Goal: Task Accomplishment & Management: Use online tool/utility

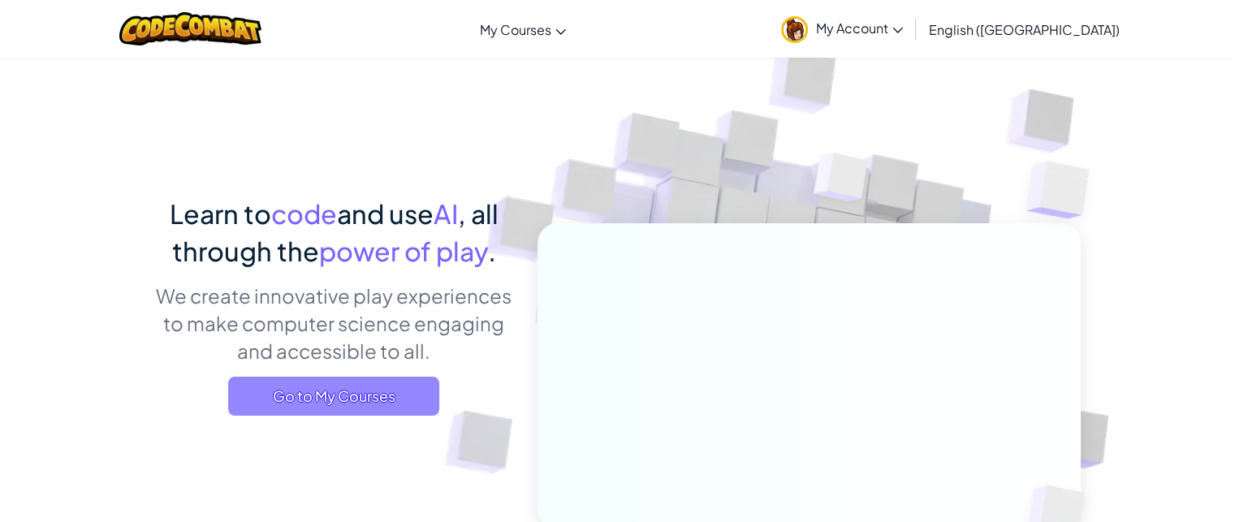
click at [394, 382] on span "Go to My Courses" at bounding box center [333, 396] width 211 height 39
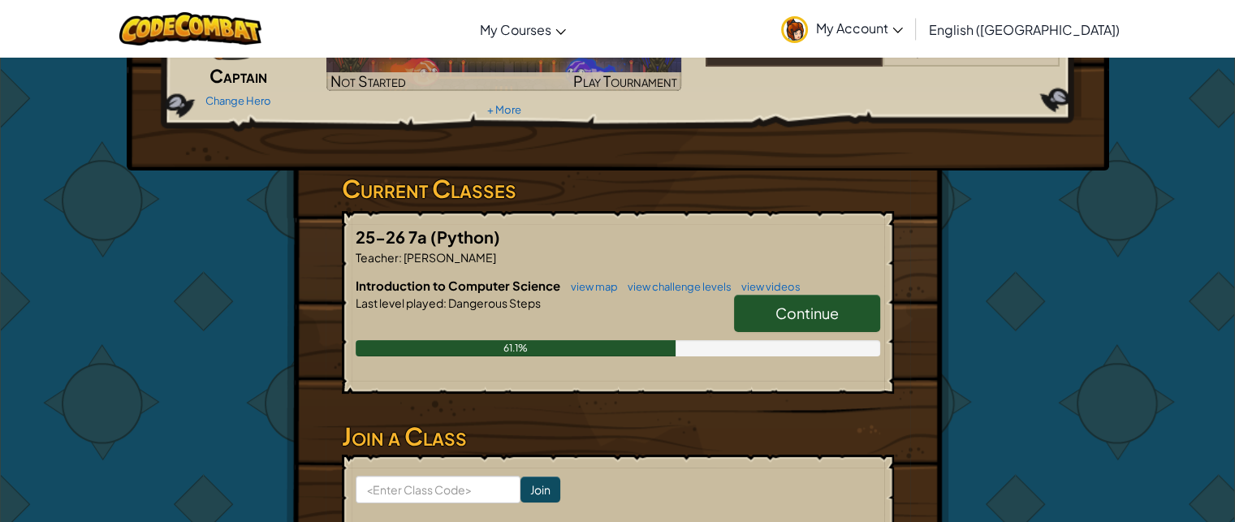
scroll to position [243, 0]
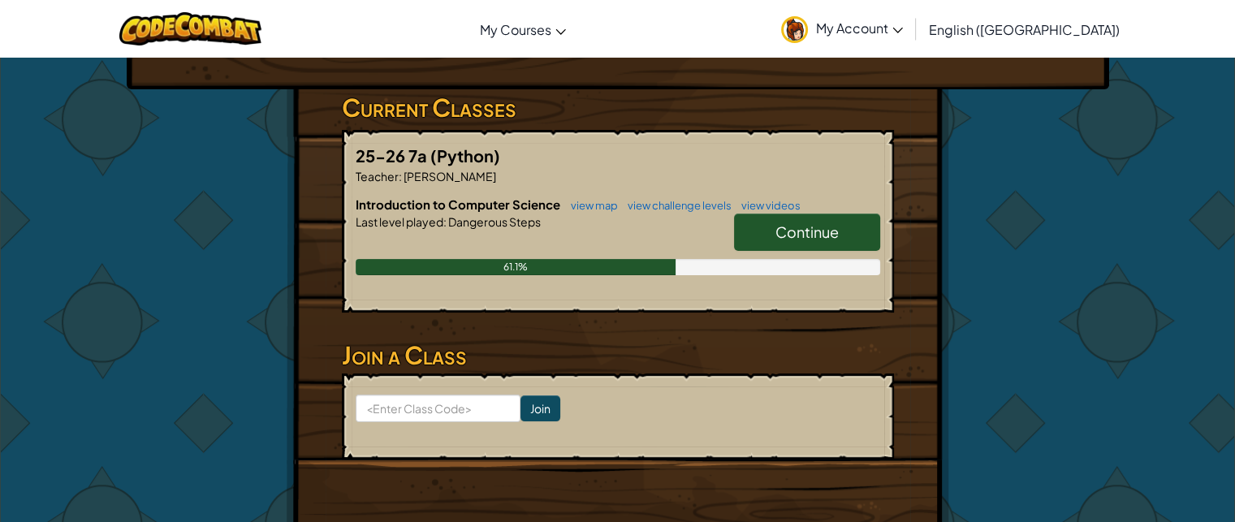
click at [786, 239] on span "Continue" at bounding box center [806, 231] width 63 height 19
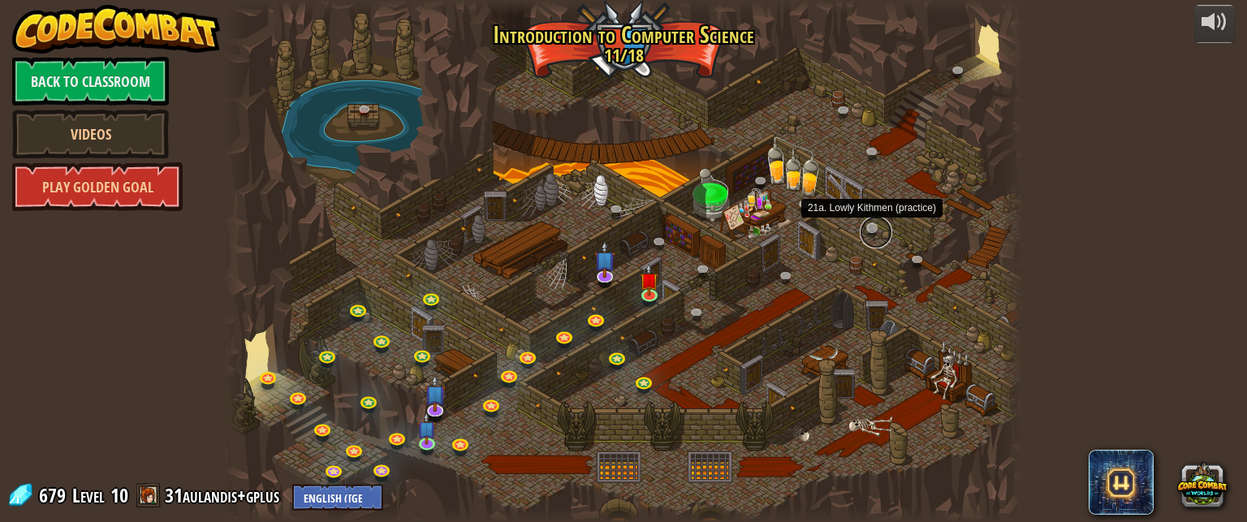
click at [868, 230] on link at bounding box center [876, 232] width 32 height 32
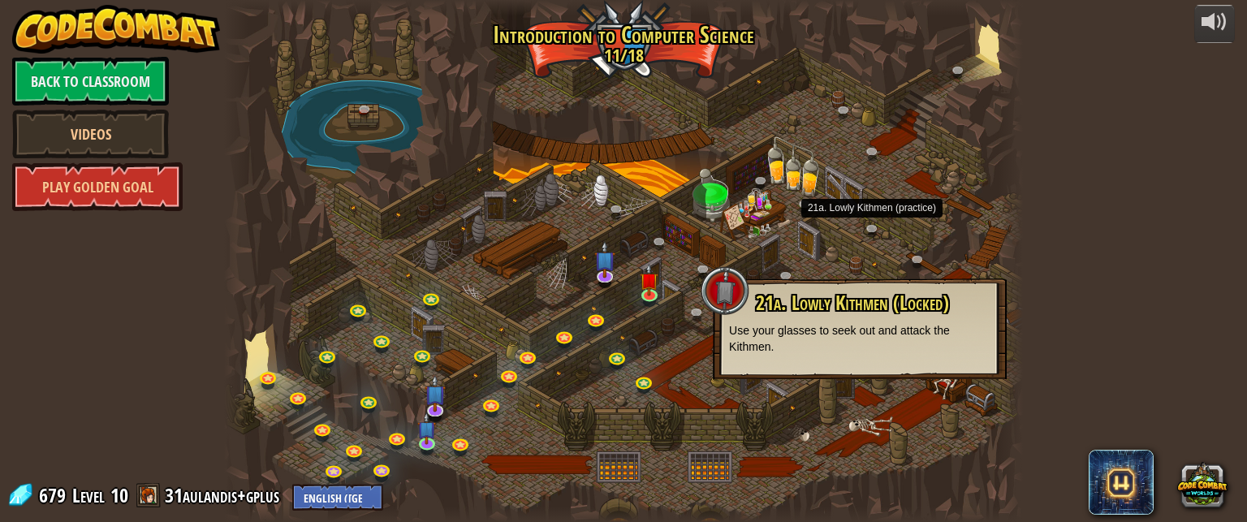
click at [891, 308] on span "21a. Lowly Kithmen (Locked)" at bounding box center [852, 303] width 193 height 28
click at [865, 219] on div at bounding box center [623, 261] width 799 height 522
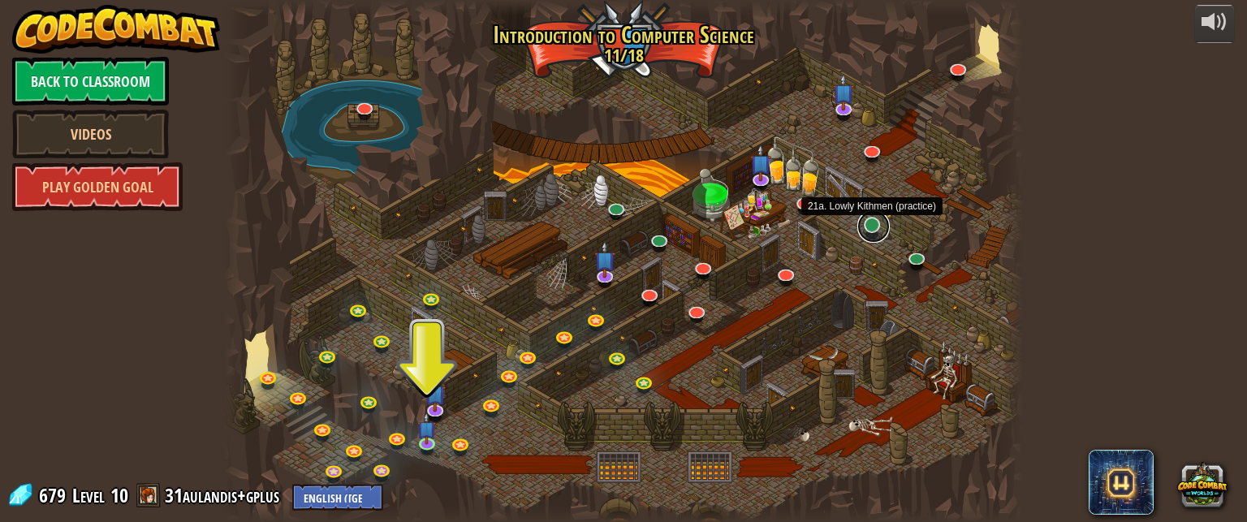
click at [871, 226] on link at bounding box center [873, 226] width 32 height 32
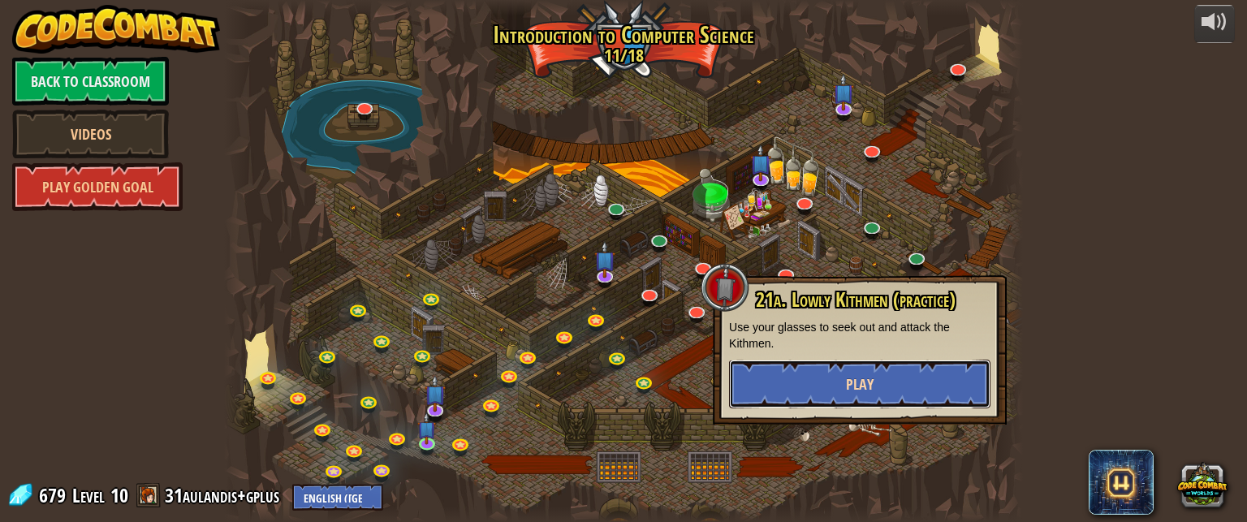
click at [866, 381] on span "Play" at bounding box center [860, 384] width 28 height 20
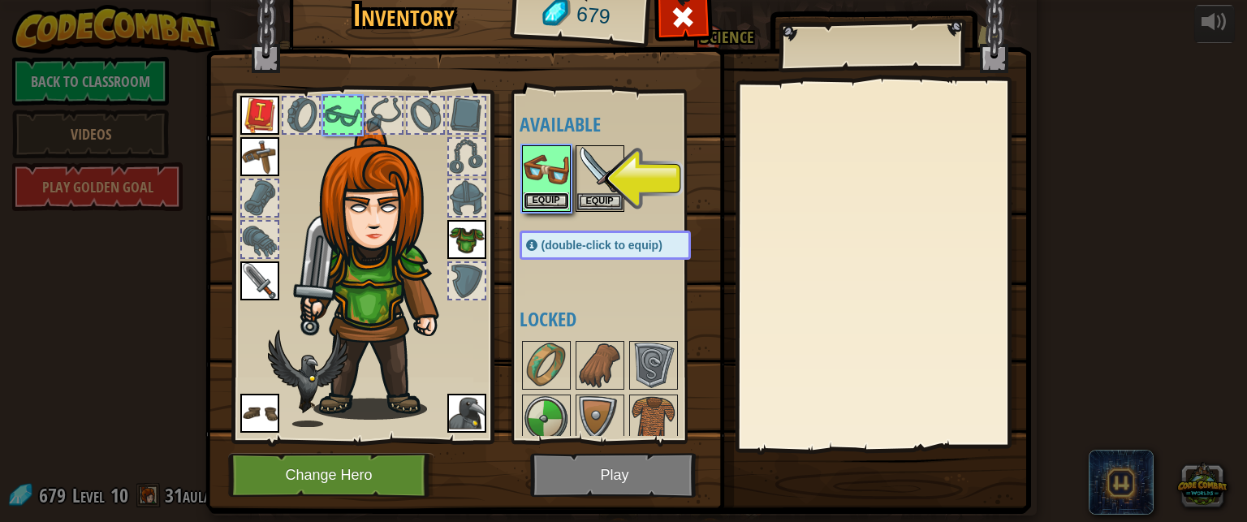
click at [542, 200] on button "Equip" at bounding box center [546, 200] width 45 height 17
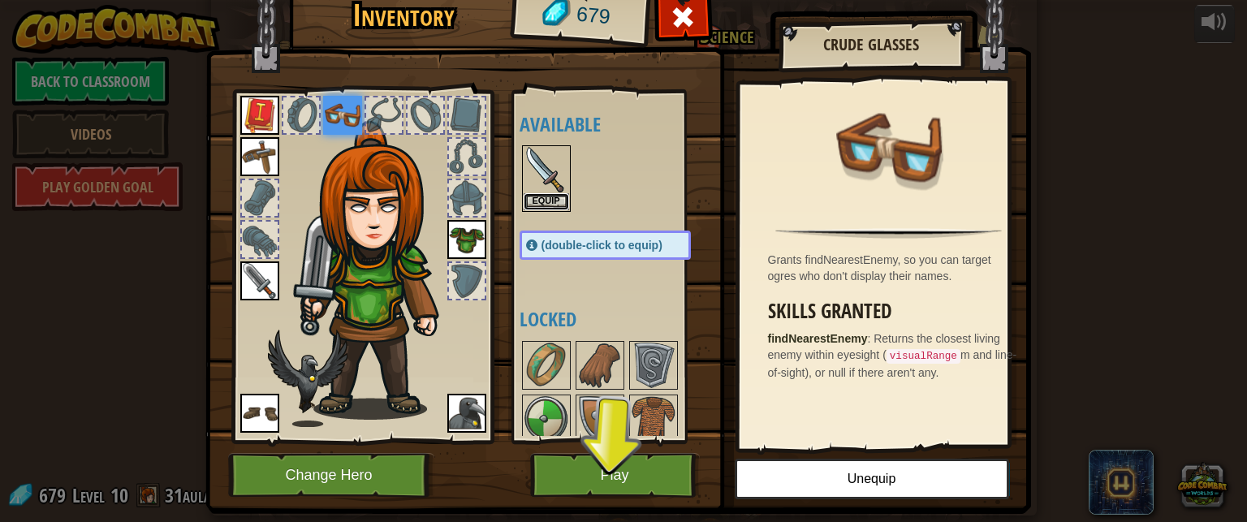
click at [542, 200] on button "Equip" at bounding box center [546, 201] width 45 height 17
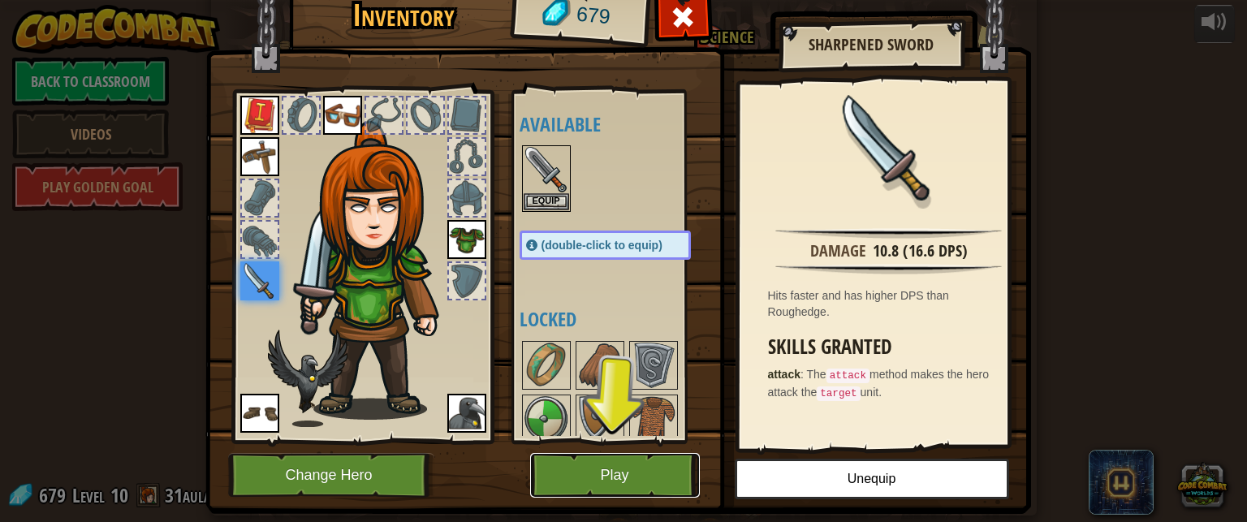
click at [597, 480] on button "Play" at bounding box center [615, 475] width 170 height 45
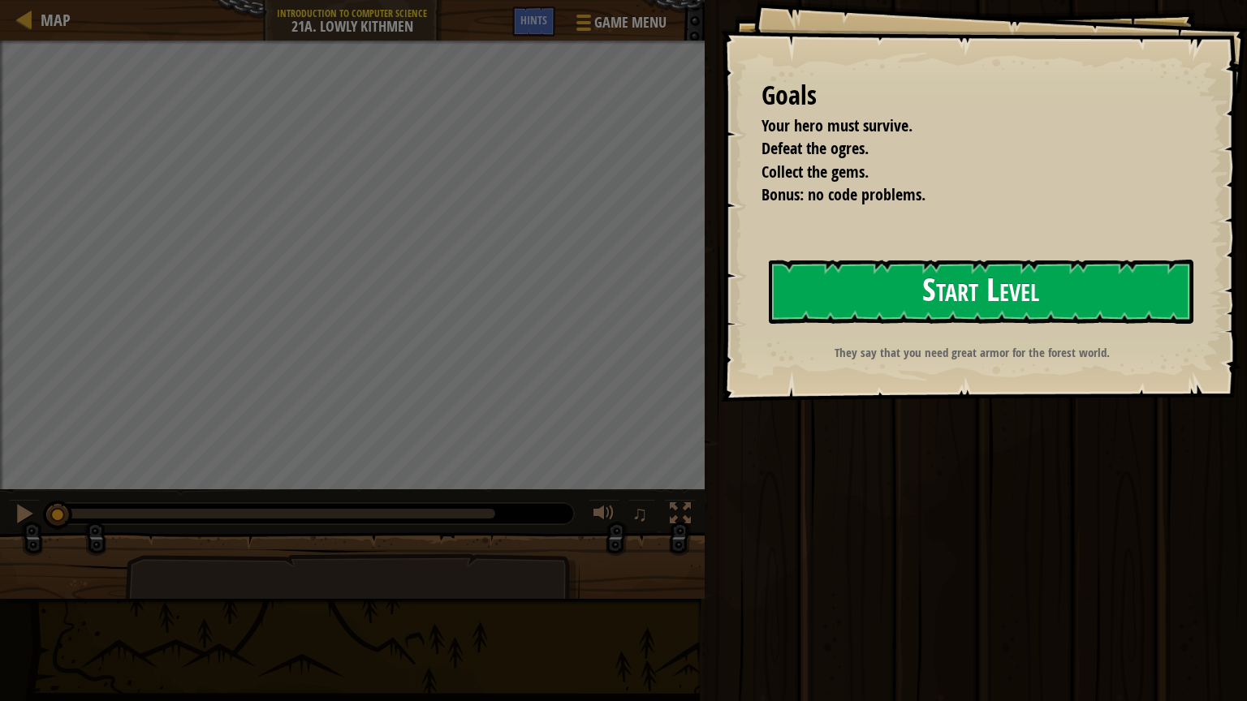
click at [894, 275] on button "Start Level" at bounding box center [981, 292] width 424 height 64
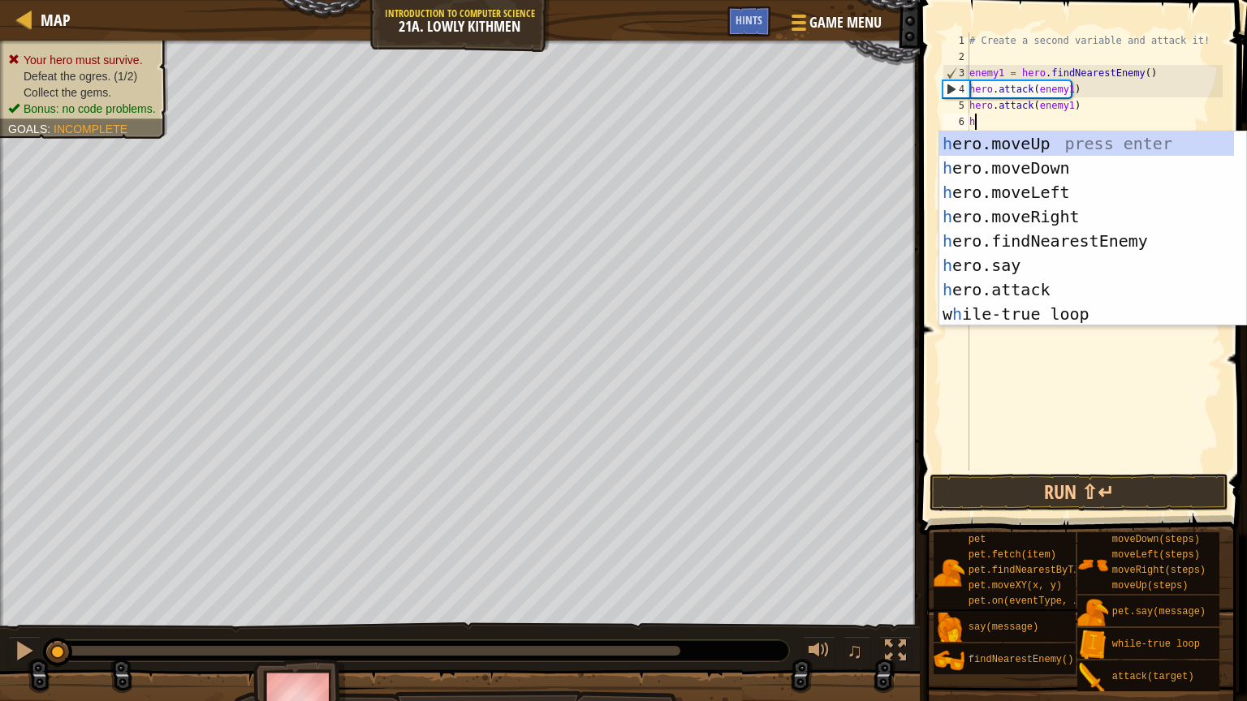
scroll to position [7, 0]
type textarea "he"
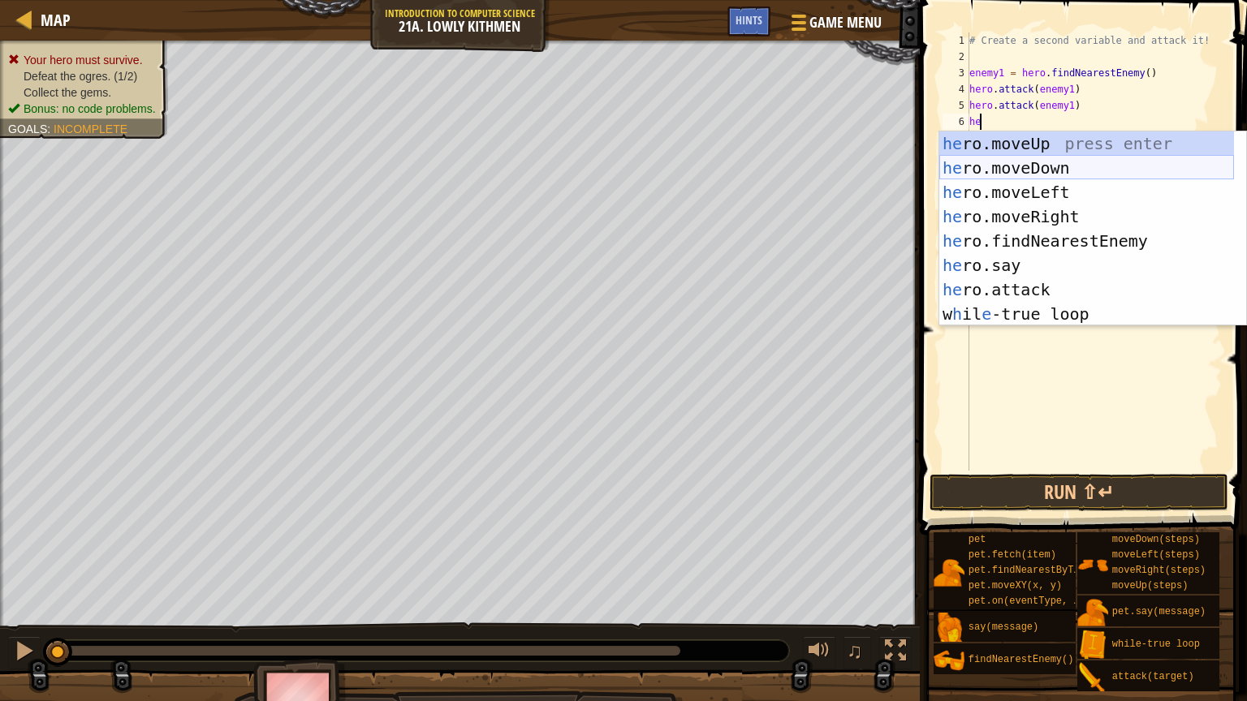
click at [1069, 168] on div "he ro.moveUp press enter he ro.moveDown press enter he ro.moveLeft press enter …" at bounding box center [1086, 252] width 295 height 243
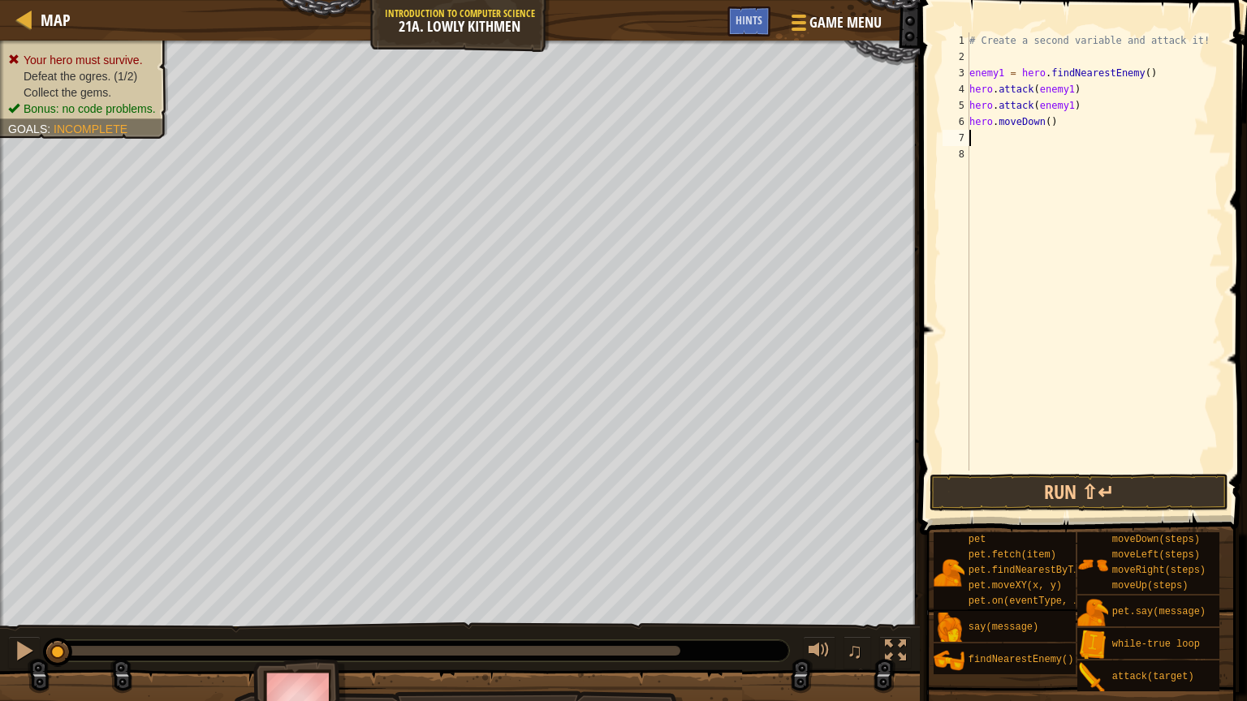
type textarea "h"
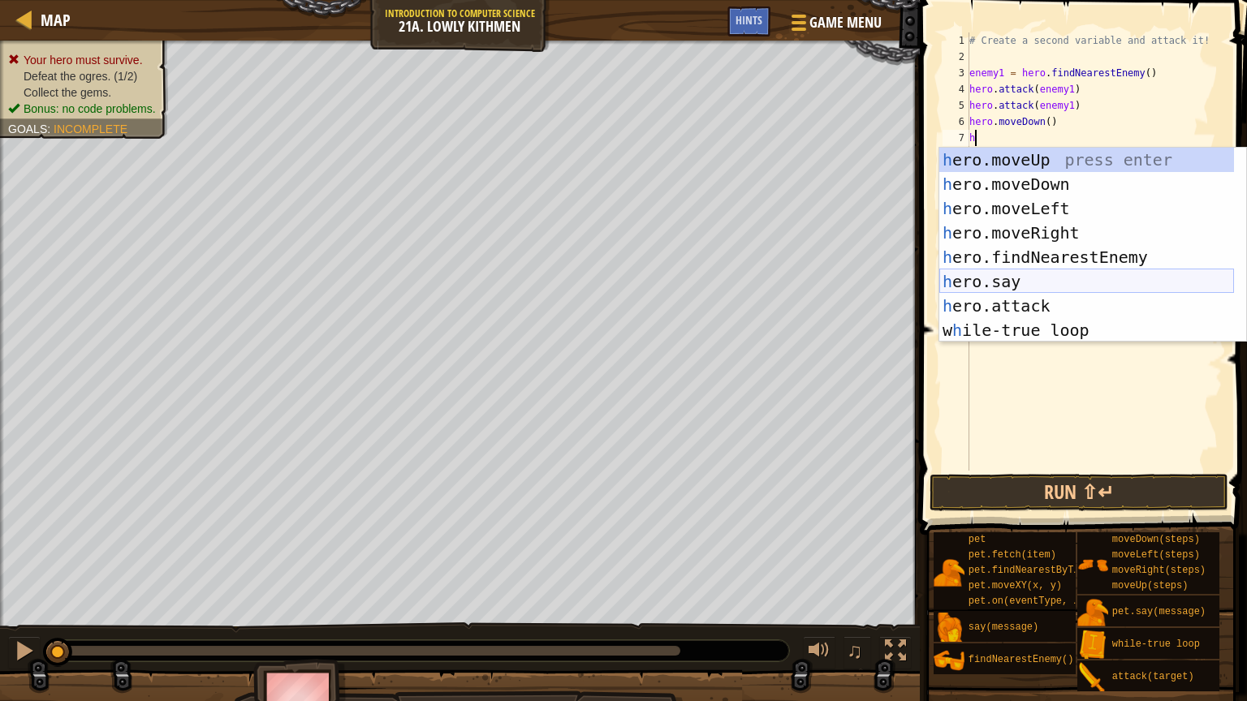
scroll to position [0, 0]
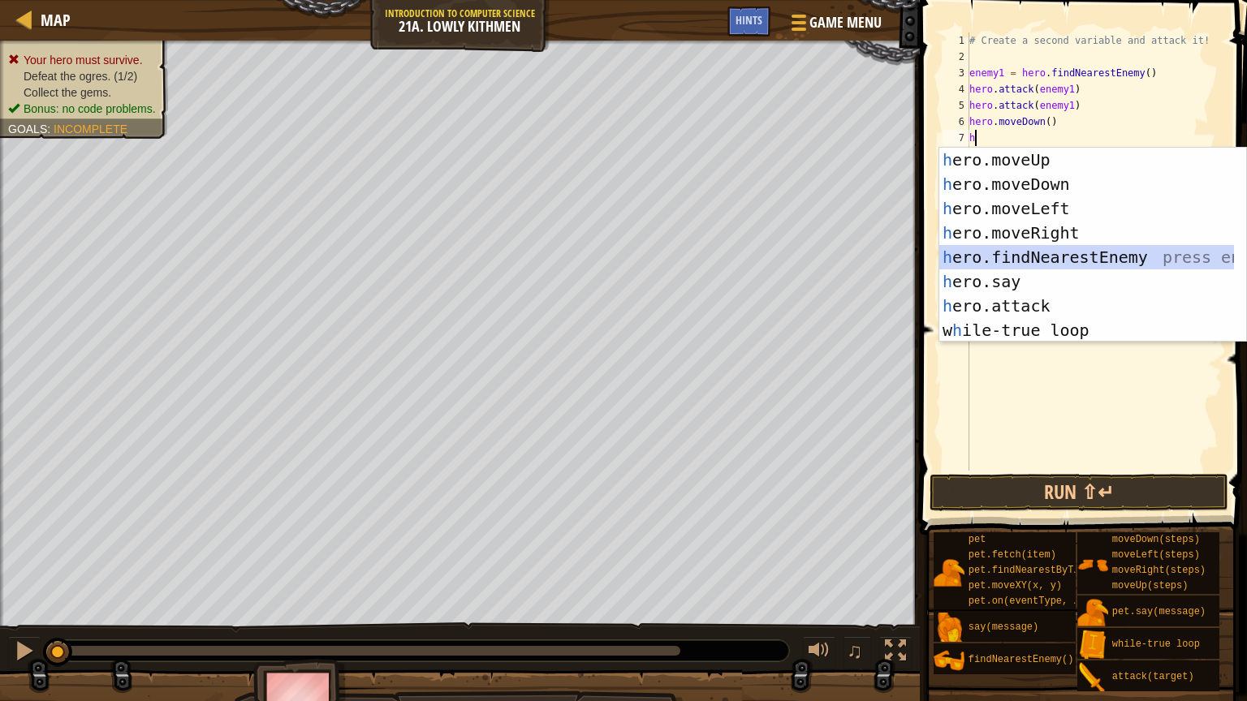
click at [1110, 257] on div "h ero.moveUp press enter h ero.moveDown press enter h ero.moveLeft press enter …" at bounding box center [1086, 269] width 295 height 243
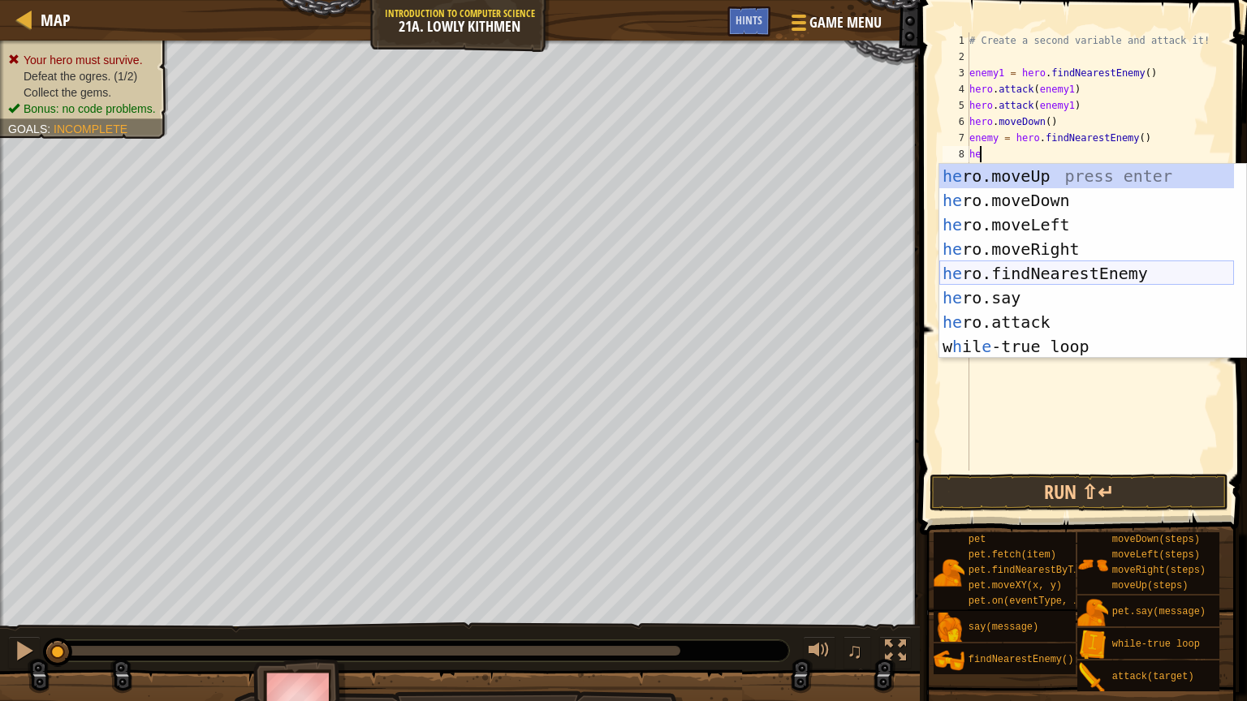
scroll to position [49, 0]
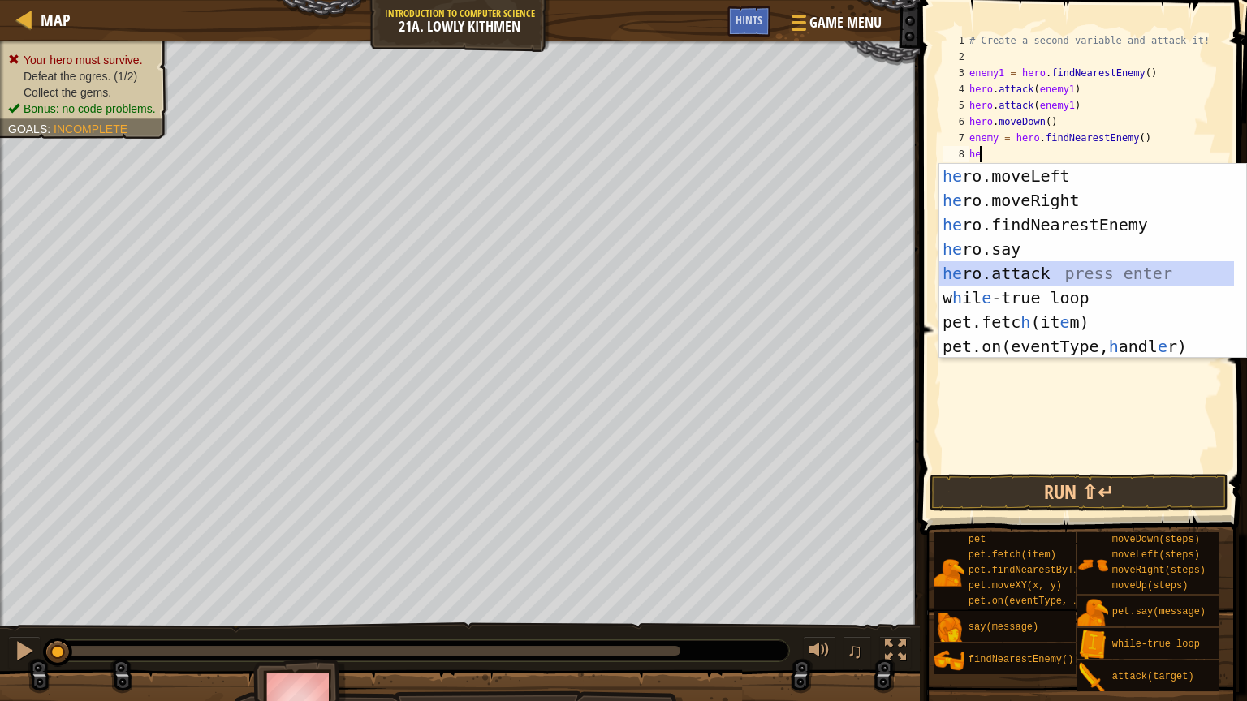
click at [1029, 269] on div "he ro.moveLeft press enter he ro.moveRight press enter he ro.findNearestEnemy p…" at bounding box center [1086, 285] width 295 height 243
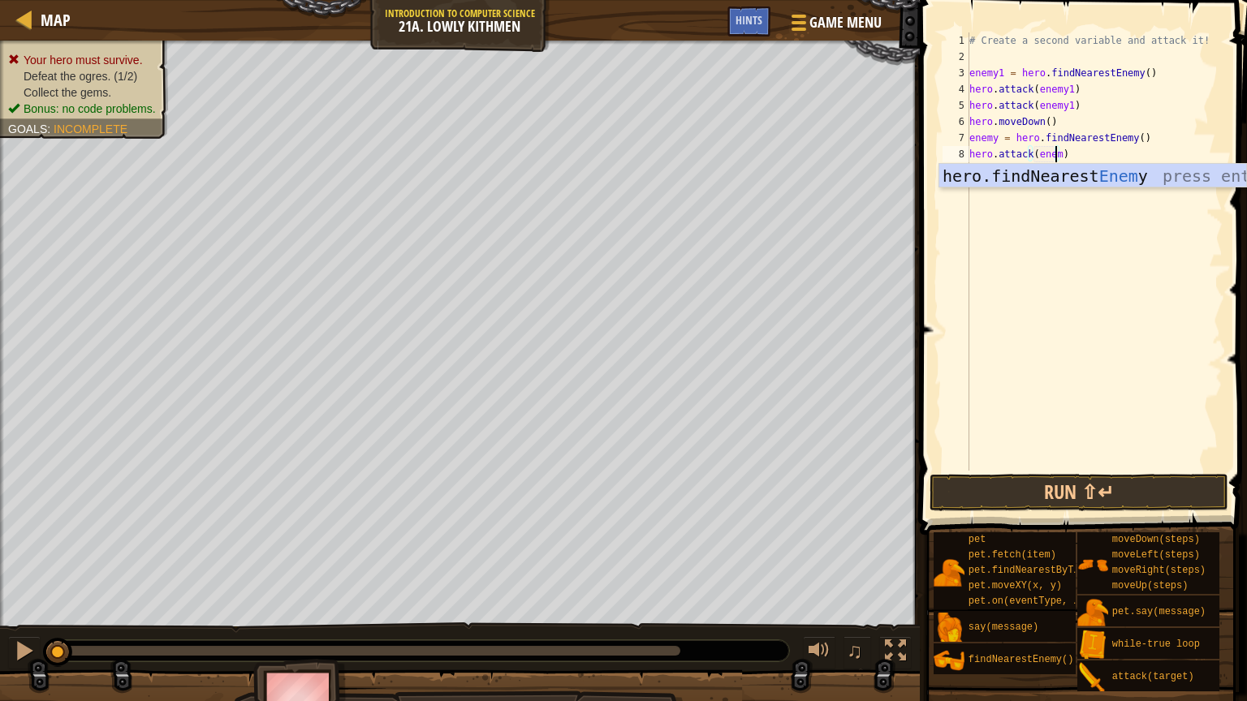
scroll to position [7, 6]
type textarea "hero.attack(enemy2)"
click at [1118, 231] on div "# Create a second variable and attack it! enemy1 = hero . findNearestEnemy ( ) …" at bounding box center [1094, 267] width 256 height 471
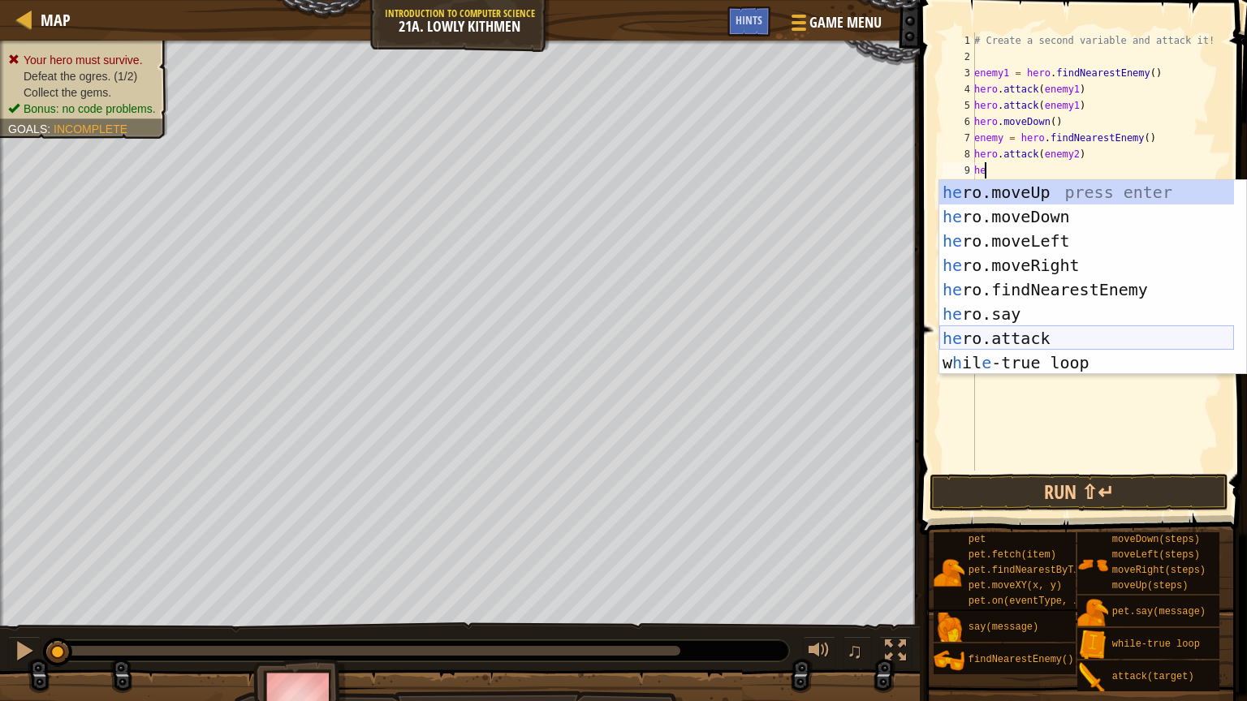
click at [1049, 339] on div "he ro.moveUp press enter he ro.moveDown press enter he ro.moveLeft press enter …" at bounding box center [1086, 301] width 295 height 243
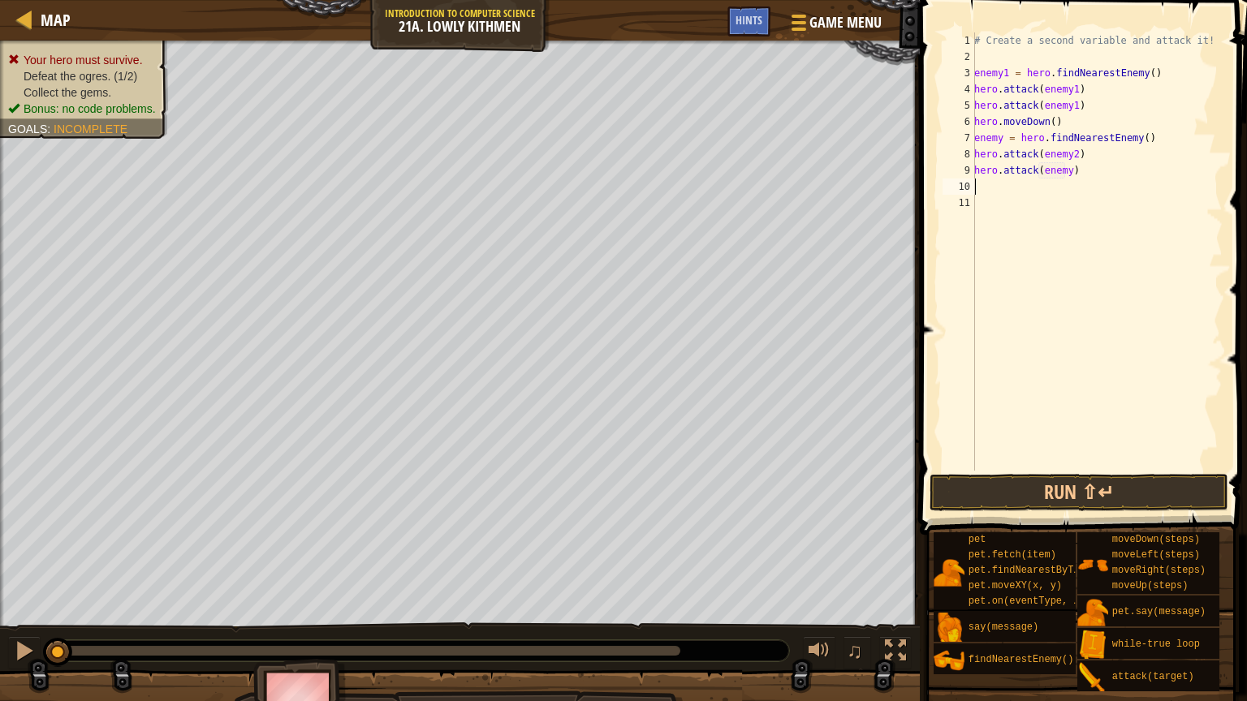
click at [1062, 177] on div "# Create a second variable and attack it! enemy1 = hero . findNearestEnemy ( ) …" at bounding box center [1097, 267] width 252 height 471
type textarea "hero.attack(enemy2)"
click at [984, 189] on div "# Create a second variable and attack it! enemy1 = hero . findNearestEnemy ( ) …" at bounding box center [1097, 267] width 252 height 471
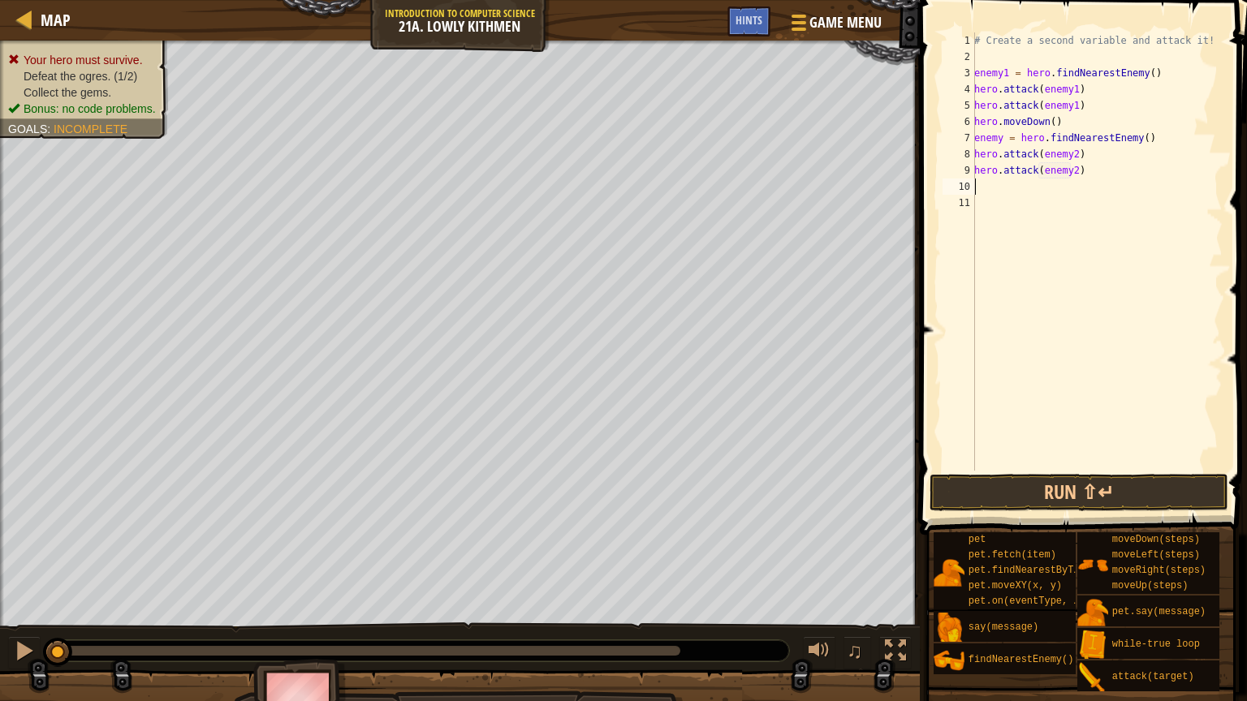
type textarea "he"
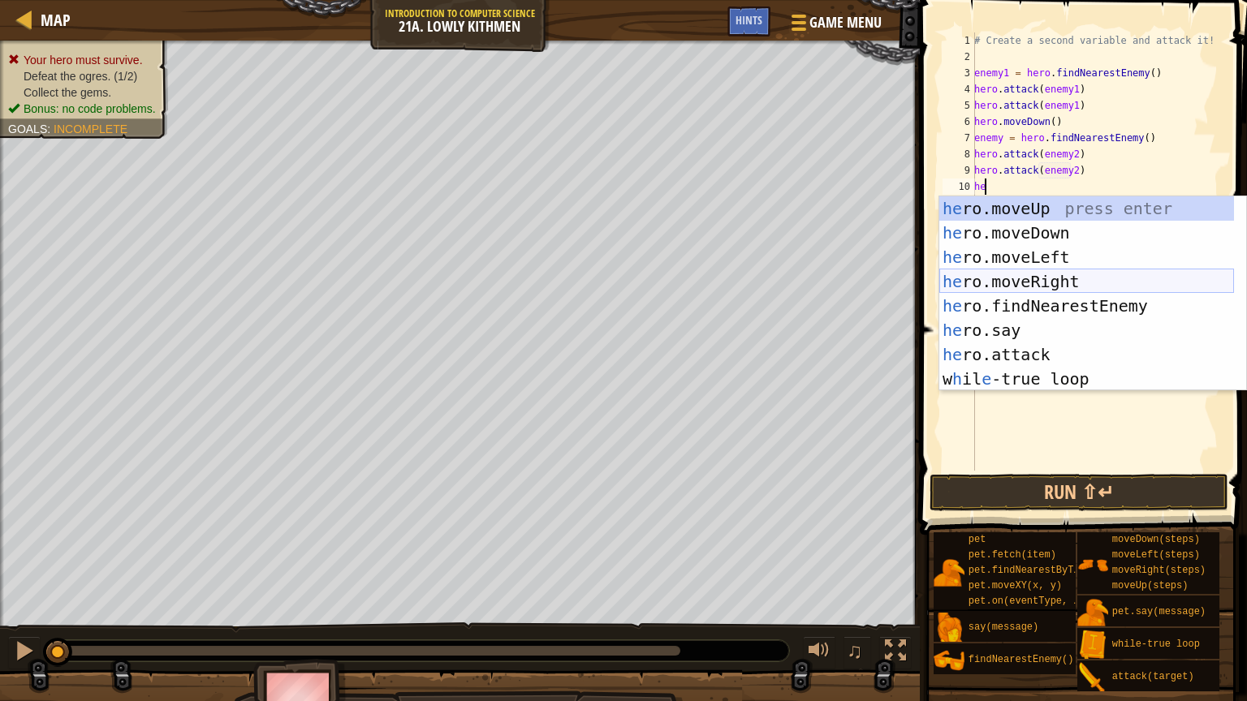
click at [1092, 281] on div "he ro.moveUp press enter he ro.moveDown press enter he ro.moveLeft press enter …" at bounding box center [1086, 317] width 295 height 243
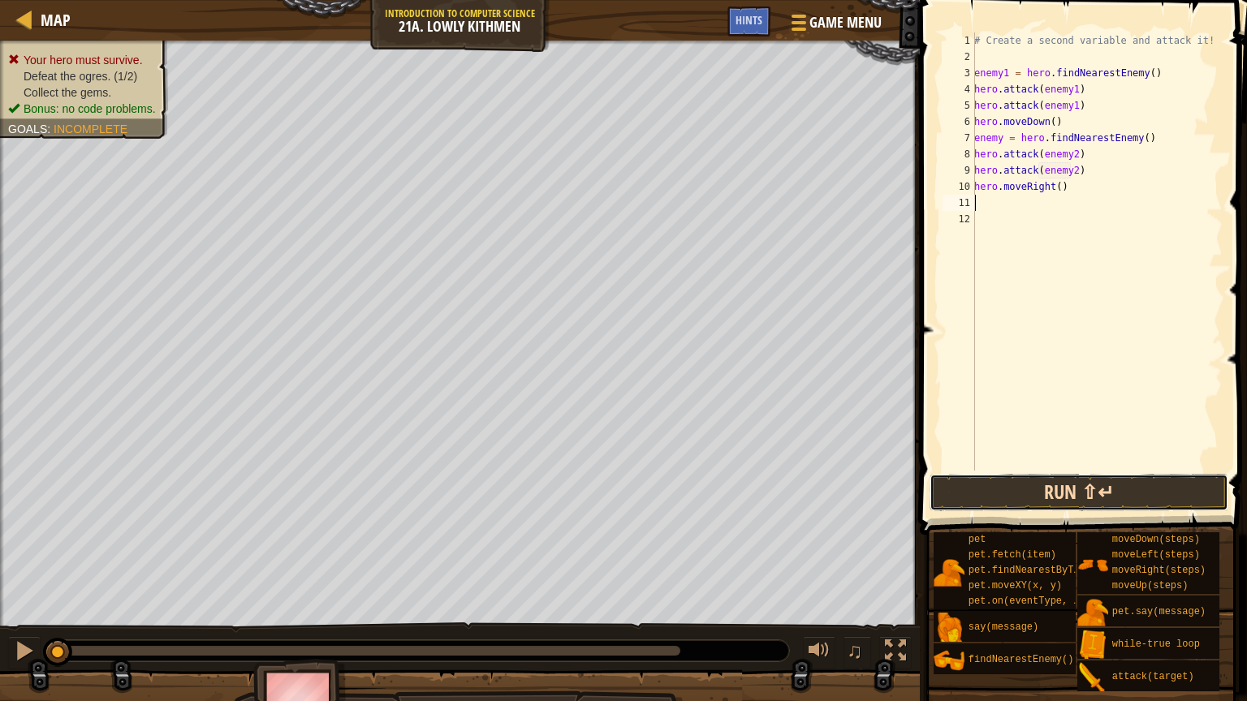
click at [1123, 489] on button "Run ⇧↵" at bounding box center [1078, 492] width 299 height 37
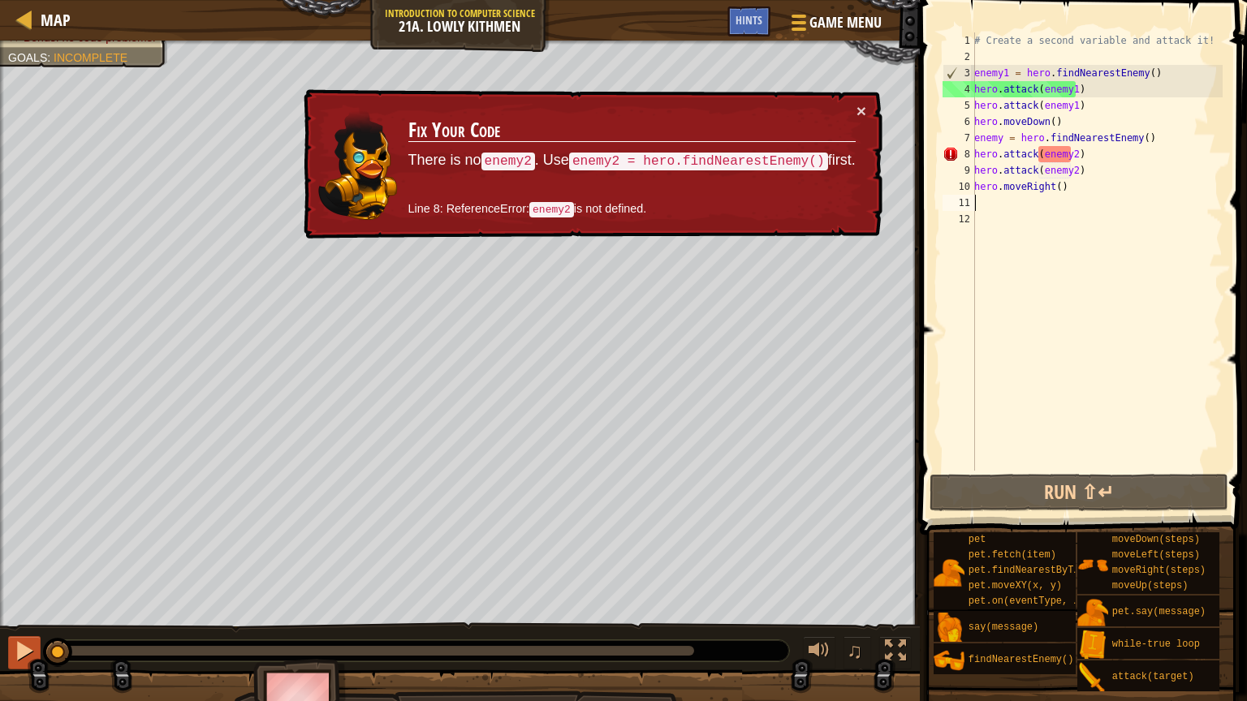
drag, startPoint x: 222, startPoint y: 639, endPoint x: 25, endPoint y: 644, distance: 197.3
click at [29, 521] on div "♫" at bounding box center [460, 647] width 920 height 49
click at [22, 521] on div at bounding box center [24, 650] width 21 height 21
click at [856, 110] on button "×" at bounding box center [861, 110] width 10 height 17
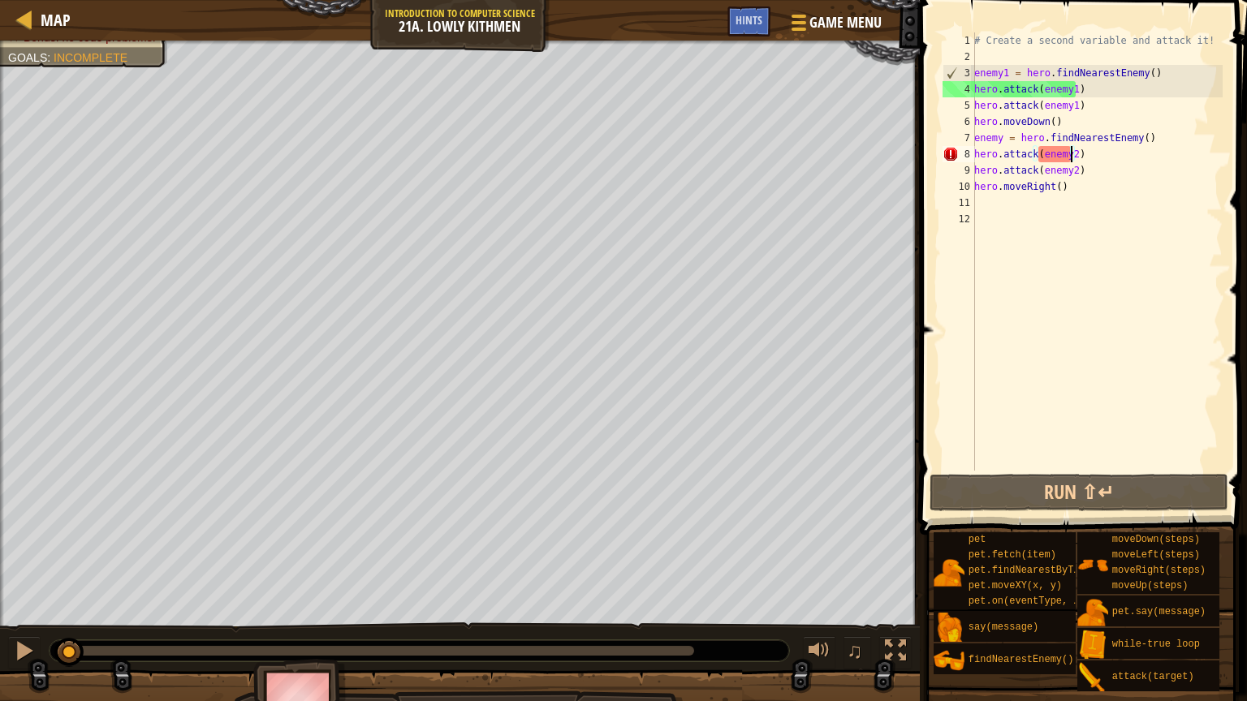
click at [1069, 161] on div "# Create a second variable and attack it! enemy1 = hero . findNearestEnemy ( ) …" at bounding box center [1097, 267] width 252 height 471
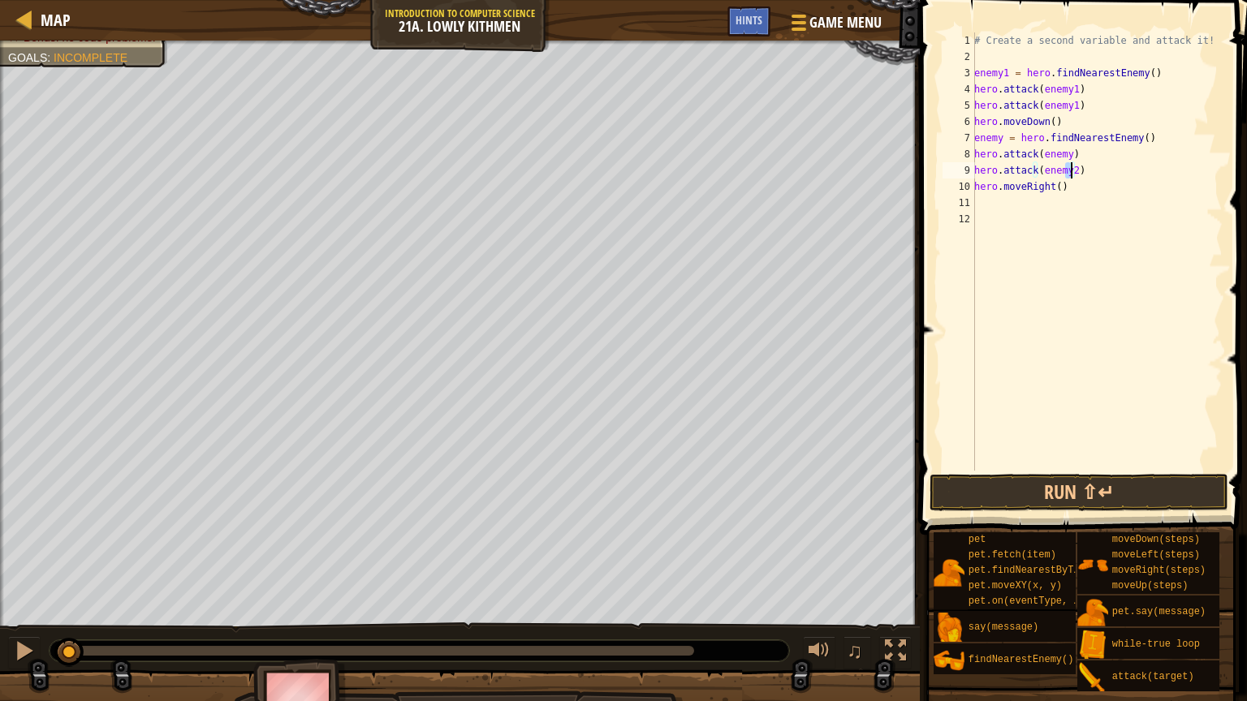
click at [1068, 174] on div "# Create a second variable and attack it! enemy1 = hero . findNearestEnemy ( ) …" at bounding box center [1097, 267] width 252 height 471
click at [1070, 174] on div "# Create a second variable and attack it! enemy1 = hero . findNearestEnemy ( ) …" at bounding box center [1097, 267] width 252 height 471
click at [1102, 497] on button "Run ⇧↵" at bounding box center [1078, 492] width 299 height 37
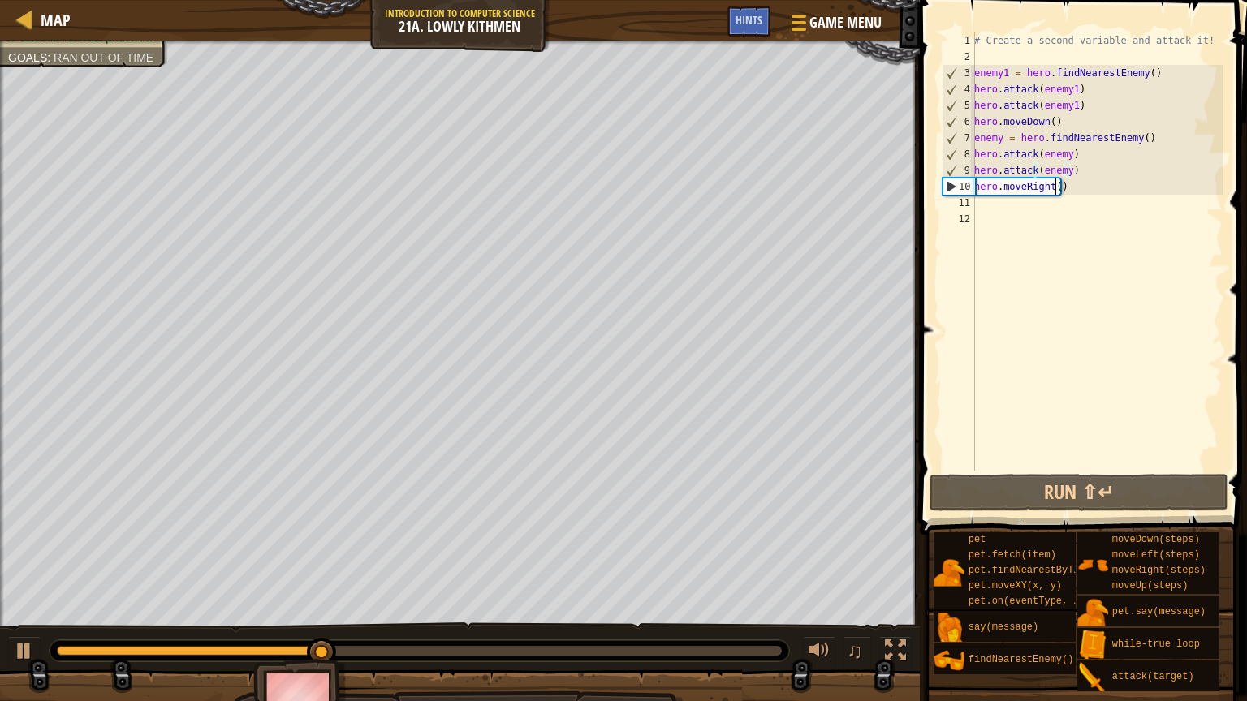
drag, startPoint x: 1054, startPoint y: 191, endPoint x: 1044, endPoint y: 192, distance: 9.8
click at [1052, 191] on div "# Create a second variable and attack it! enemy1 = hero . findNearestEnemy ( ) …" at bounding box center [1097, 267] width 252 height 471
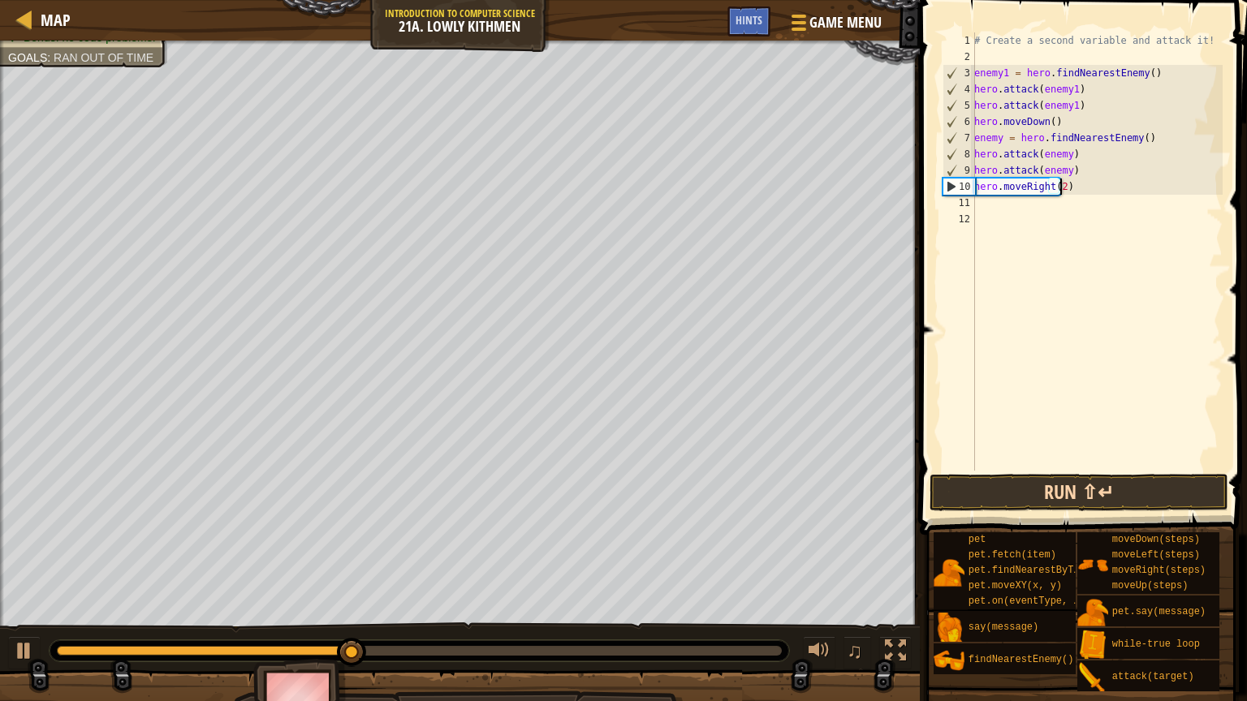
scroll to position [7, 6]
type textarea "hero.moveRight(2)"
click at [1166, 494] on button "Run ⇧↵" at bounding box center [1078, 492] width 299 height 37
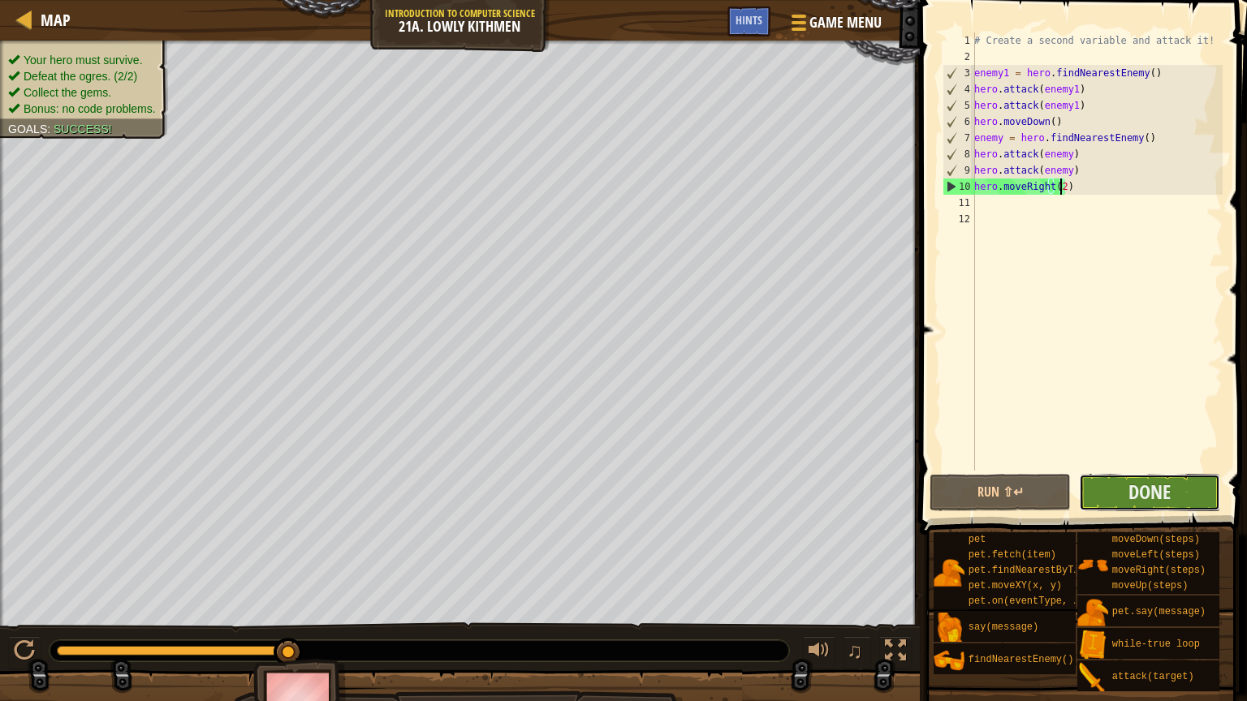
click at [1123, 480] on button "Done" at bounding box center [1149, 492] width 141 height 37
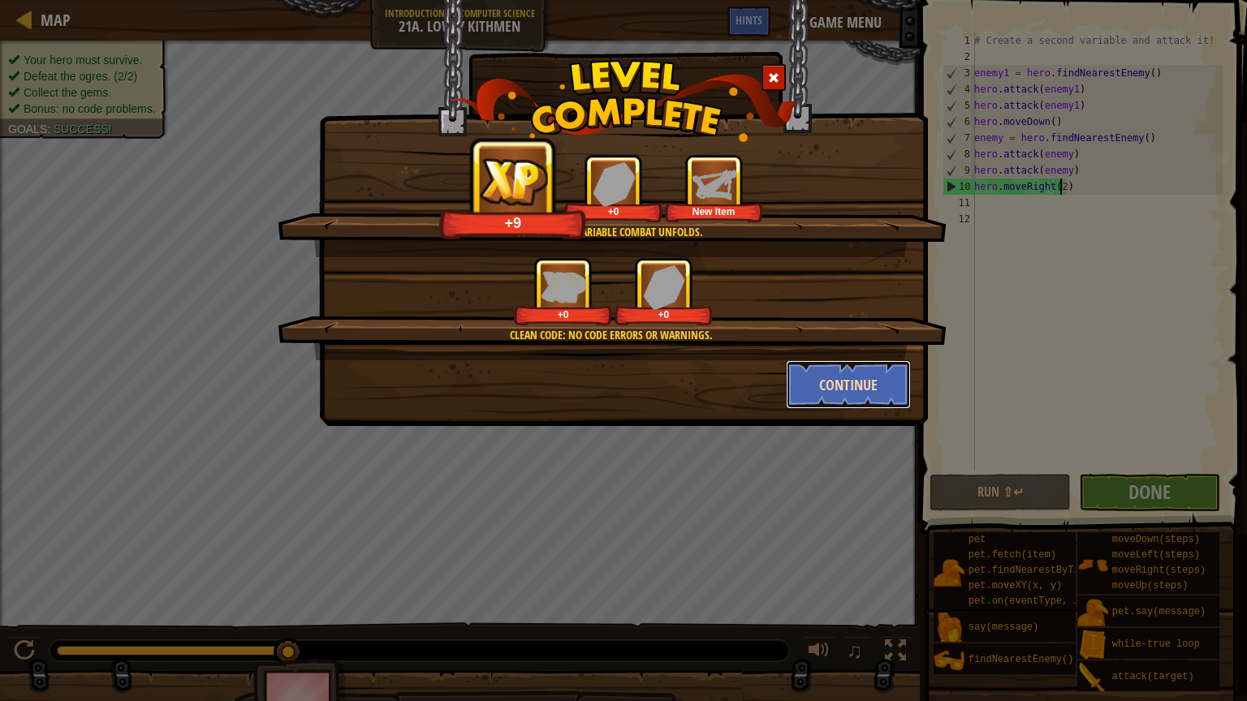
click at [844, 373] on button "Continue" at bounding box center [849, 384] width 126 height 49
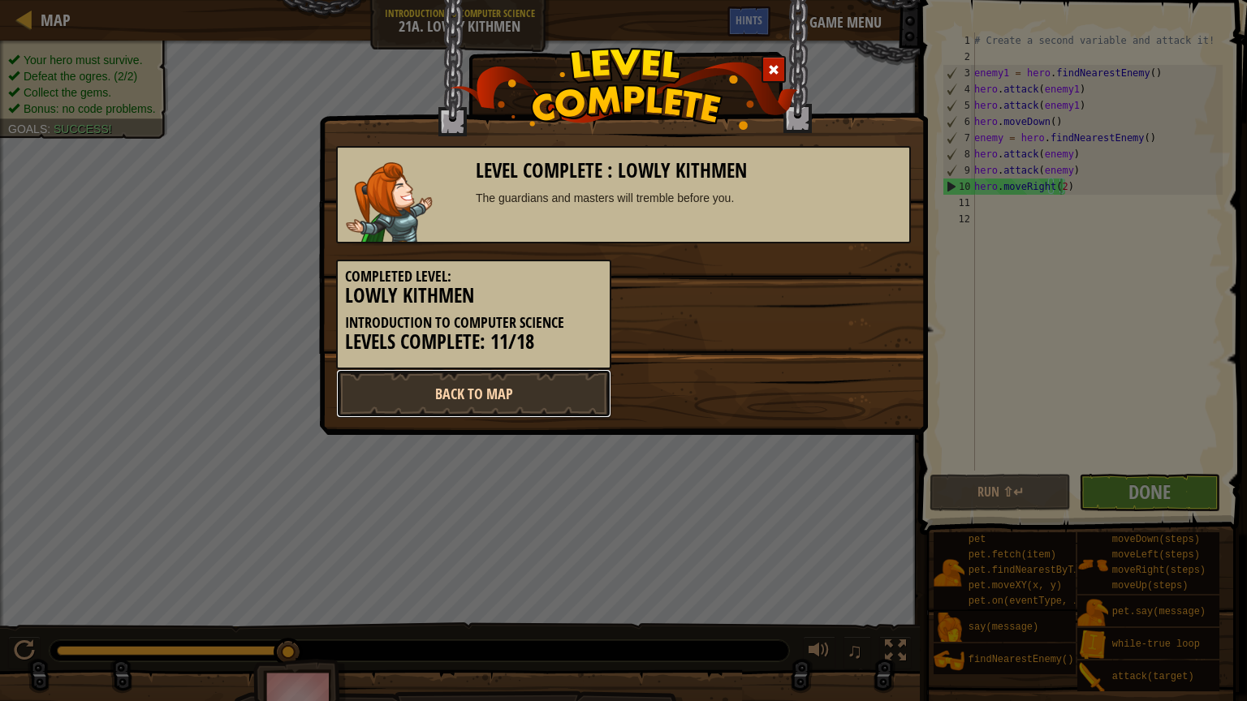
click at [562, 399] on link "Back to Map" at bounding box center [473, 393] width 275 height 49
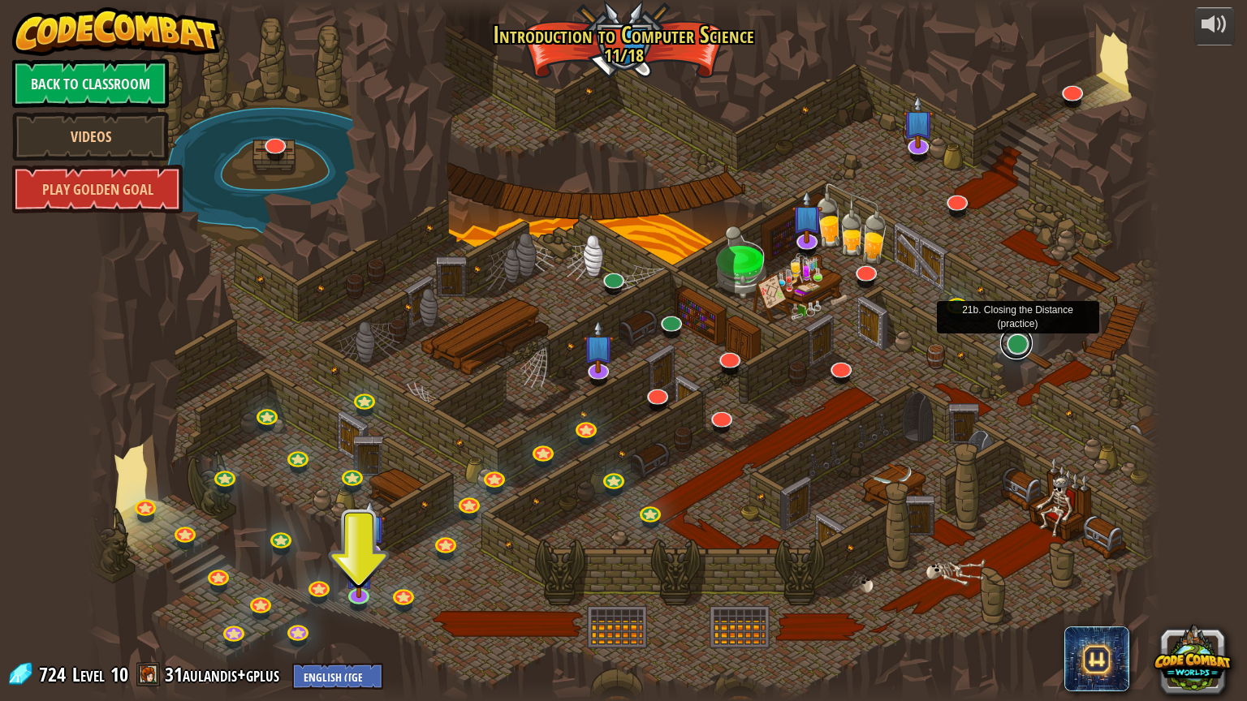
click at [1010, 347] on link at bounding box center [1016, 343] width 32 height 32
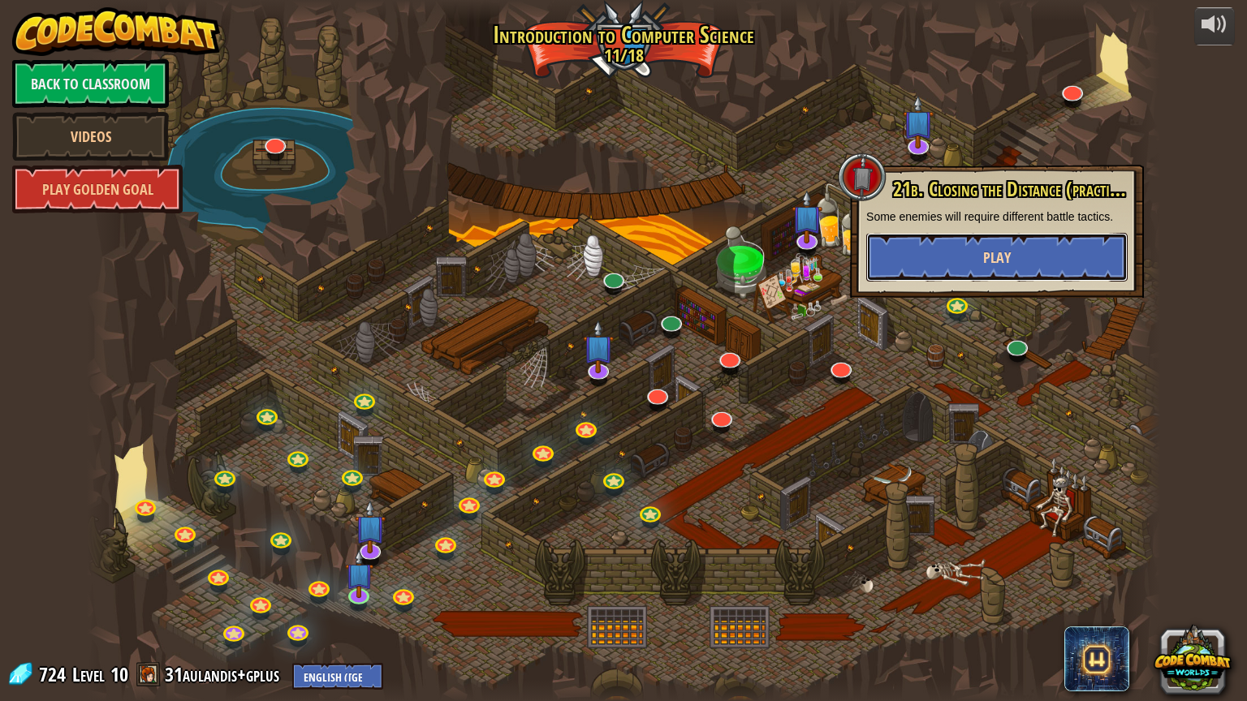
click at [1001, 253] on span "Play" at bounding box center [997, 258] width 28 height 20
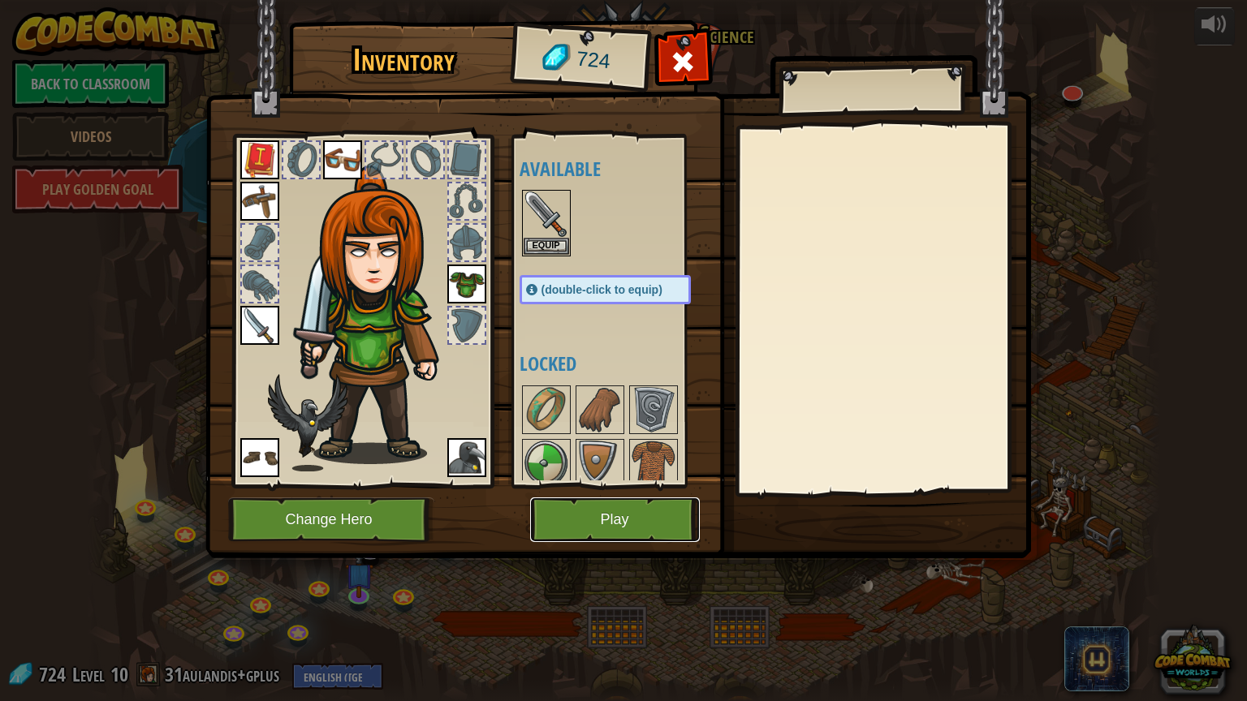
click at [644, 511] on button "Play" at bounding box center [615, 520] width 170 height 45
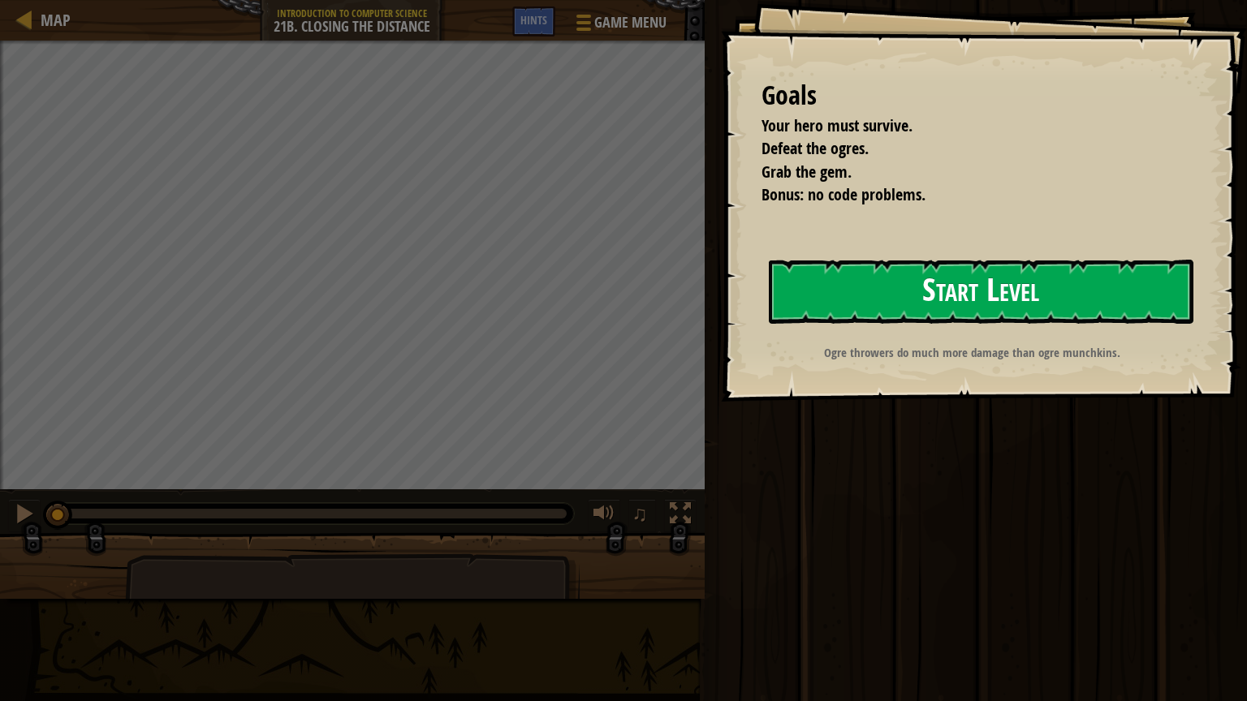
click at [909, 278] on button "Start Level" at bounding box center [981, 292] width 424 height 64
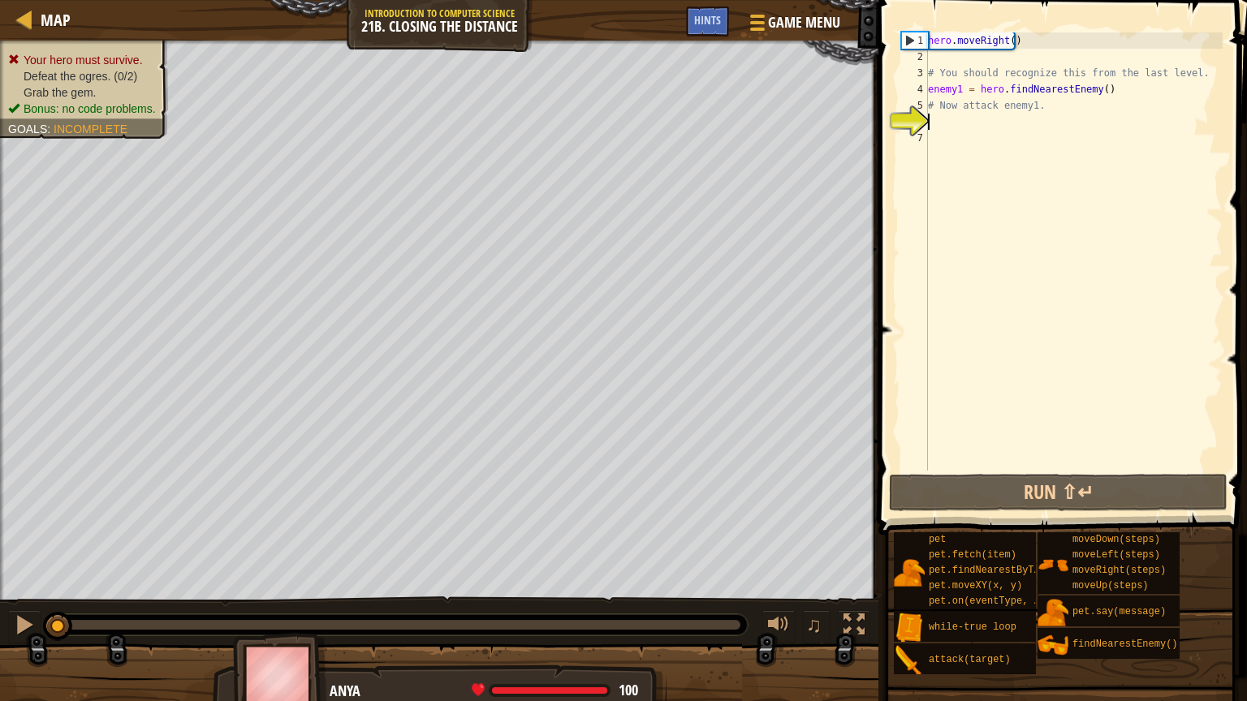
scroll to position [7, 0]
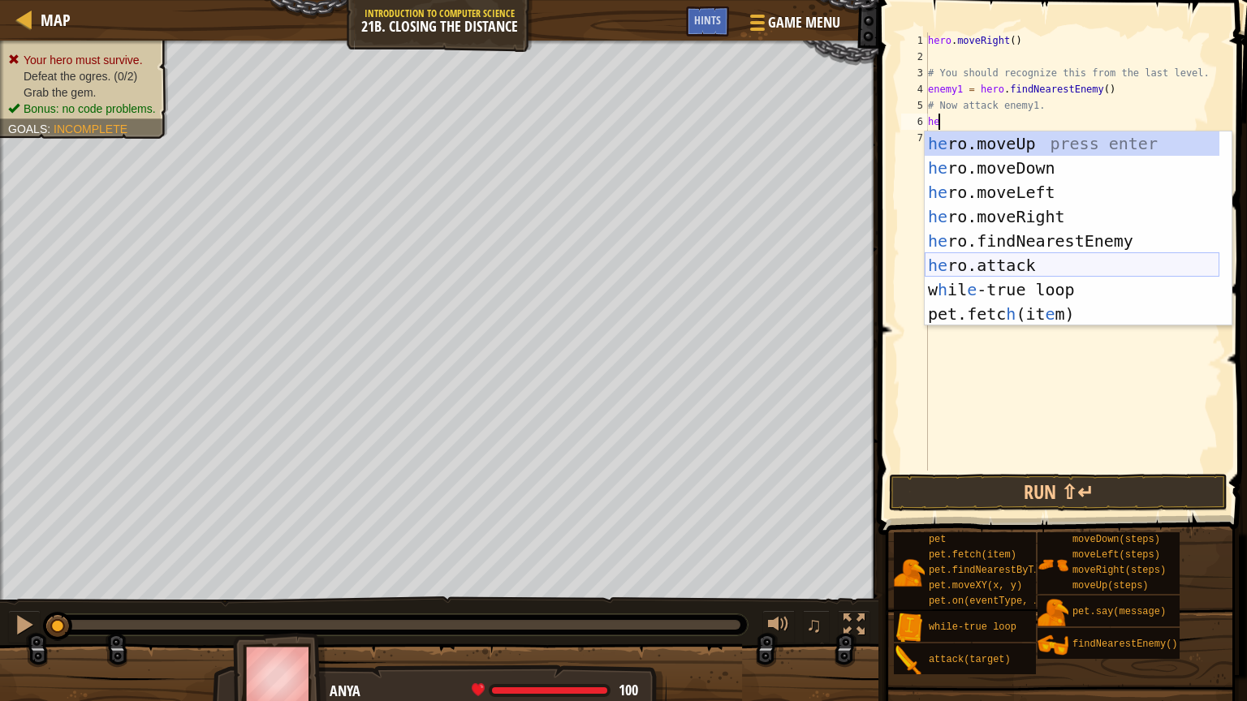
click at [1093, 255] on div "he ro.moveUp press enter he ro.moveDown press enter he ro.moveLeft press enter …" at bounding box center [1071, 252] width 295 height 243
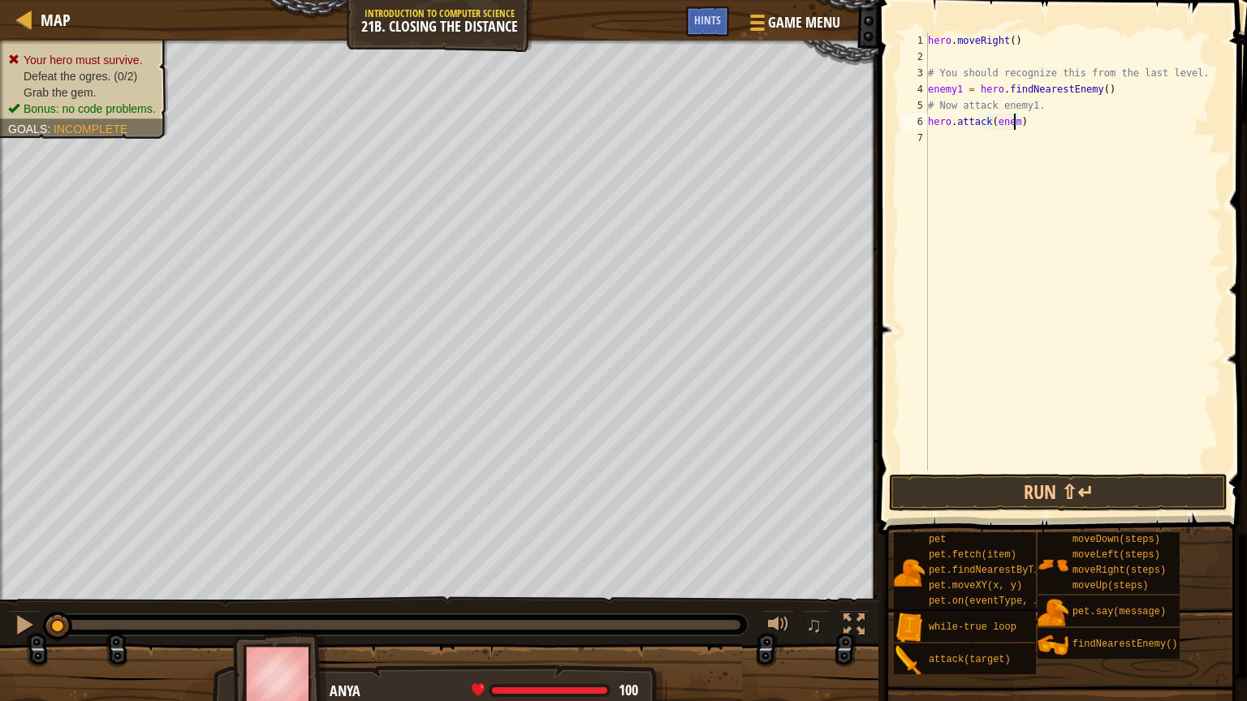
scroll to position [7, 6]
type textarea "hero.attack(enemy1)"
click at [1023, 206] on div "hero . moveRight ( ) # You should recognize this from the last level. enemy1 = …" at bounding box center [1073, 267] width 298 height 471
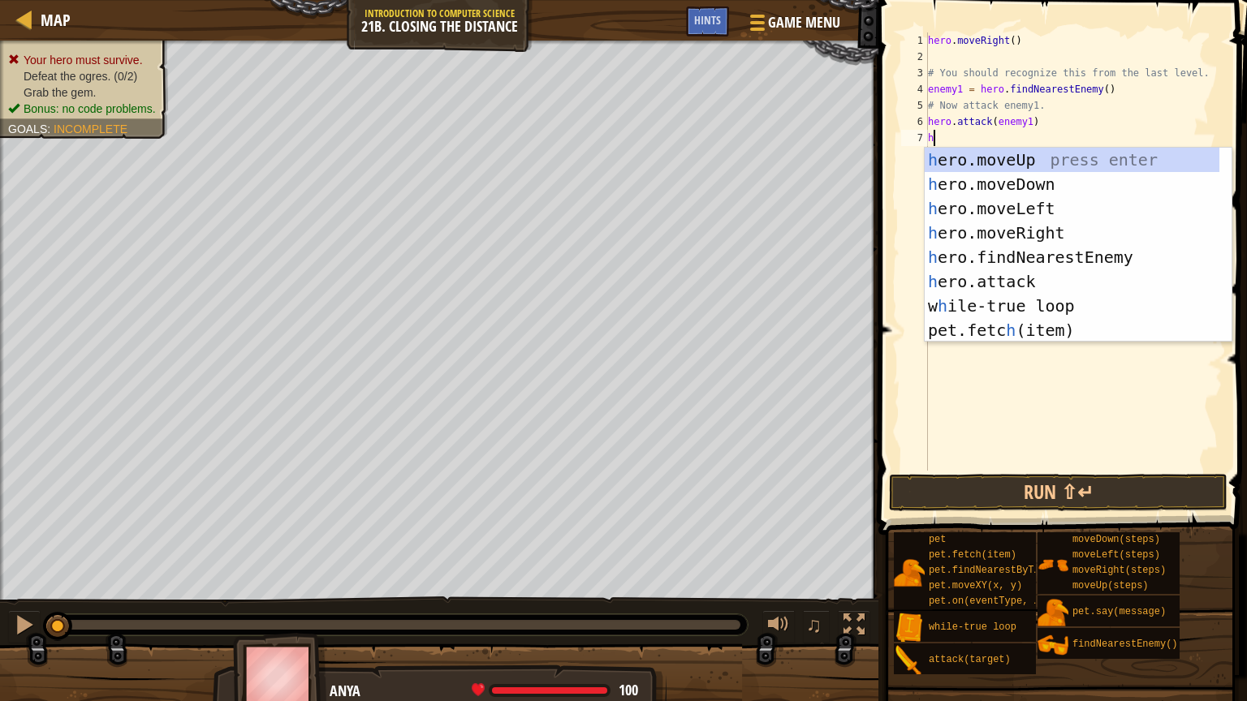
type textarea "he"
click at [1029, 226] on div "he ro.moveUp press enter he ro.moveDown press enter he ro.moveLeft press enter …" at bounding box center [1071, 269] width 295 height 243
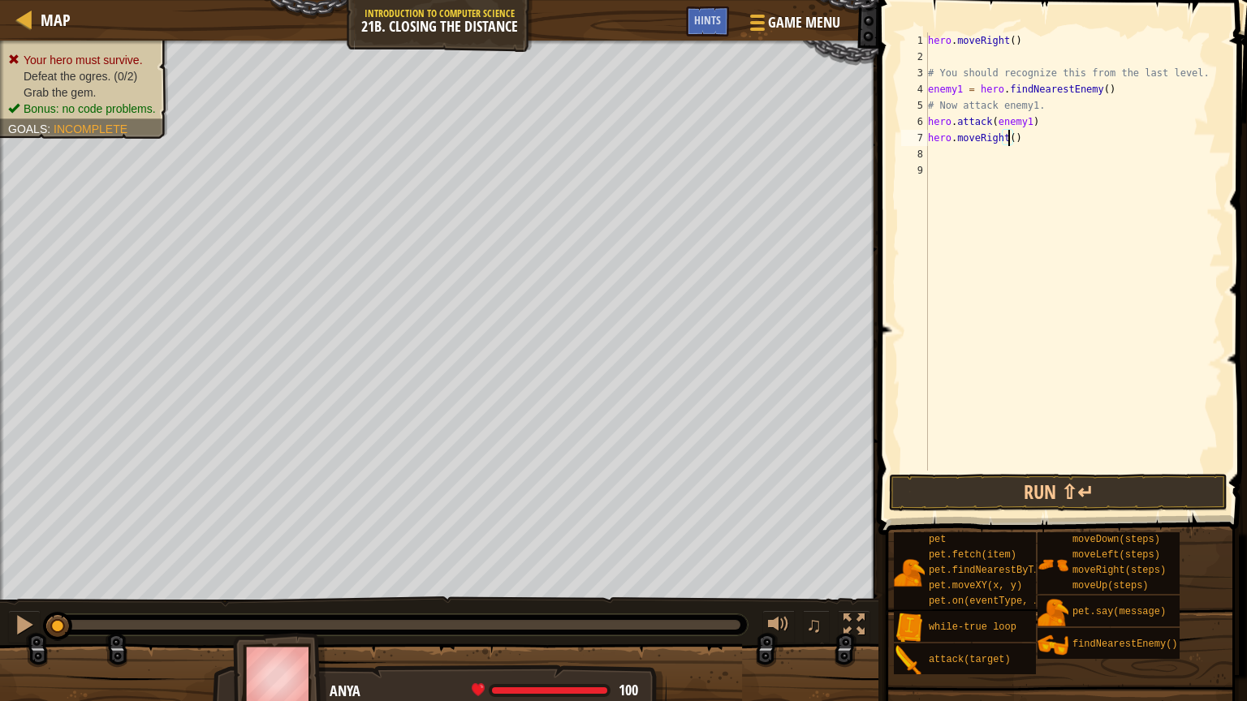
click at [1007, 144] on div "hero . moveRight ( ) # You should recognize this from the last level. enemy1 = …" at bounding box center [1073, 267] width 298 height 471
type textarea "hero.moveRight(2)"
click at [946, 158] on div "hero . moveRight ( ) # You should recognize this from the last level. enemy1 = …" at bounding box center [1073, 267] width 298 height 471
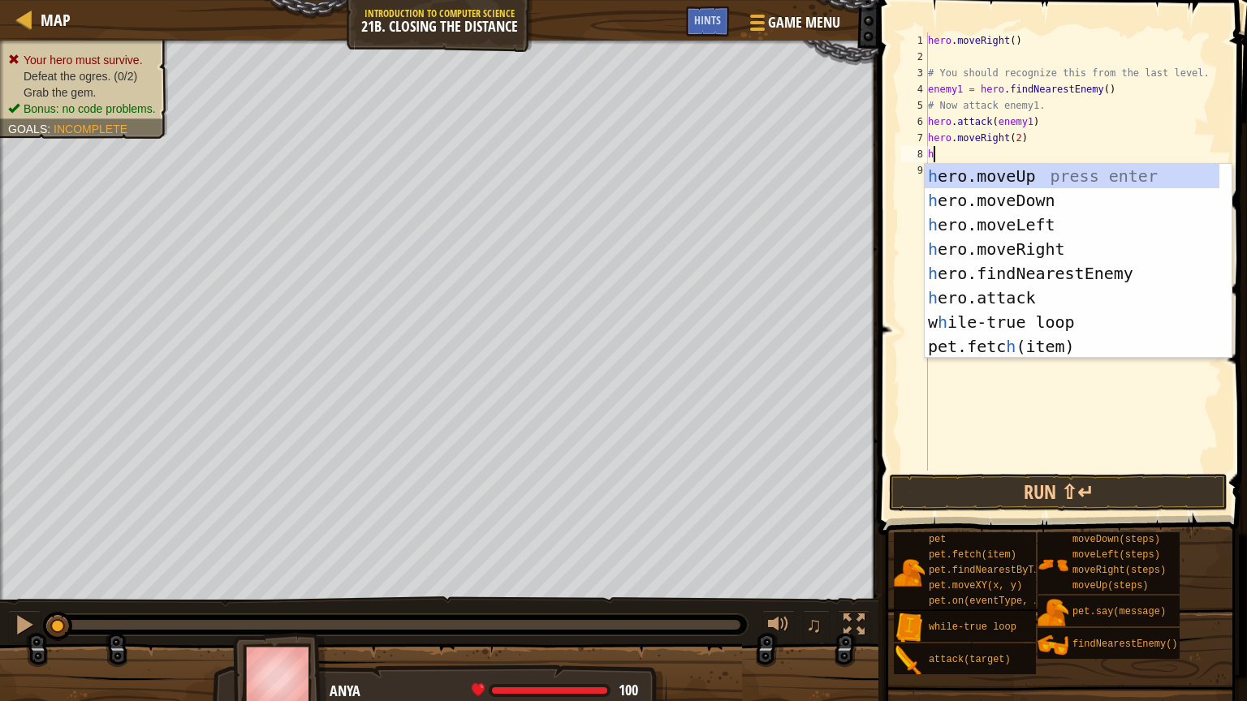
type textarea "he"
click at [1073, 278] on div "he ro.moveUp press enter he ro.moveDown press enter he ro.moveLeft press enter …" at bounding box center [1071, 285] width 295 height 243
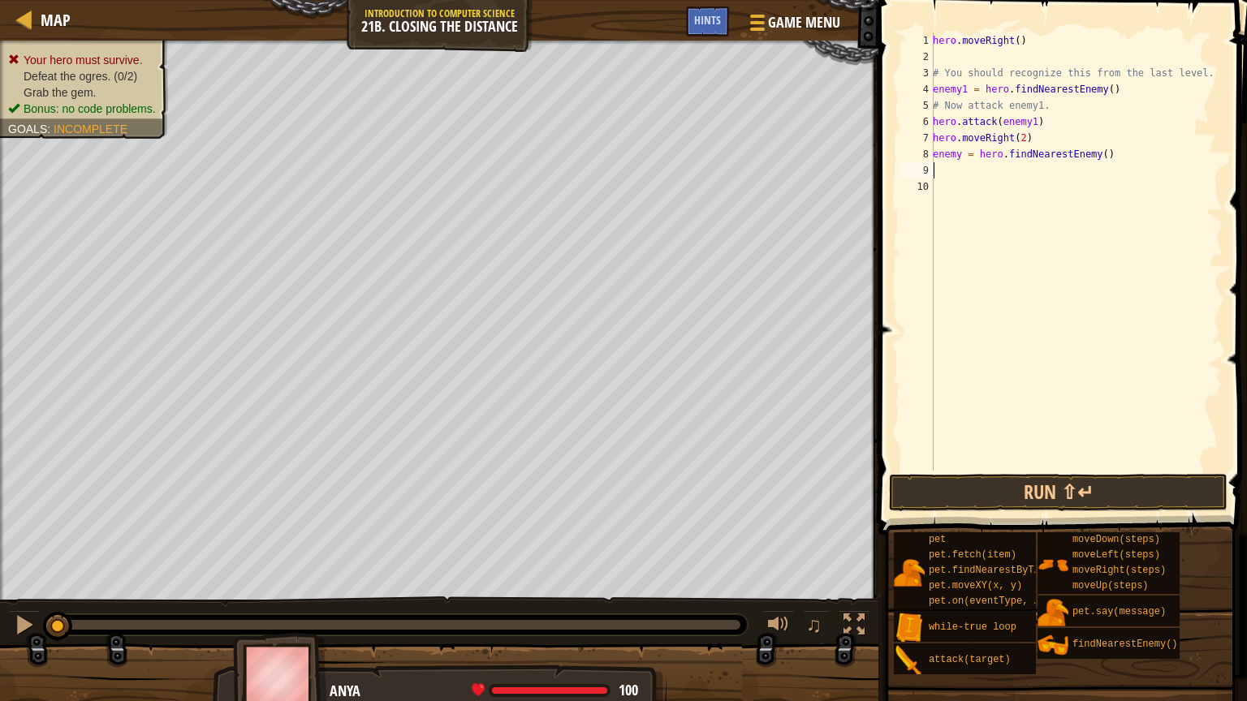
click at [933, 139] on div "hero . moveRight ( ) # You should recognize this from the last level. enemy1 = …" at bounding box center [1075, 267] width 293 height 471
type textarea "hero.moveRight(2)"
click at [935, 136] on div "hero . moveRight ( ) # You should recognize this from the last level. enemy1 = …" at bounding box center [1075, 267] width 293 height 471
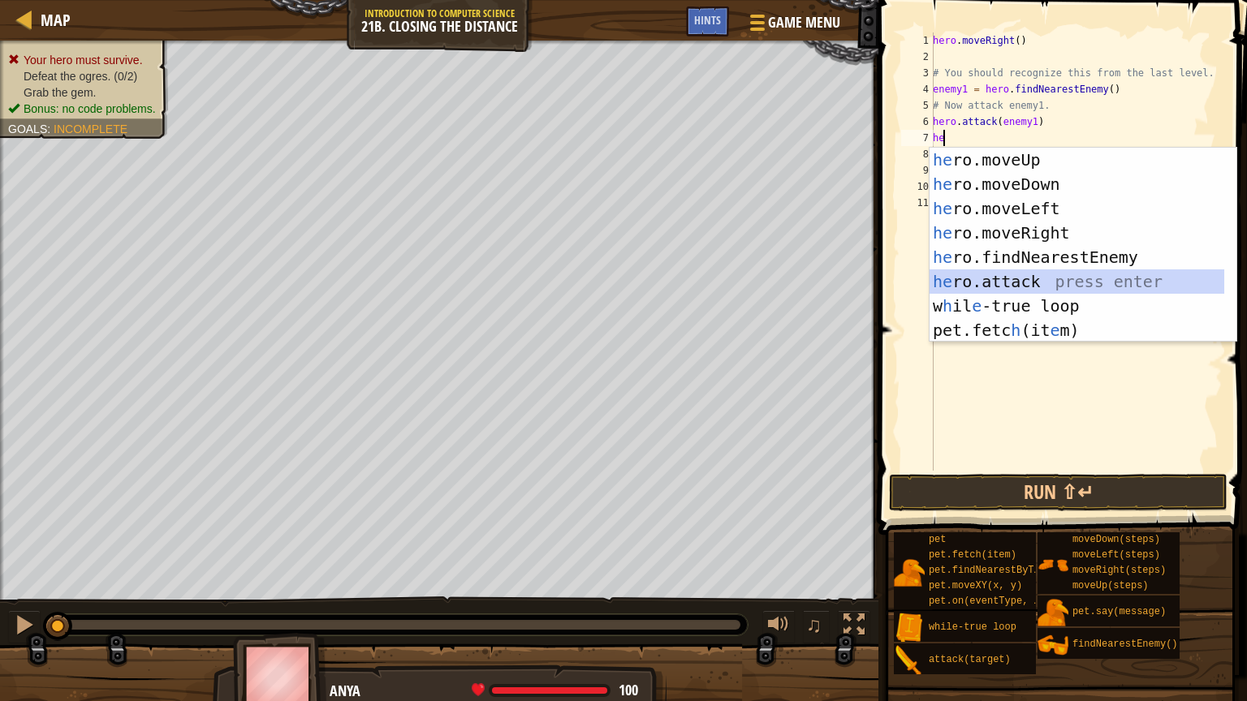
click at [1041, 275] on div "he ro.moveUp press enter he ro.moveDown press enter he ro.moveLeft press enter …" at bounding box center [1076, 269] width 295 height 243
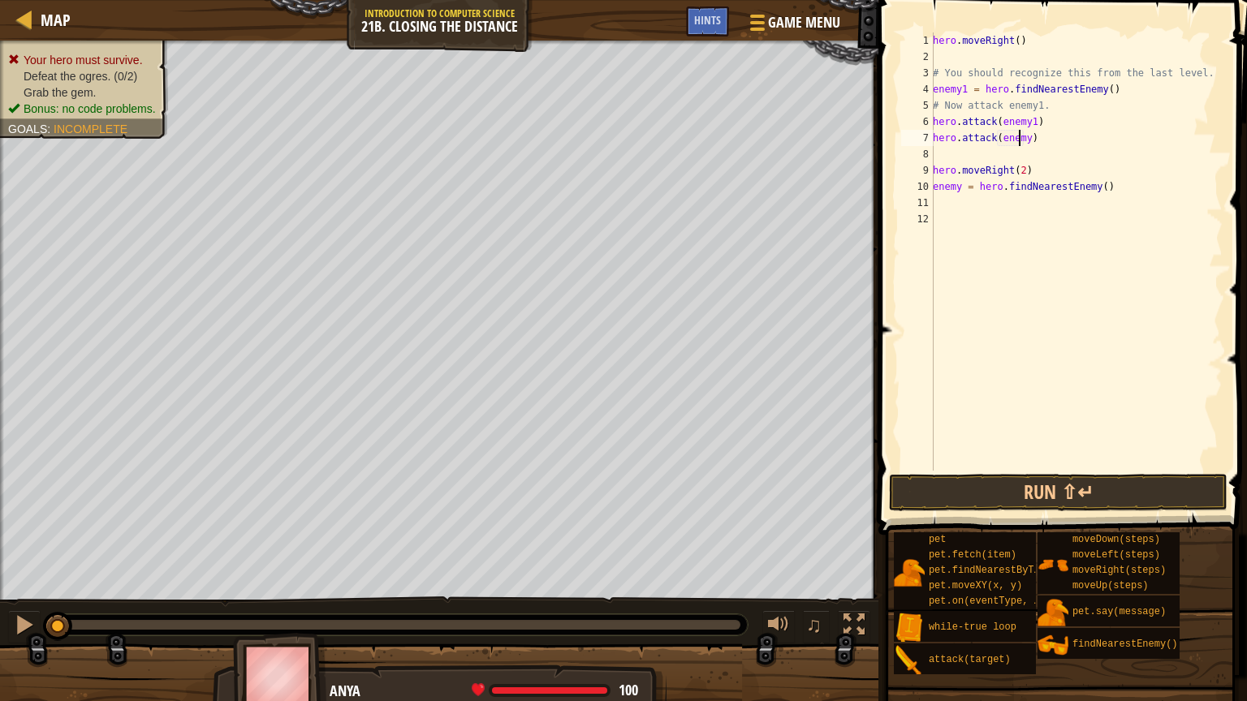
click at [1021, 141] on div "hero . moveRight ( ) # You should recognize this from the last level. enemy1 = …" at bounding box center [1075, 267] width 293 height 471
click at [1023, 142] on div "hero . moveRight ( ) # You should recognize this from the last level. enemy1 = …" at bounding box center [1075, 267] width 293 height 471
click at [932, 170] on div "9" at bounding box center [917, 170] width 32 height 16
type textarea "hero.moveRight(2)"
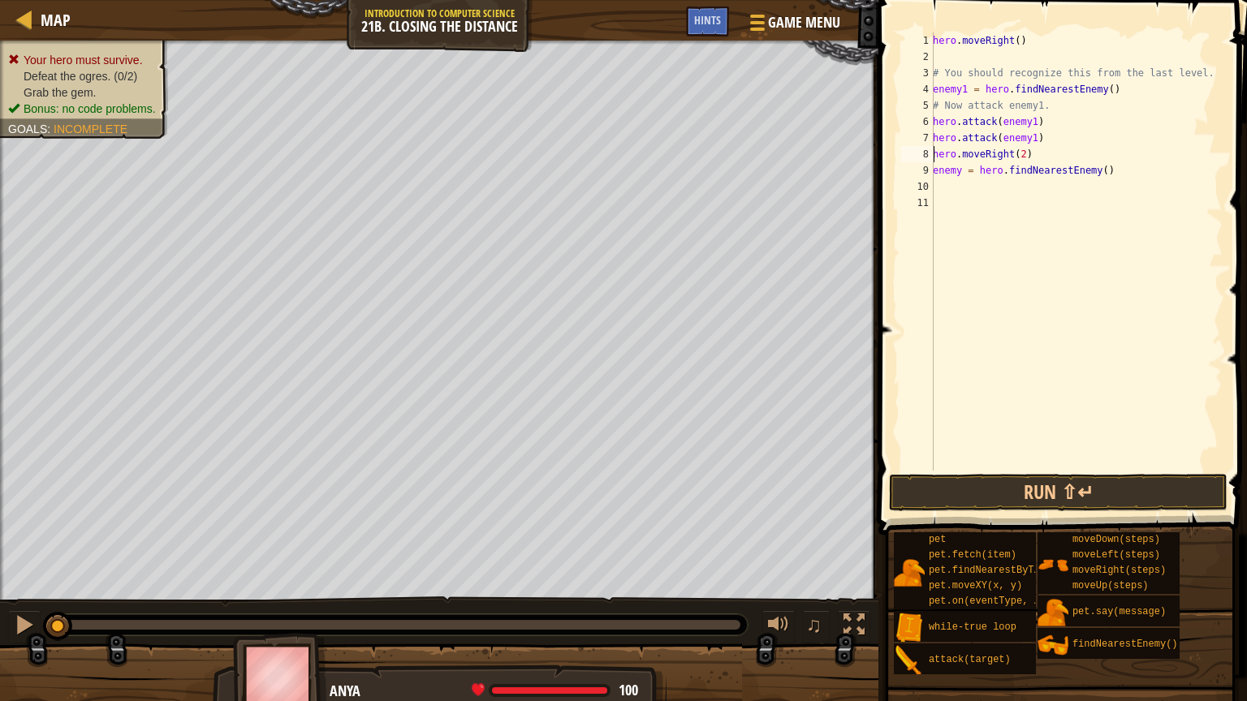
click at [937, 188] on div "hero . moveRight ( ) # You should recognize this from the last level. enemy1 = …" at bounding box center [1075, 267] width 293 height 471
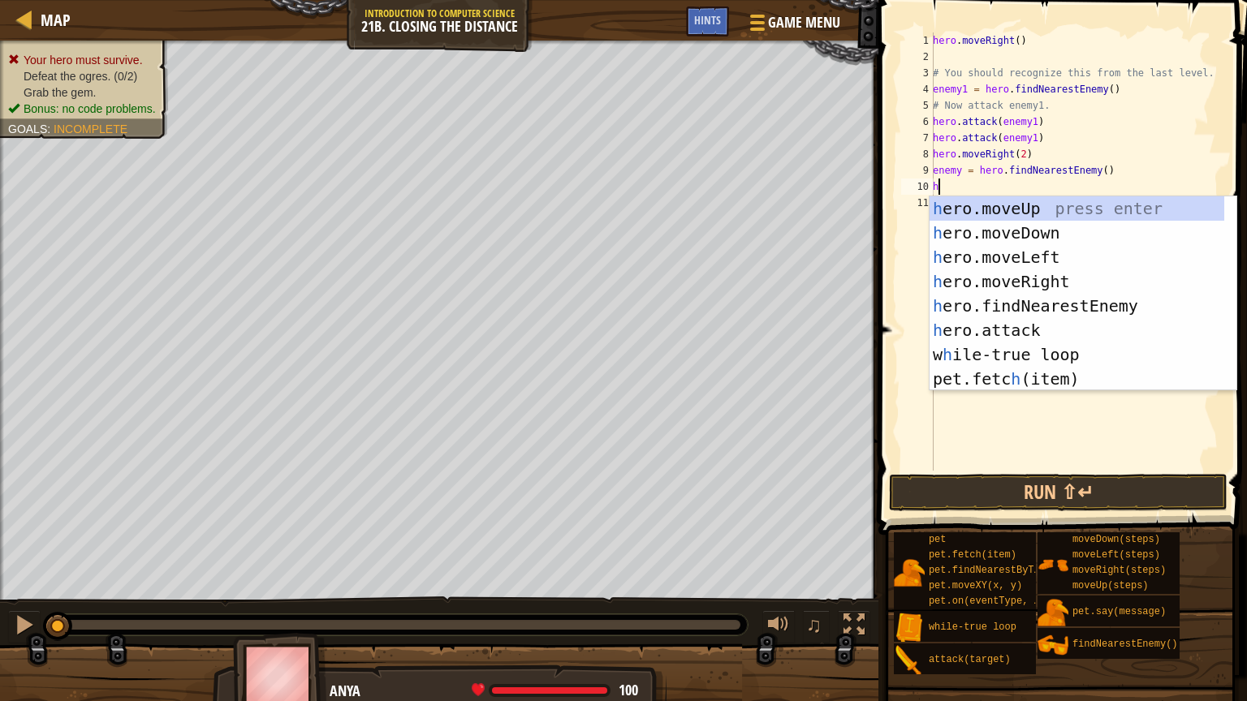
type textarea "he"
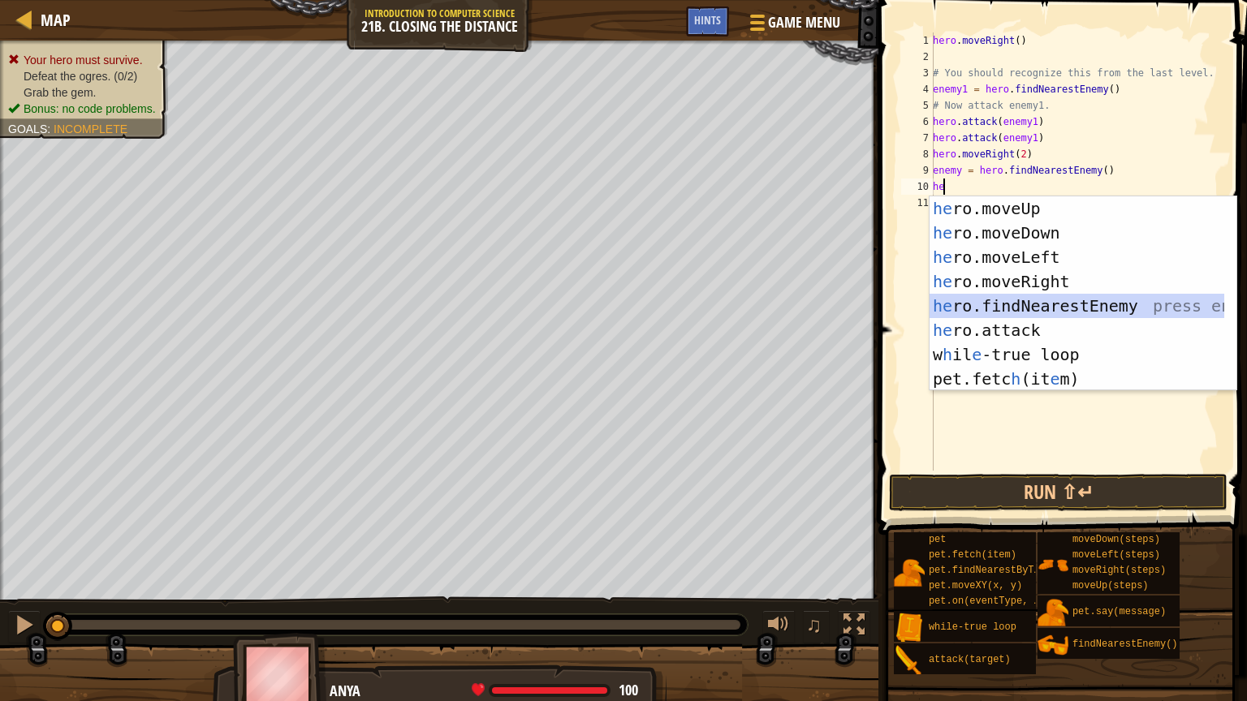
click at [1000, 306] on div "he ro.moveUp press enter he ro.moveDown press enter he ro.moveLeft press enter …" at bounding box center [1076, 317] width 295 height 243
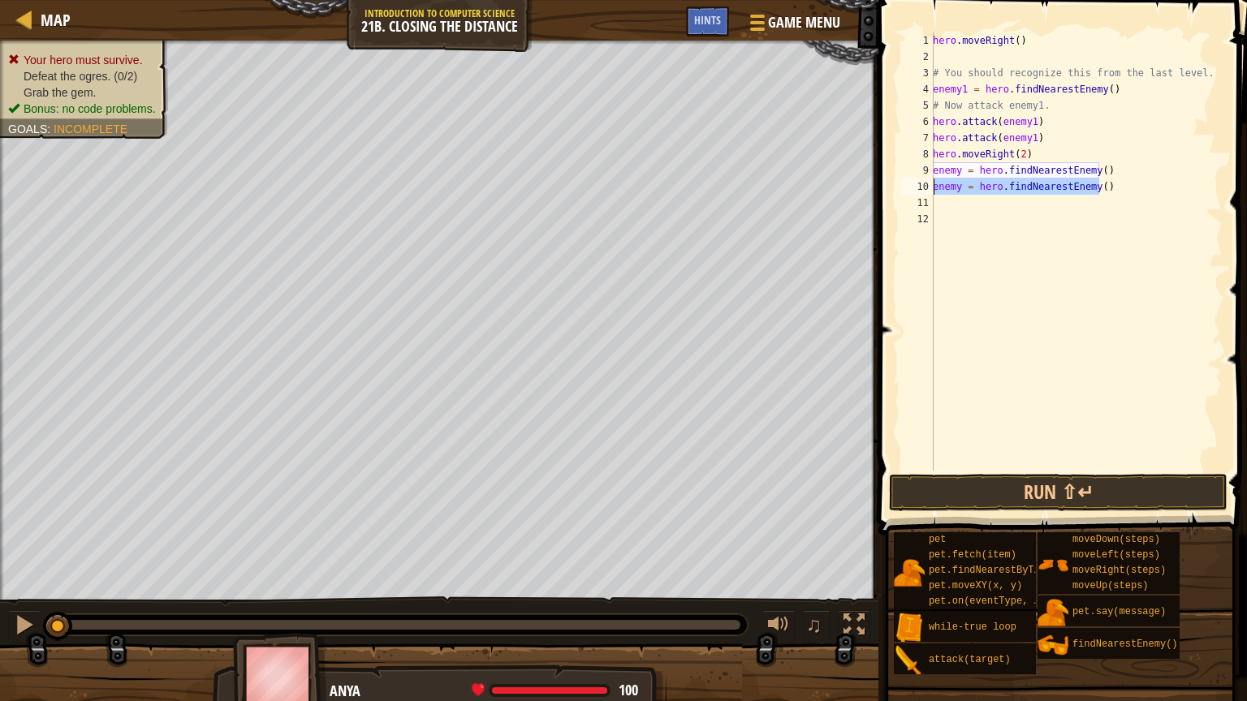
drag, startPoint x: 1101, startPoint y: 189, endPoint x: 912, endPoint y: 218, distance: 191.2
click at [925, 189] on div "1 2 3 4 5 6 7 8 9 10 11 12 hero . moveRight ( ) # You should recognize this fro…" at bounding box center [1060, 251] width 325 height 438
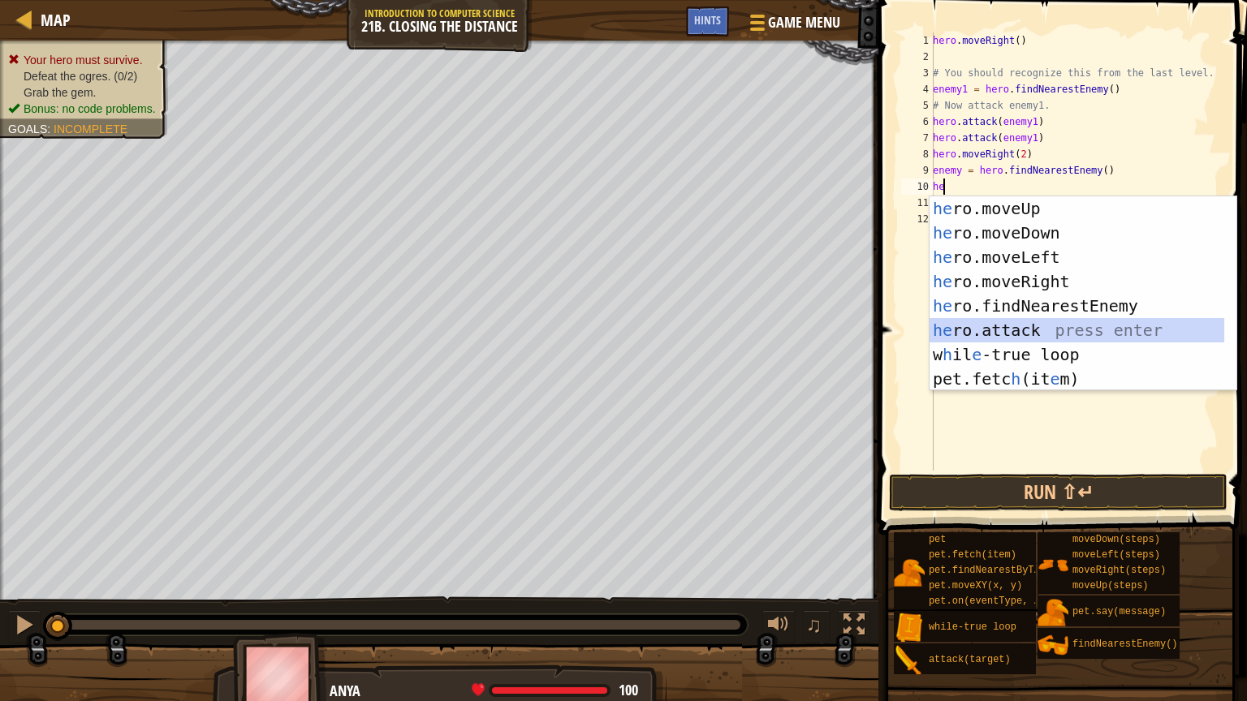
click at [1067, 319] on div "he ro.moveUp press enter he ro.moveDown press enter he ro.moveLeft press enter …" at bounding box center [1076, 317] width 295 height 243
type textarea "hero.attack(enemy)"
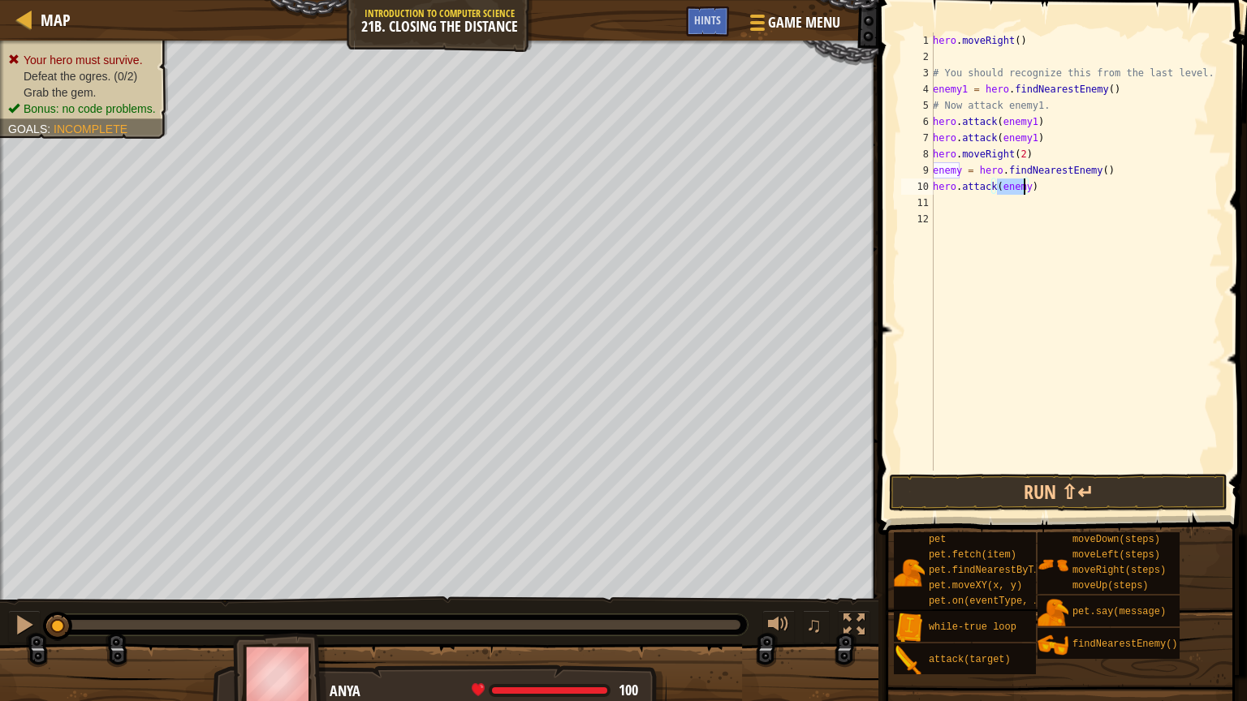
click at [957, 205] on div "hero . moveRight ( ) # You should recognize this from the last level. enemy1 = …" at bounding box center [1075, 267] width 293 height 471
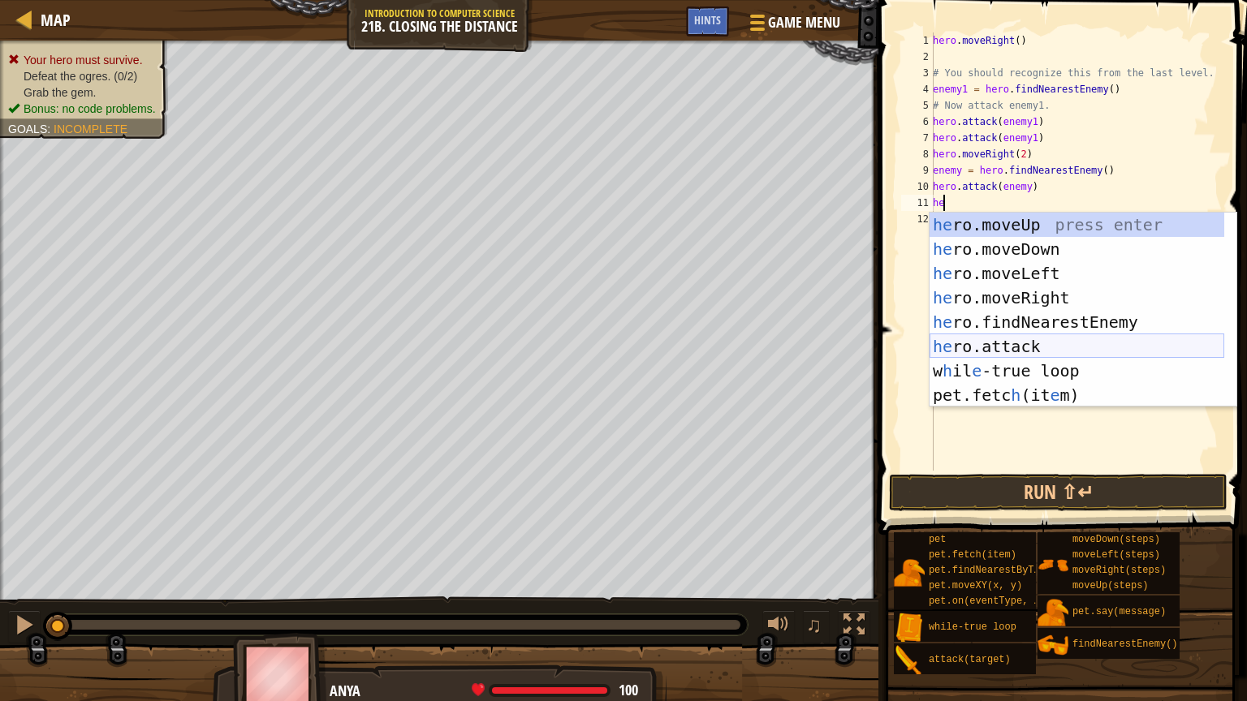
click at [1051, 347] on div "he ro.moveUp press enter he ro.moveDown press enter he ro.moveLeft press enter …" at bounding box center [1076, 334] width 295 height 243
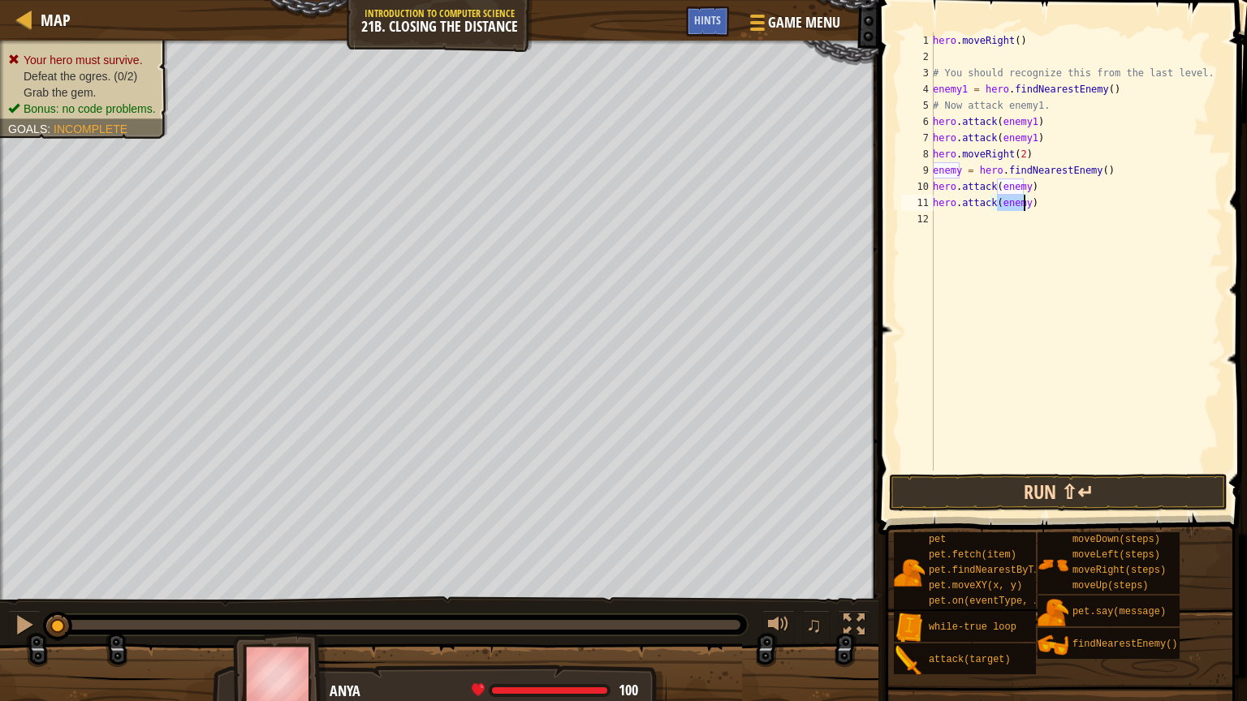
type textarea "hero.attack(enemy)"
click at [1052, 484] on button "Run ⇧↵" at bounding box center [1058, 492] width 338 height 37
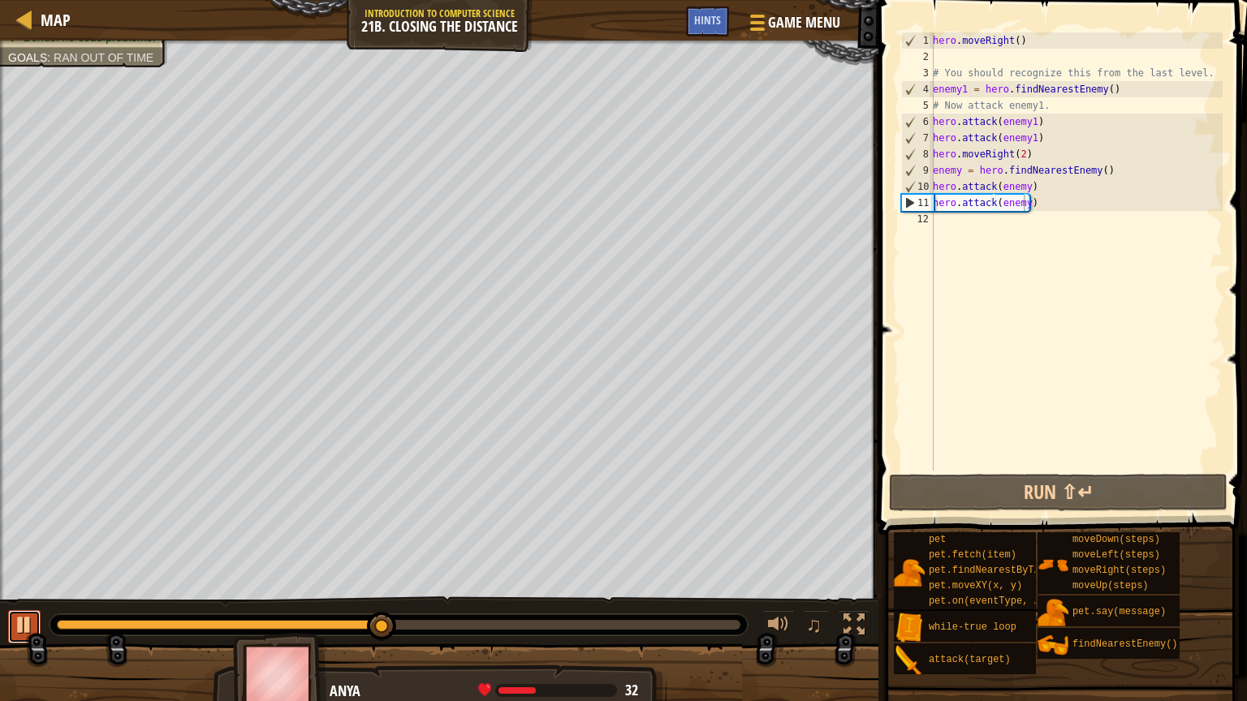
click at [16, 521] on div at bounding box center [24, 624] width 21 height 21
click at [951, 218] on div "hero . moveRight ( ) # You should recognize this from the last level. enemy1 = …" at bounding box center [1075, 267] width 293 height 471
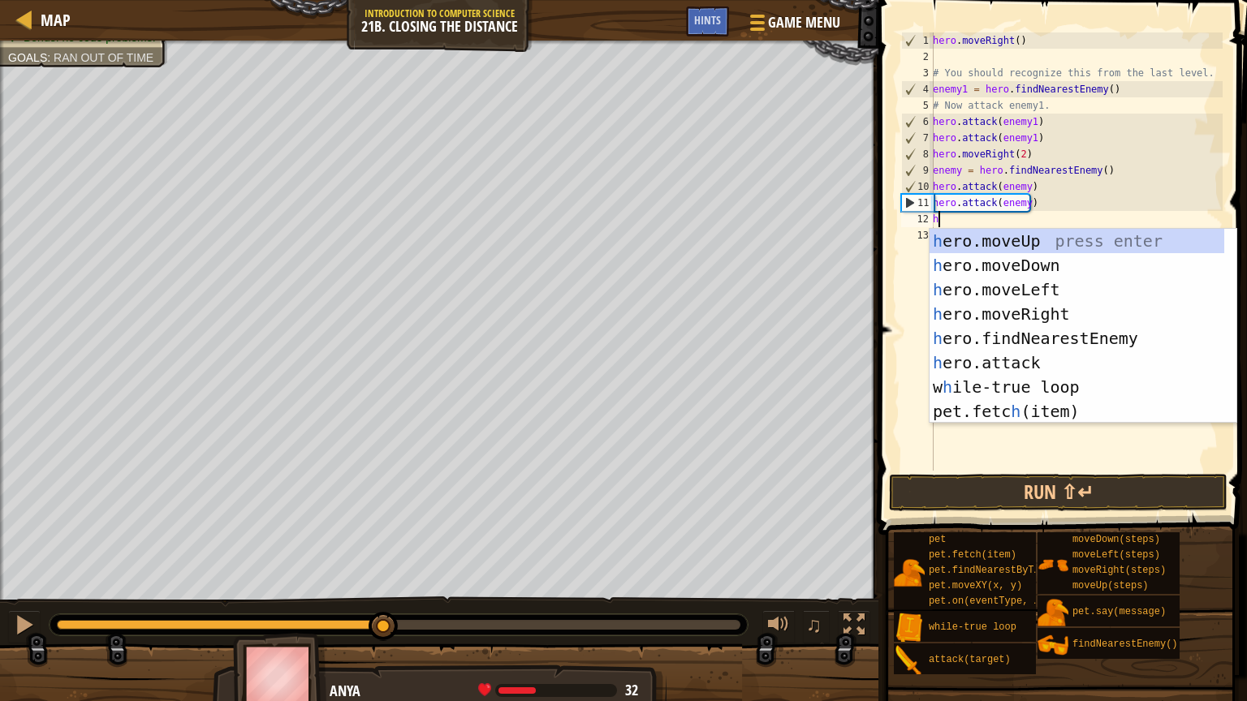
type textarea "he"
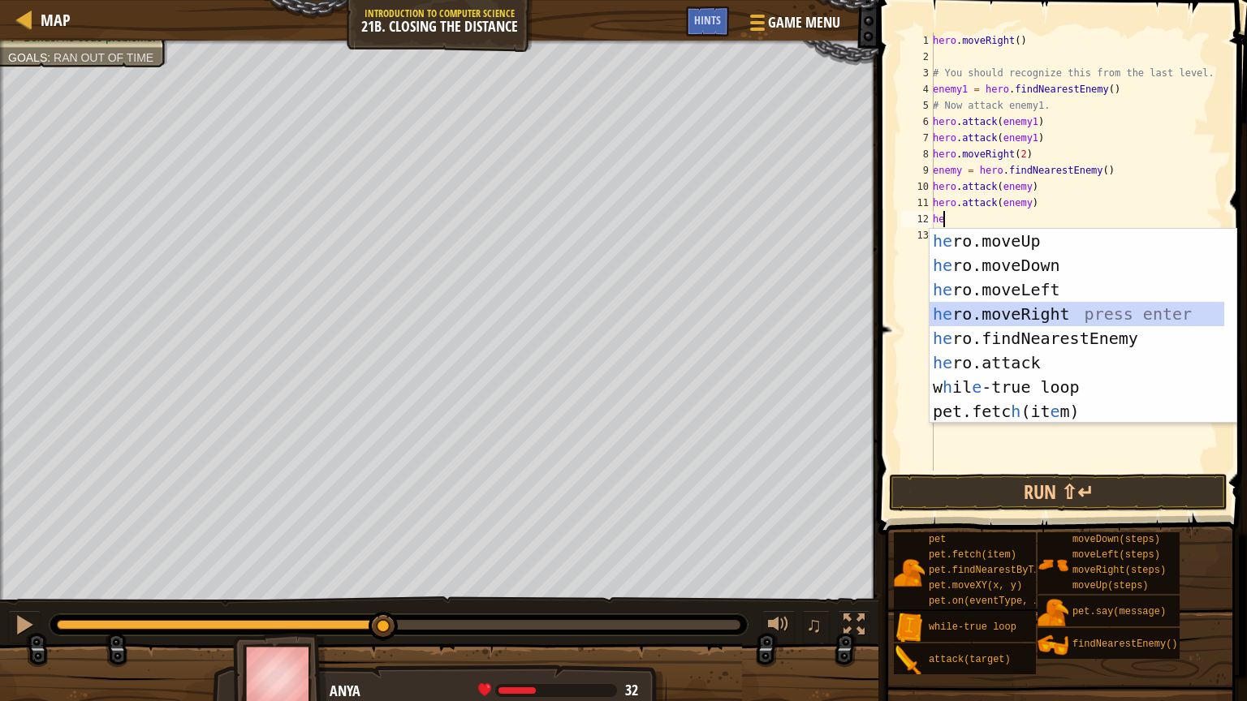
click at [1029, 324] on div "he ro.moveUp press enter he ro.moveDown press enter he ro.moveLeft press enter …" at bounding box center [1076, 350] width 295 height 243
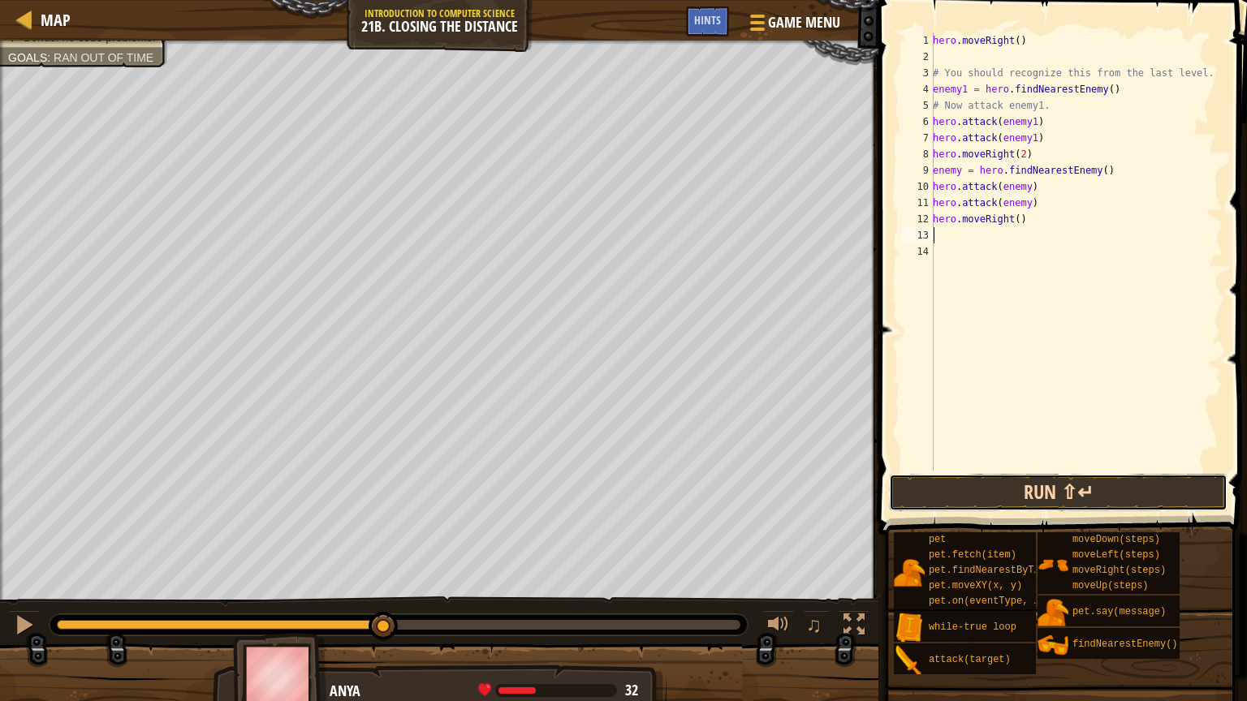
click at [1035, 486] on button "Run ⇧↵" at bounding box center [1058, 492] width 338 height 37
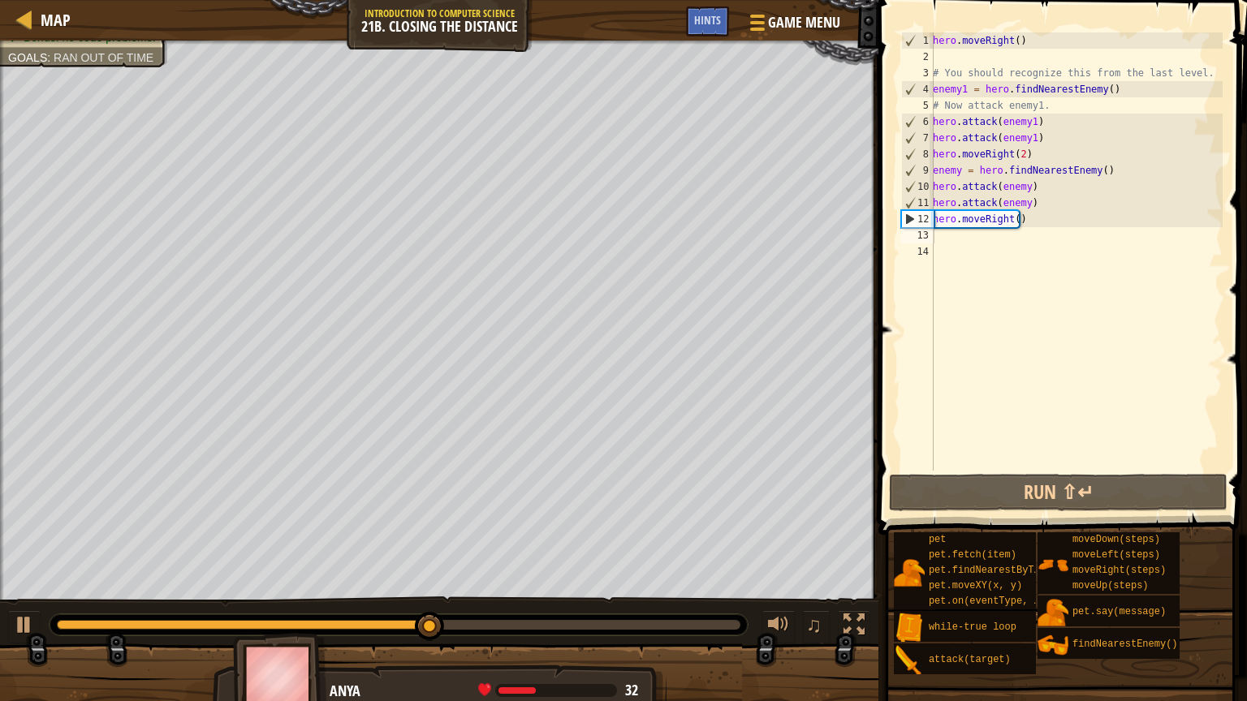
click at [6, 521] on div "♫" at bounding box center [439, 621] width 878 height 49
click at [39, 521] on button at bounding box center [24, 626] width 32 height 33
click at [1069, 283] on div "hero . moveRight ( ) # You should recognize this from the last level. enemy1 = …" at bounding box center [1075, 267] width 293 height 471
drag, startPoint x: 1023, startPoint y: 224, endPoint x: 935, endPoint y: 217, distance: 88.8
click at [935, 217] on div "hero . moveRight ( ) # You should recognize this from the last level. enemy1 = …" at bounding box center [1075, 267] width 293 height 471
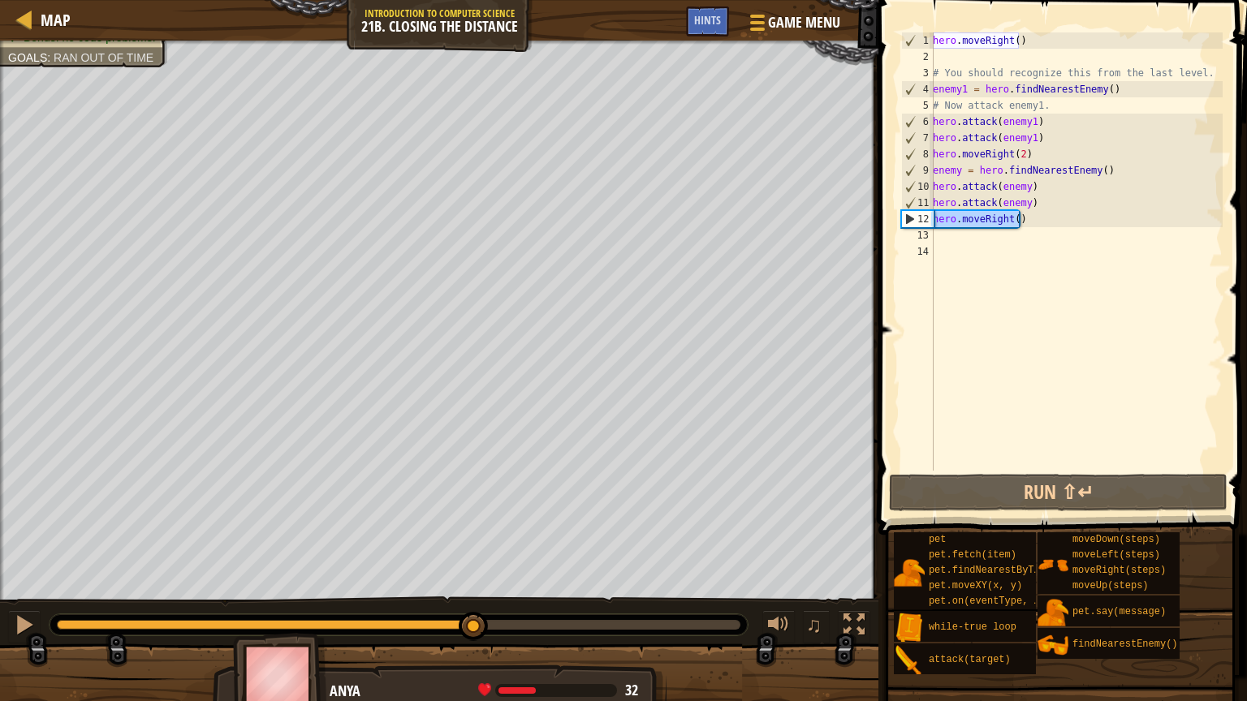
type textarea "hero.moveRight()"
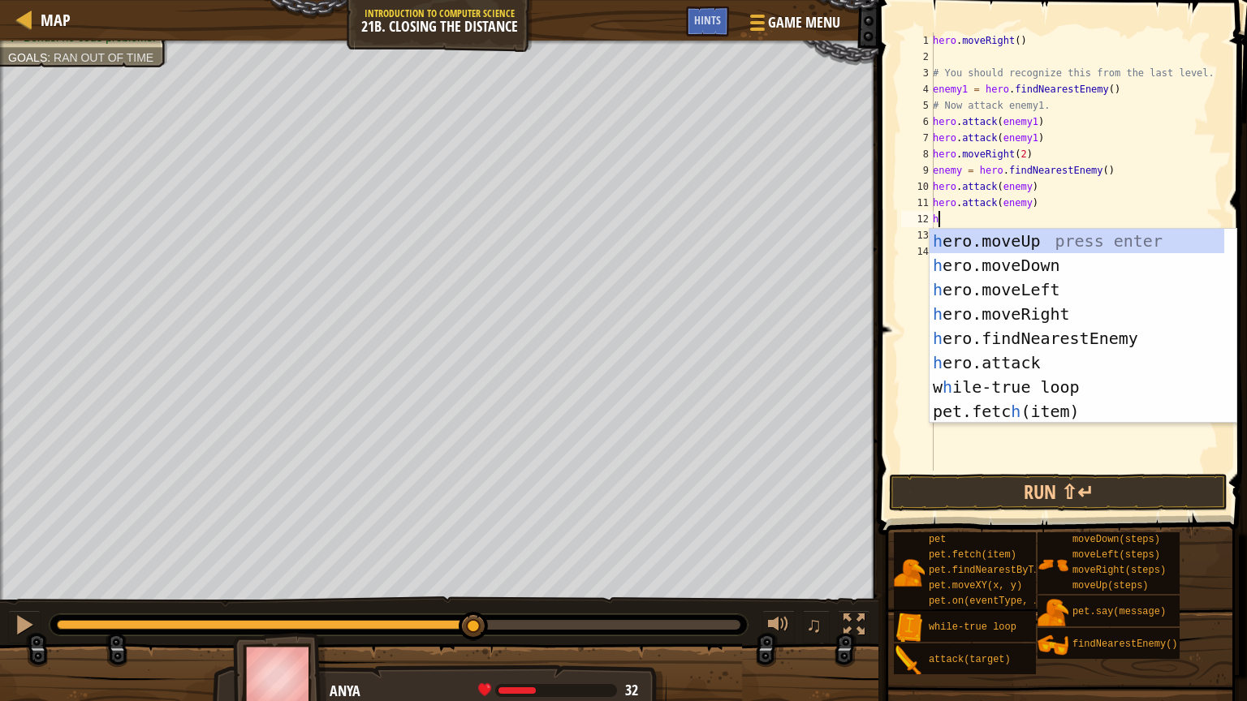
type textarea "he"
click at [1032, 273] on div "he ro.moveUp press enter he ro.moveDown press enter he ro.moveLeft press enter …" at bounding box center [1076, 350] width 295 height 243
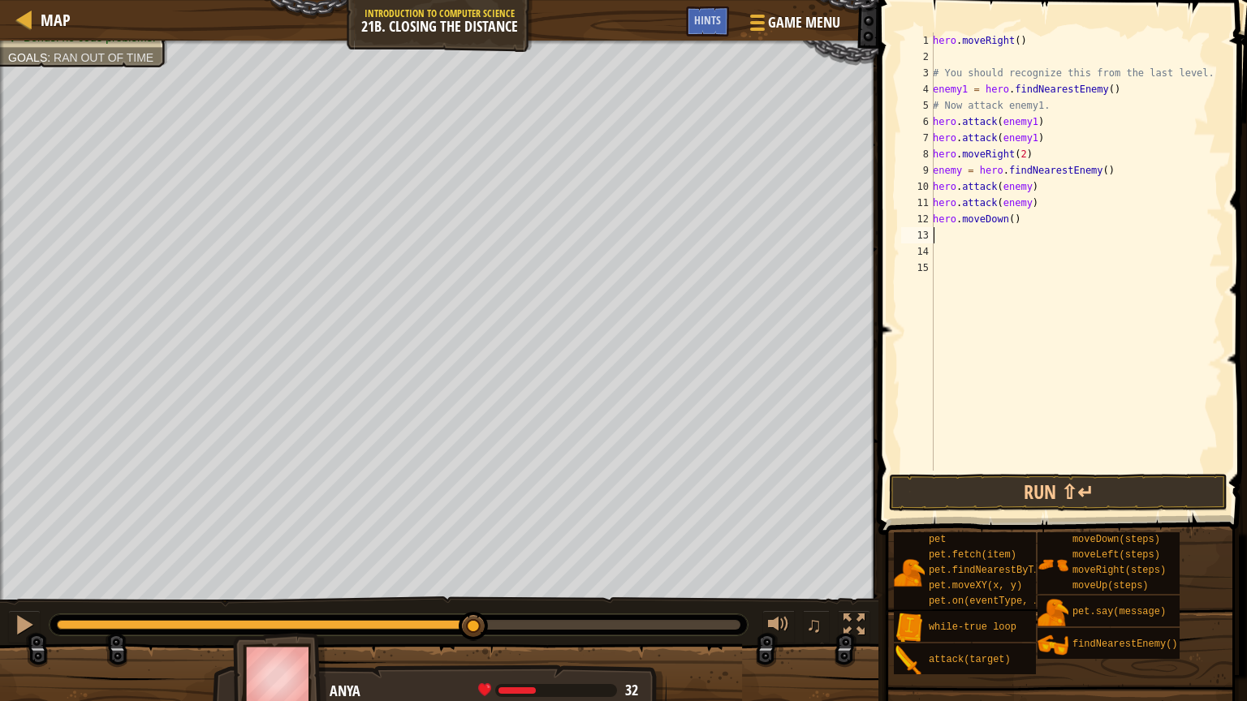
type textarea "he"
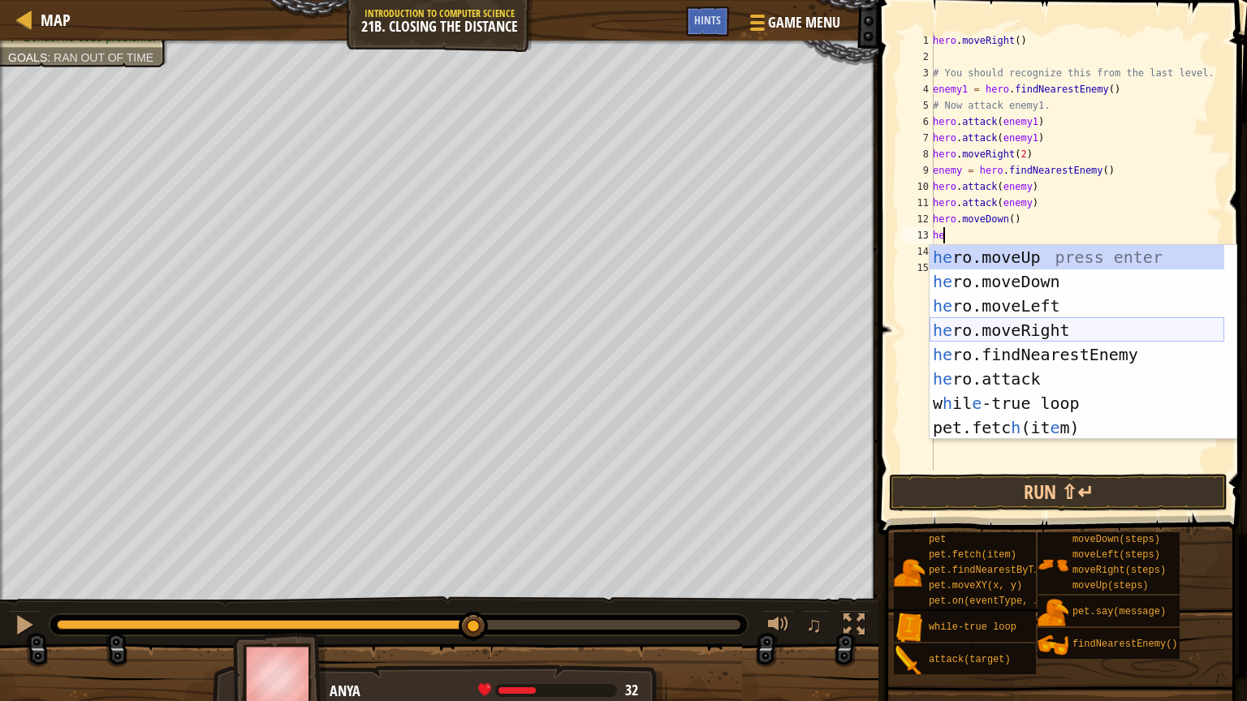
click at [977, 338] on div "he ro.moveUp press enter he ro.moveDown press enter he ro.moveLeft press enter …" at bounding box center [1076, 366] width 295 height 243
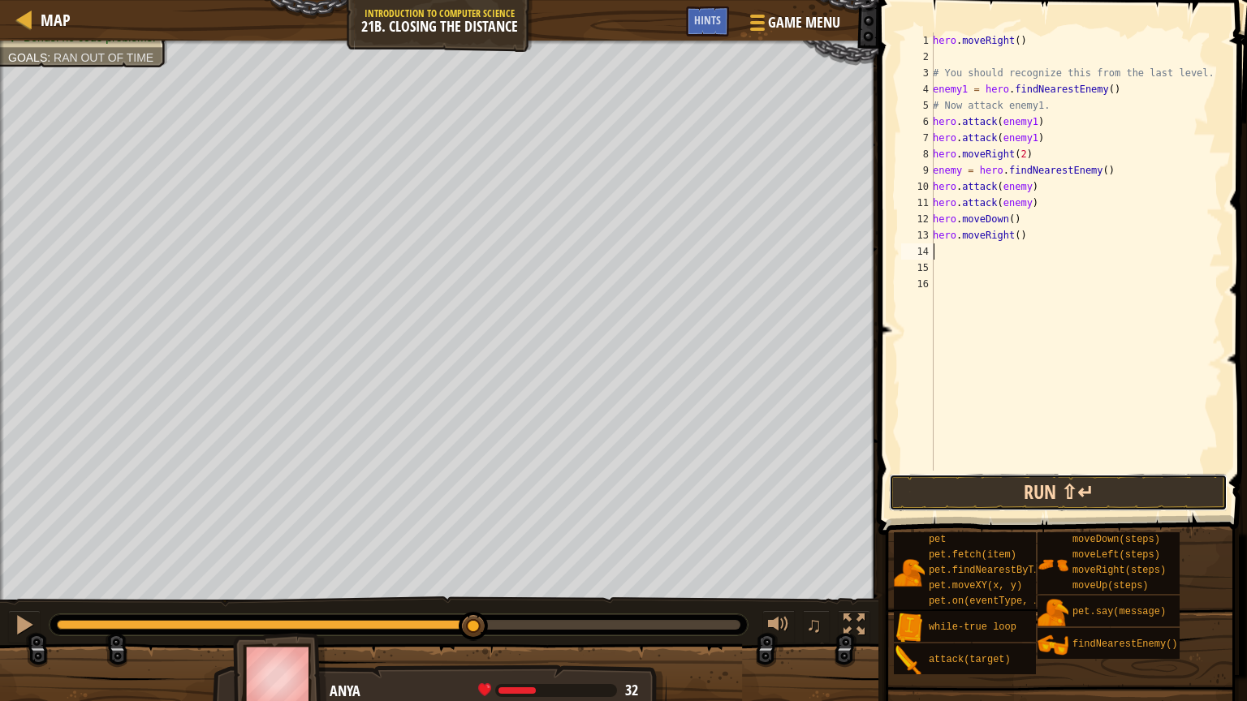
click at [1043, 484] on button "Run ⇧↵" at bounding box center [1058, 492] width 338 height 37
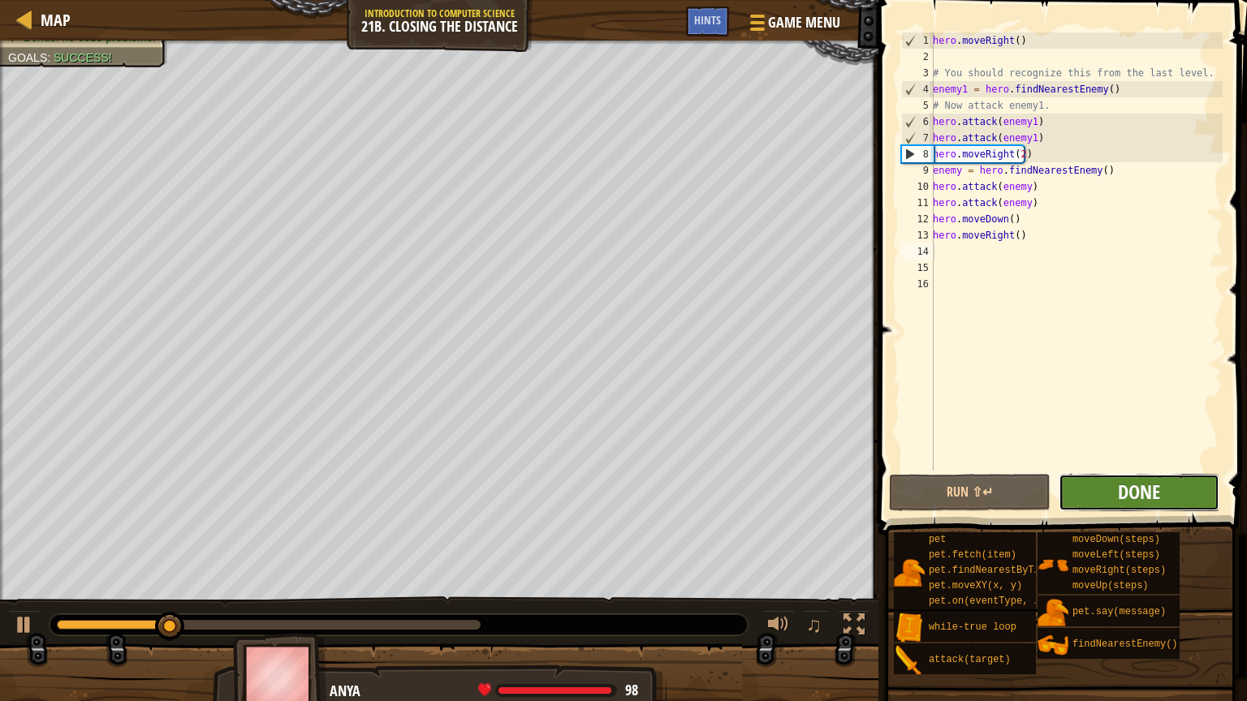
click at [1157, 486] on span "Done" at bounding box center [1139, 492] width 42 height 26
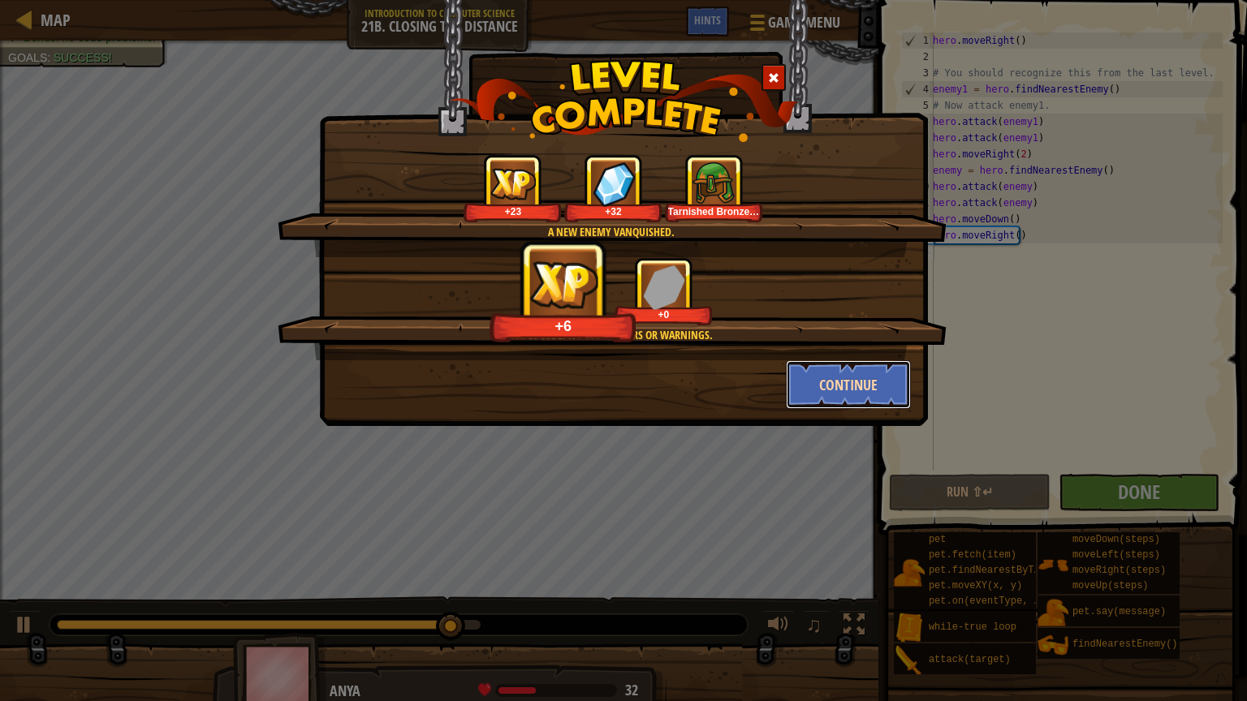
click at [860, 382] on button "Continue" at bounding box center [849, 384] width 126 height 49
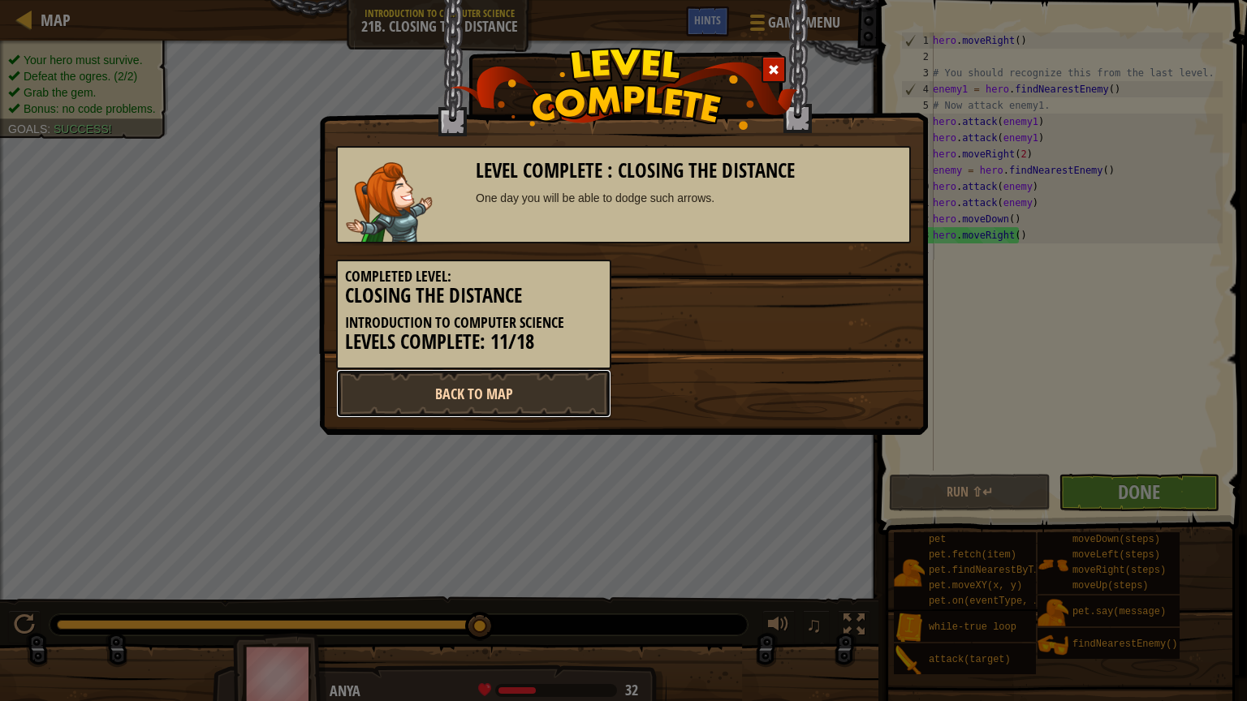
click at [570, 386] on link "Back to Map" at bounding box center [473, 393] width 275 height 49
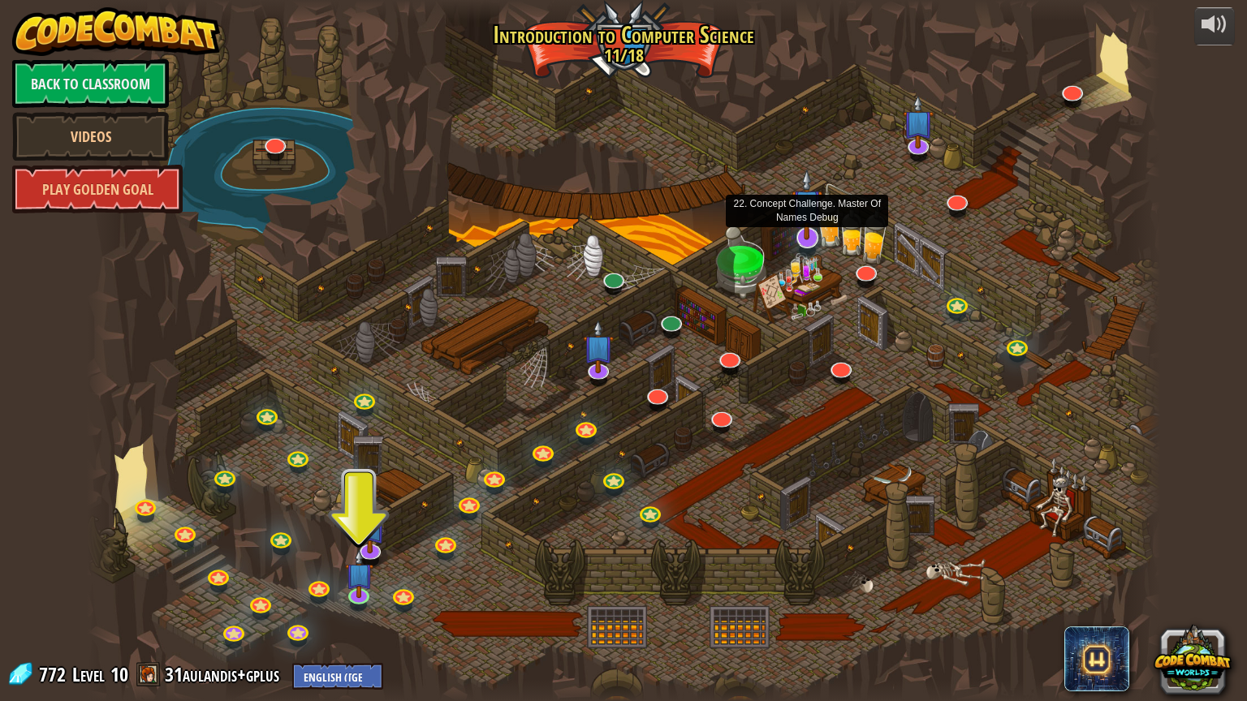
click at [797, 234] on img at bounding box center [806, 204] width 31 height 71
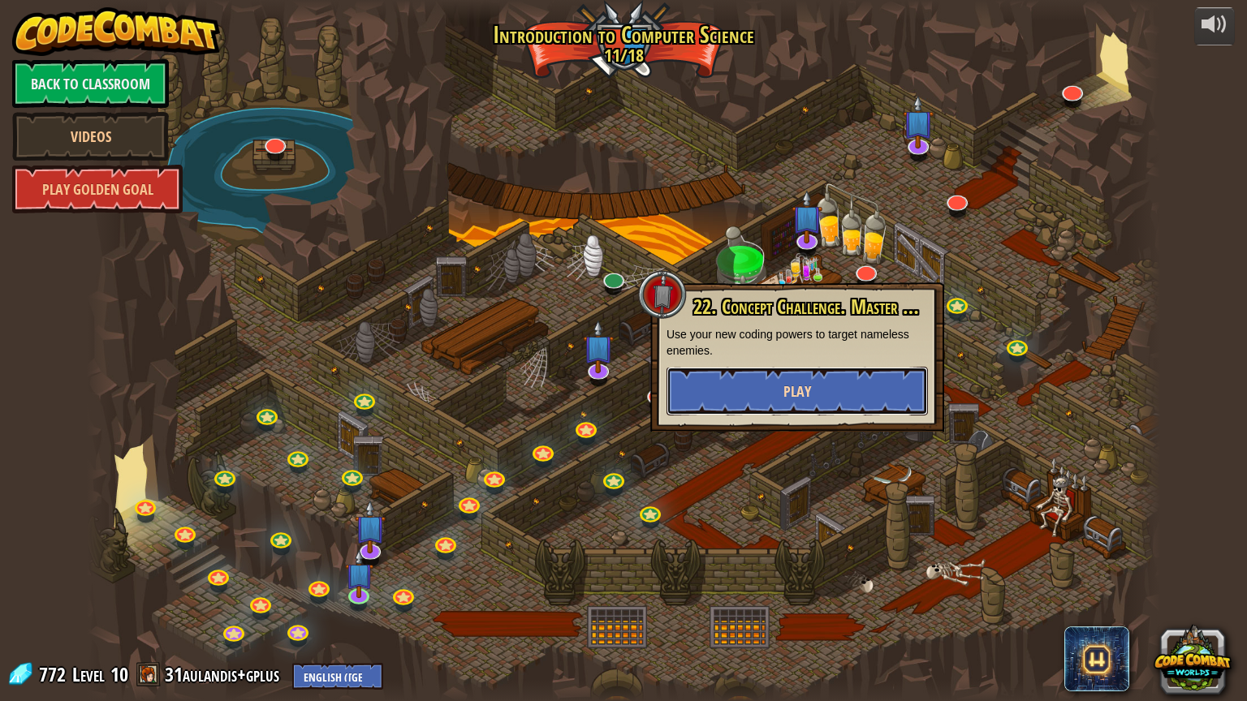
click at [866, 378] on button "Play" at bounding box center [796, 391] width 261 height 49
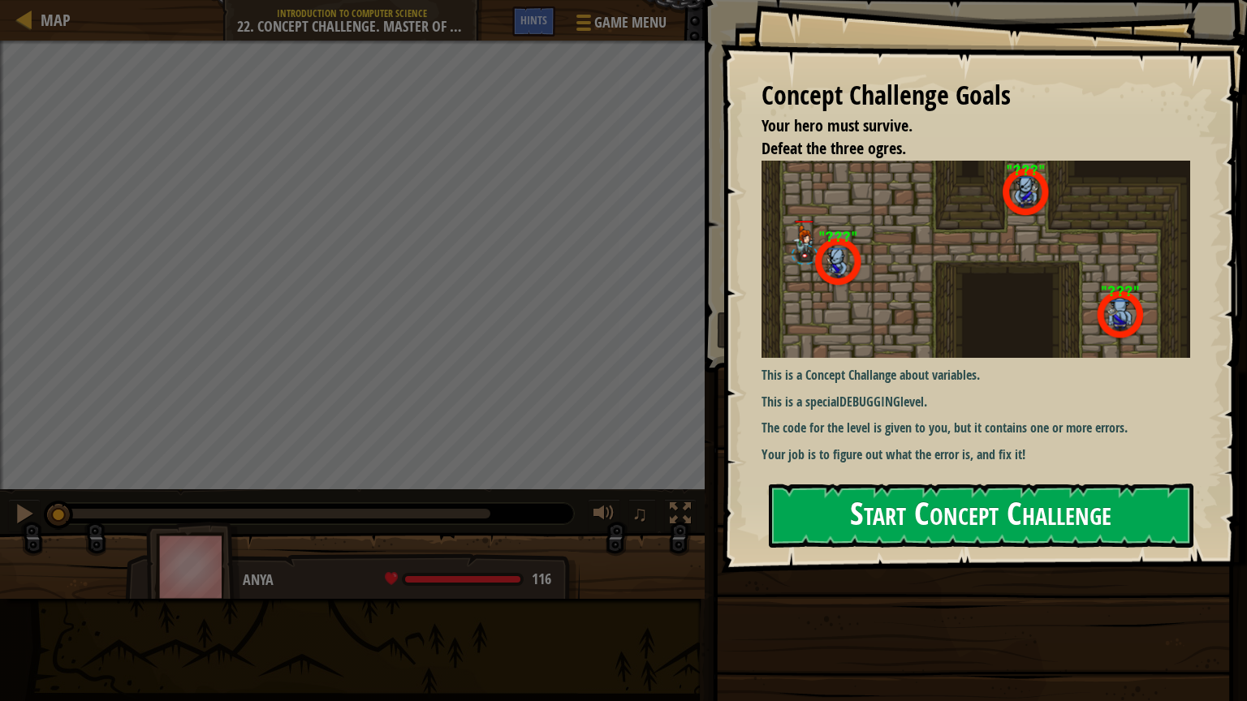
click at [983, 506] on button "Start Concept Challenge" at bounding box center [981, 516] width 424 height 64
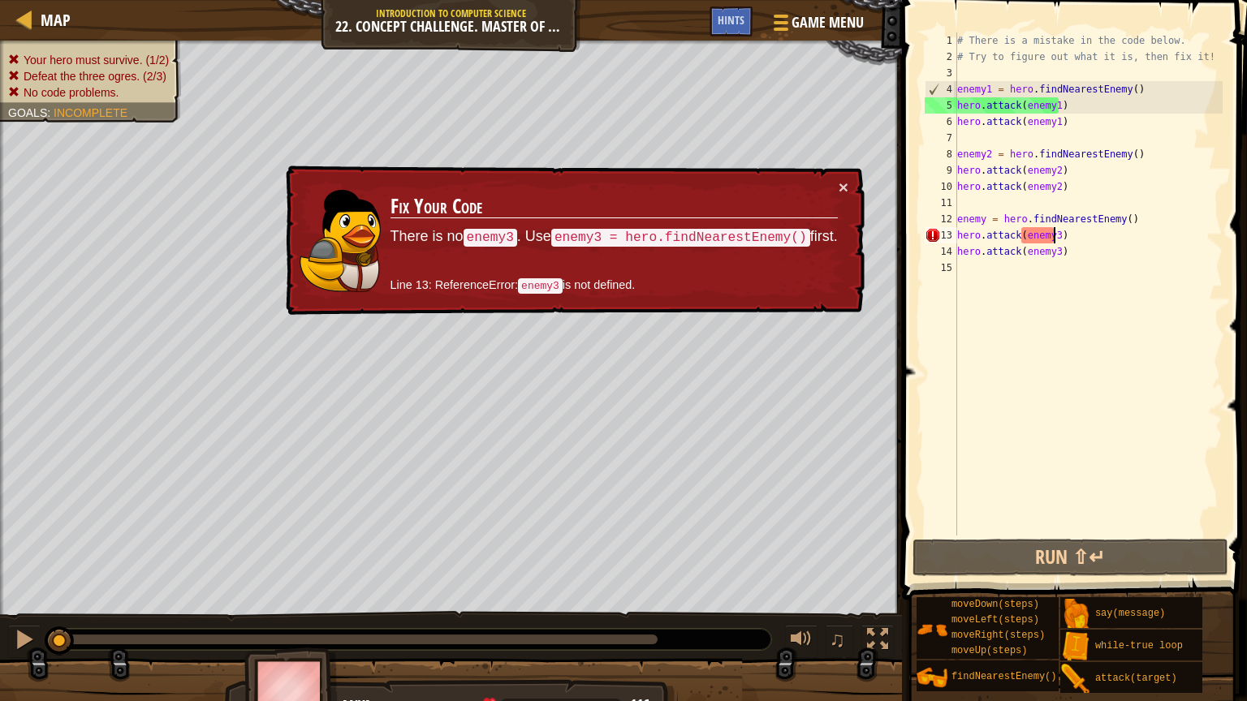
click at [1052, 240] on div "# There is a mistake in the code below. # Try to figure out what it is, then fi…" at bounding box center [1088, 300] width 269 height 536
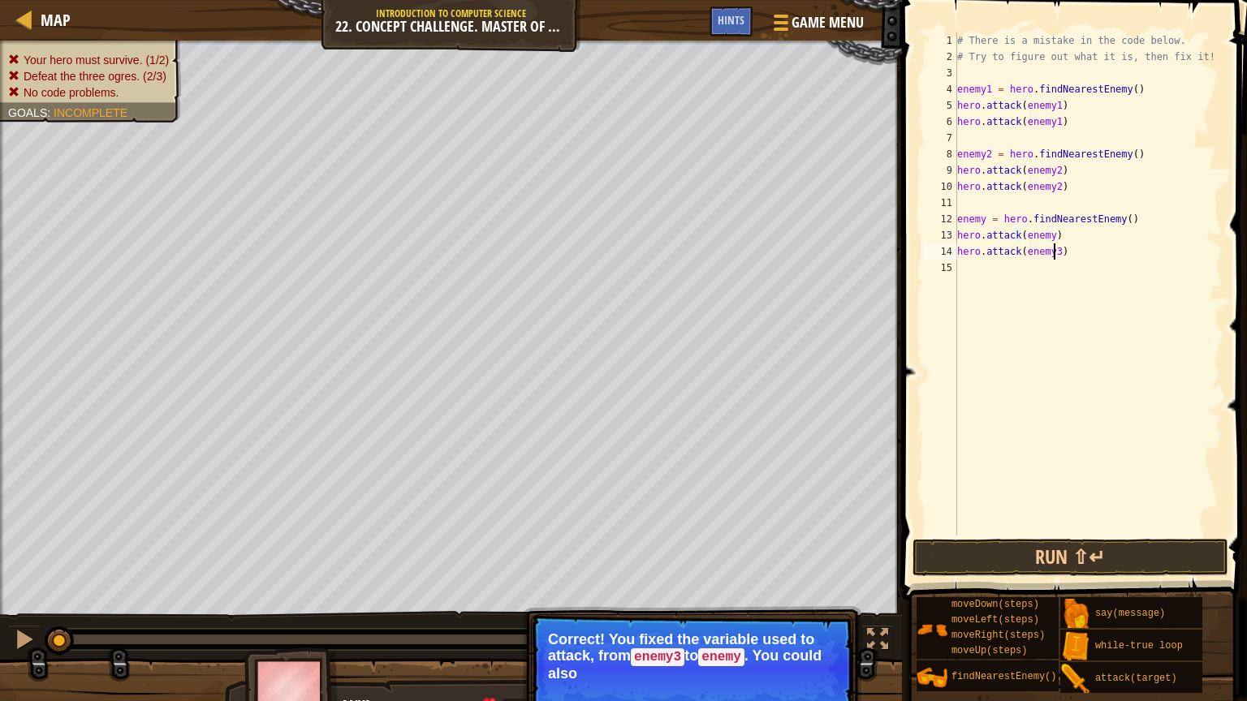
click at [1054, 256] on div "# There is a mistake in the code below. # Try to figure out what it is, then fi…" at bounding box center [1088, 300] width 269 height 536
type textarea "hero.attack(enemy)"
click at [1082, 337] on div "# There is a mistake in the code below. # Try to figure out what it is, then fi…" at bounding box center [1088, 300] width 269 height 536
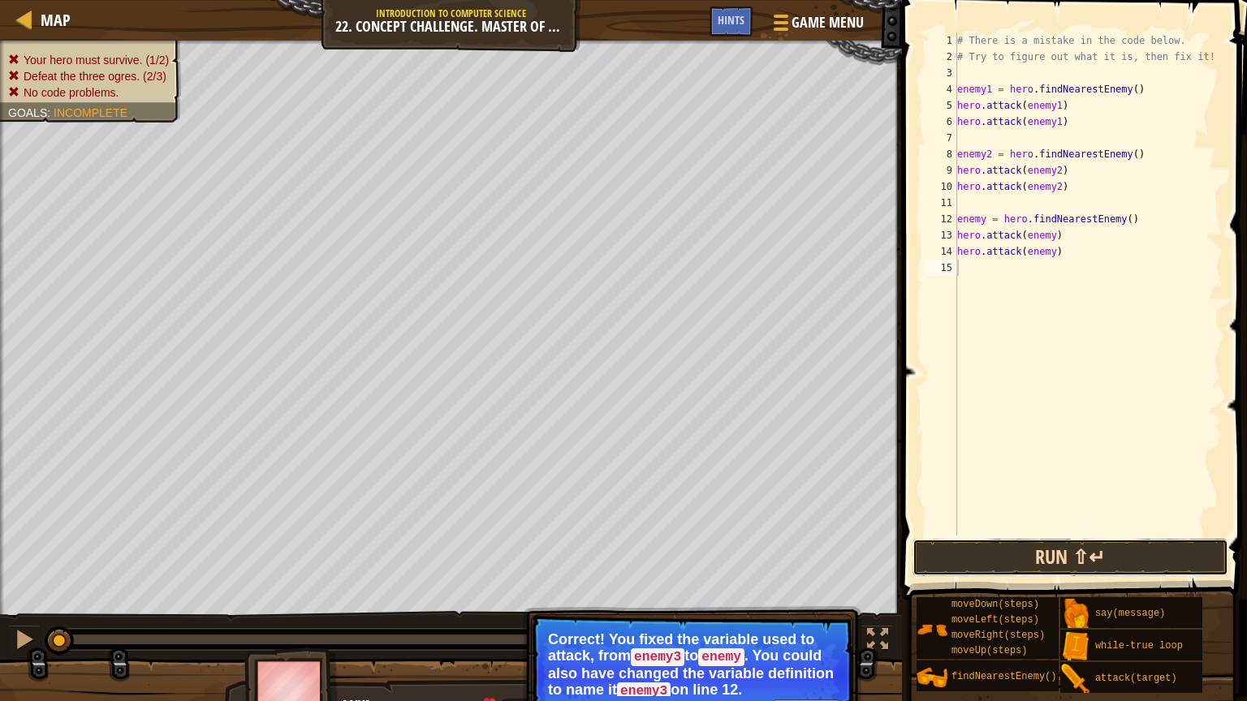
drag, startPoint x: 987, startPoint y: 562, endPoint x: 981, endPoint y: 555, distance: 8.6
click at [983, 521] on button "Run ⇧↵" at bounding box center [1070, 557] width 316 height 37
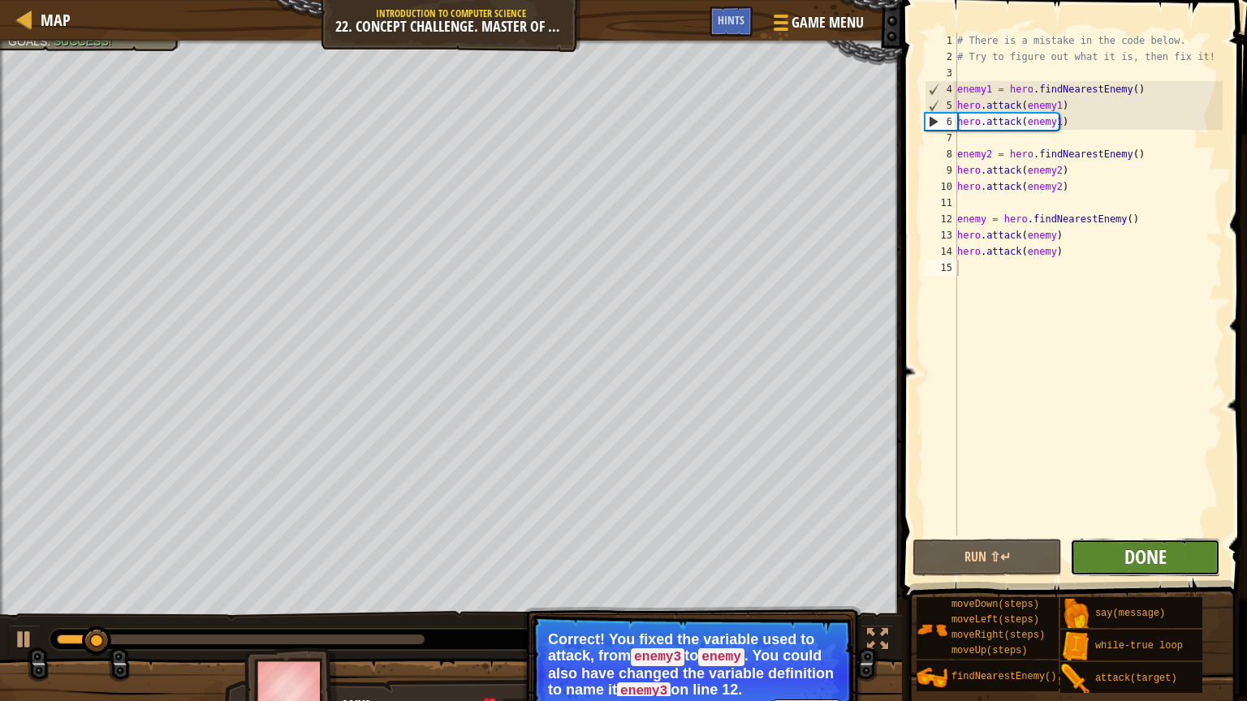
click at [1124, 521] on span "Done" at bounding box center [1145, 557] width 42 height 26
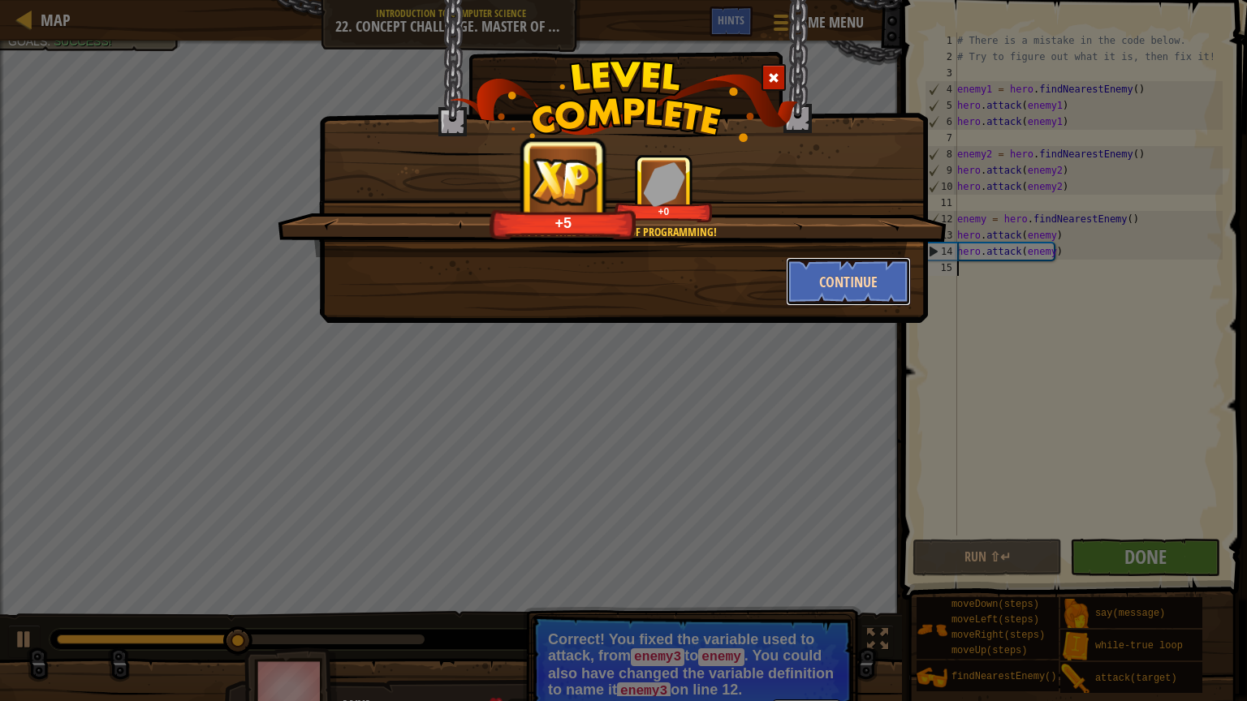
click at [834, 273] on button "Continue" at bounding box center [849, 281] width 126 height 49
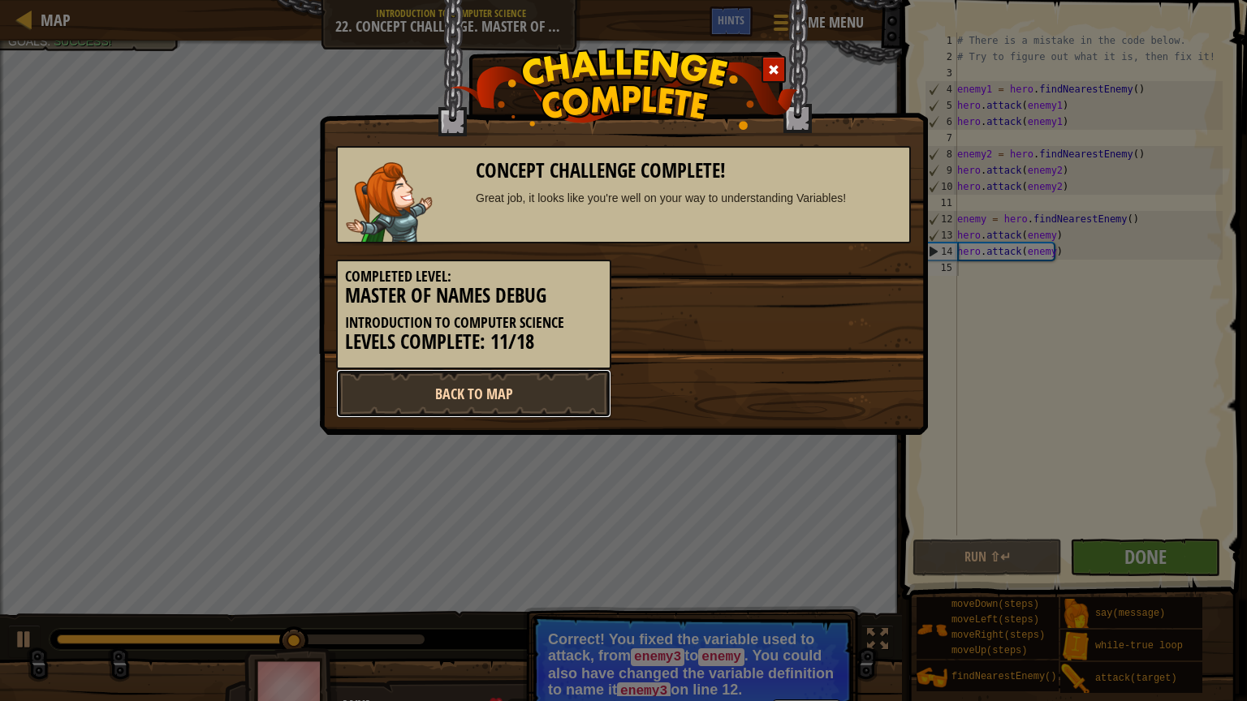
click at [496, 371] on link "Back to Map" at bounding box center [473, 393] width 275 height 49
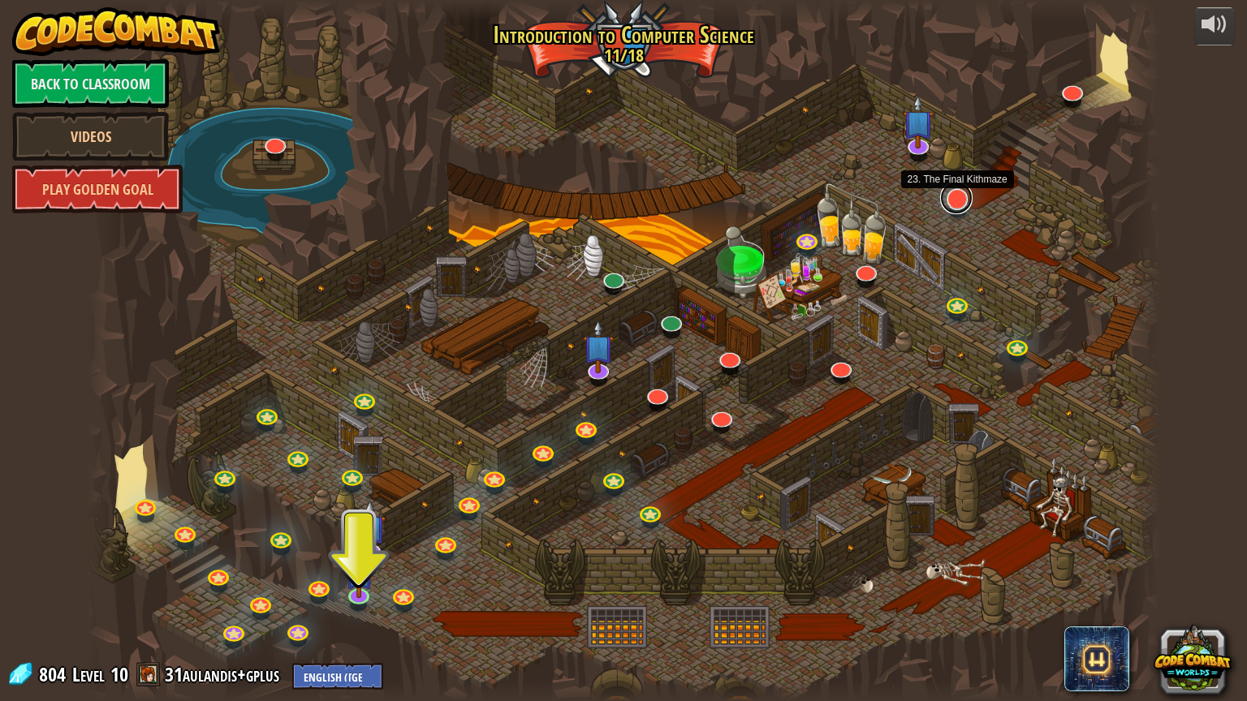
click at [954, 198] on link at bounding box center [956, 198] width 32 height 32
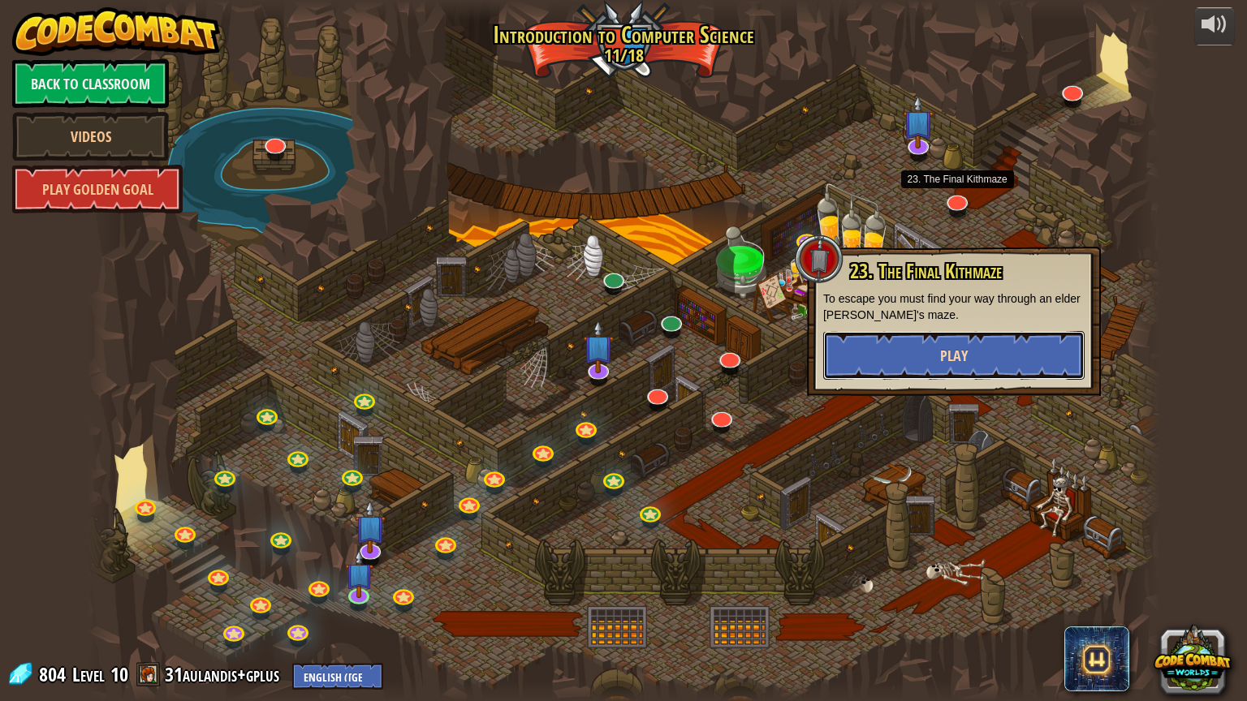
click at [985, 346] on button "Play" at bounding box center [953, 355] width 261 height 49
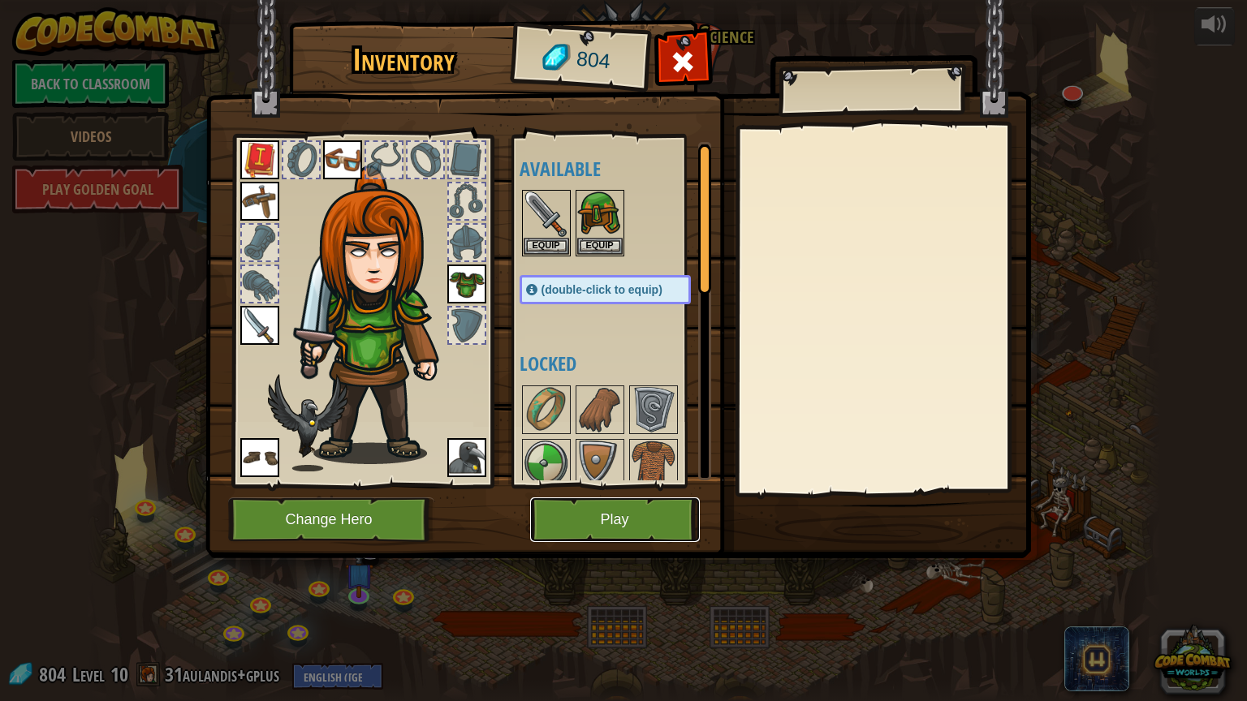
click at [646, 502] on button "Play" at bounding box center [615, 520] width 170 height 45
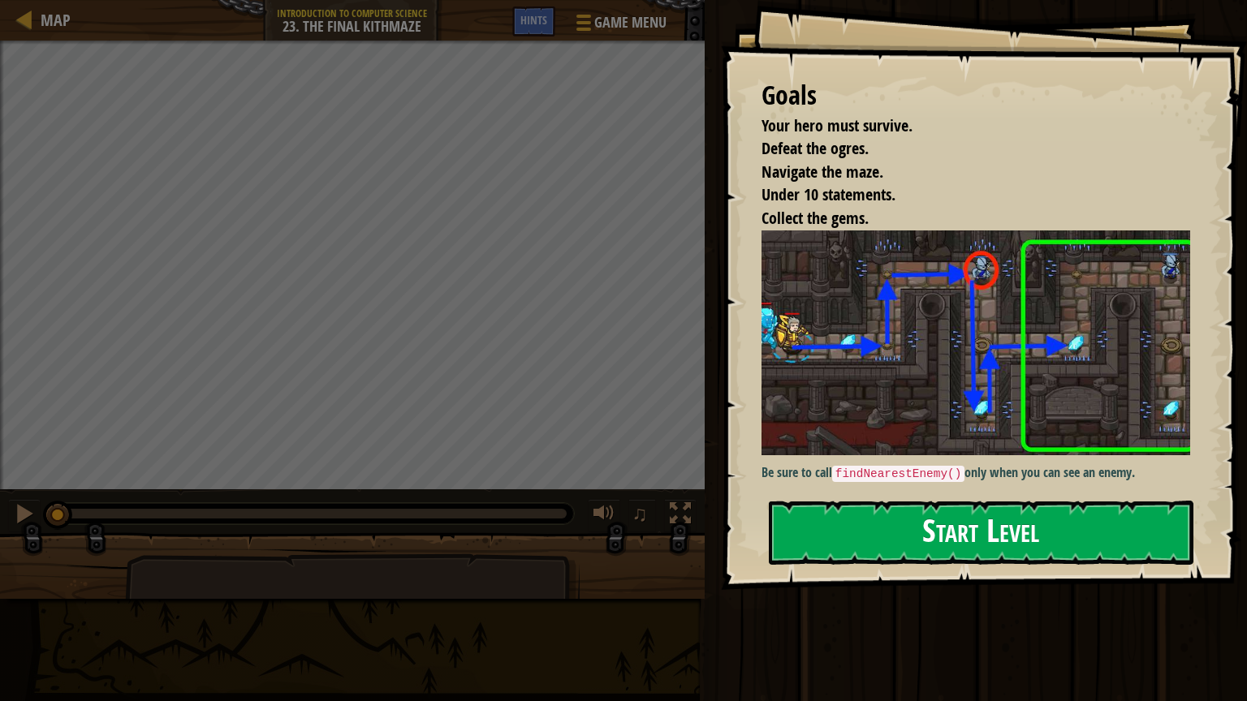
click at [908, 516] on button "Start Level" at bounding box center [981, 533] width 424 height 64
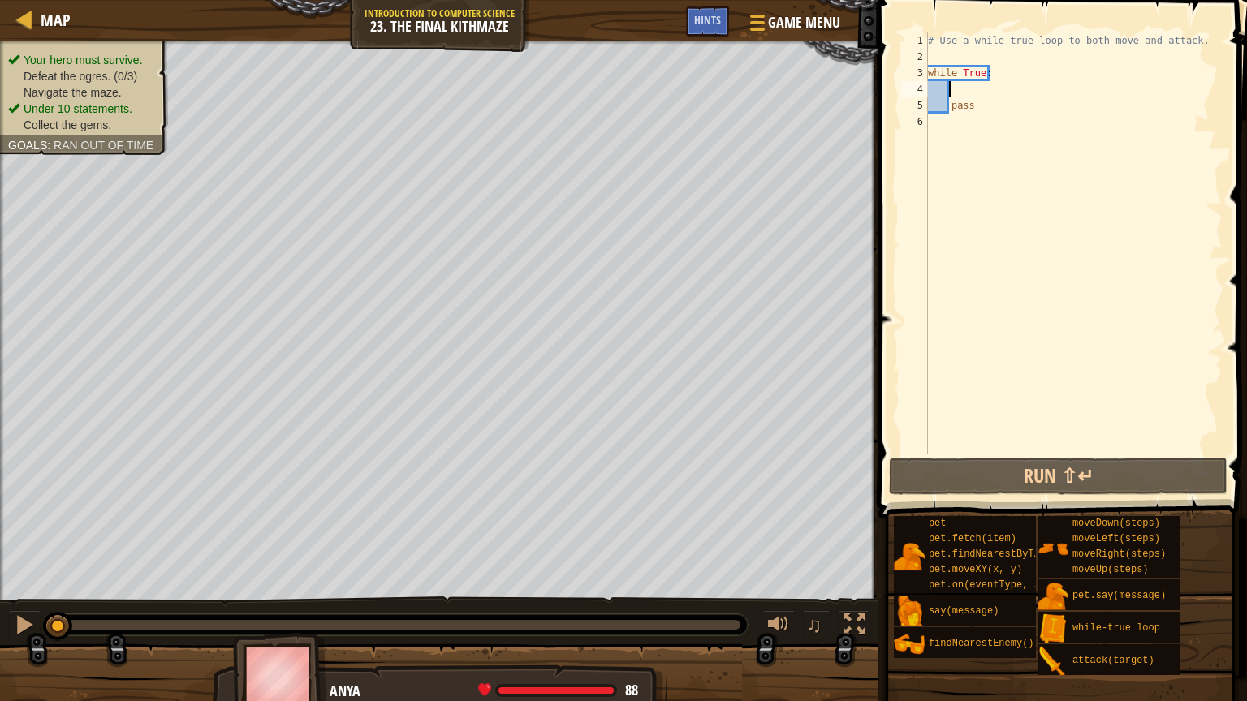
click at [955, 85] on div "# Use a while-true loop to both move and attack. while True : pass" at bounding box center [1073, 259] width 298 height 455
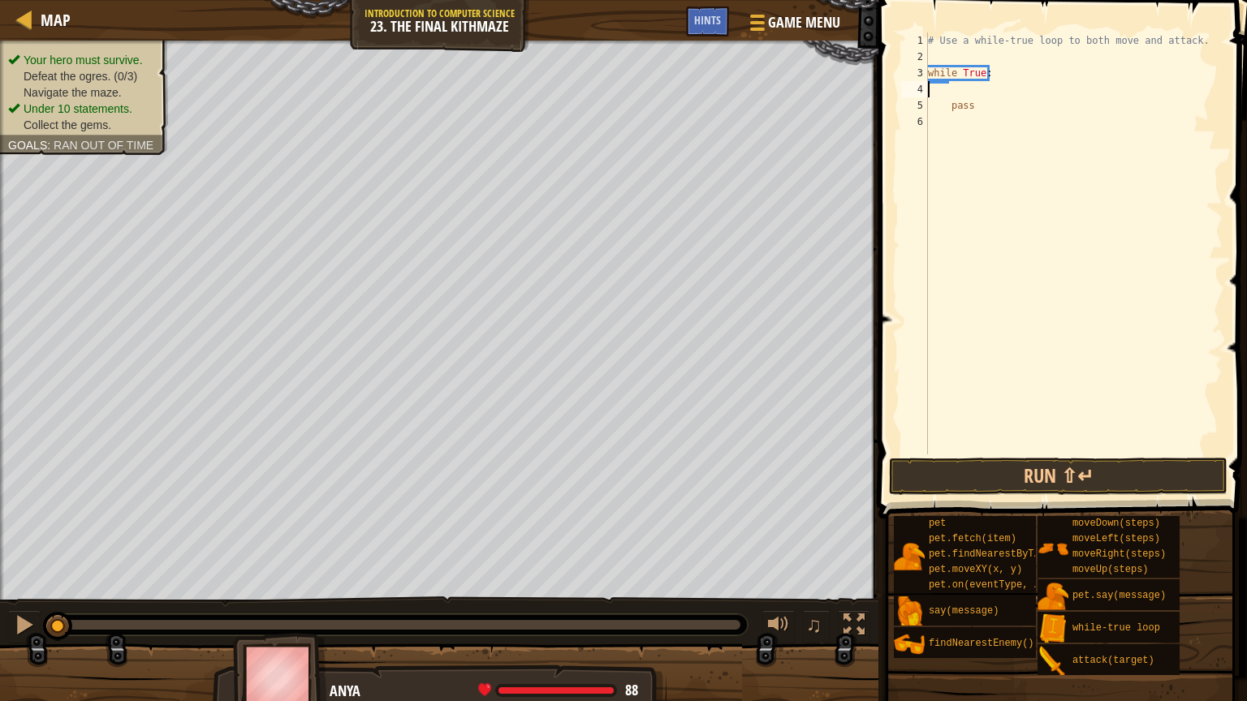
scroll to position [7, 0]
type textarea "he"
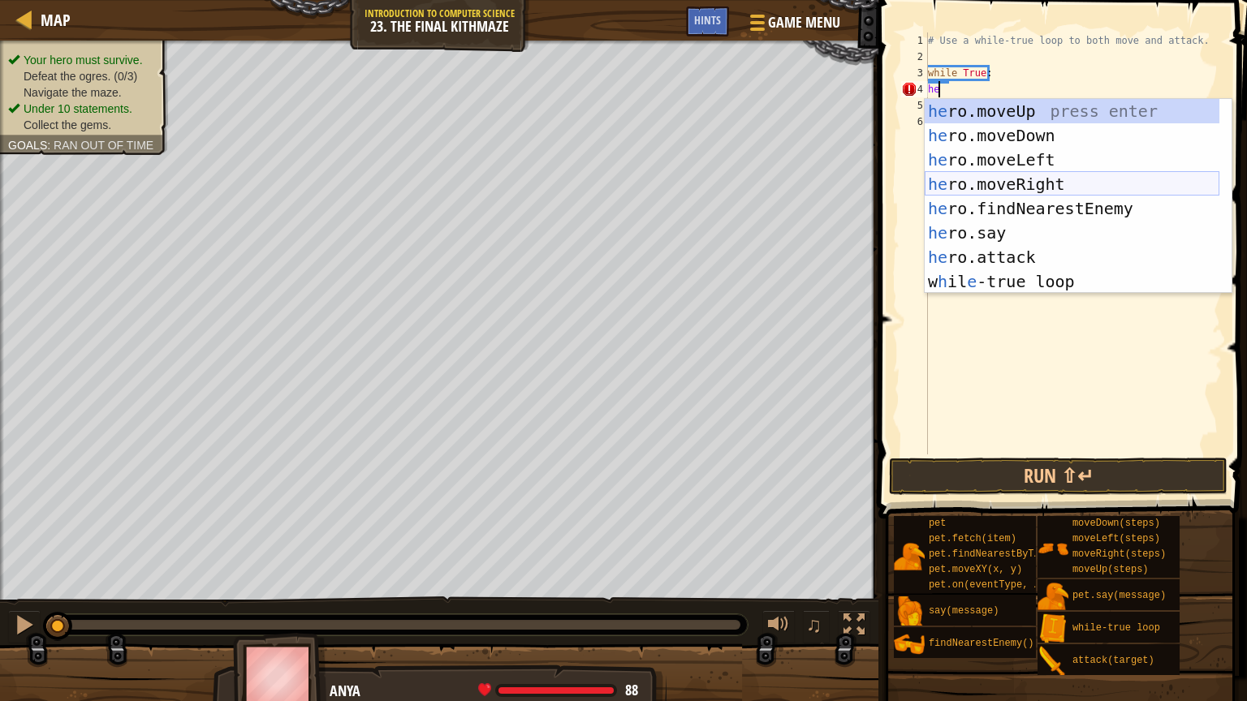
click at [1067, 185] on div "he ro.moveUp press enter he ro.moveDown press enter he ro.moveLeft press enter …" at bounding box center [1071, 220] width 295 height 243
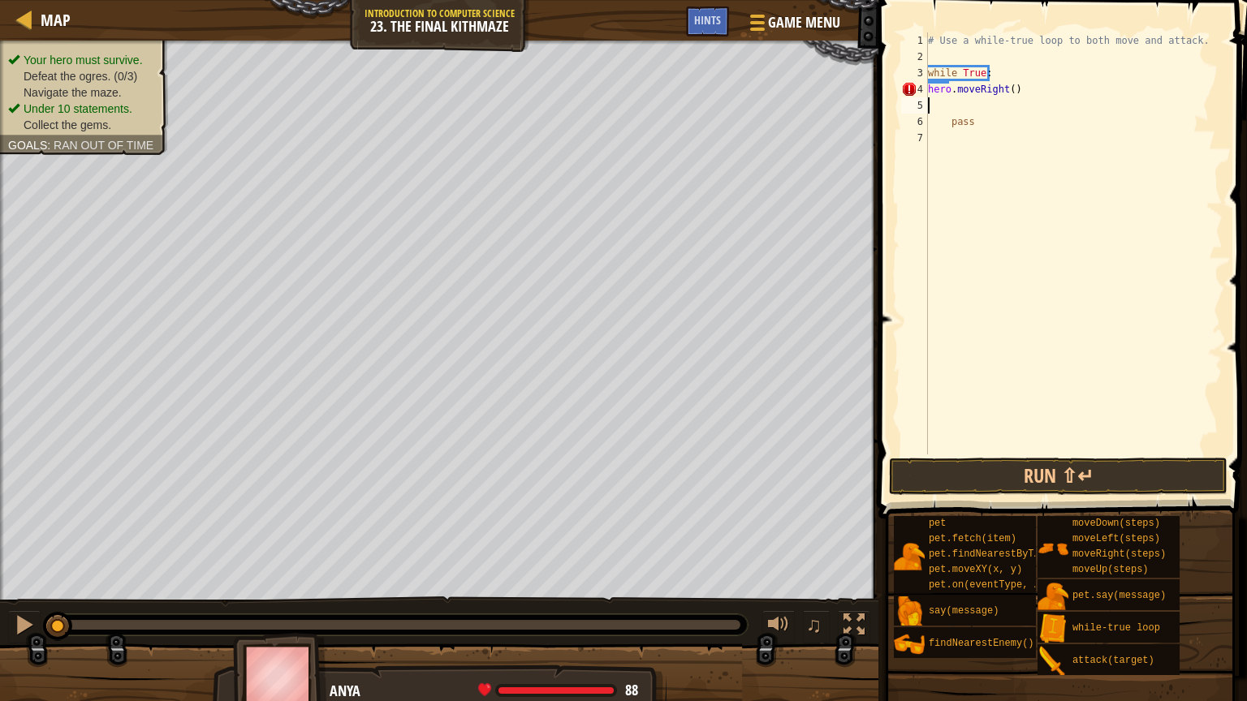
click at [929, 90] on div "# Use a while-true loop to both move and attack. while True : hero . moveRight …" at bounding box center [1073, 259] width 298 height 455
type textarea "hero.moveRight()"
click at [934, 104] on div "# Use a while-true loop to both move and attack. while True : hero . moveRight …" at bounding box center [1073, 259] width 298 height 455
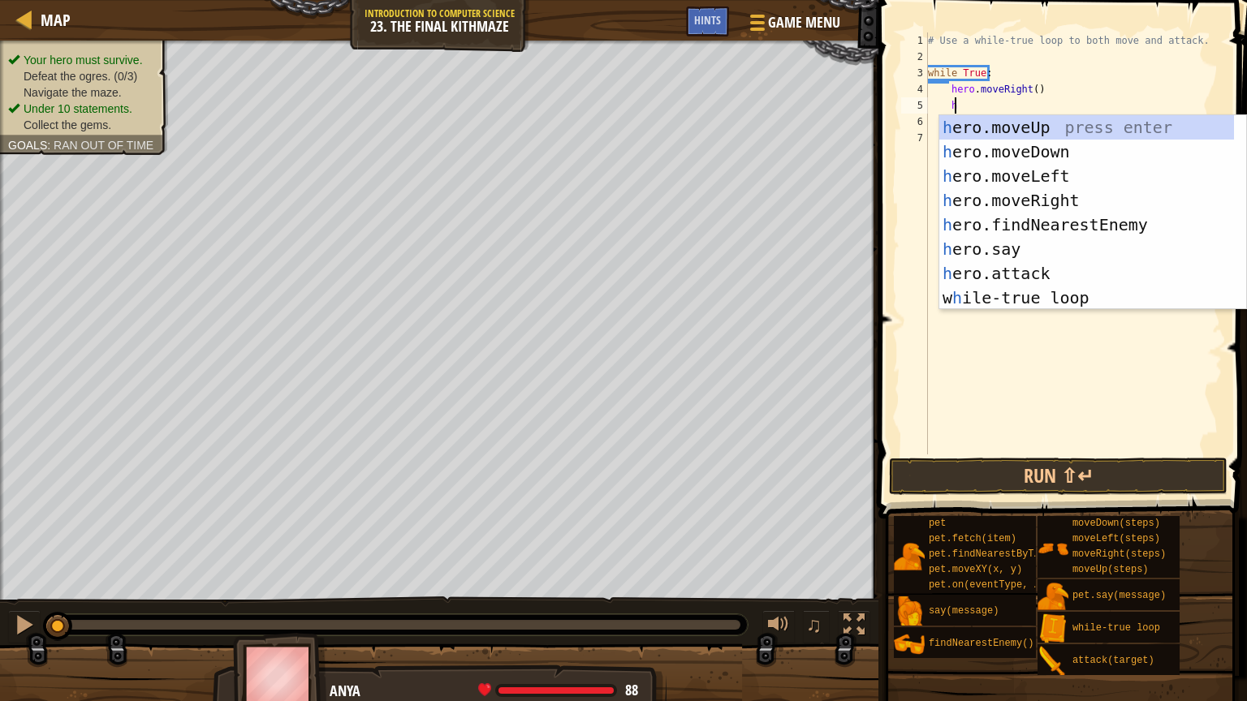
scroll to position [7, 1]
type textarea "he"
click at [1073, 116] on div "he ro.moveUp press enter he ro.moveDown press enter he ro.moveLeft press enter …" at bounding box center [1086, 236] width 295 height 243
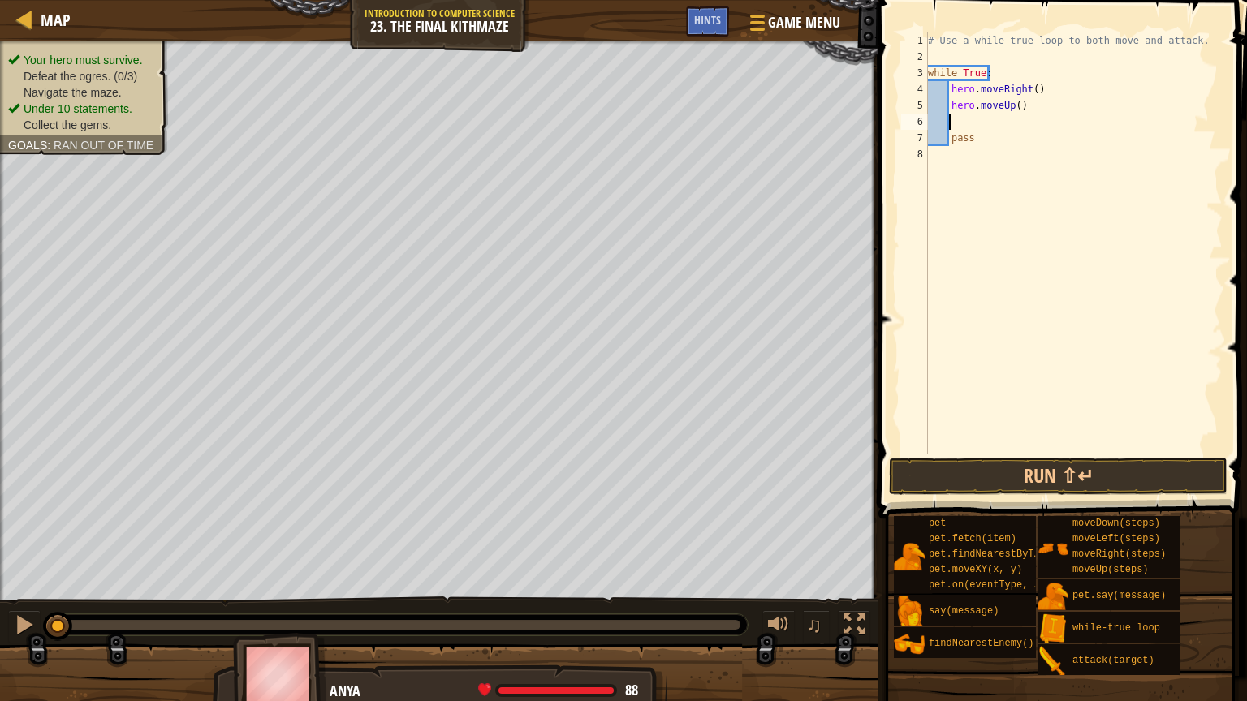
type textarea "he"
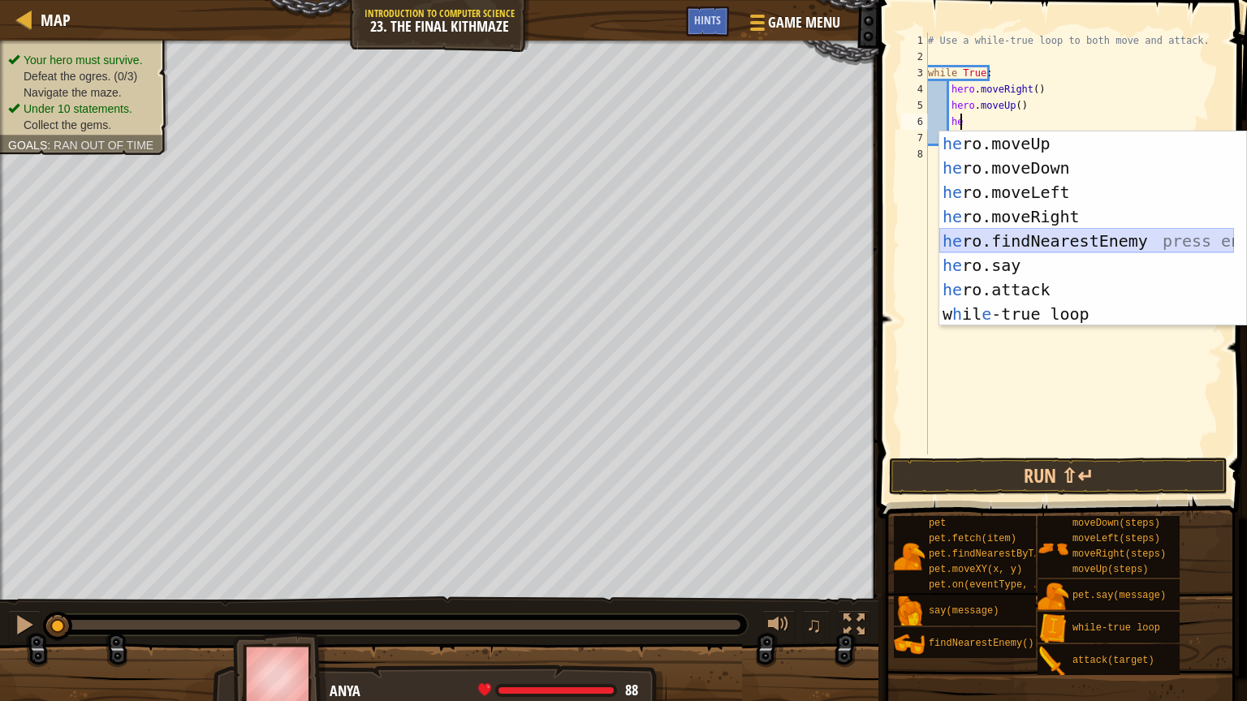
click at [1054, 230] on div "he ro.moveUp press enter he ro.moveDown press enter he ro.moveLeft press enter …" at bounding box center [1086, 252] width 295 height 243
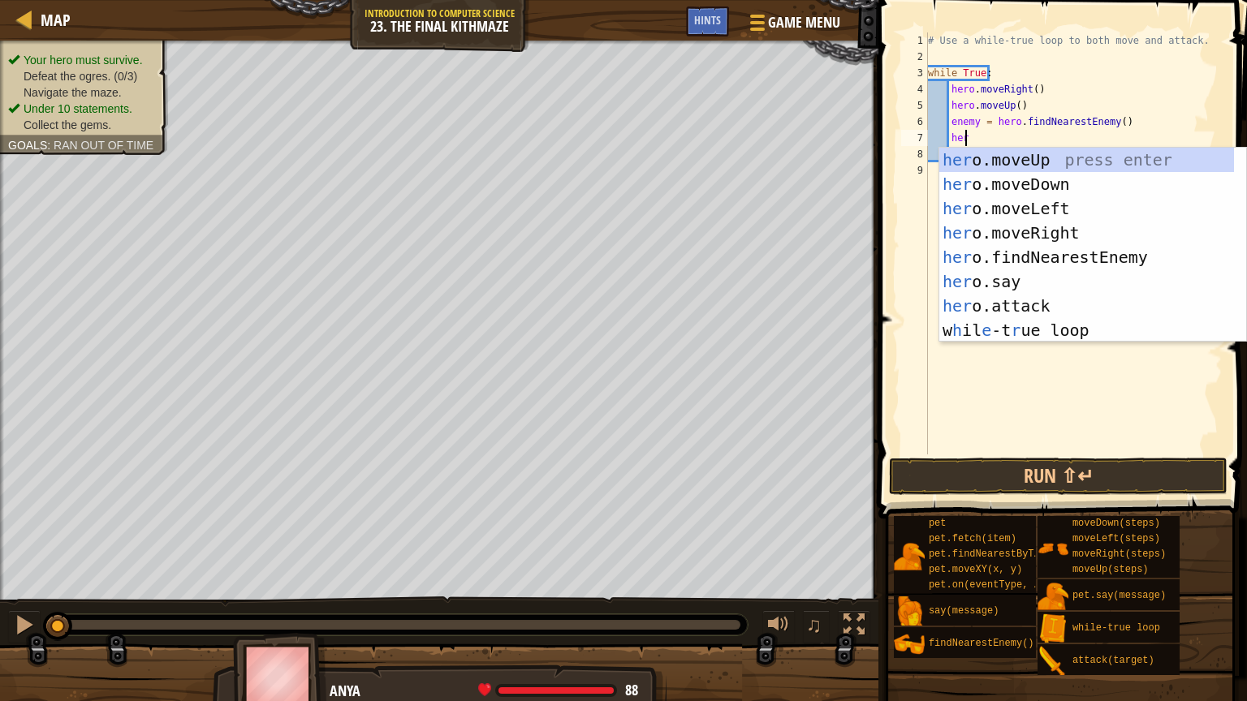
scroll to position [7, 2]
click at [1074, 295] on div "her o.moveUp press enter her o.moveDown press enter her o.moveLeft press enter …" at bounding box center [1086, 269] width 295 height 243
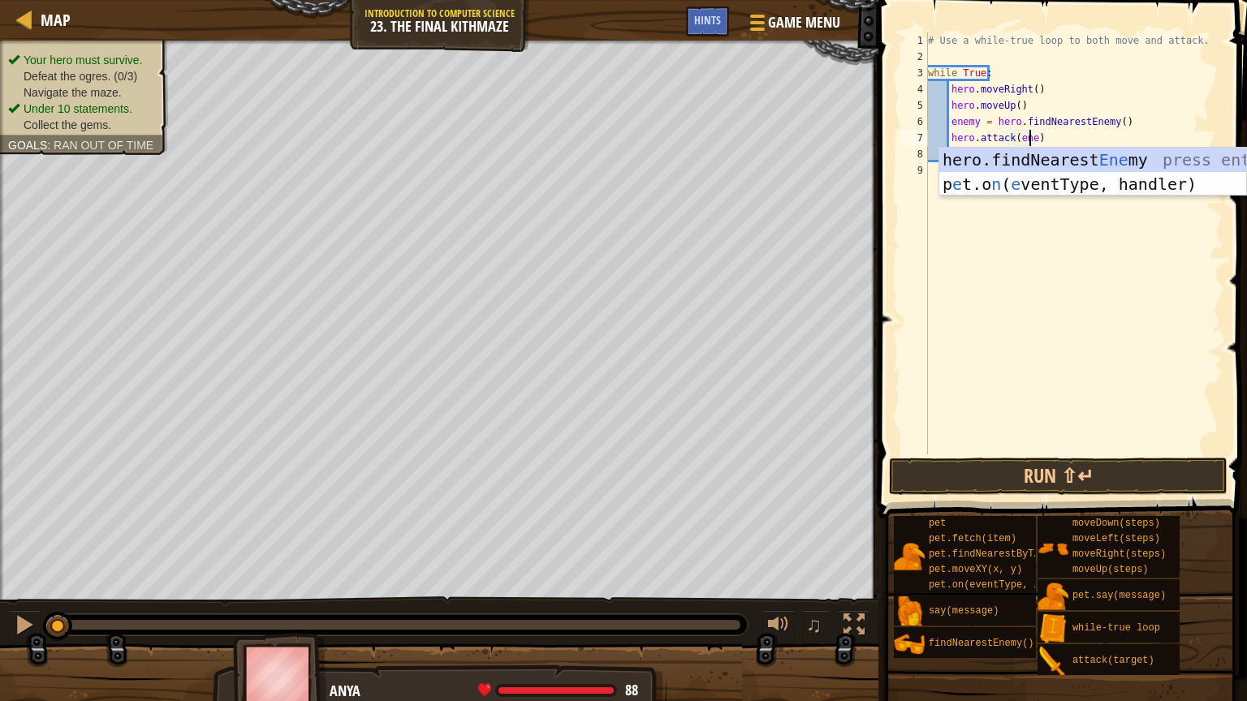
scroll to position [7, 8]
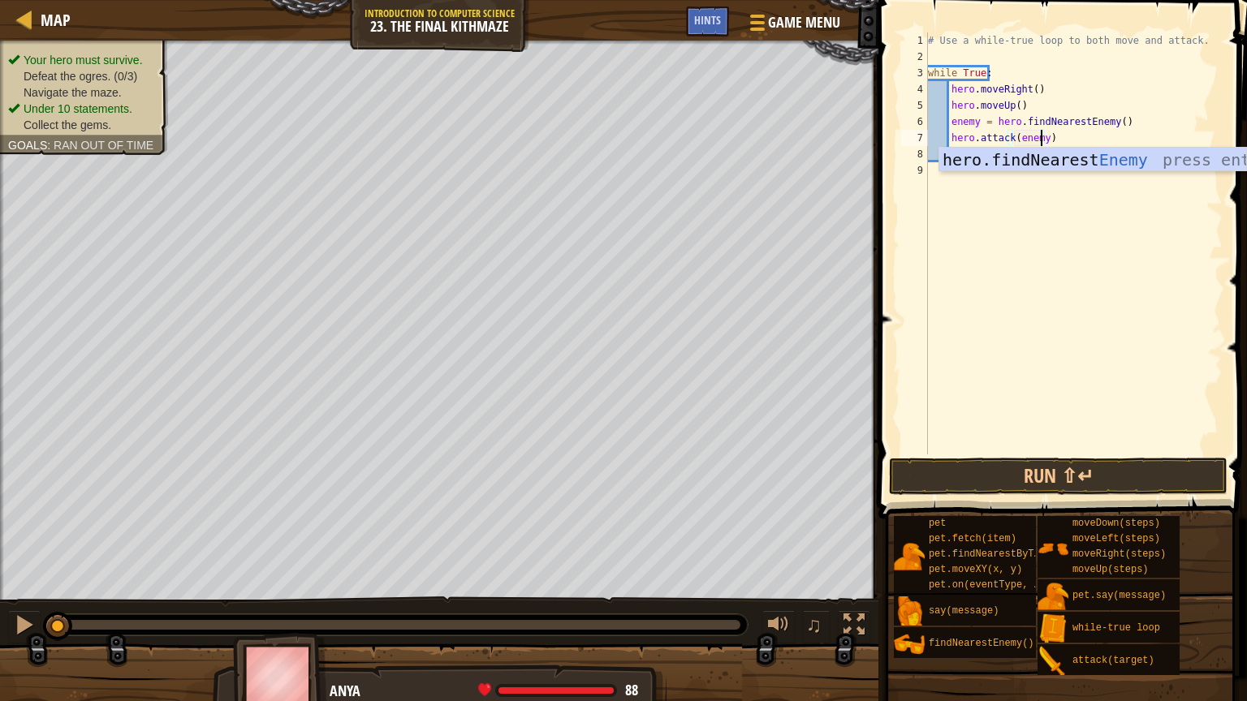
type textarea "hero.attack(enemy1)"
click at [1041, 205] on div "# Use a while-true loop to both move and attack. while True : hero . moveRight …" at bounding box center [1073, 259] width 298 height 455
click at [973, 153] on div "# Use a while-true loop to both move and attack. while True : hero . moveRight …" at bounding box center [1073, 259] width 298 height 455
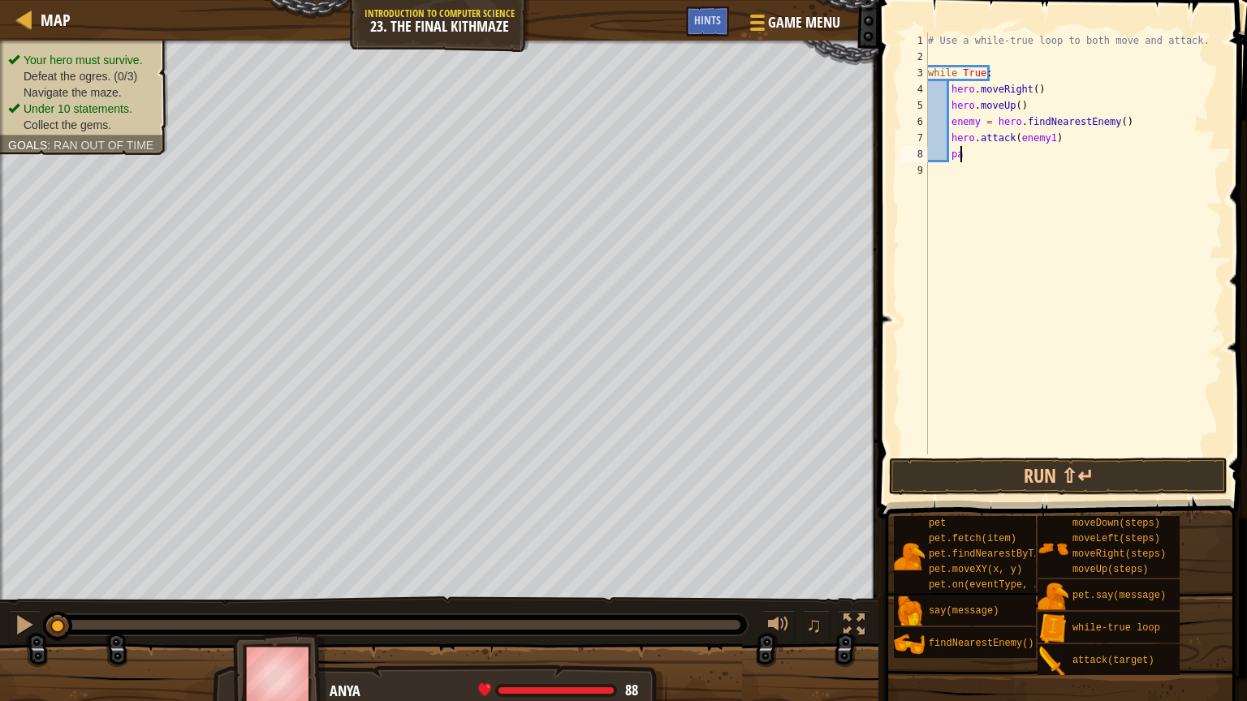
type textarea "p"
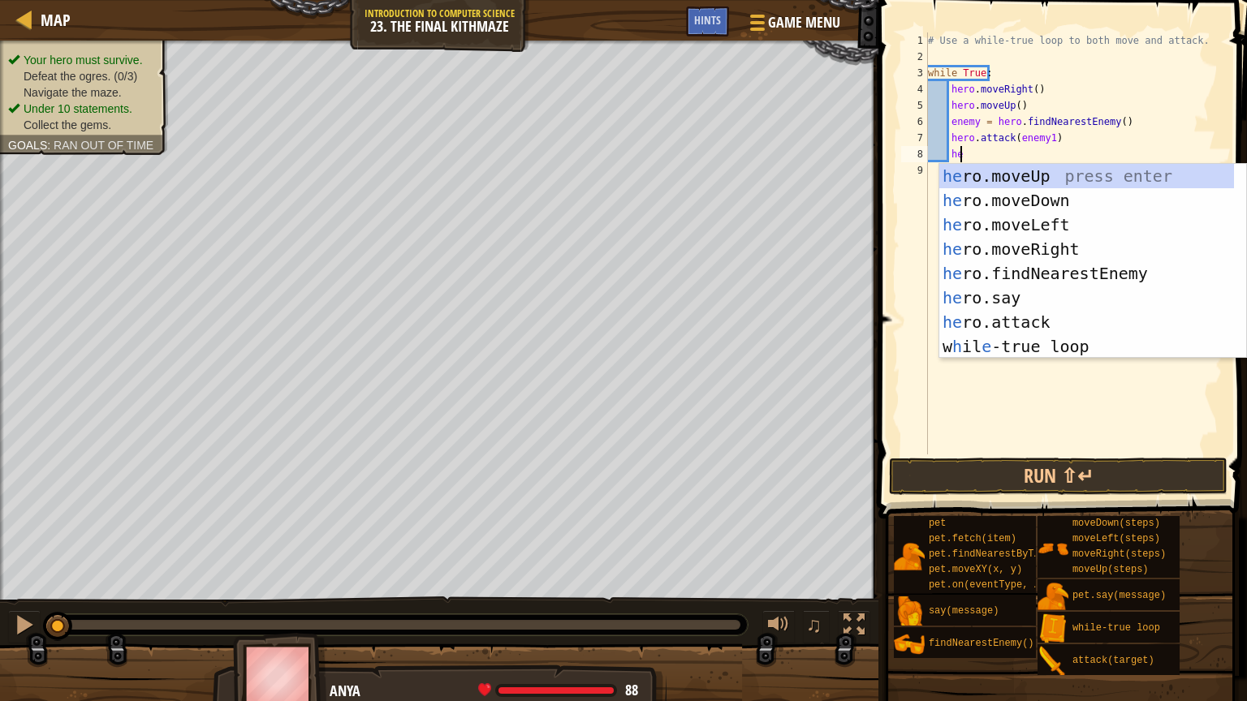
scroll to position [7, 2]
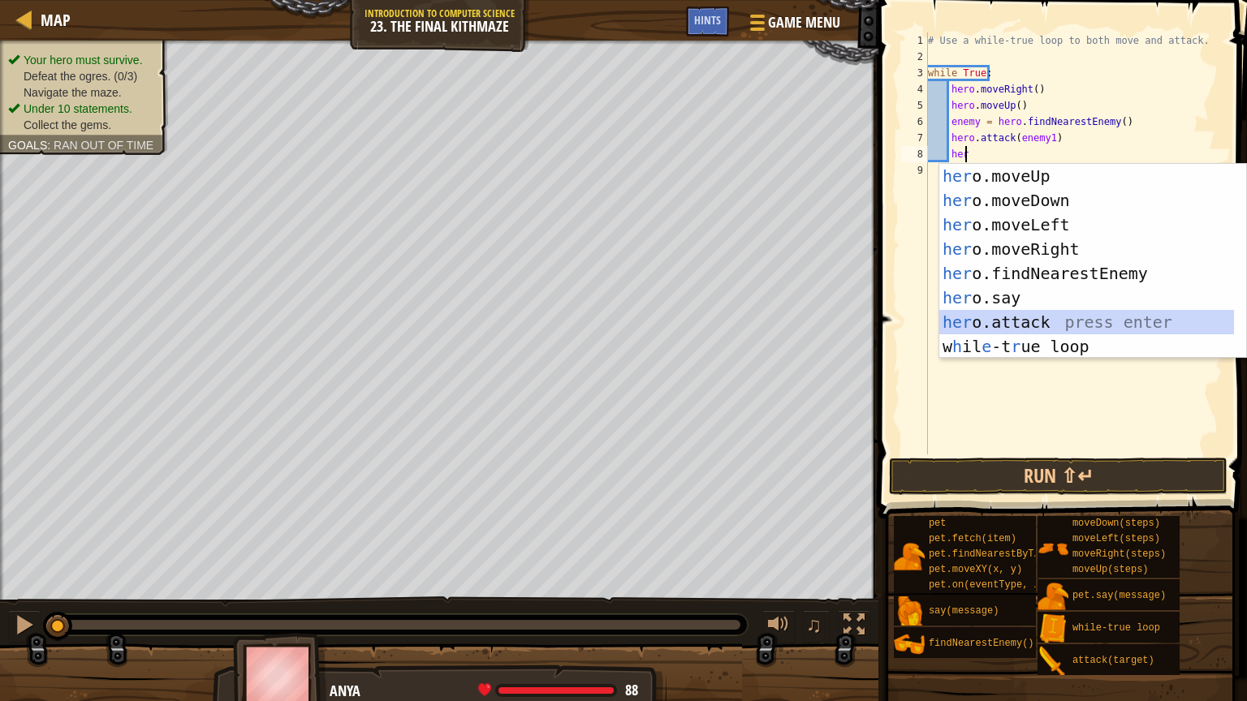
click at [1054, 316] on div "her o.moveUp press enter her o.moveDown press enter her o.moveLeft press enter …" at bounding box center [1086, 285] width 295 height 243
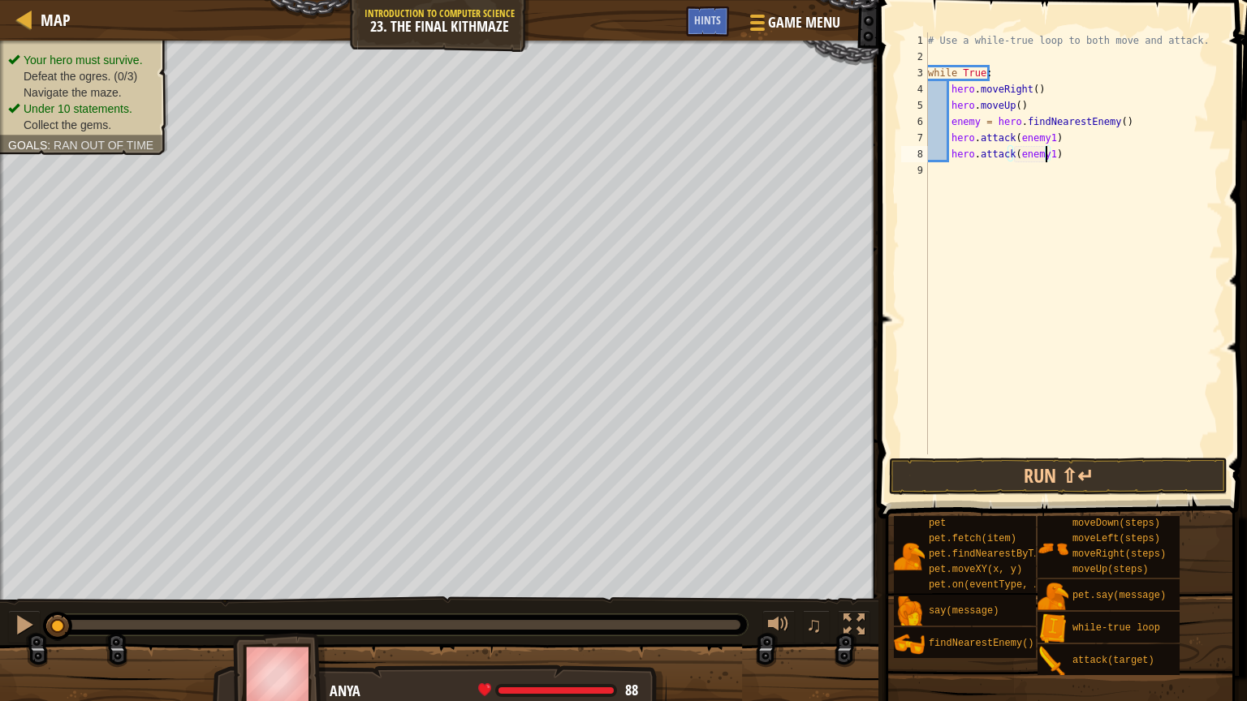
scroll to position [7, 9]
click at [1092, 477] on button "Run ⇧↵" at bounding box center [1058, 476] width 338 height 37
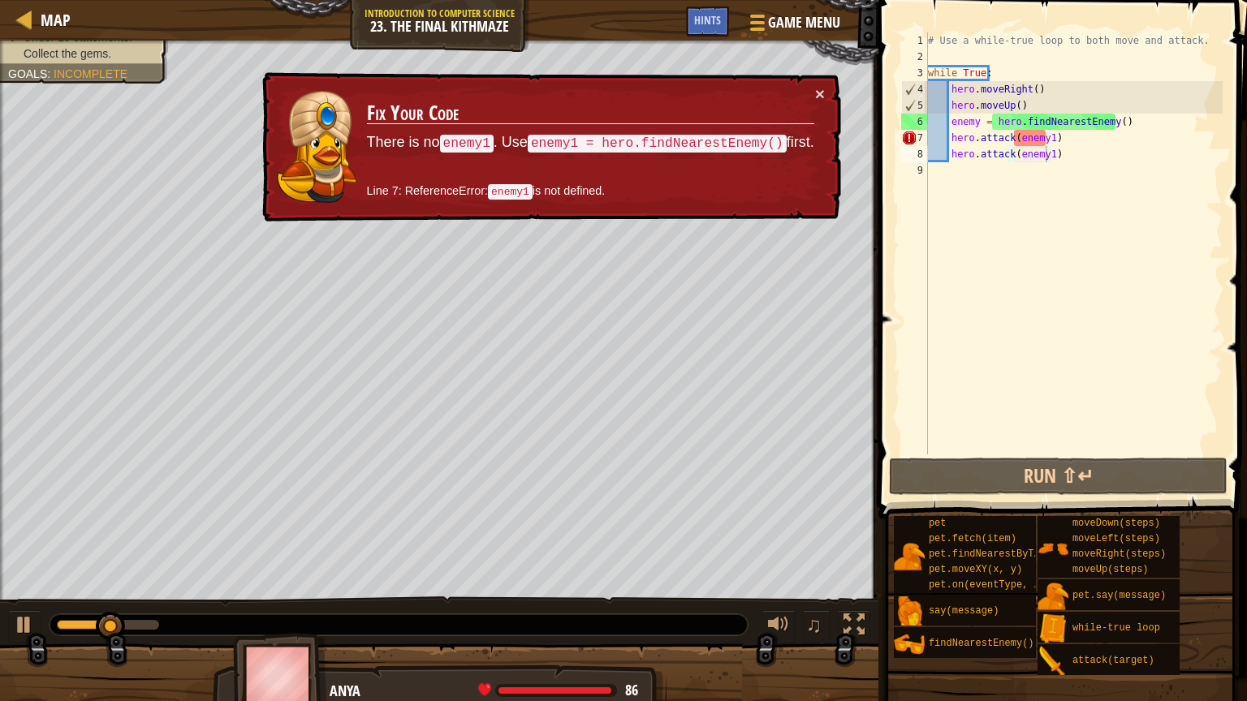
click at [808, 88] on td "Fix Your Code There is no enemy1 . Use enemy1 = hero.findNearestEnemy() first. …" at bounding box center [590, 147] width 449 height 124
click at [821, 89] on button "×" at bounding box center [820, 93] width 10 height 17
click at [1045, 136] on div "# Use a while-true loop to both move and attack. while True : hero . moveRight …" at bounding box center [1073, 259] width 298 height 455
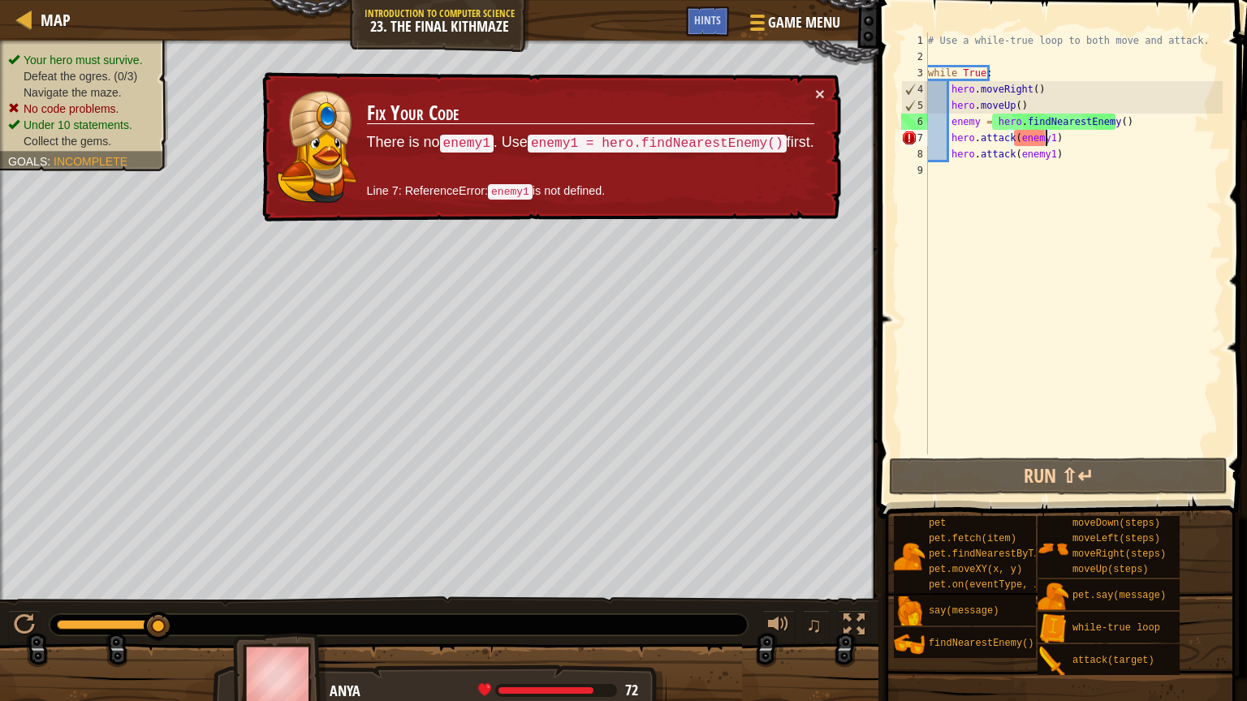
scroll to position [7, 8]
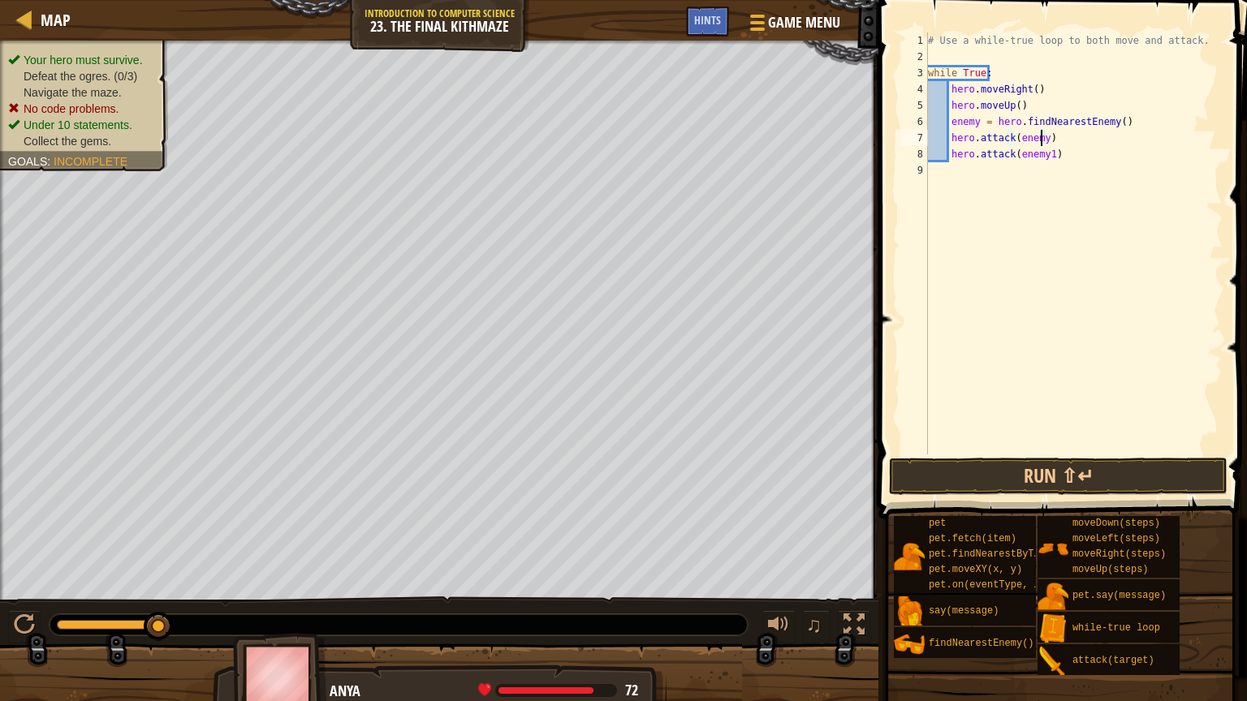
click at [1043, 158] on div "# Use a while-true loop to both move and attack. while True : hero . moveRight …" at bounding box center [1073, 259] width 298 height 455
type textarea "hero.attack(enemy)"
click at [1033, 245] on div "# Use a while-true loop to both move and attack. while True : hero . moveRight …" at bounding box center [1073, 259] width 298 height 455
click at [1032, 483] on button "Run ⇧↵" at bounding box center [1058, 476] width 338 height 37
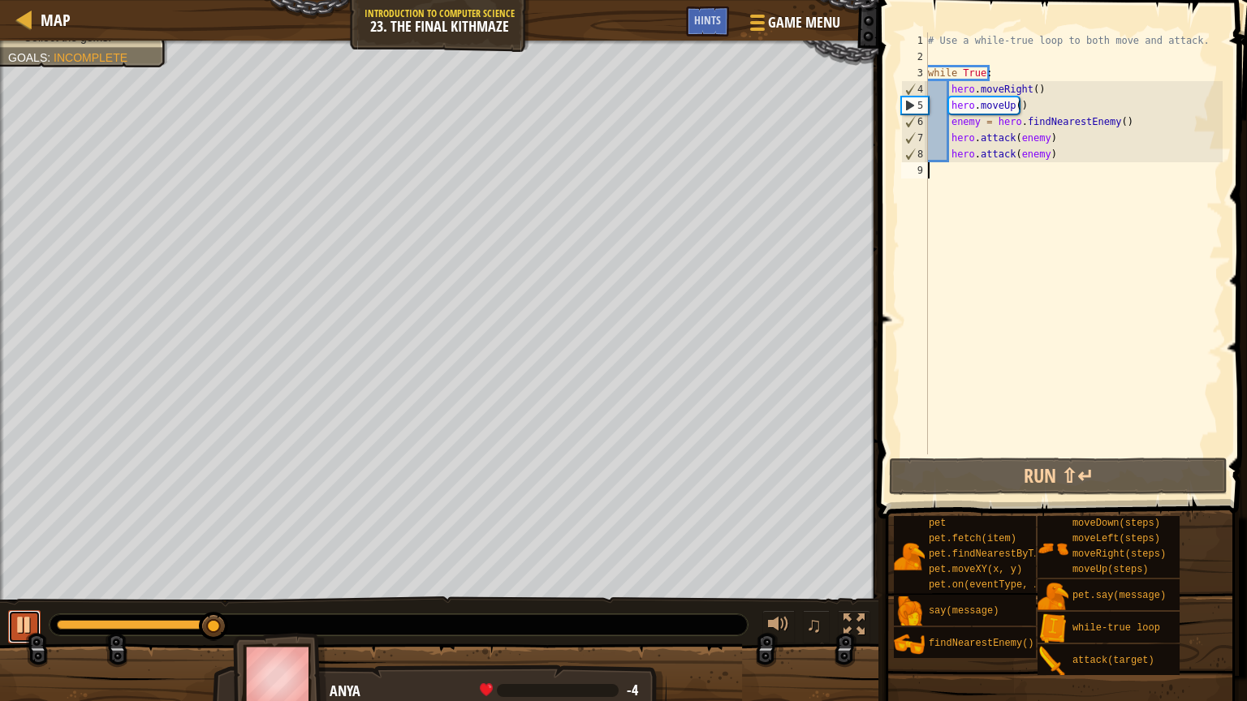
click at [14, 521] on div at bounding box center [24, 624] width 21 height 21
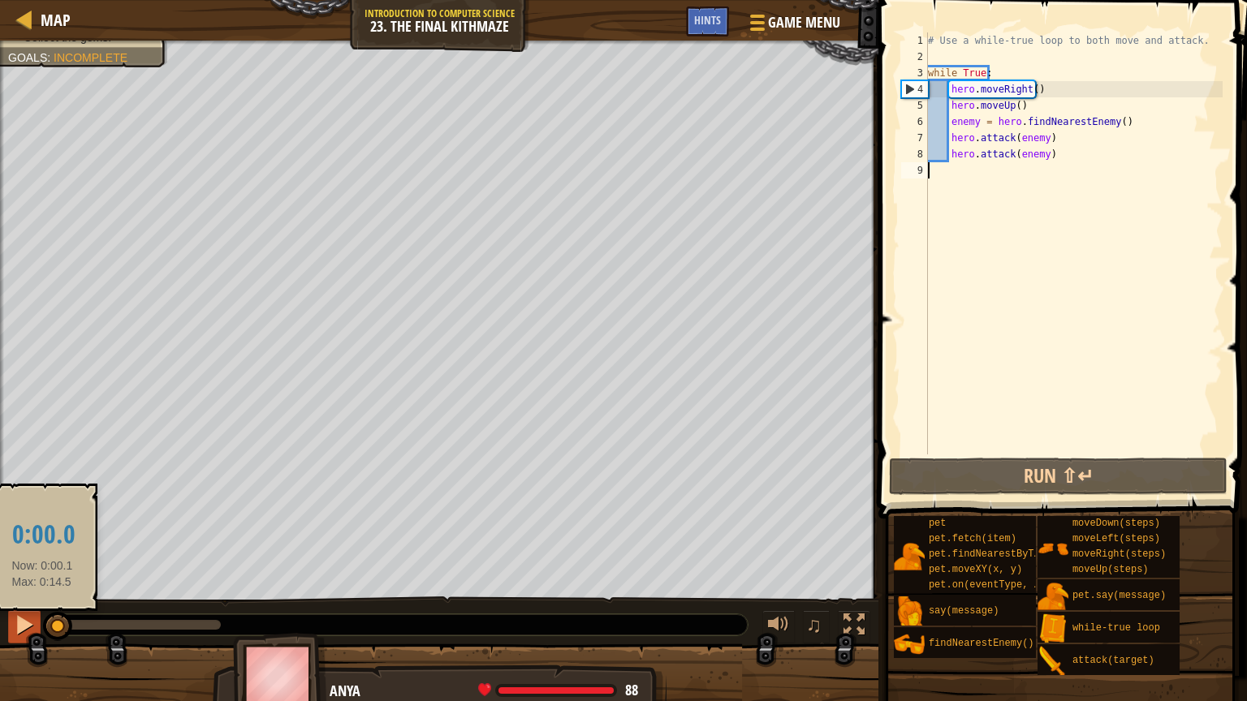
drag, startPoint x: 209, startPoint y: 618, endPoint x: 31, endPoint y: 625, distance: 178.7
click at [32, 521] on div "♫" at bounding box center [439, 621] width 878 height 49
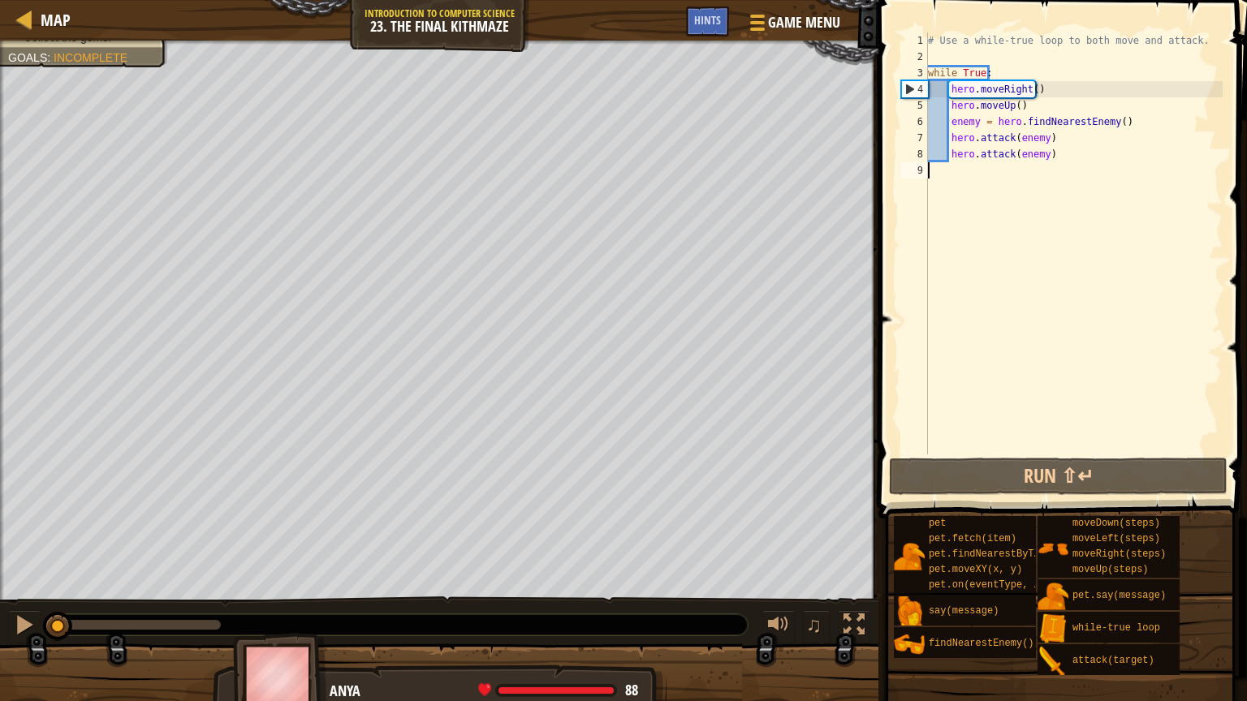
click at [1246, 0] on span at bounding box center [1063, 236] width 381 height 567
click at [1197, 521] on div "pet pet.fetch(item) pet.findNearestByType(type) pet.moveXY(x, y) pet.on(eventTy…" at bounding box center [1064, 595] width 343 height 161
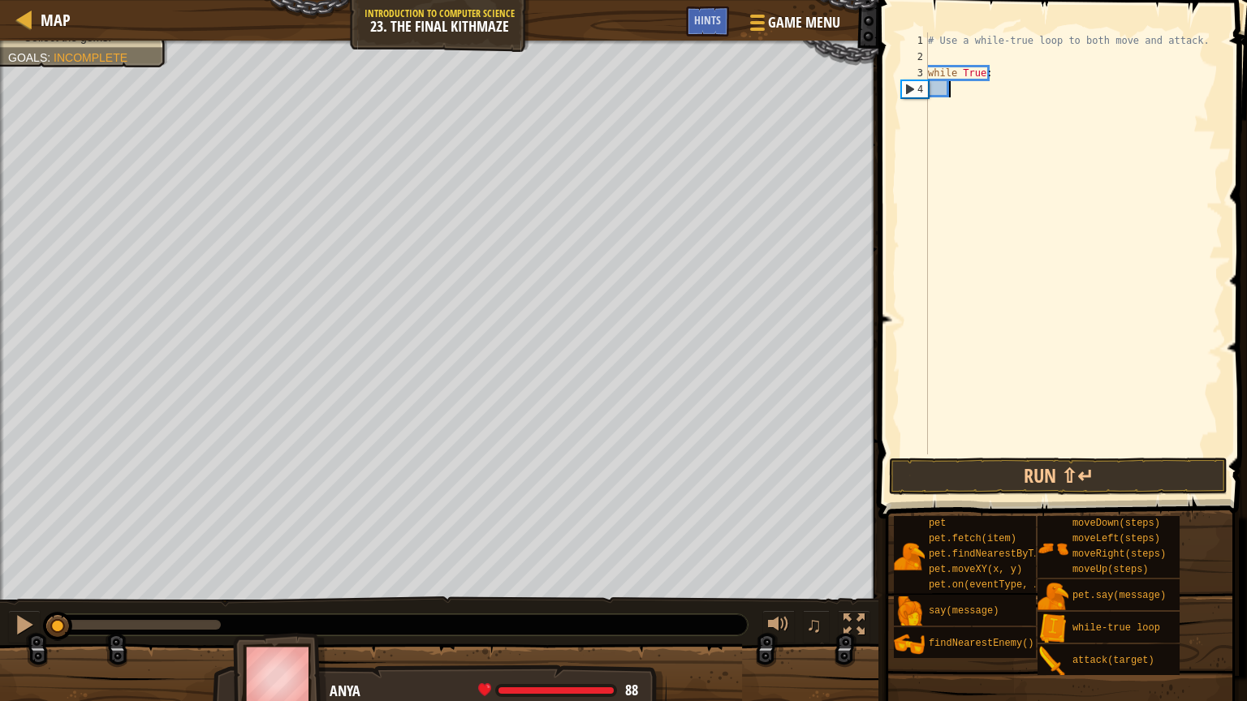
drag, startPoint x: 1049, startPoint y: 163, endPoint x: 948, endPoint y: 90, distance: 125.0
click at [948, 90] on div "# Use a while-true loop to both move and attack. while True :" at bounding box center [1073, 259] width 298 height 455
type textarea "he"
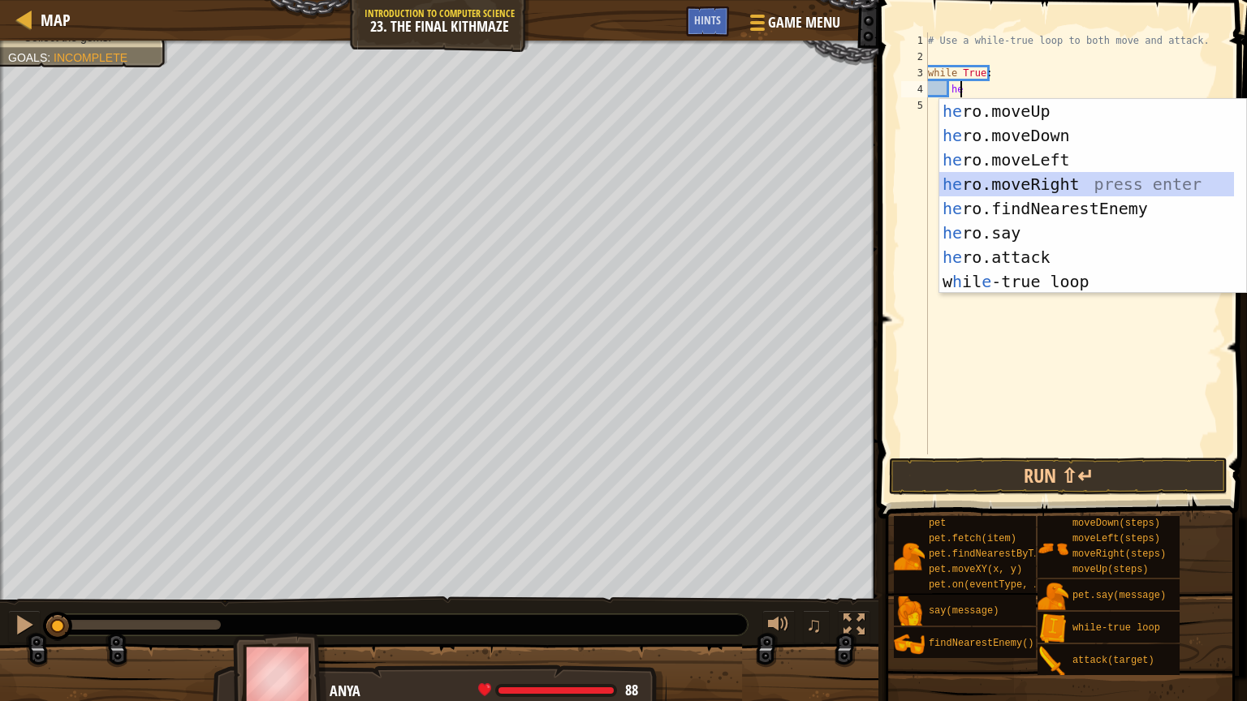
click at [1051, 187] on div "he ro.moveUp press enter he ro.moveDown press enter he ro.moveLeft press enter …" at bounding box center [1086, 220] width 295 height 243
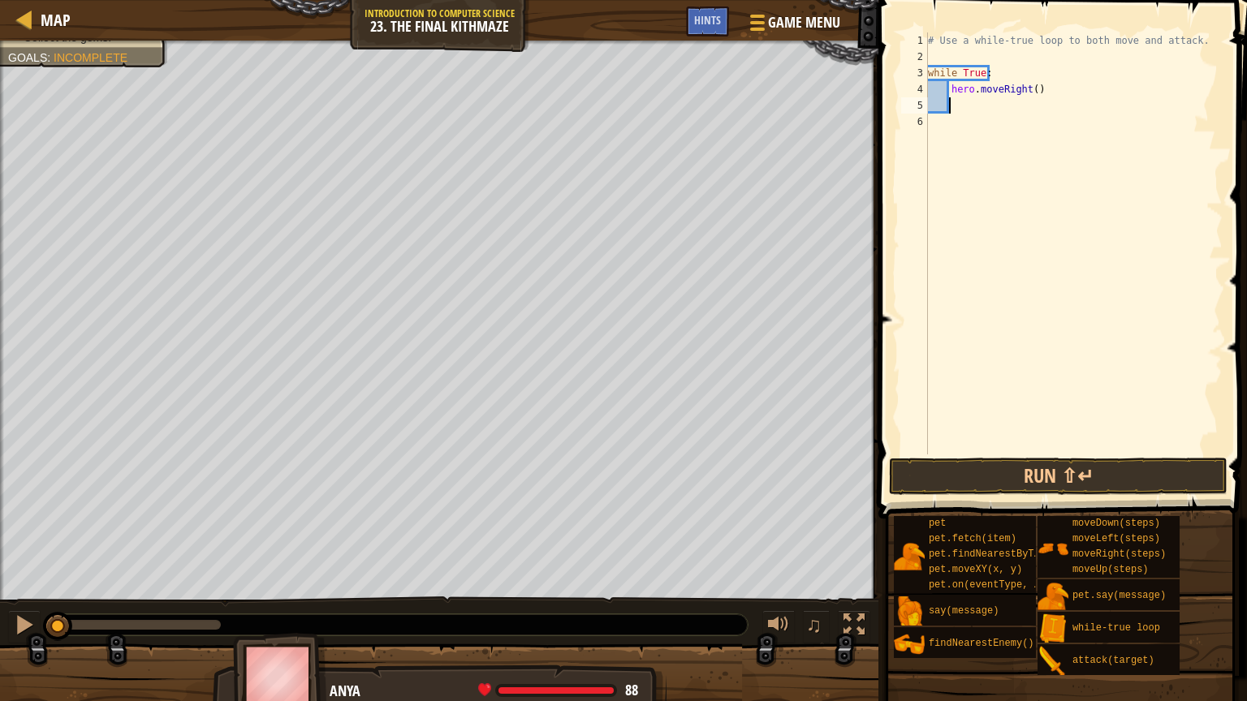
type textarea "he"
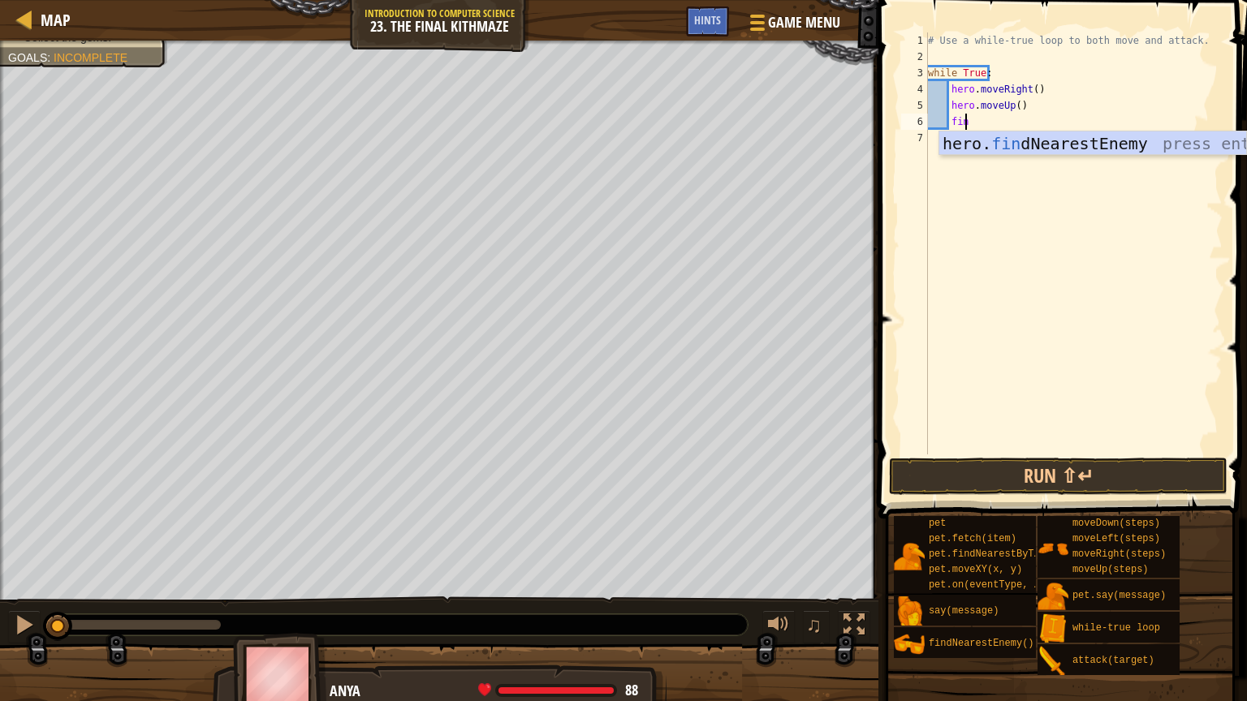
type textarea "find"
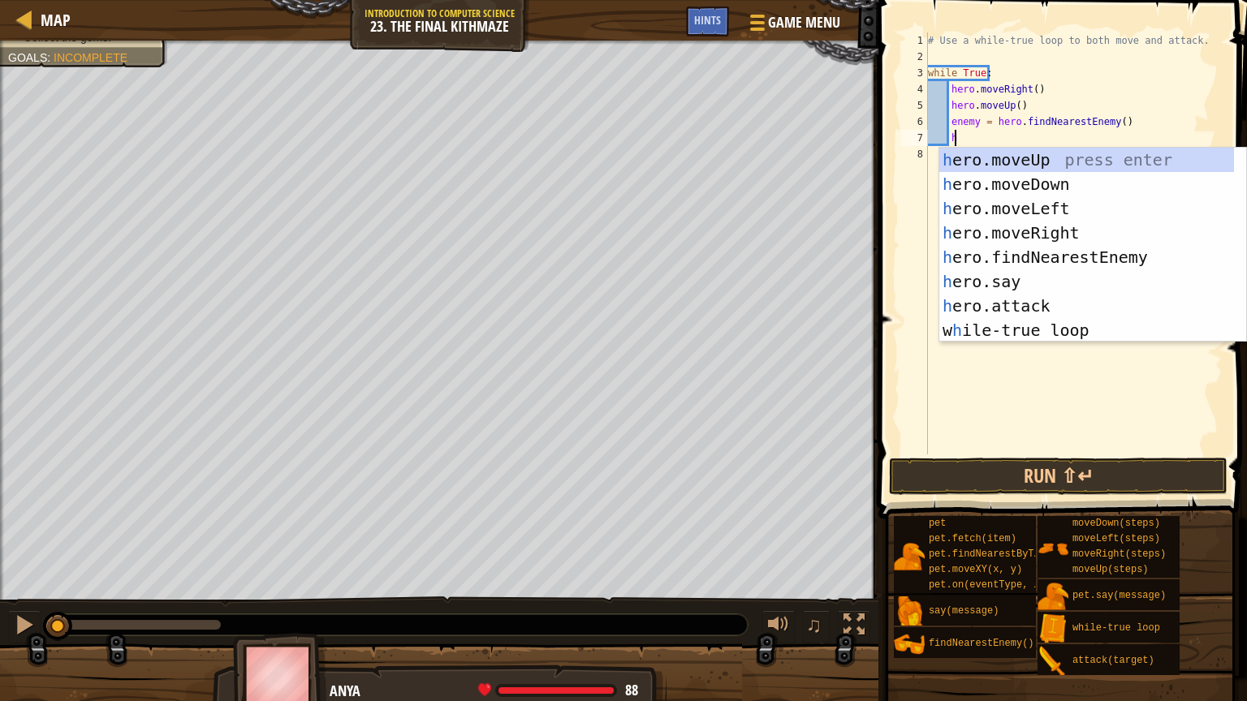
scroll to position [7, 1]
click at [1084, 304] on div "he ro.moveUp press enter he ro.moveDown press enter he ro.moveLeft press enter …" at bounding box center [1086, 269] width 295 height 243
type textarea "hero.attack(enemy)"
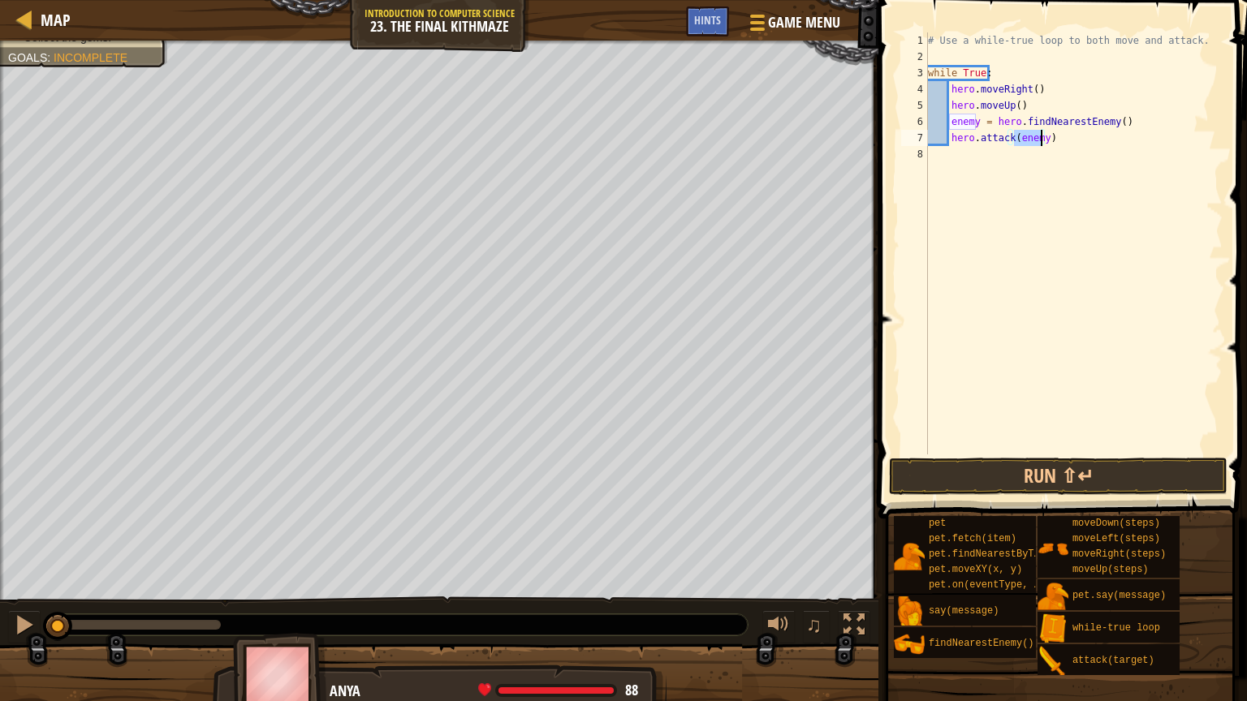
drag, startPoint x: 1037, startPoint y: 246, endPoint x: 1043, endPoint y: 227, distance: 19.5
click at [1039, 246] on div "# Use a while-true loop to both move and attack. while True : hero . moveRight …" at bounding box center [1073, 259] width 298 height 455
click at [956, 152] on div "# Use a while-true loop to both move and attack. while True : hero . moveRight …" at bounding box center [1073, 259] width 298 height 455
click at [949, 150] on div "# Use a while-true loop to both move and attack. while True : hero . moveRight …" at bounding box center [1073, 259] width 298 height 455
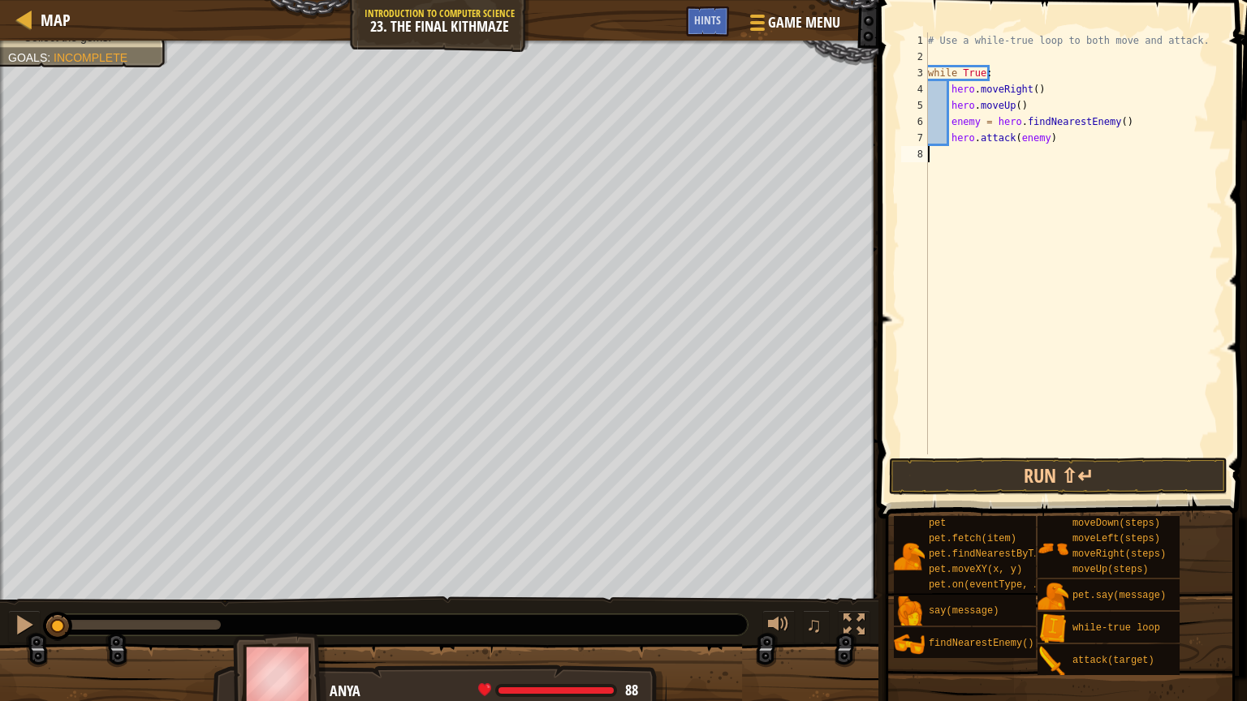
click at [949, 150] on div "# Use a while-true loop to both move and attack. while True : hero . moveRight …" at bounding box center [1073, 259] width 298 height 455
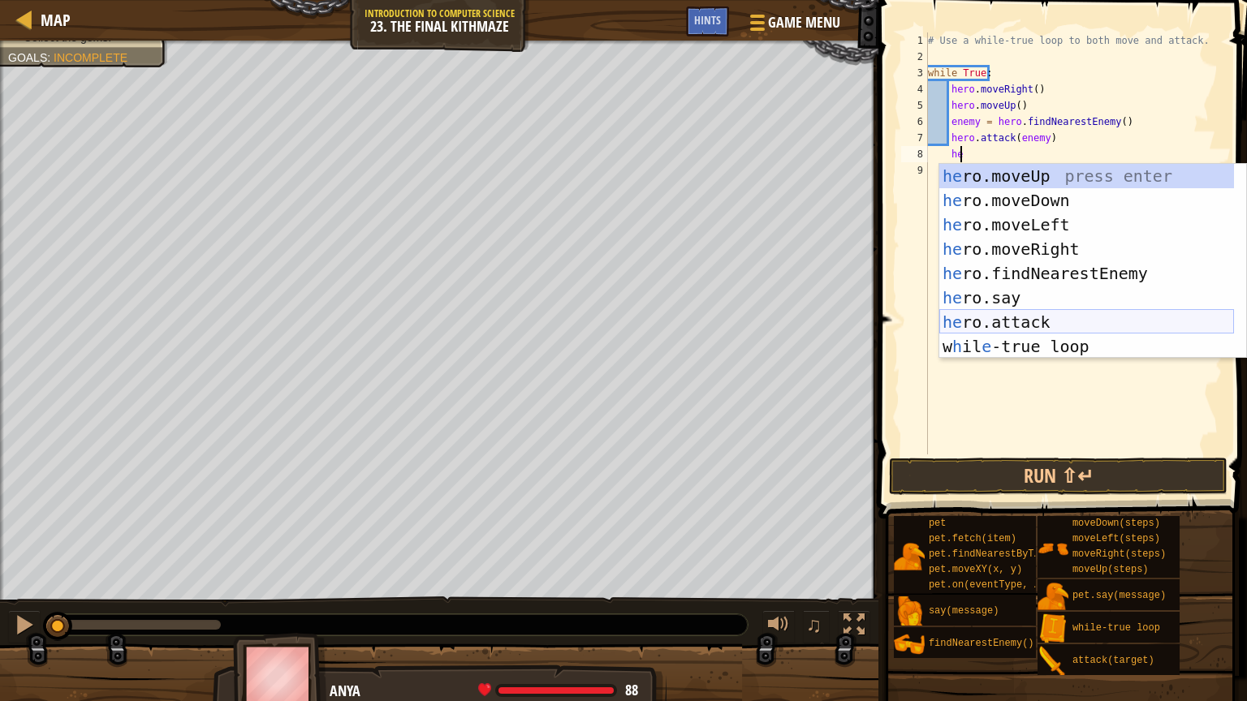
click at [1020, 314] on div "he ro.moveUp press enter he ro.moveDown press enter he ro.moveLeft press enter …" at bounding box center [1086, 285] width 295 height 243
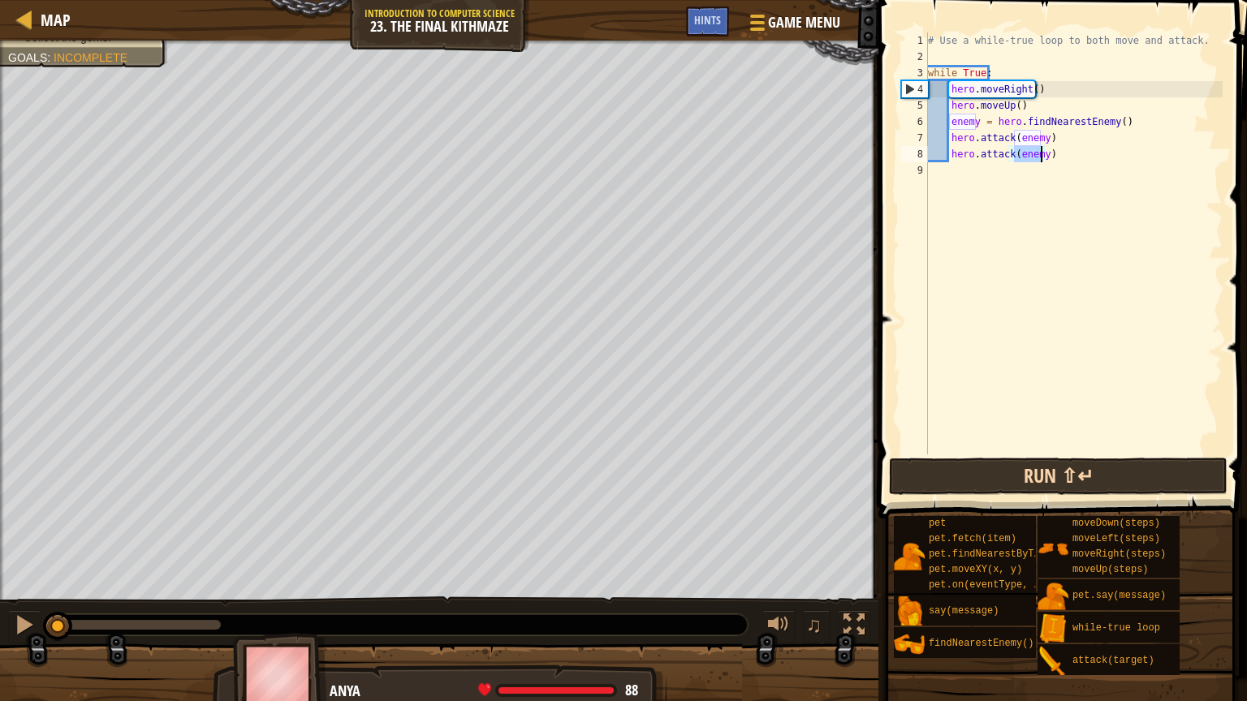
type textarea "hero.attack(enemy)"
click at [1058, 470] on button "Run ⇧↵" at bounding box center [1058, 476] width 338 height 37
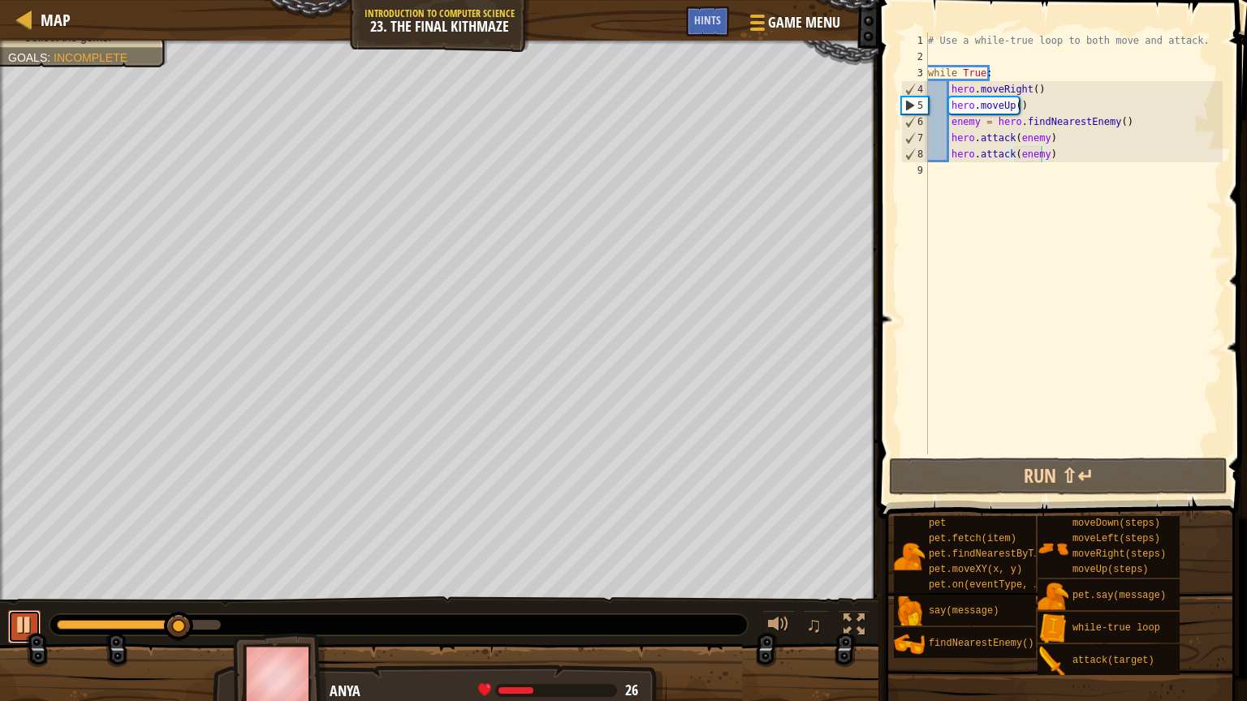
click at [19, 521] on div at bounding box center [24, 624] width 21 height 21
click at [946, 171] on div "# Use a while-true loop to both move and attack. while True : hero . moveRight …" at bounding box center [1073, 259] width 298 height 455
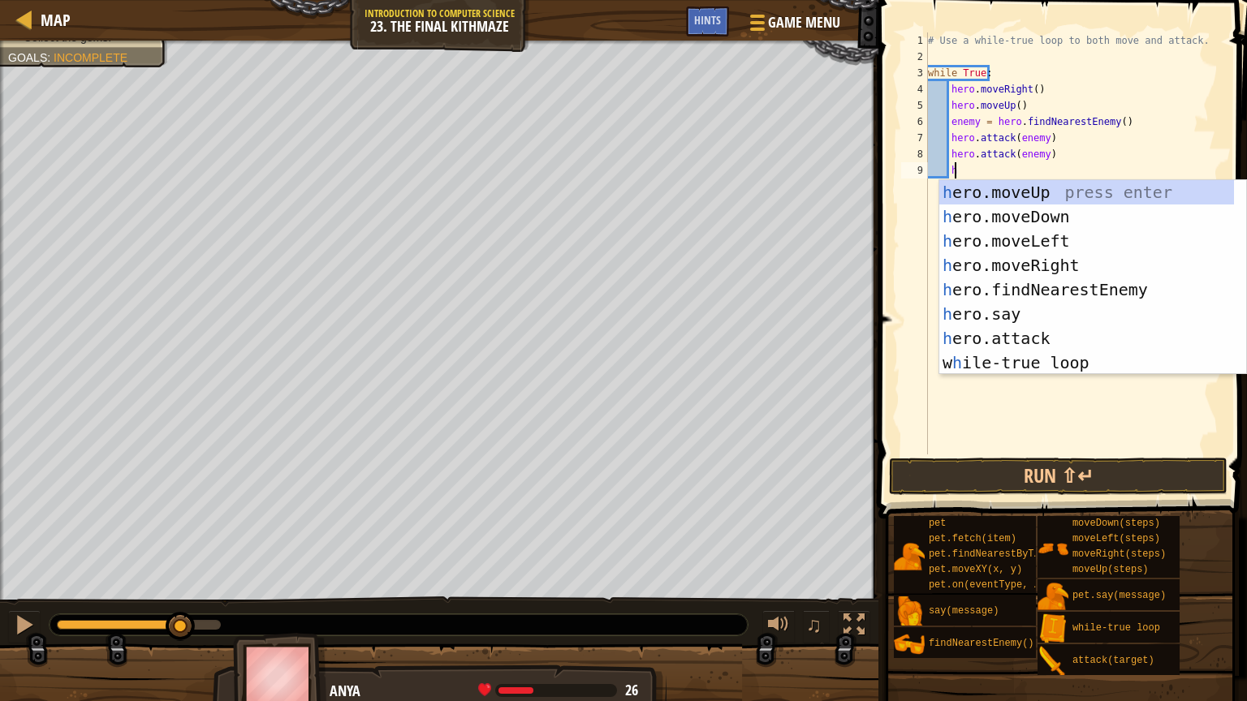
type textarea "he"
click at [1153, 265] on div "he ro.moveUp press enter he ro.moveDown press enter he ro.moveLeft press enter …" at bounding box center [1086, 301] width 295 height 243
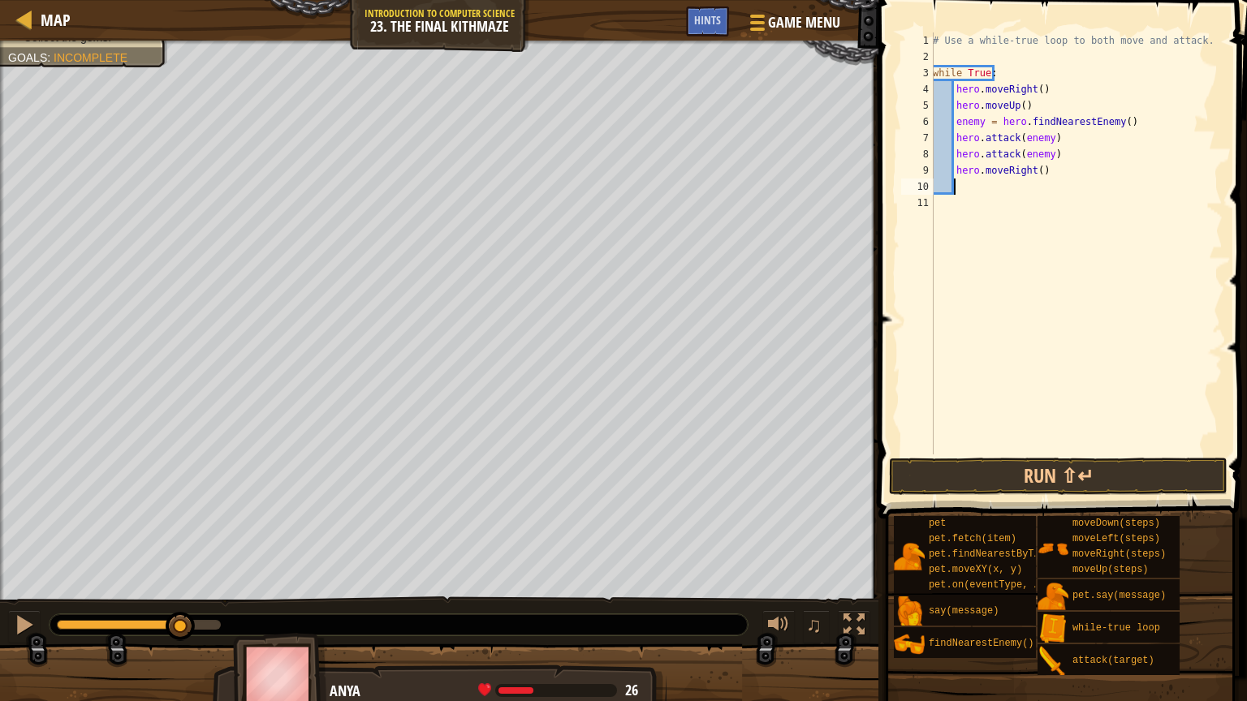
type textarea "he"
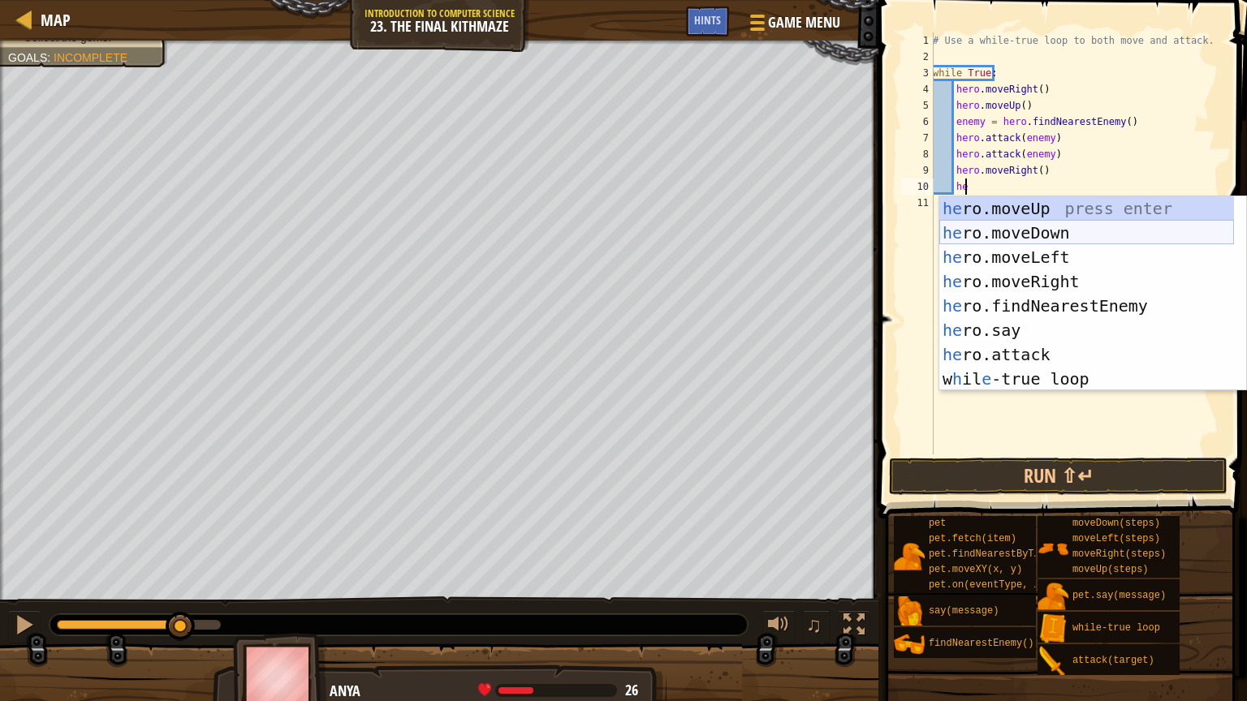
click at [1046, 237] on div "he ro.moveUp press enter he ro.moveDown press enter he ro.moveLeft press enter …" at bounding box center [1086, 317] width 295 height 243
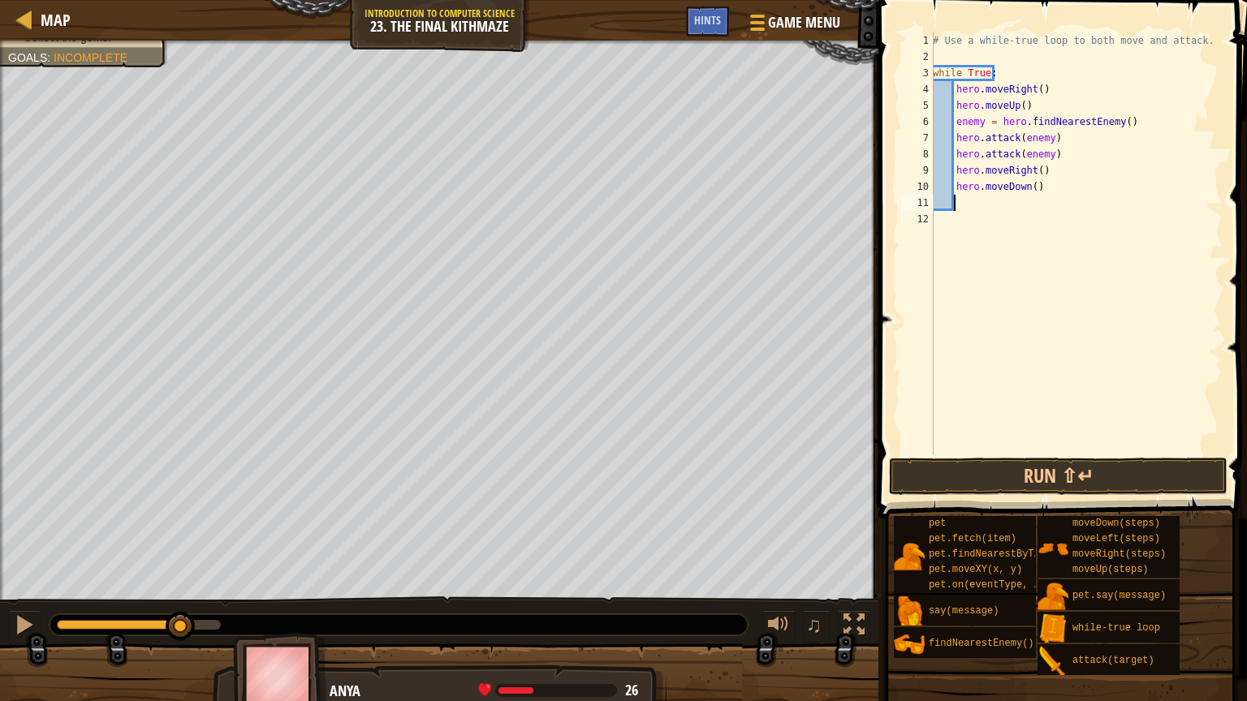
scroll to position [7, 0]
click at [1029, 191] on div "# Use a while-true loop to both move and attack. while True : hero . moveRight …" at bounding box center [1075, 259] width 293 height 455
type textarea "hero.moveDown(2)"
click at [1075, 297] on div "# Use a while-true loop to both move and attack. while True : hero . moveRight …" at bounding box center [1075, 259] width 293 height 455
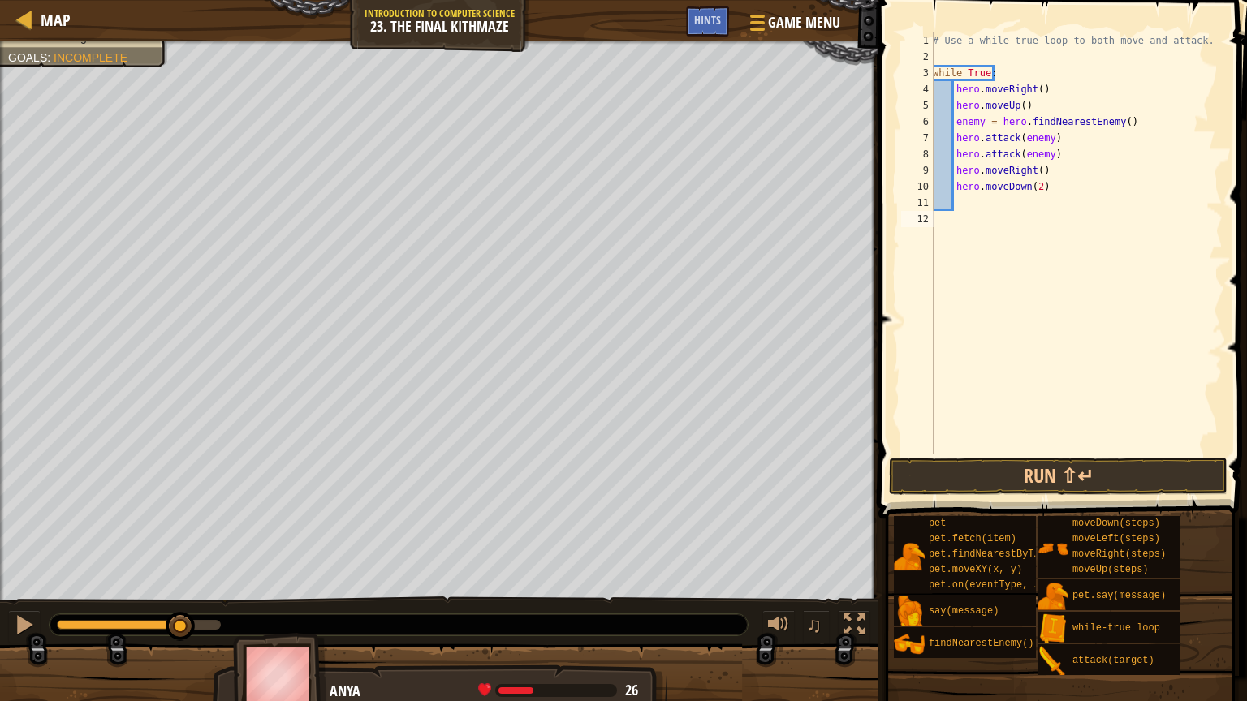
scroll to position [7, 0]
click at [959, 199] on div "# Use a while-true loop to both move and attack. while True : hero . moveRight …" at bounding box center [1075, 259] width 293 height 455
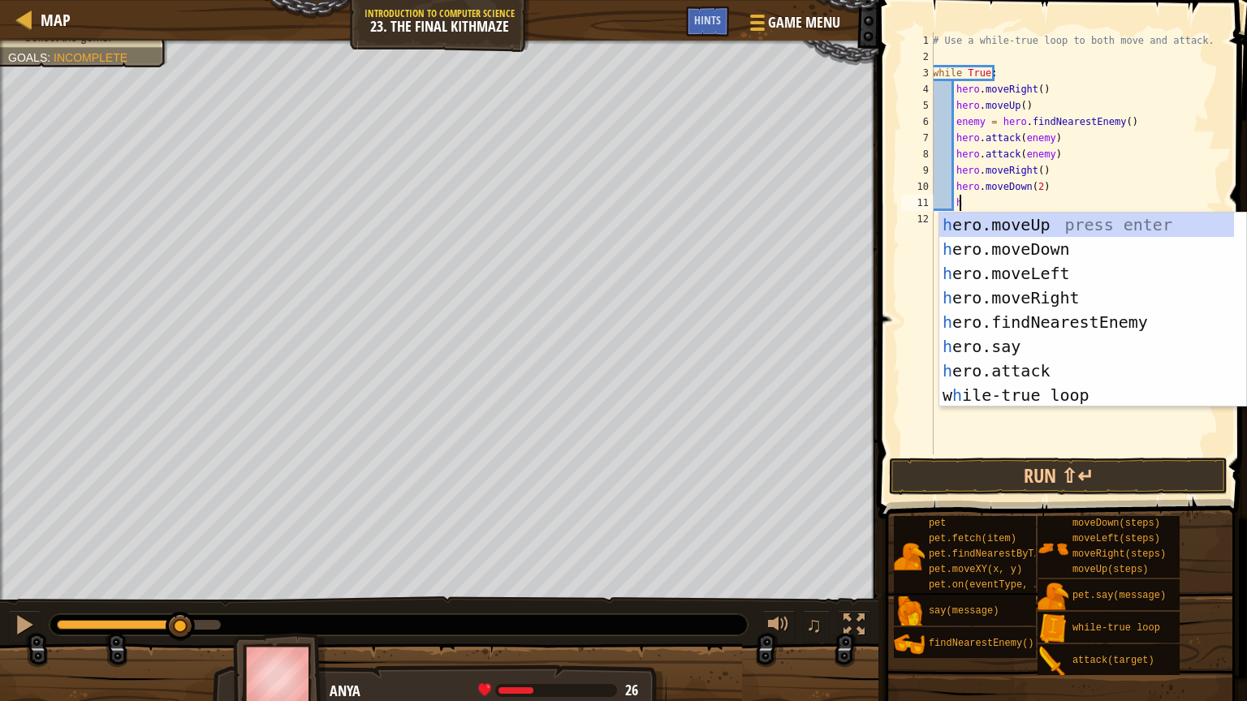
type textarea "hee"
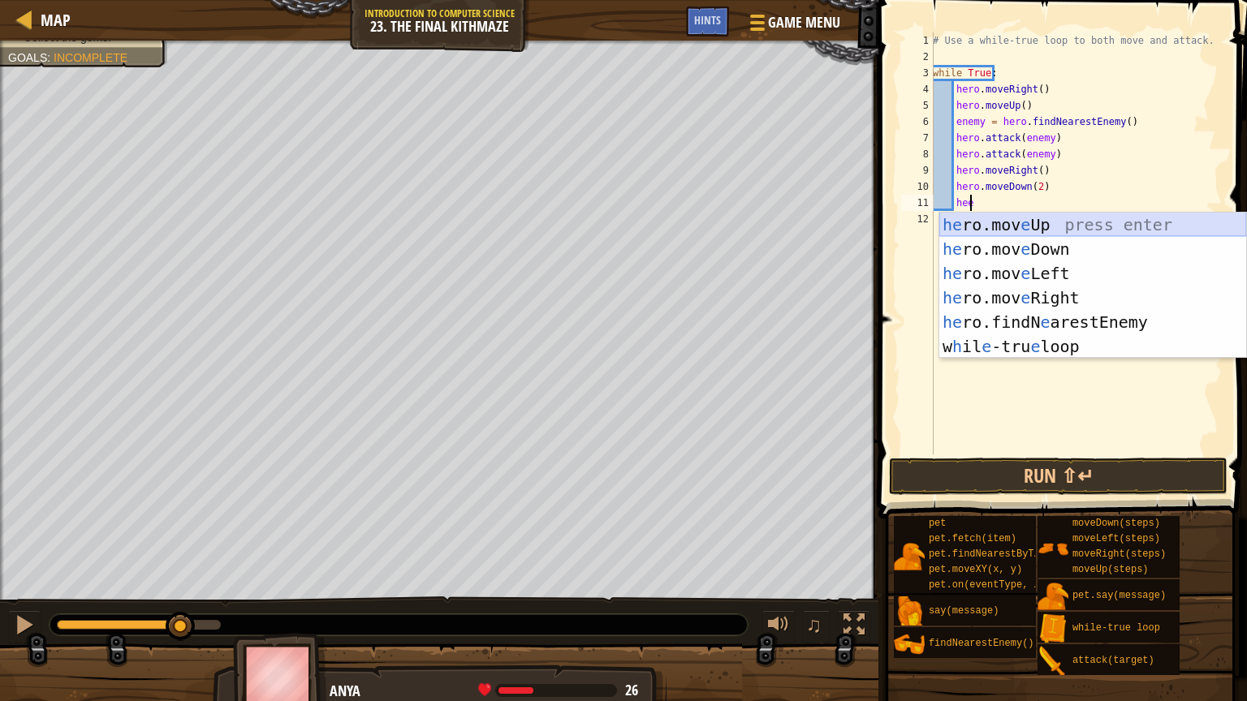
click at [1063, 216] on div "he ro.mov e Up press enter he ro.mov e Down press enter he ro.mov e Left press …" at bounding box center [1092, 310] width 307 height 195
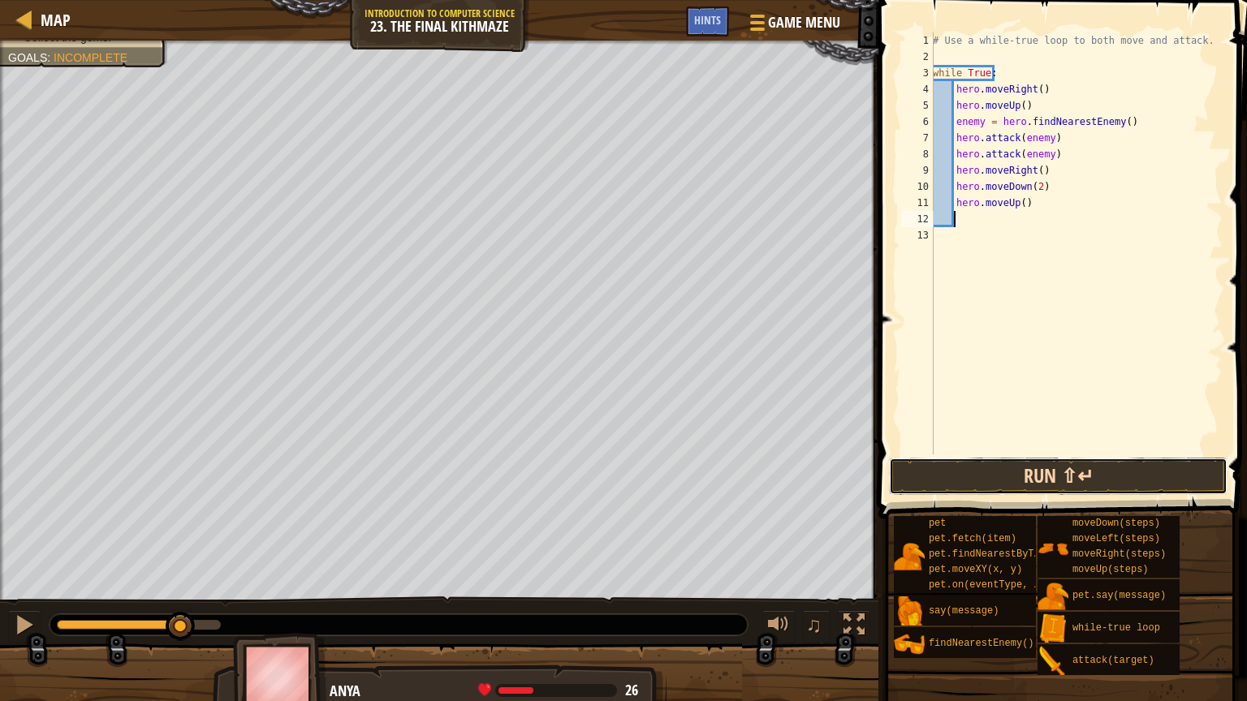
click at [1048, 468] on button "Run ⇧↵" at bounding box center [1058, 476] width 338 height 37
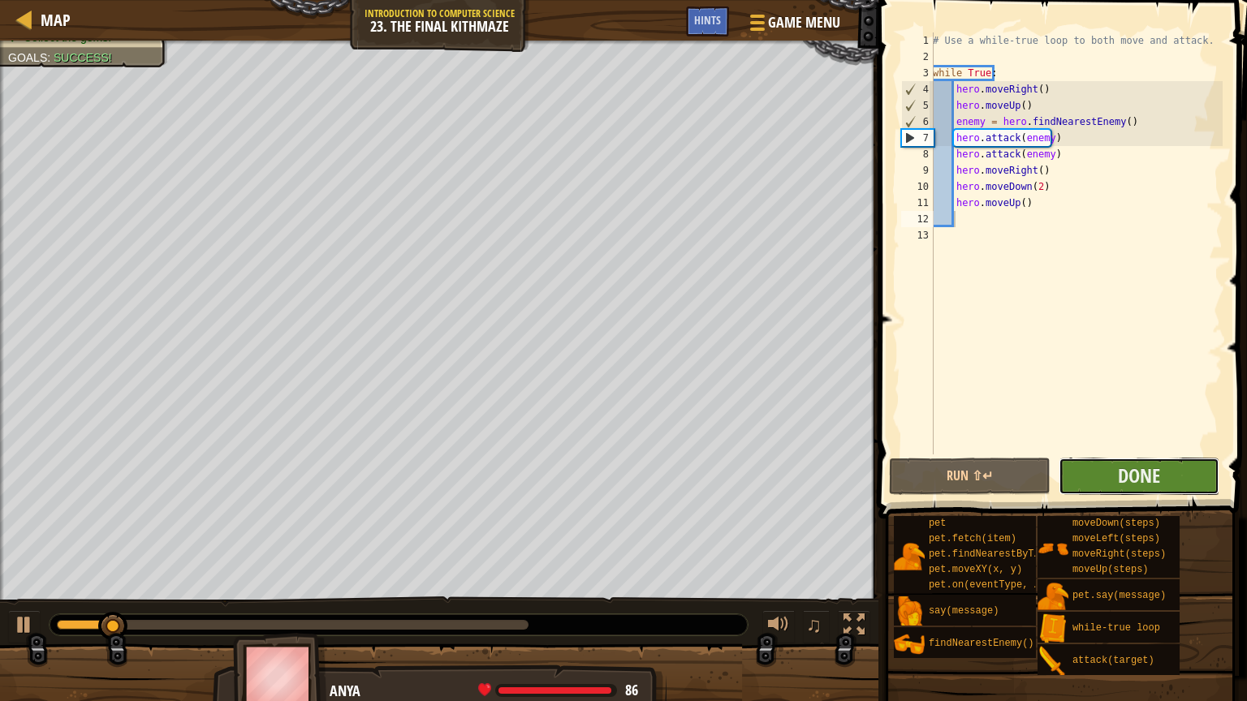
click at [1105, 471] on button "Done" at bounding box center [1138, 476] width 161 height 37
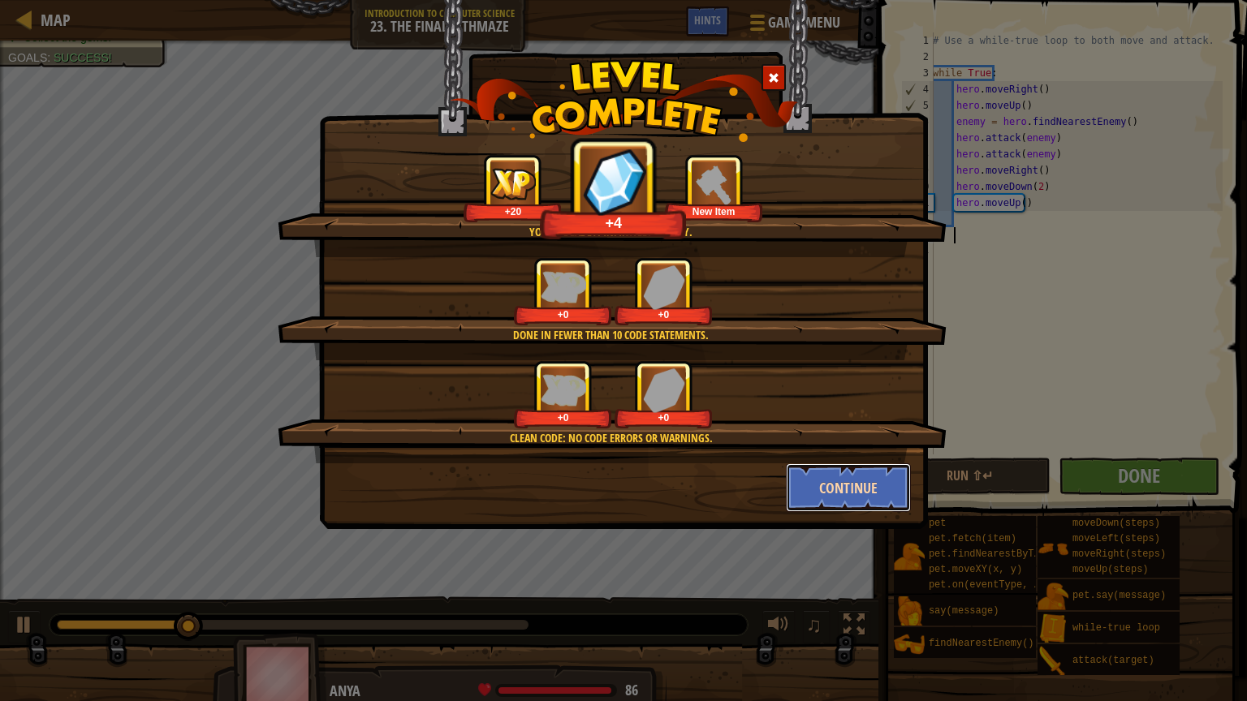
click at [897, 497] on button "Continue" at bounding box center [849, 487] width 126 height 49
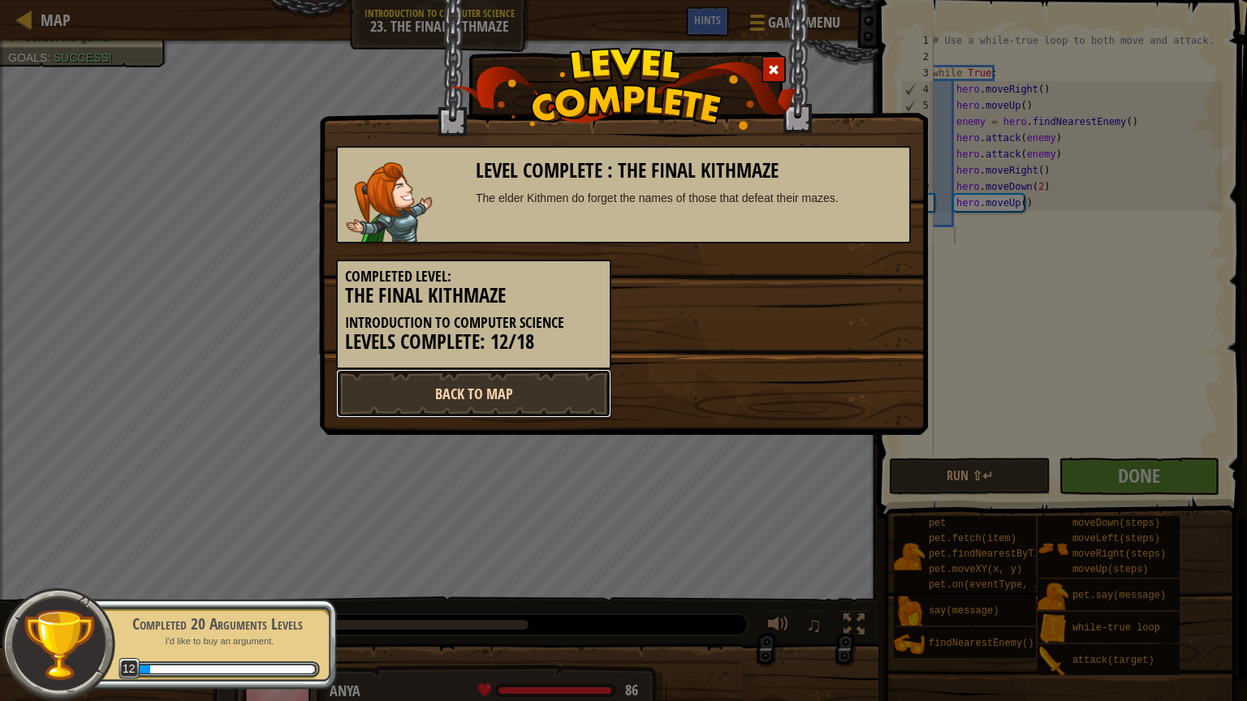
click at [539, 389] on link "Back to Map" at bounding box center [473, 393] width 275 height 49
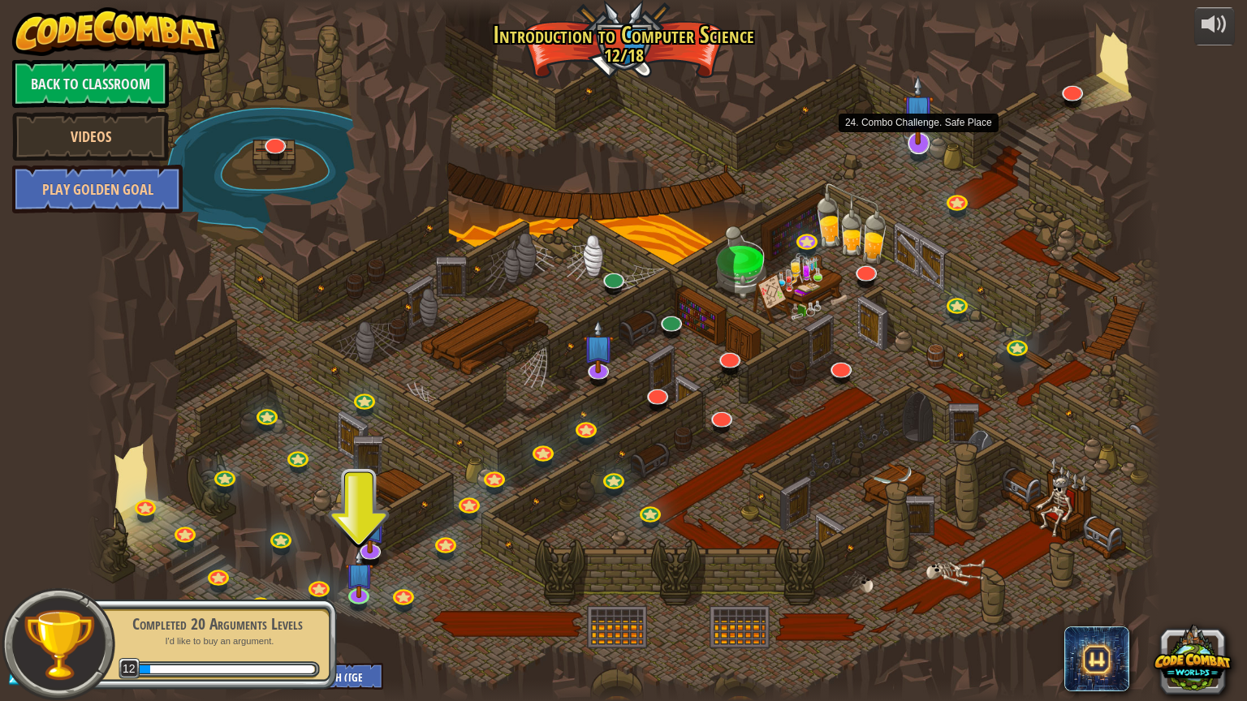
click at [925, 143] on img at bounding box center [918, 110] width 31 height 71
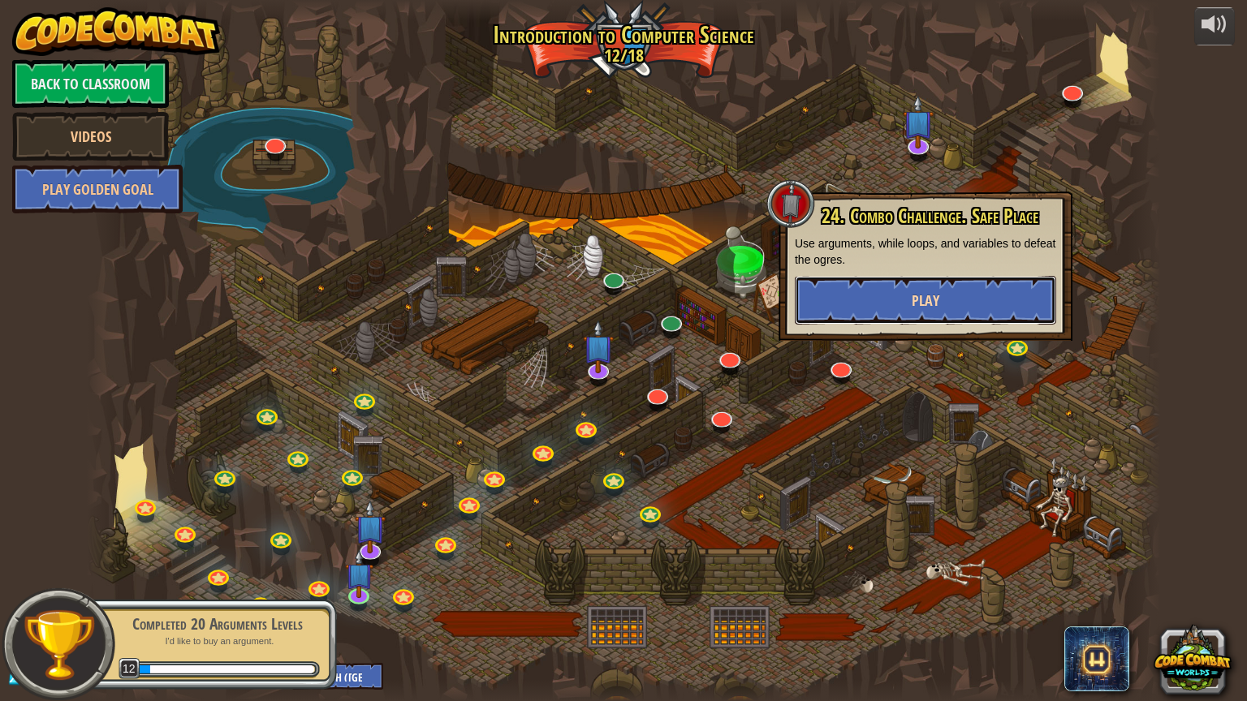
click at [932, 292] on span "Play" at bounding box center [925, 301] width 28 height 20
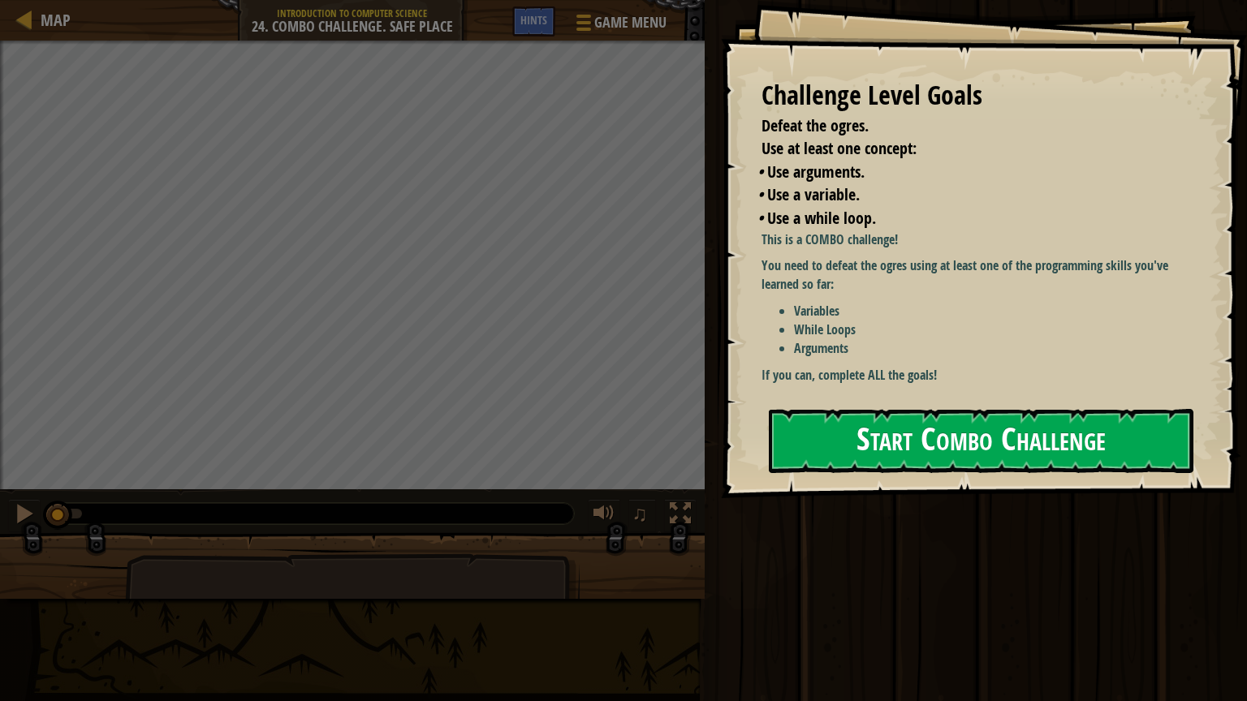
click at [1024, 357] on div "Challenge Level Goals Defeat the ogres. Use at least one concept: • Use argumen…" at bounding box center [984, 249] width 526 height 498
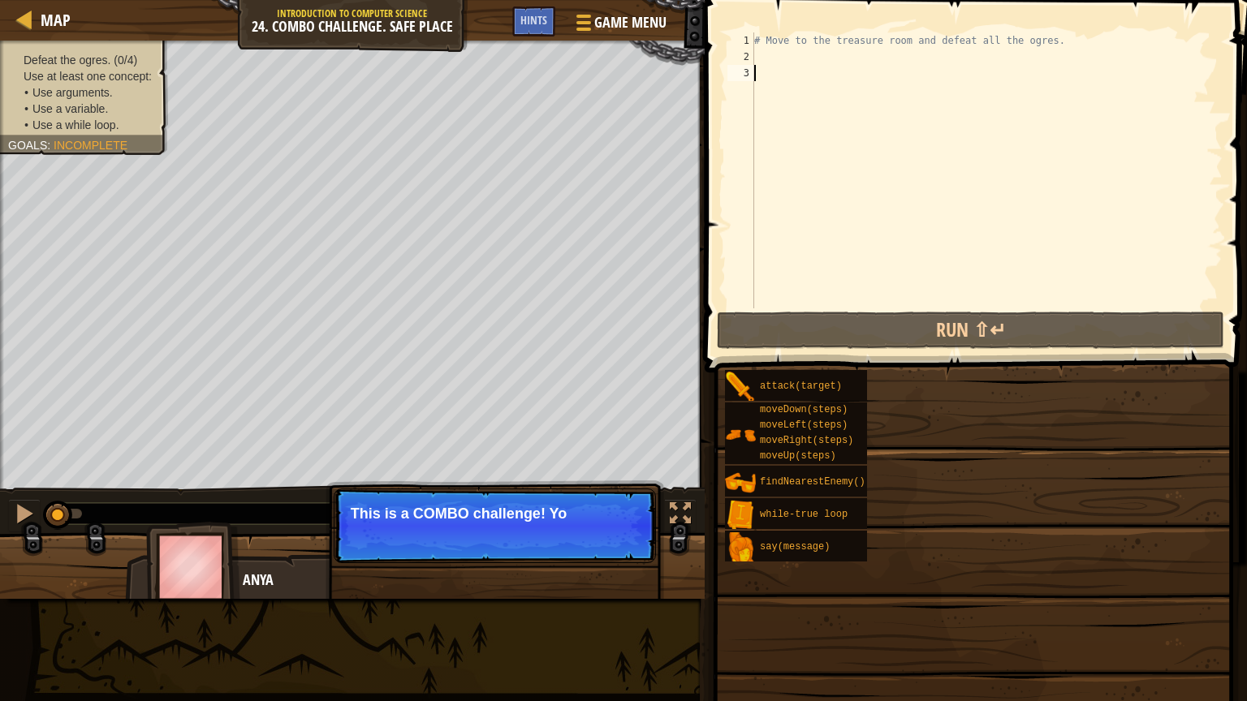
drag, startPoint x: 1058, startPoint y: 448, endPoint x: 1055, endPoint y: 458, distance: 10.3
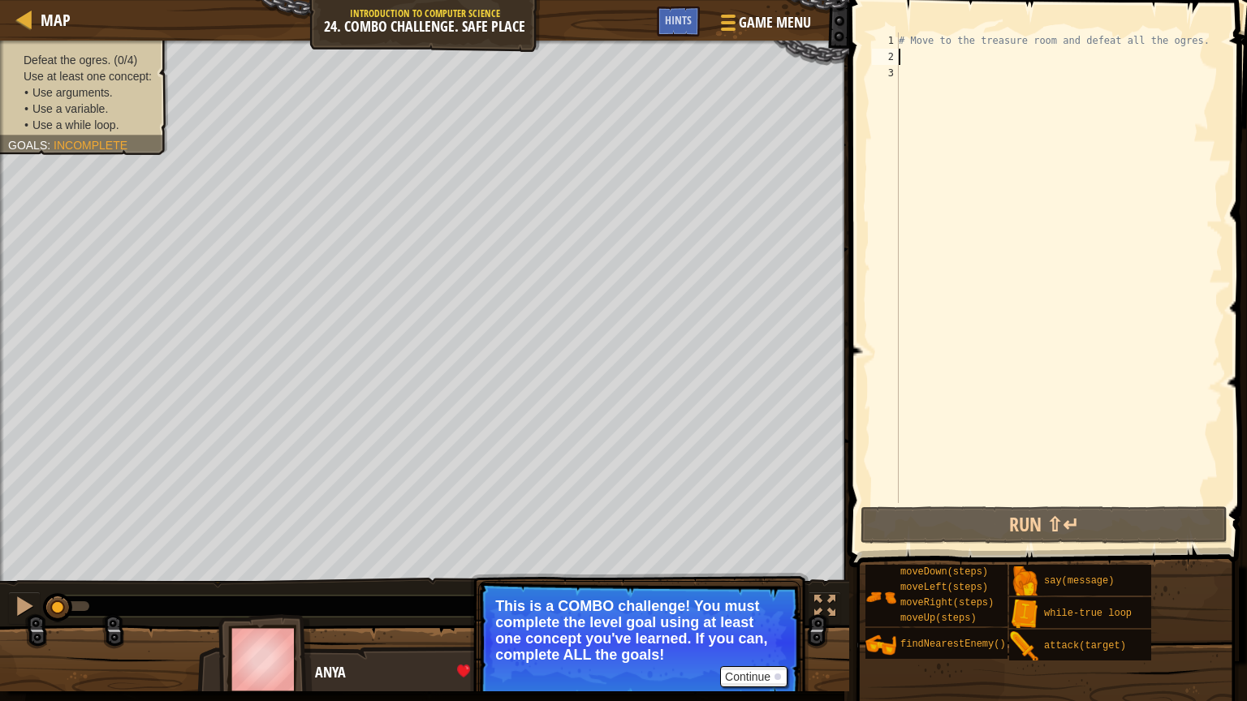
click at [908, 58] on div "# Move to the treasure room and defeat all the ogres." at bounding box center [1058, 283] width 327 height 503
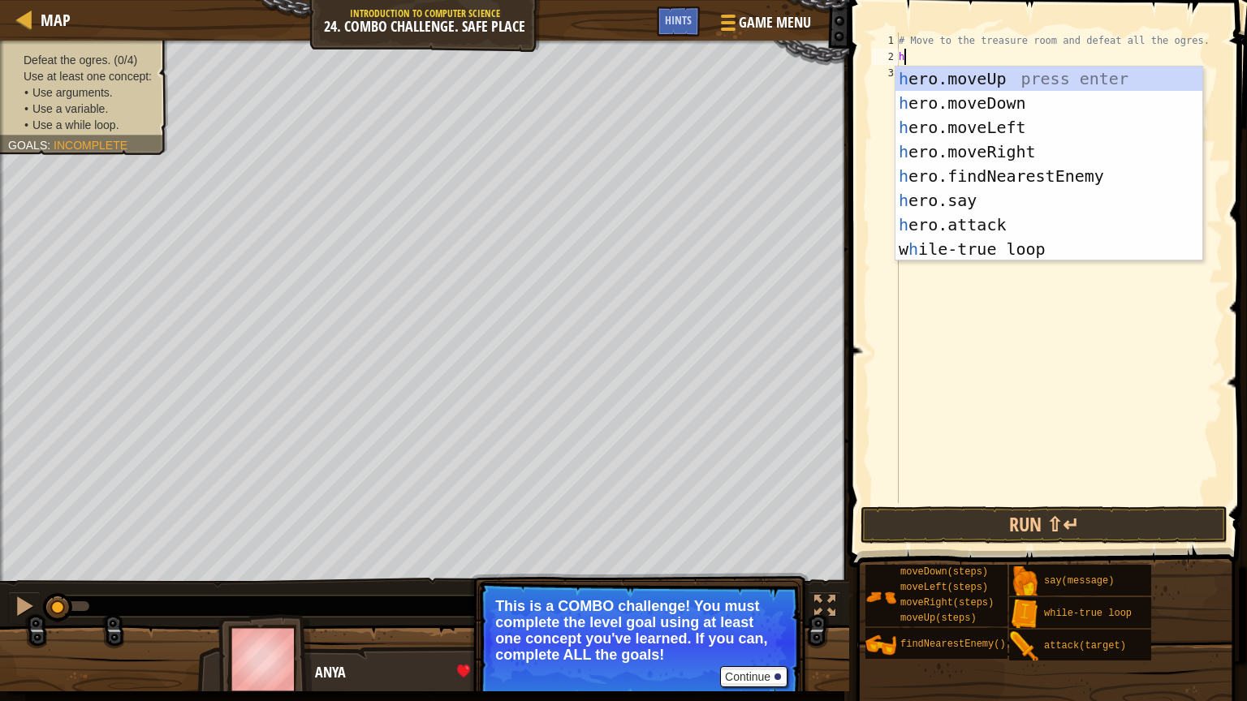
scroll to position [7, 0]
type textarea "he"
click at [962, 78] on div "he ro.moveUp press enter he ro.moveDown press enter he ro.moveLeft press enter …" at bounding box center [1048, 188] width 307 height 243
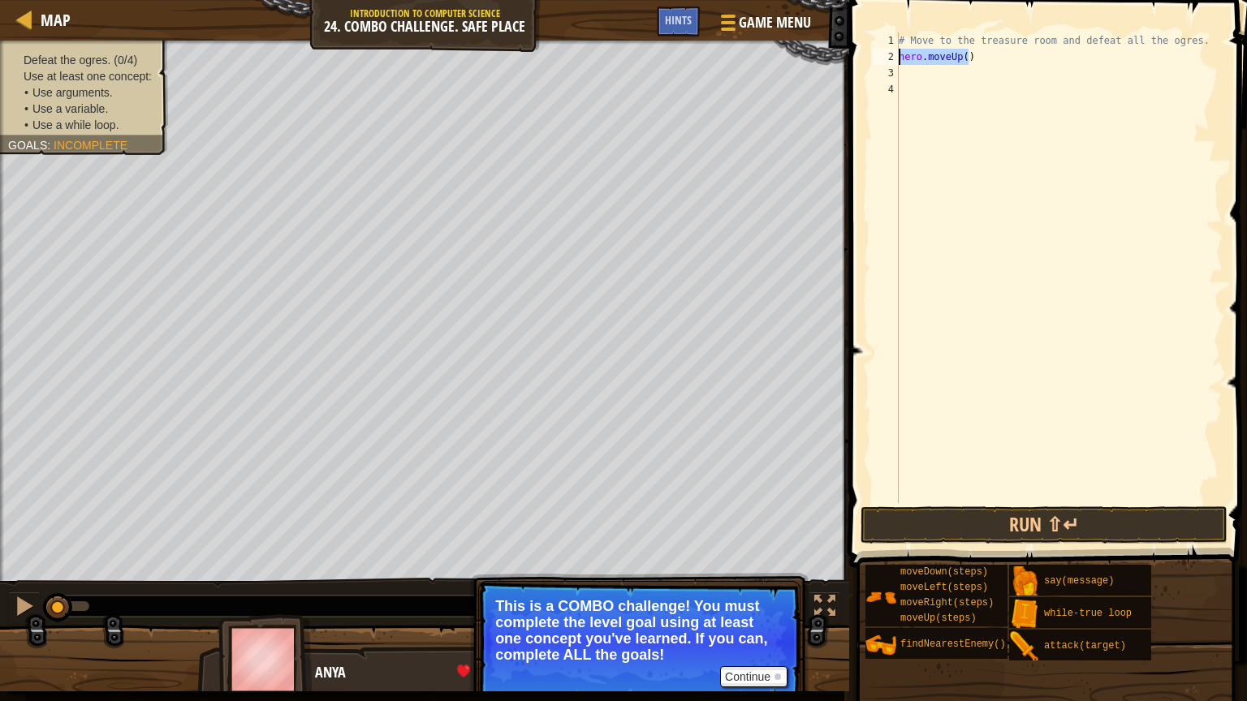
drag, startPoint x: 971, startPoint y: 60, endPoint x: 856, endPoint y: 95, distance: 119.6
click at [864, 67] on div "1 2 3 4 # Move to the treasure room and defeat all the ogres. hero . moveUp ( )…" at bounding box center [1045, 315] width 403 height 615
type textarea "hero.moveUp()wh"
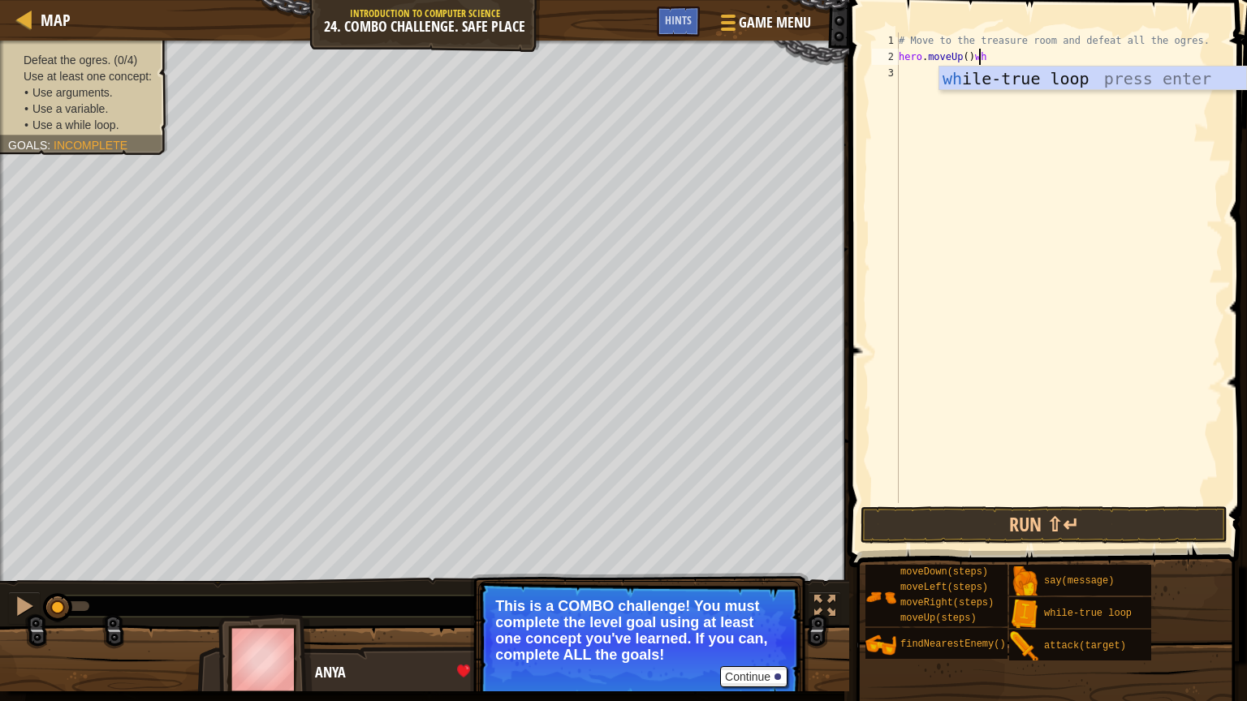
scroll to position [7, 6]
drag, startPoint x: 1016, startPoint y: 74, endPoint x: 1002, endPoint y: 74, distance: 14.6
click at [1018, 74] on div "wh ile-true loop press enter" at bounding box center [1092, 103] width 307 height 73
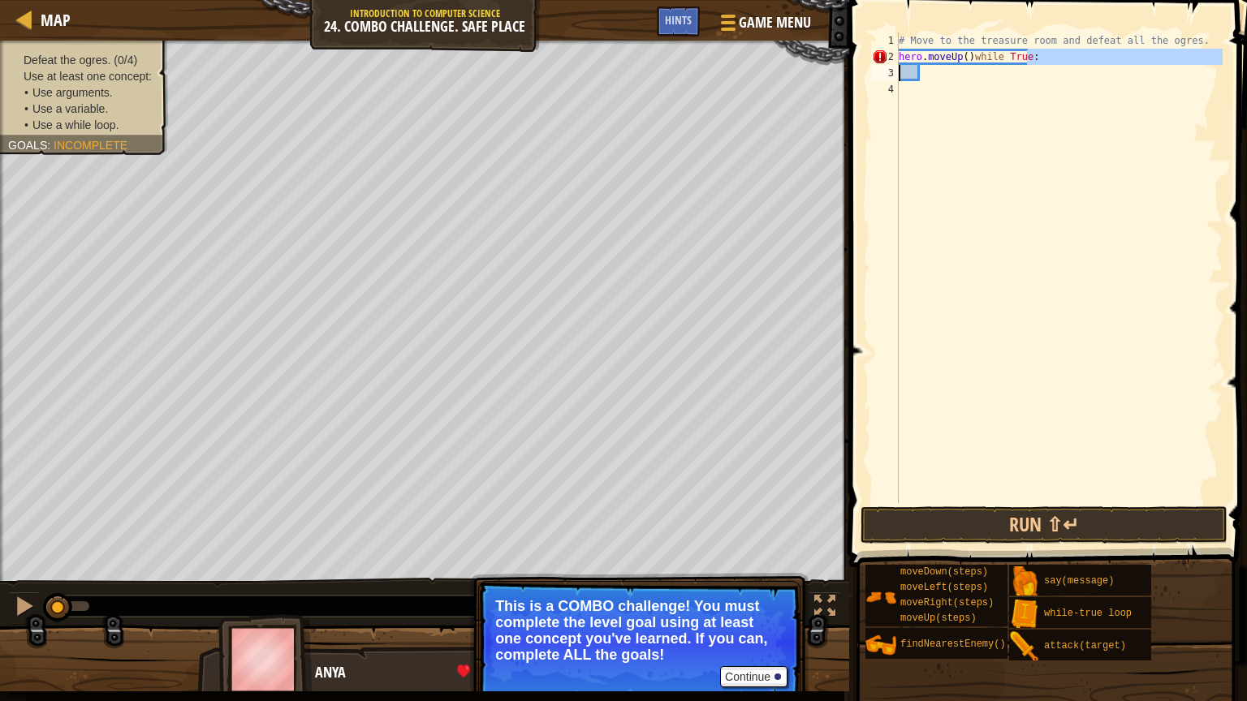
drag, startPoint x: 1042, startPoint y: 54, endPoint x: 868, endPoint y: 104, distance: 181.4
click at [868, 102] on div "1 2 3 4 # Move to the treasure room and defeat all the ogres. hero . moveUp ( )…" at bounding box center [1045, 267] width 354 height 471
type textarea "hero.moveUp()while True:"
drag, startPoint x: 1027, startPoint y: 68, endPoint x: 885, endPoint y: 50, distance: 143.2
click at [885, 50] on div "1 2 3 # Move to the treasure room and defeat all the ogres. hero . moveUp ( ) w…" at bounding box center [1045, 267] width 354 height 471
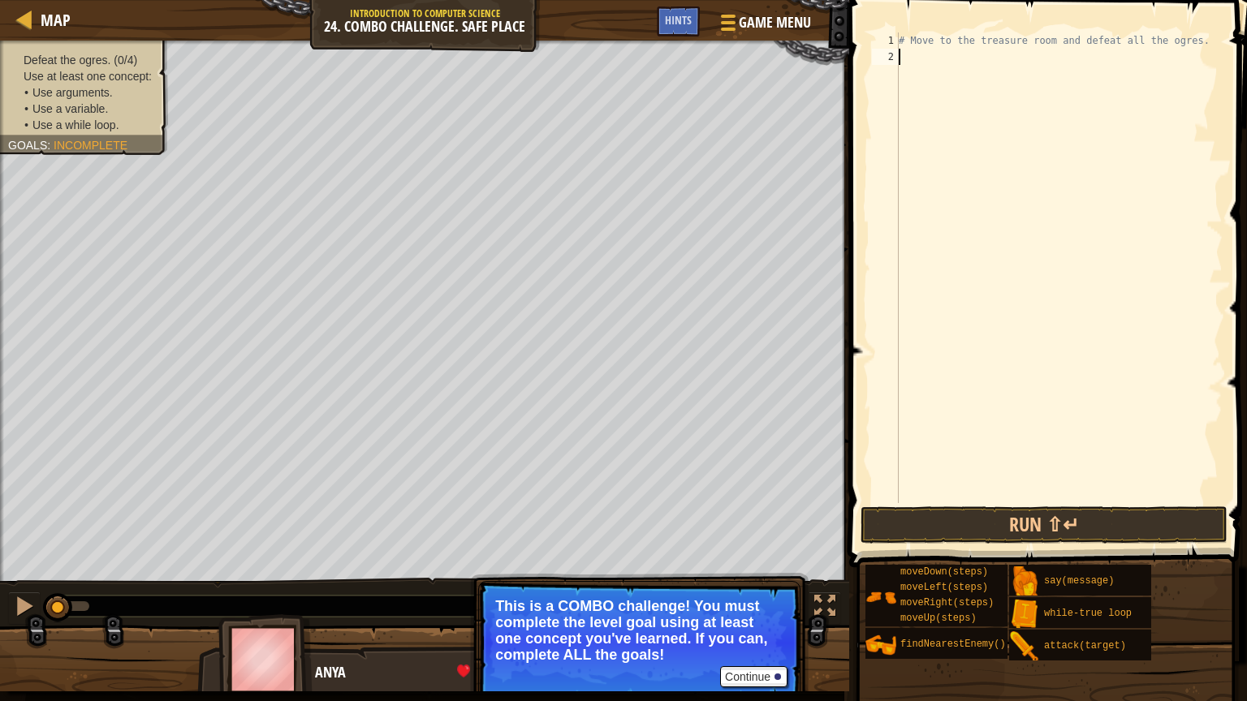
type textarea "wh"
click at [911, 93] on div "# Move to the treasure room and defeat all the ogres. wh" at bounding box center [1058, 283] width 327 height 503
click at [914, 53] on div "# Move to the treasure room and defeat all the ogres. wh" at bounding box center [1058, 283] width 327 height 503
type textarea "whi"
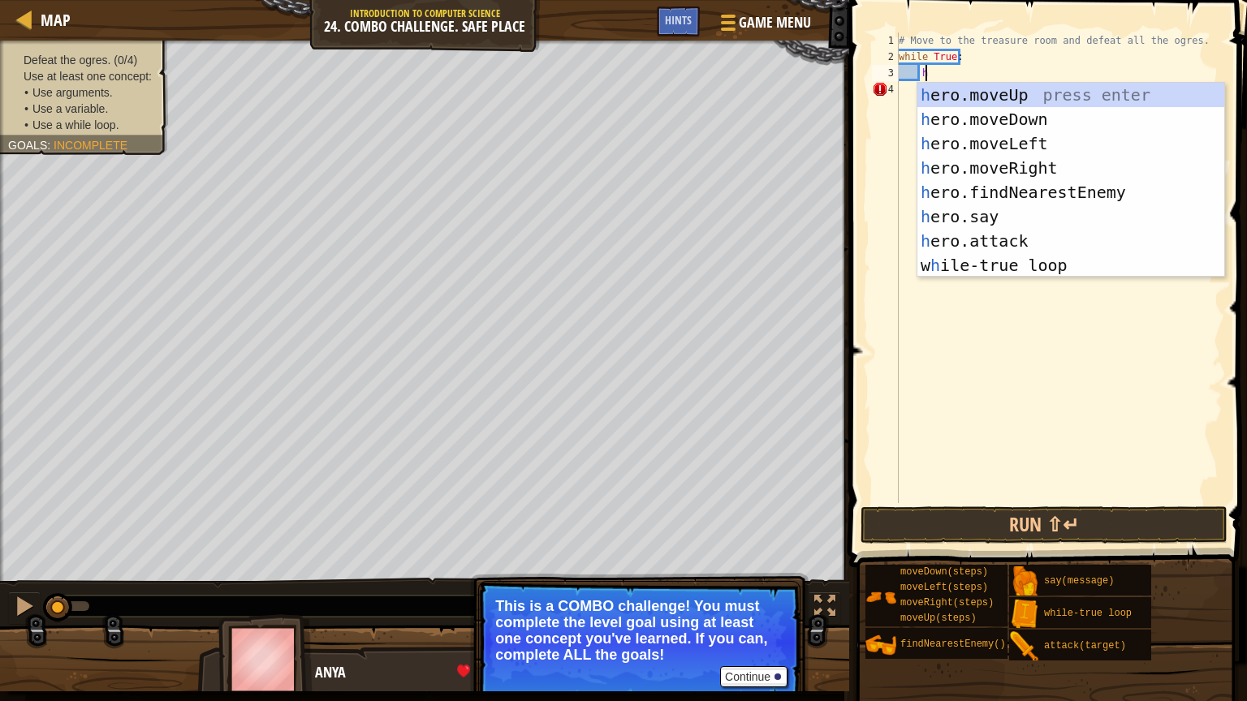
scroll to position [7, 1]
type textarea "he"
click at [1013, 93] on div "he ro.moveUp press enter he ro.moveDown press enter he ro.moveLeft press enter …" at bounding box center [1070, 204] width 307 height 243
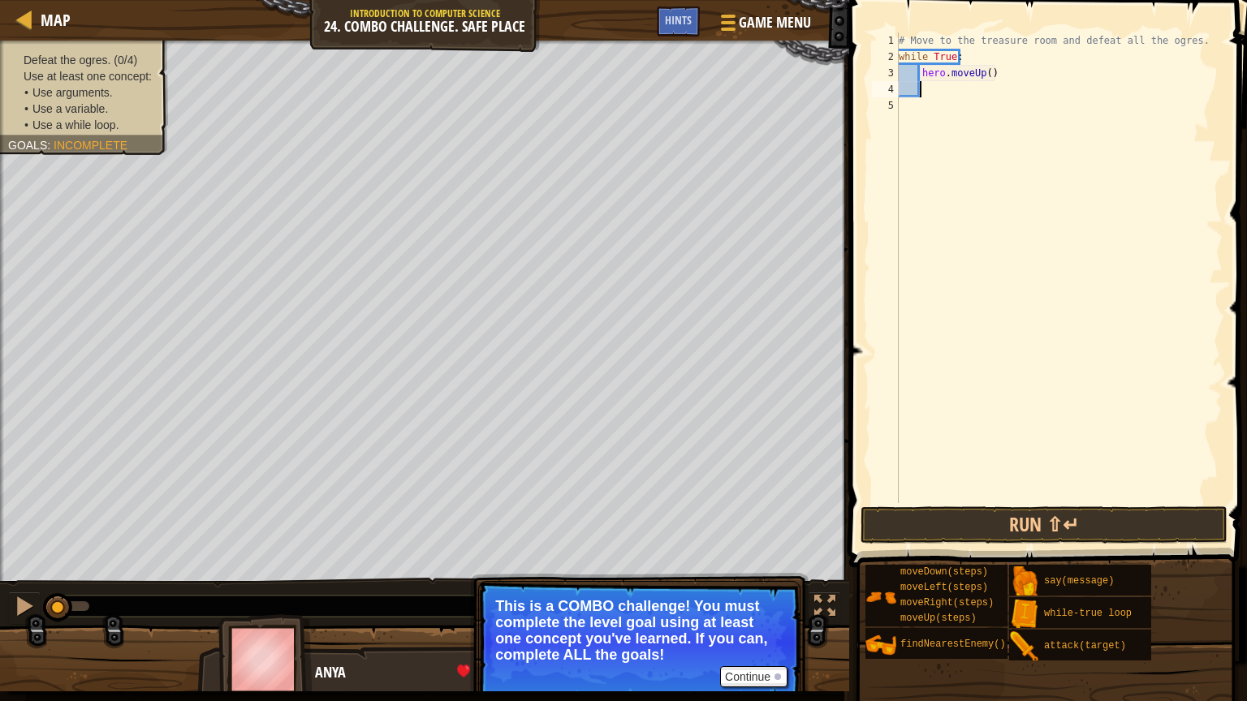
scroll to position [7, 0]
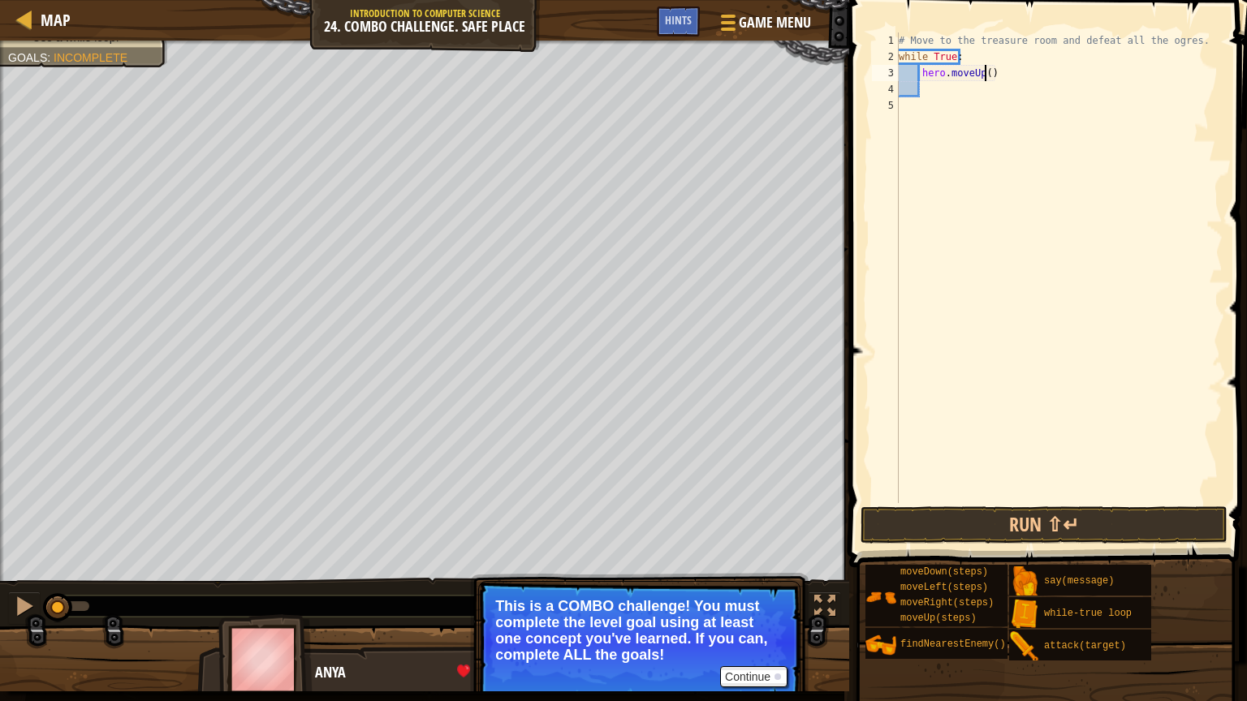
click at [983, 74] on div "# Move to the treasure room and defeat all the ogres. while True : hero . moveU…" at bounding box center [1058, 283] width 327 height 503
type textarea "hero.moveUp(4)"
click at [933, 88] on div "# Move to the treasure room and defeat all the ogres. while True : hero . moveU…" at bounding box center [1058, 283] width 327 height 503
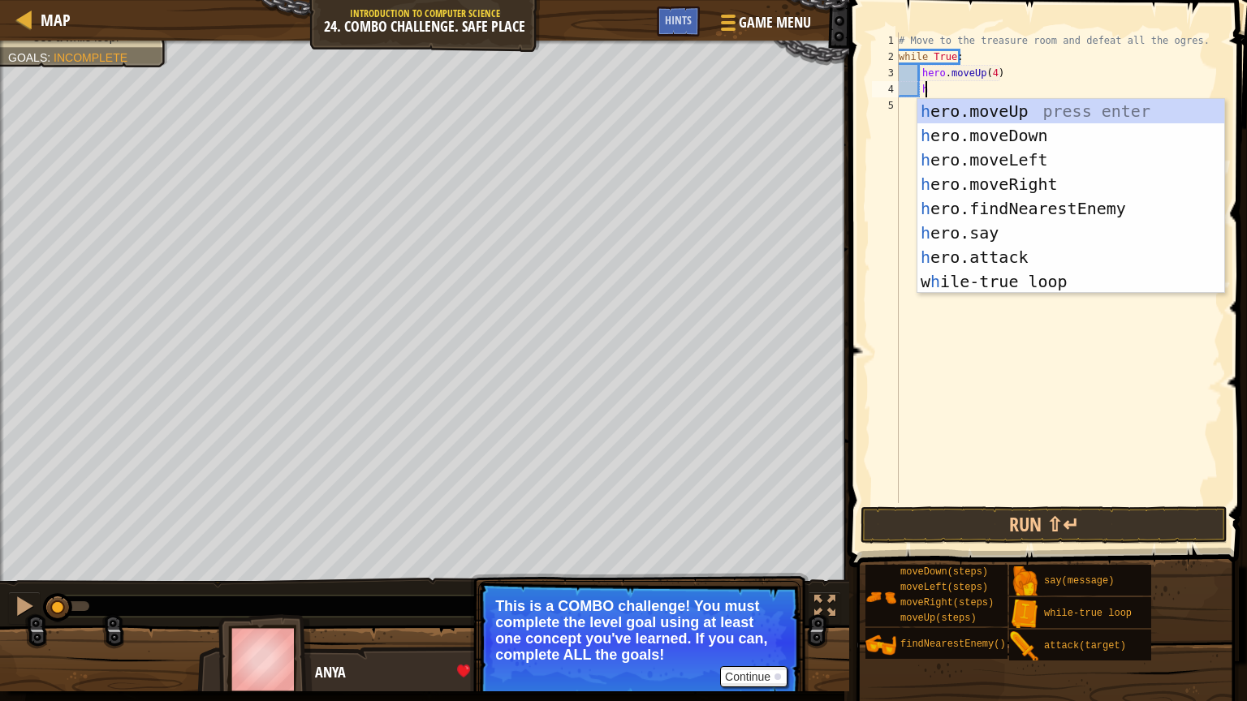
scroll to position [7, 1]
type textarea "he"
click at [996, 172] on div "he ro.moveUp press enter he ro.moveDown press enter he ro.moveLeft press enter …" at bounding box center [1070, 220] width 307 height 243
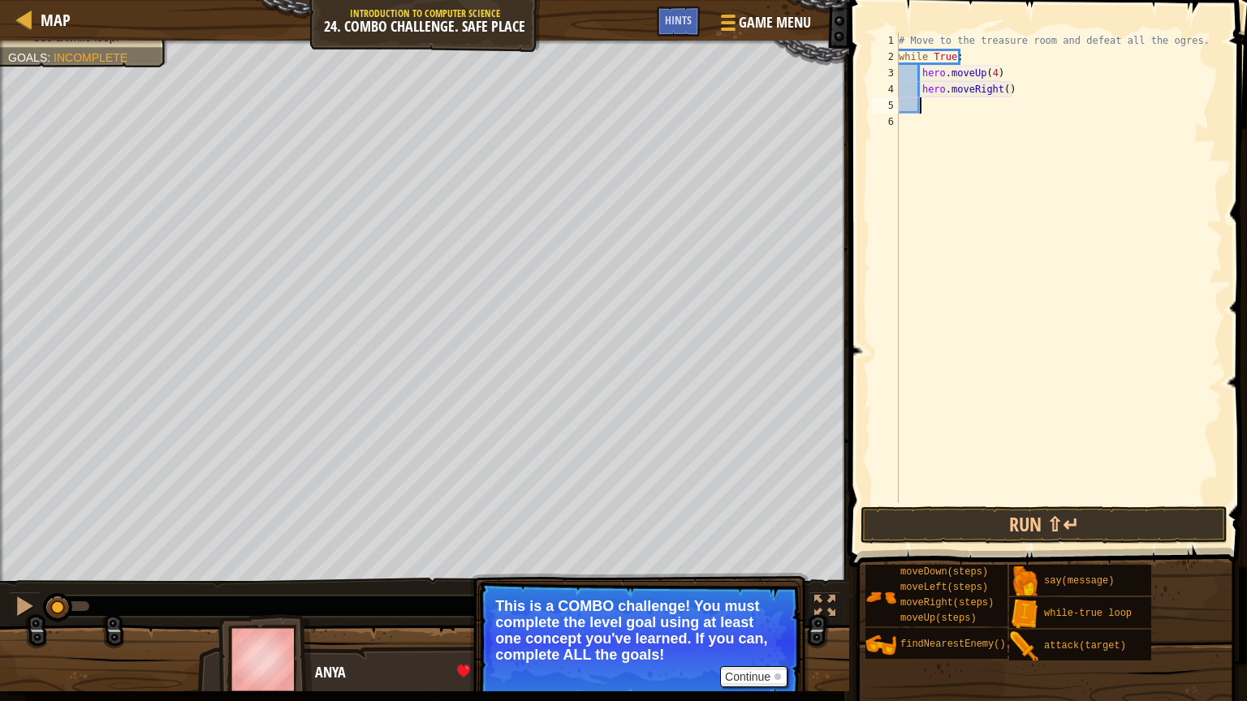
scroll to position [7, 0]
click at [1001, 93] on div "# Move to the treasure room and defeat all the ogres. while True : hero . moveU…" at bounding box center [1058, 283] width 327 height 503
type textarea "hero.moveRight(4)"
click at [929, 113] on div "# Move to the treasure room and defeat all the ogres. while True : hero . moveU…" at bounding box center [1058, 283] width 327 height 503
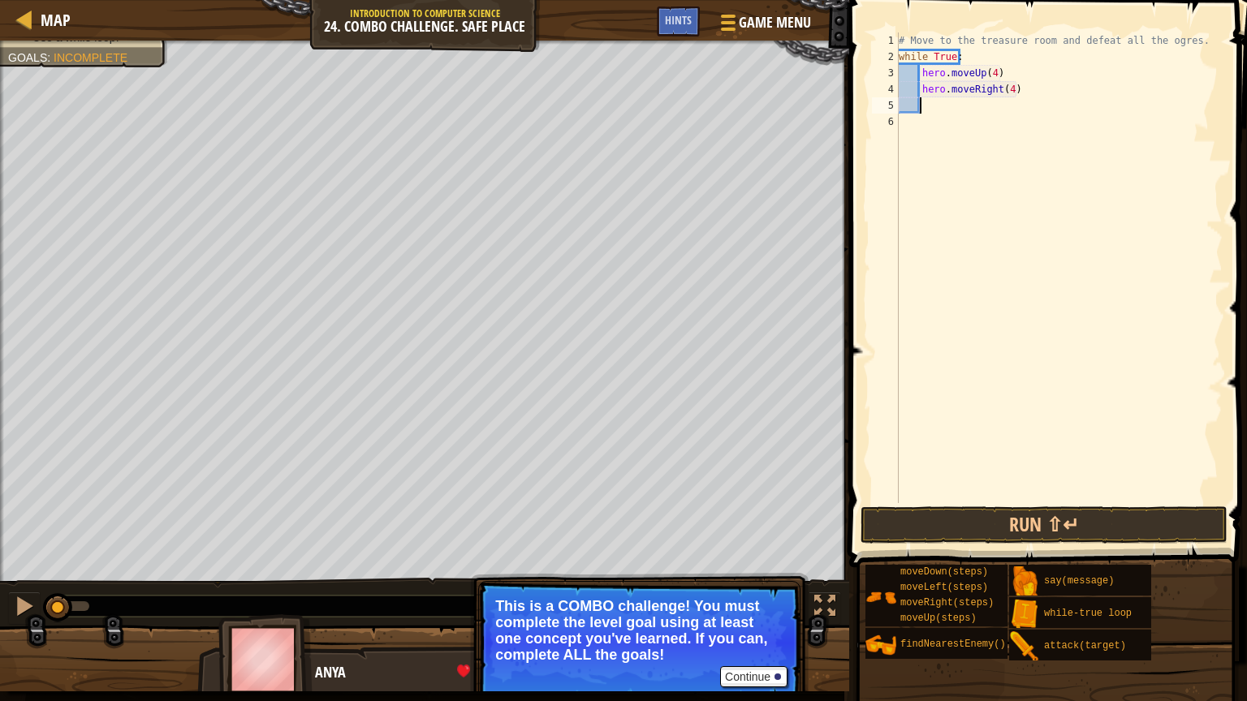
scroll to position [7, 1]
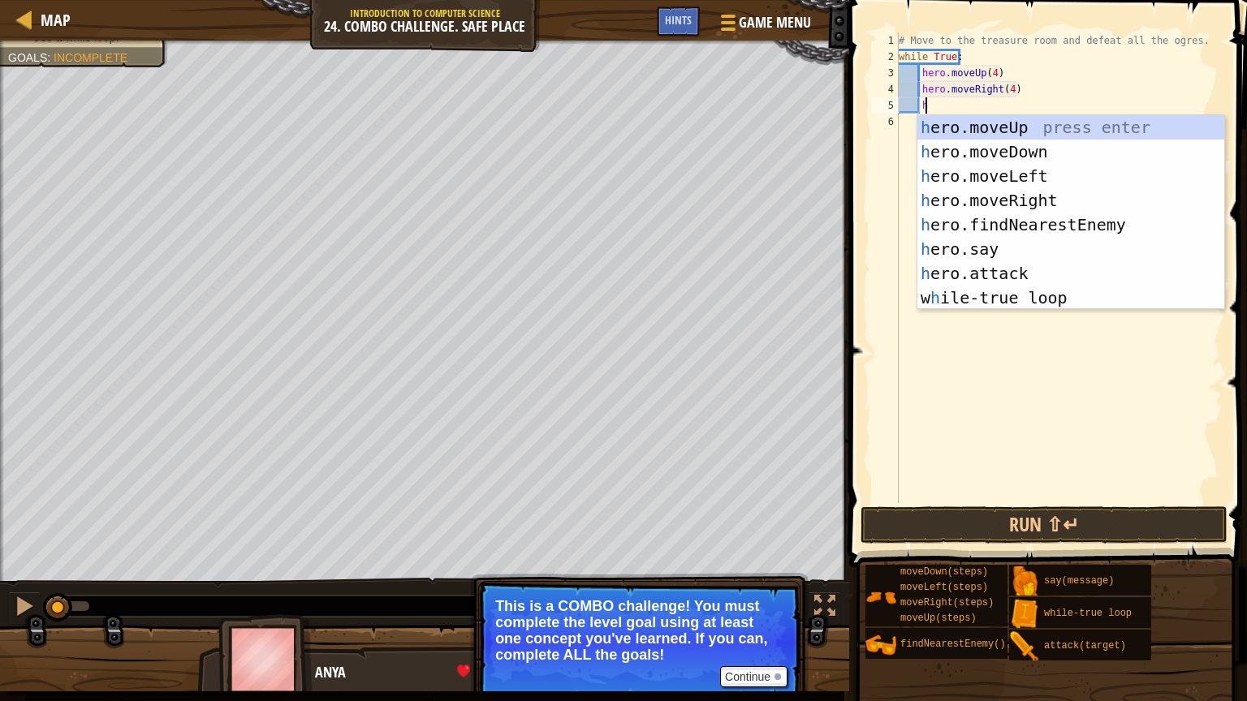
type textarea "he"
click at [1013, 156] on div "he ro.moveUp press enter he ro.moveDown press enter he ro.moveLeft press enter …" at bounding box center [1070, 236] width 307 height 243
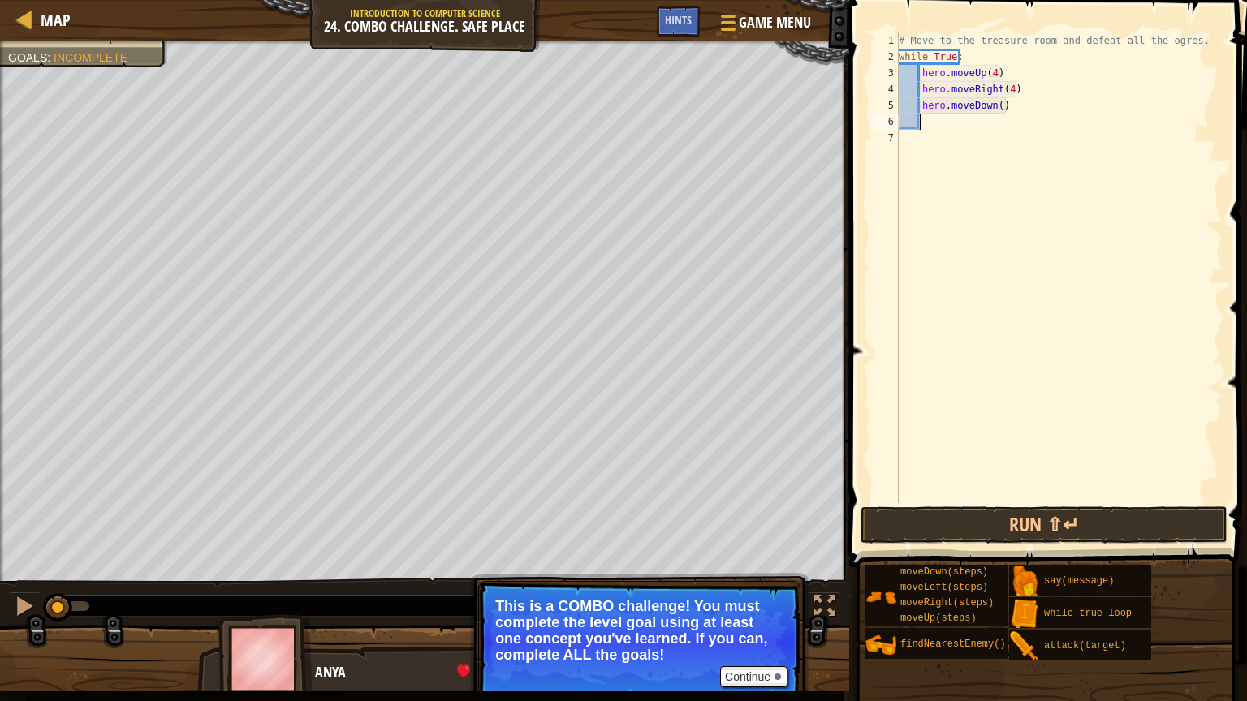
scroll to position [7, 0]
click at [994, 109] on div "# Move to the treasure room and defeat all the ogres. while True : hero . moveU…" at bounding box center [1058, 283] width 327 height 503
type textarea "hero.moveDown(3)"
click at [920, 120] on div "# Move to the treasure room and defeat all the ogres. while True : hero . moveU…" at bounding box center [1058, 283] width 327 height 503
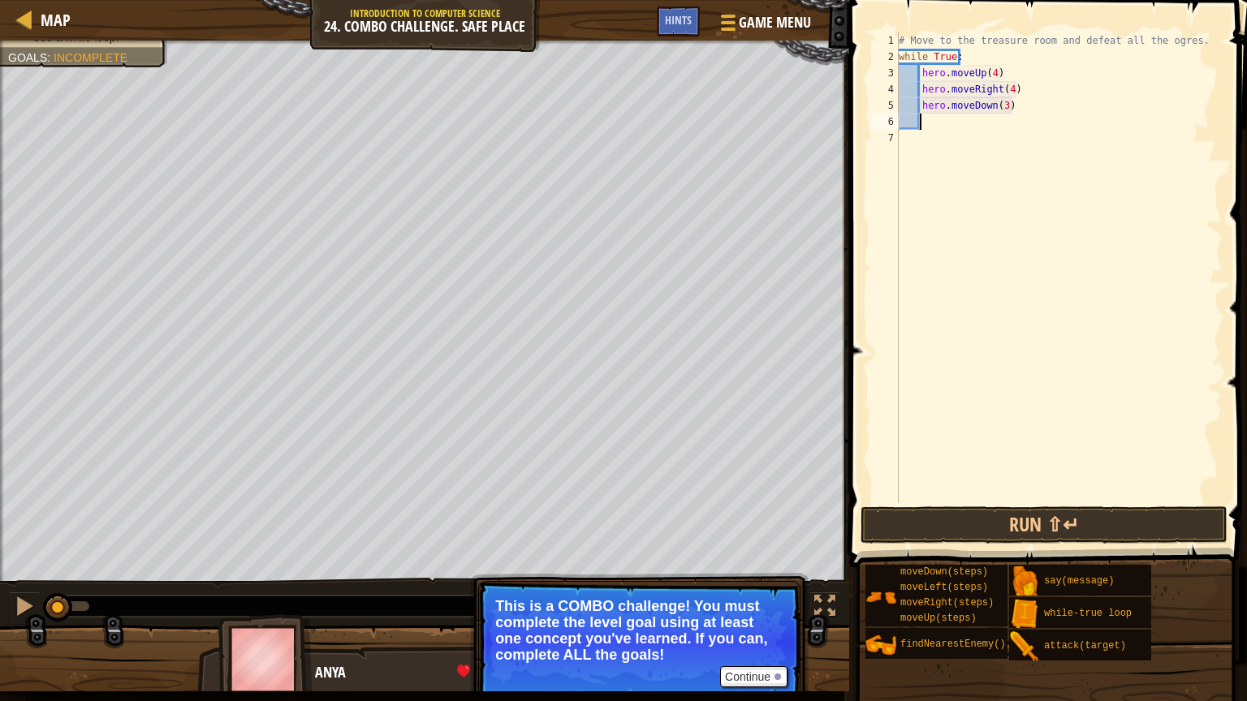
scroll to position [7, 1]
type textarea "he"
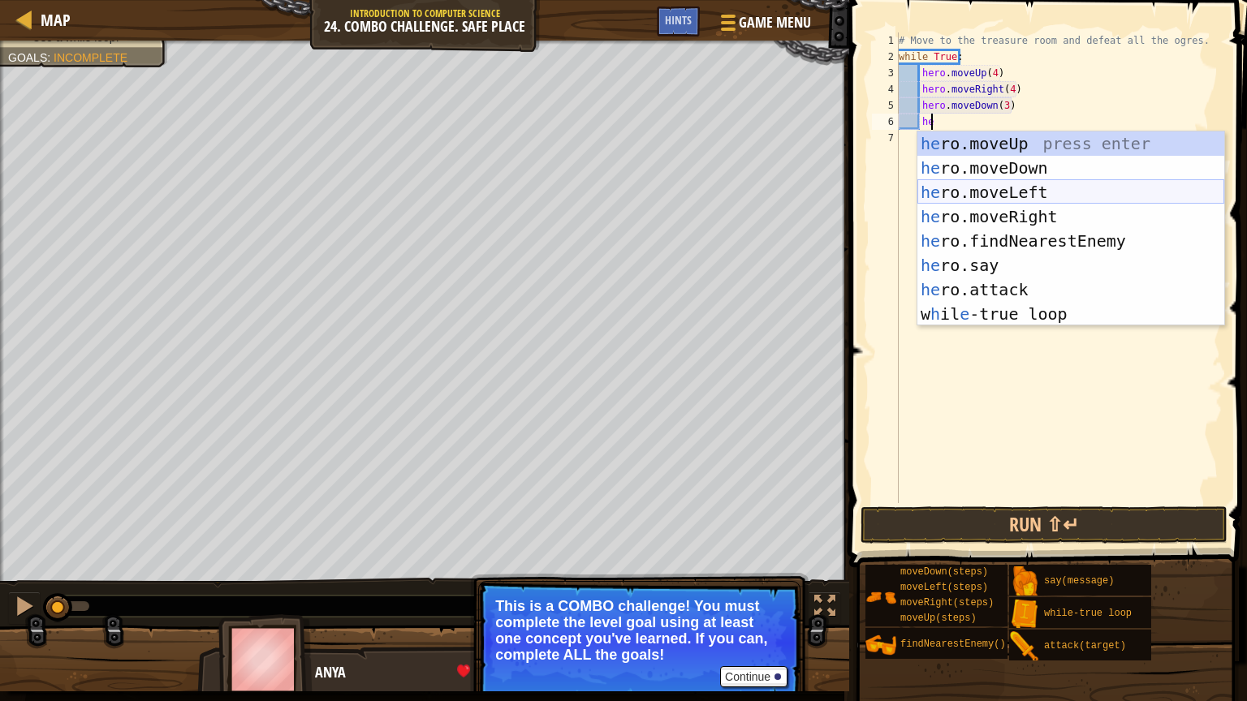
click at [1029, 186] on div "he ro.moveUp press enter he ro.moveDown press enter he ro.moveLeft press enter …" at bounding box center [1070, 252] width 307 height 243
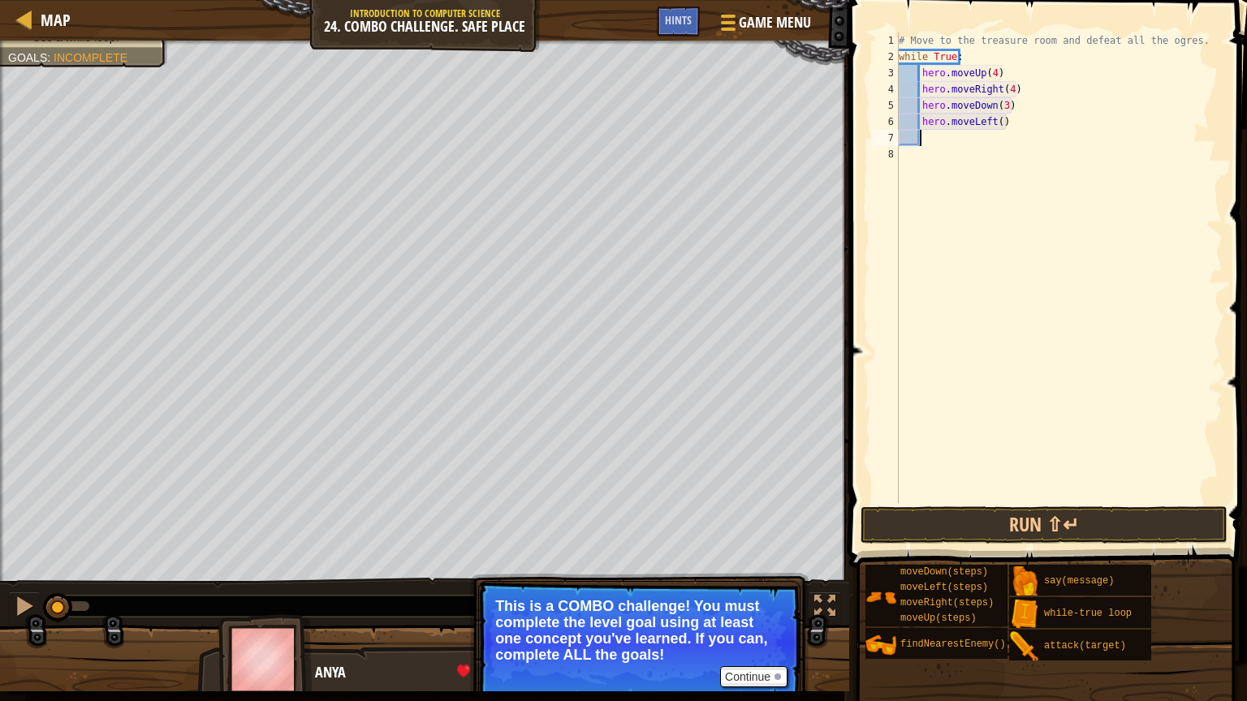
scroll to position [7, 0]
click at [995, 120] on div "# Move to the treasure room and defeat all the ogres. while True : hero . moveU…" at bounding box center [1058, 283] width 327 height 503
type textarea "hero.moveLeft(2)"
click at [931, 143] on div "# Move to the treasure room and defeat all the ogres. while True : hero . moveU…" at bounding box center [1058, 283] width 327 height 503
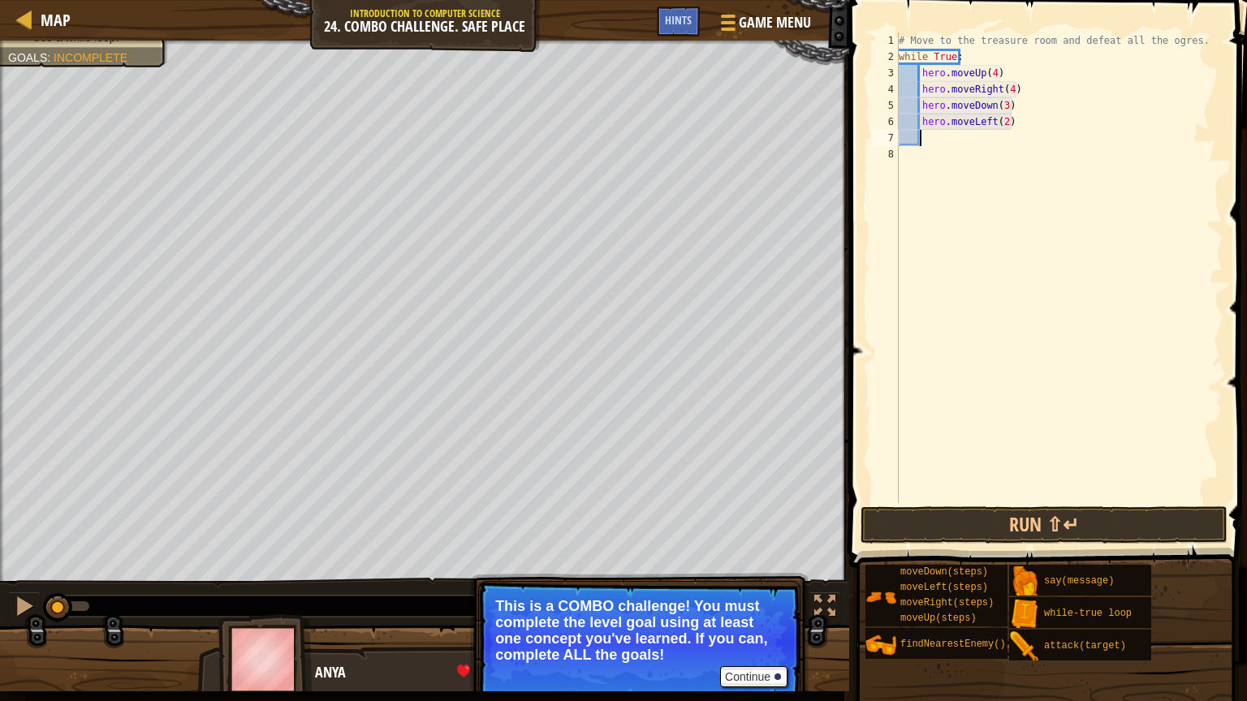
scroll to position [7, 1]
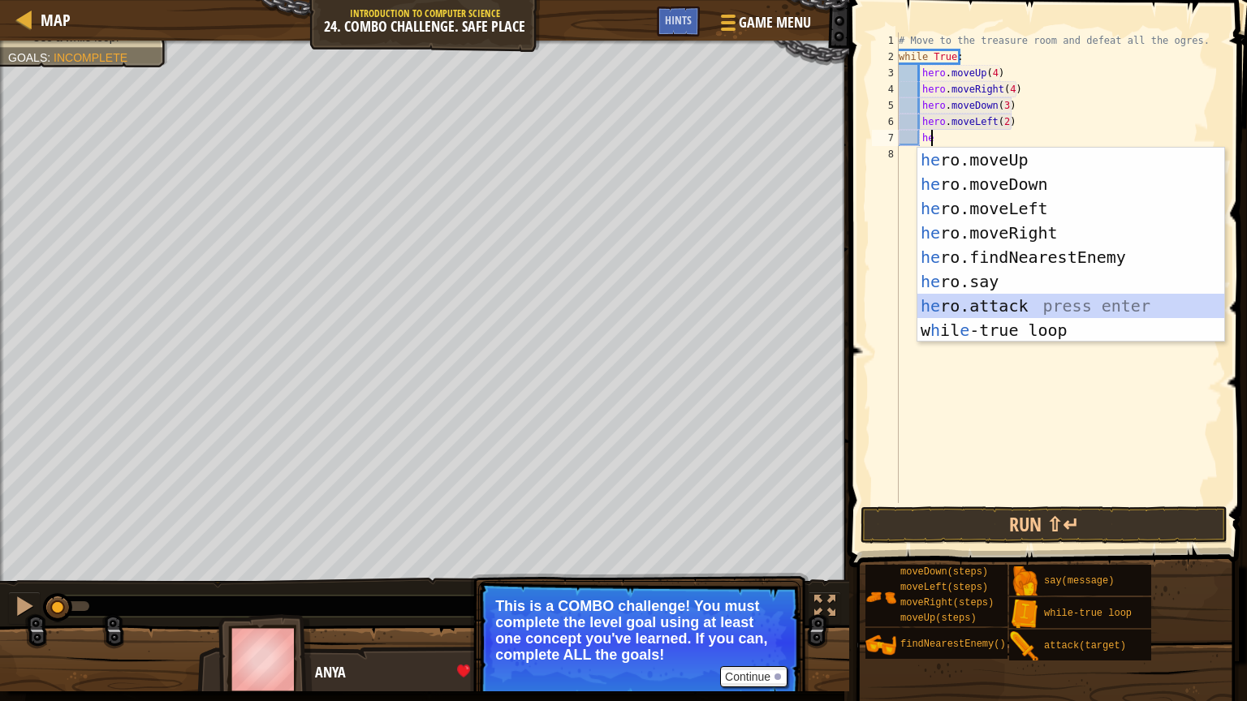
click at [1036, 295] on div "he ro.moveUp press enter he ro.moveDown press enter he ro.moveLeft press enter …" at bounding box center [1070, 269] width 307 height 243
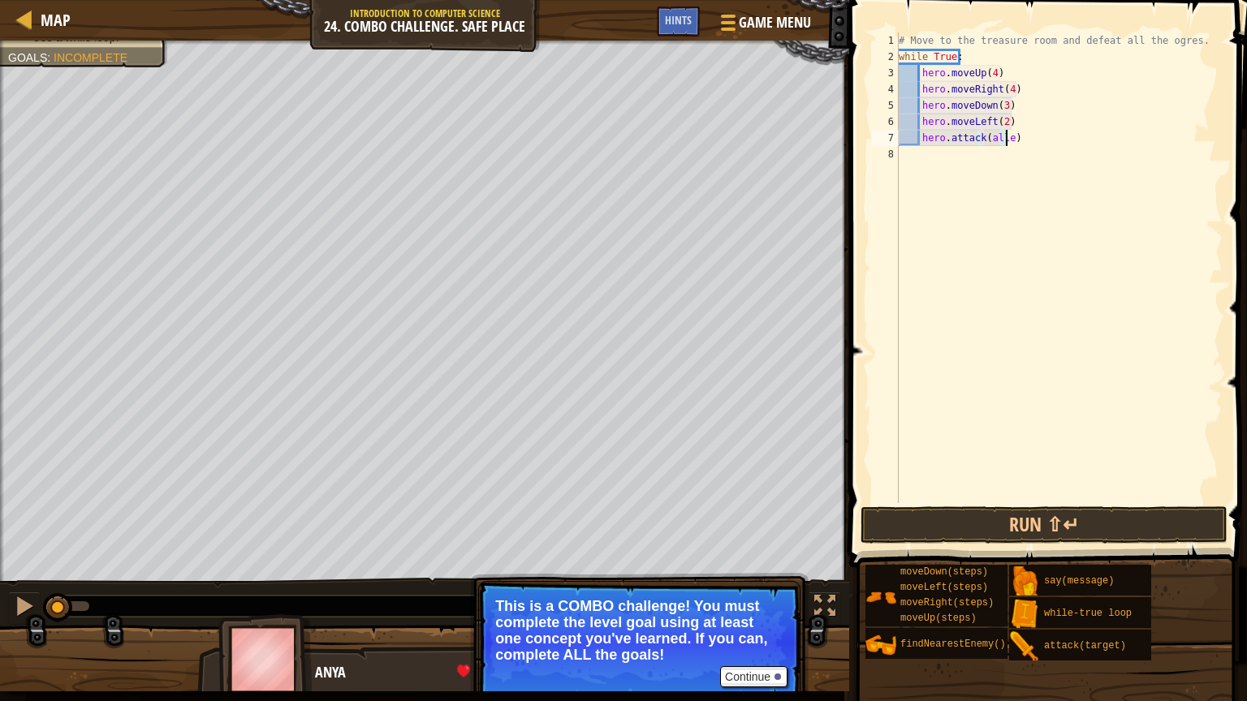
scroll to position [7, 8]
type textarea "hero.attack(allenemies)"
click at [1012, 183] on div "# Move to the treasure room and defeat all the ogres. while True : hero . moveU…" at bounding box center [1058, 283] width 327 height 503
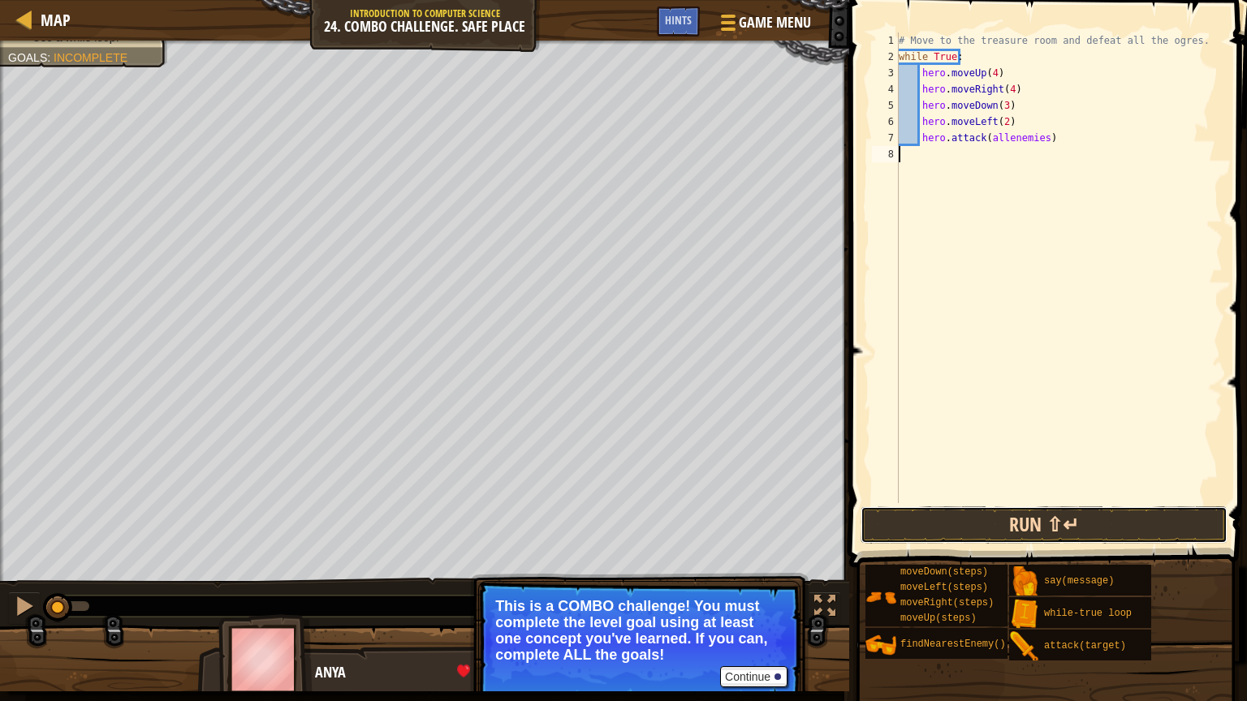
click at [1036, 521] on button "Run ⇧↵" at bounding box center [1043, 524] width 367 height 37
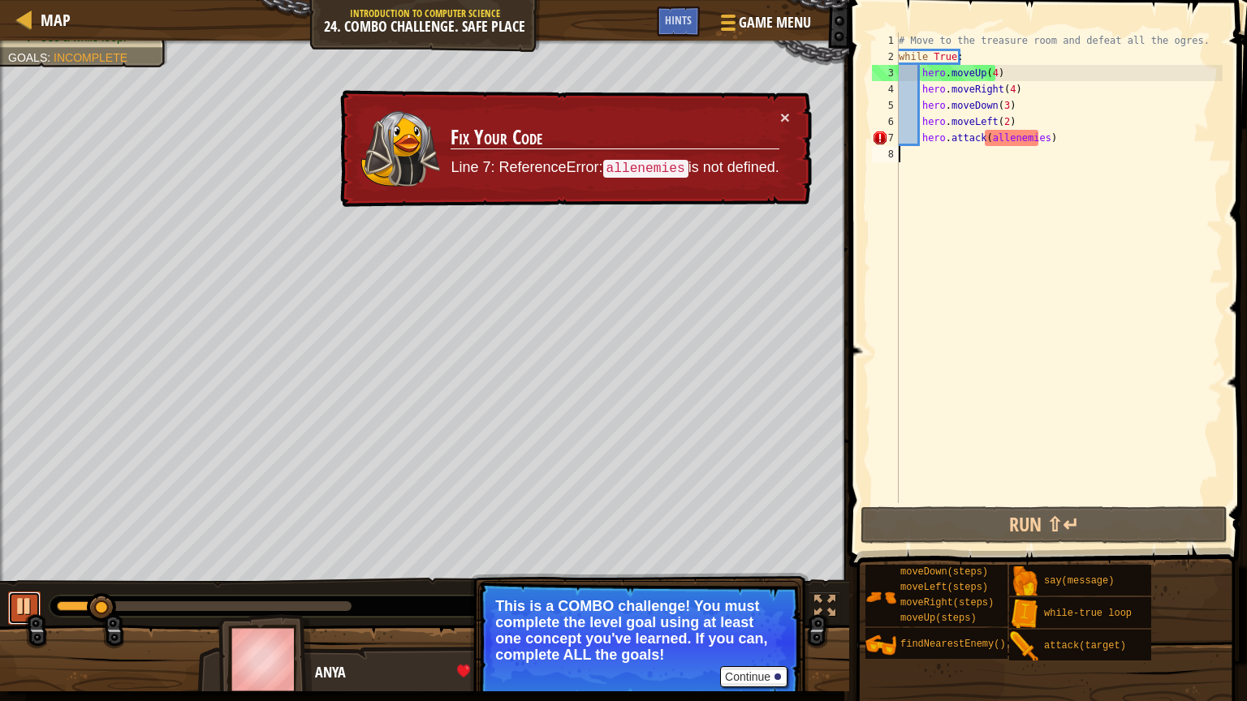
click at [30, 521] on button at bounding box center [24, 608] width 32 height 33
click at [782, 116] on button "×" at bounding box center [785, 117] width 10 height 17
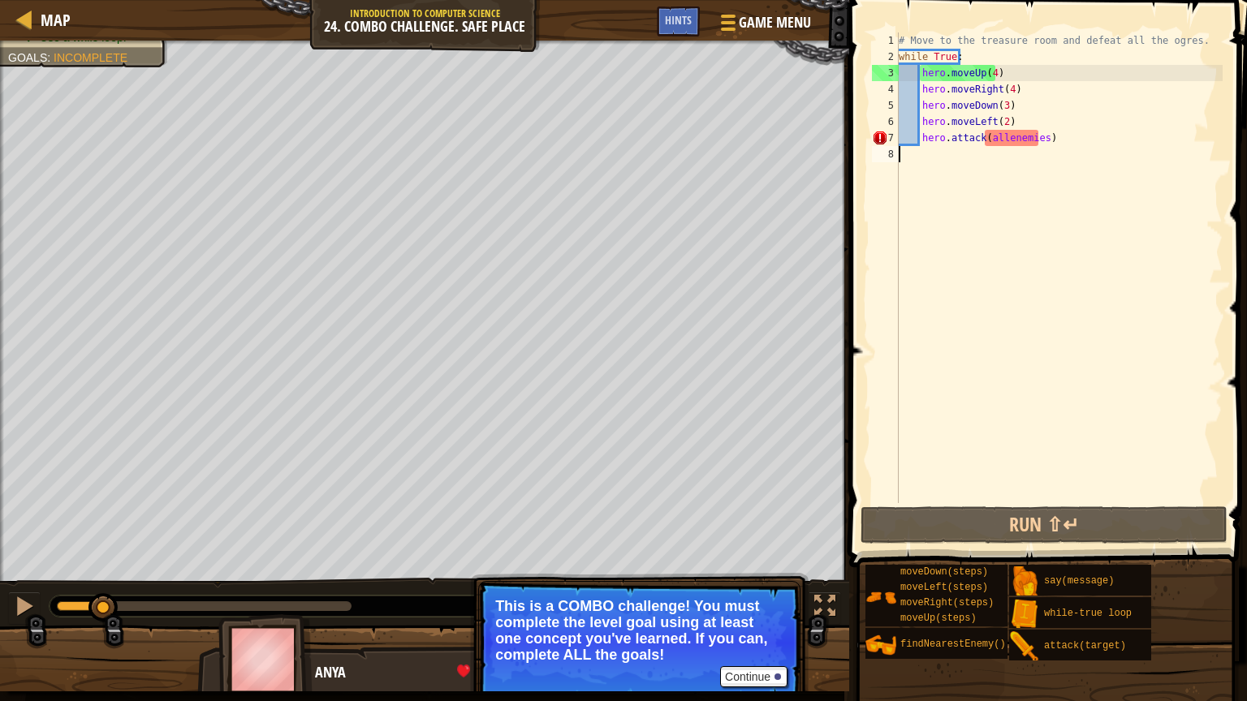
click at [1037, 136] on div "# Move to the treasure room and defeat all the ogres. while True : hero . moveU…" at bounding box center [1058, 283] width 327 height 503
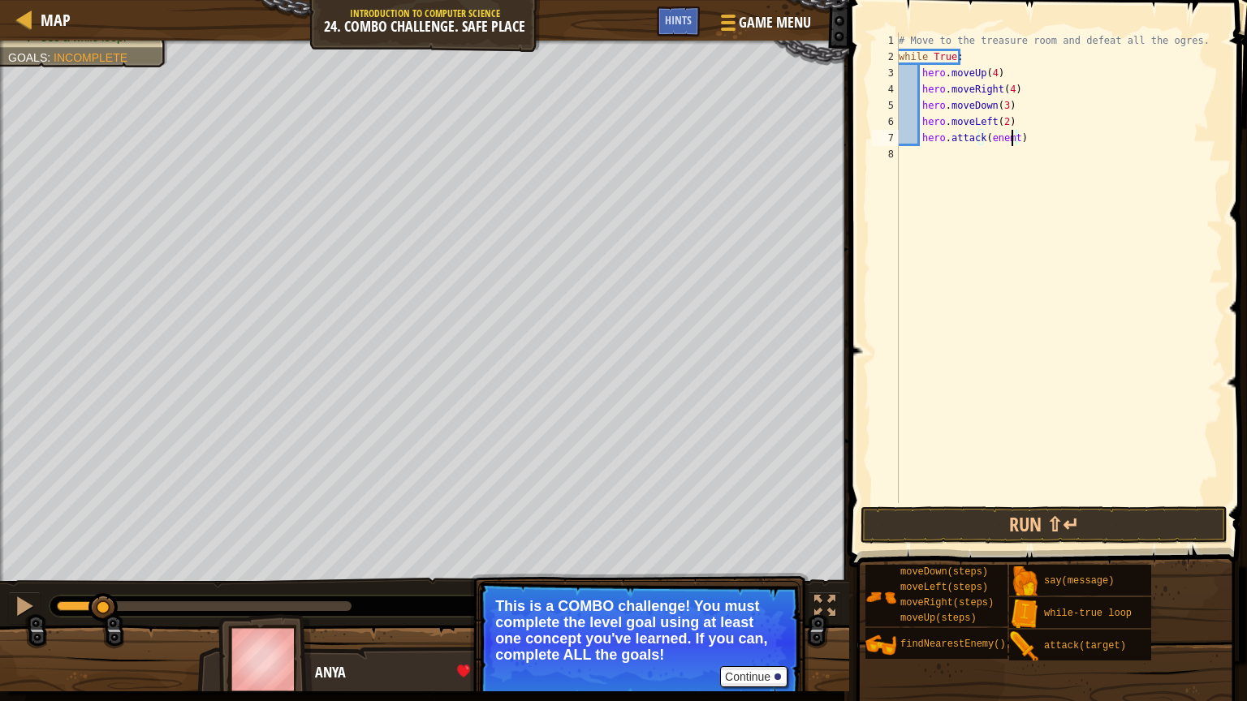
scroll to position [7, 8]
type textarea "hero.attack(enemy)"
click at [916, 242] on div "# Move to the treasure room and defeat all the ogres. while True : hero . moveU…" at bounding box center [1058, 283] width 327 height 503
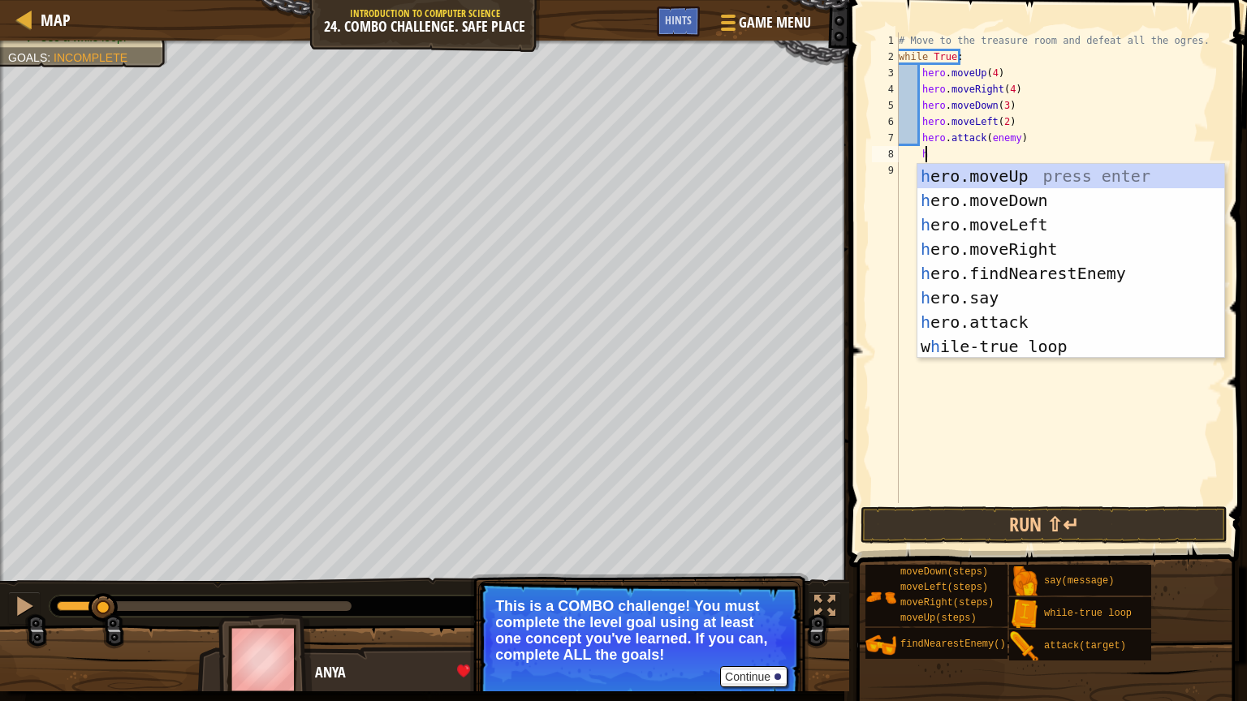
scroll to position [7, 1]
type textarea "he"
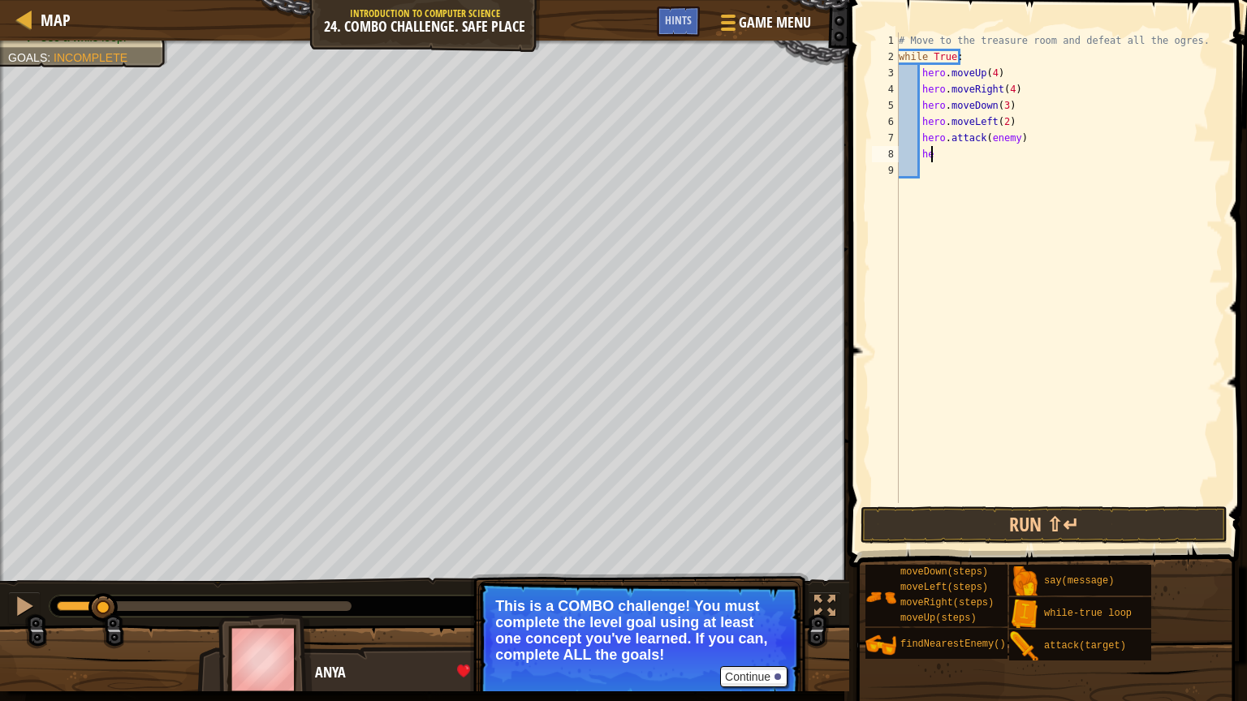
click at [933, 152] on div "# Move to the treasure room and defeat all the ogres. while True : hero . moveU…" at bounding box center [1058, 283] width 327 height 503
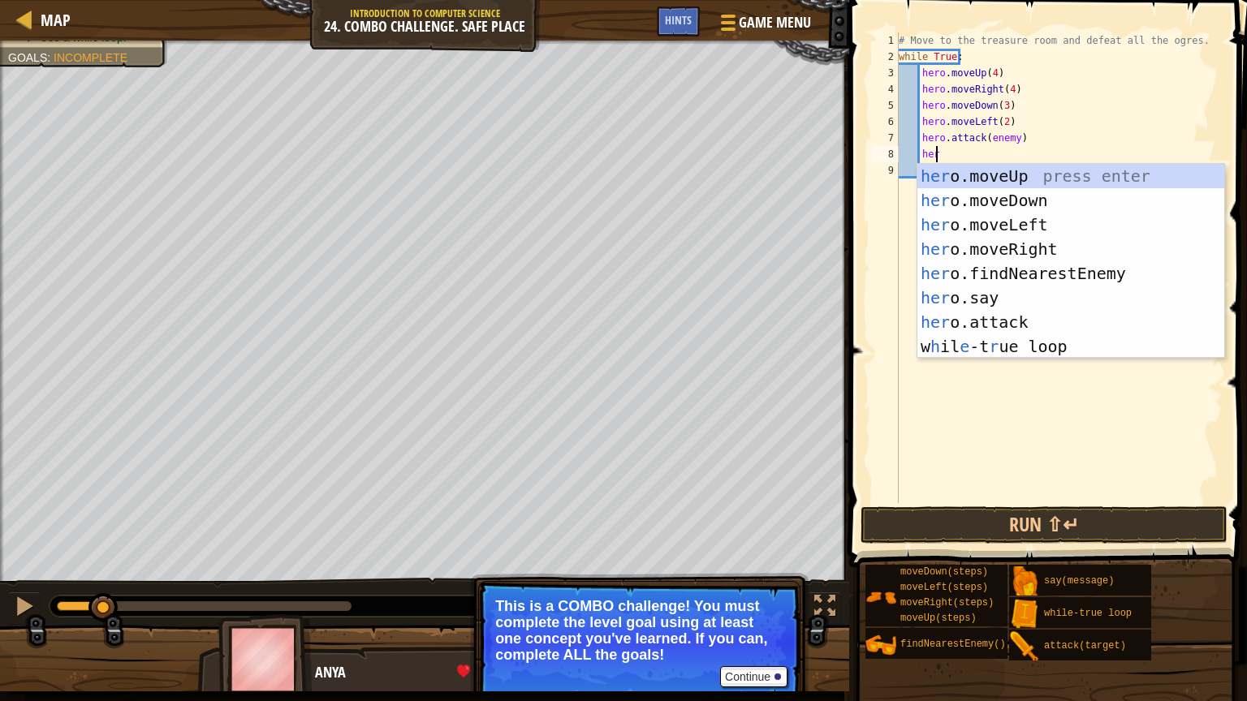
scroll to position [7, 2]
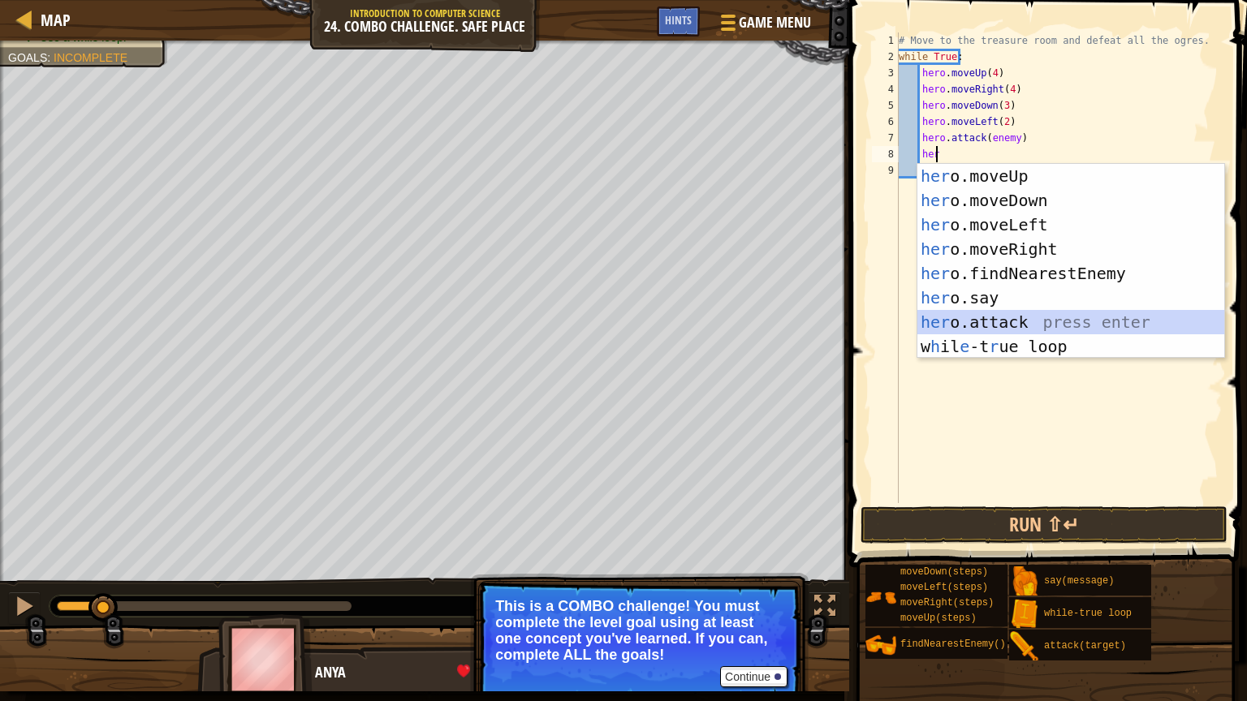
drag, startPoint x: 979, startPoint y: 315, endPoint x: 980, endPoint y: 274, distance: 41.4
click at [977, 315] on div "her o.moveUp press enter her o.moveDown press enter her o.moveLeft press enter …" at bounding box center [1070, 285] width 307 height 243
type textarea "hero.attack(enemy)"
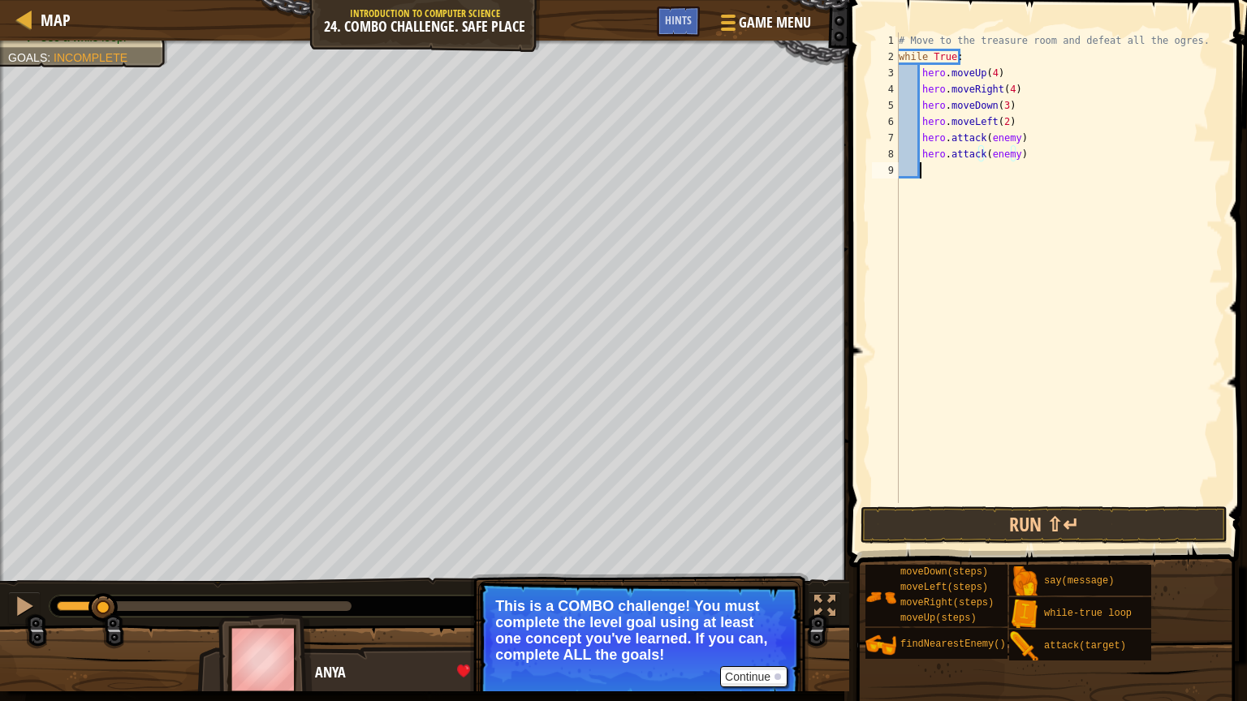
click at [930, 166] on div "# Move to the treasure room and defeat all the ogres. while True : hero . moveU…" at bounding box center [1058, 283] width 327 height 503
drag, startPoint x: 1031, startPoint y: 534, endPoint x: 1033, endPoint y: 524, distance: 10.8
click at [1032, 521] on button "Run ⇧↵" at bounding box center [1043, 524] width 367 height 37
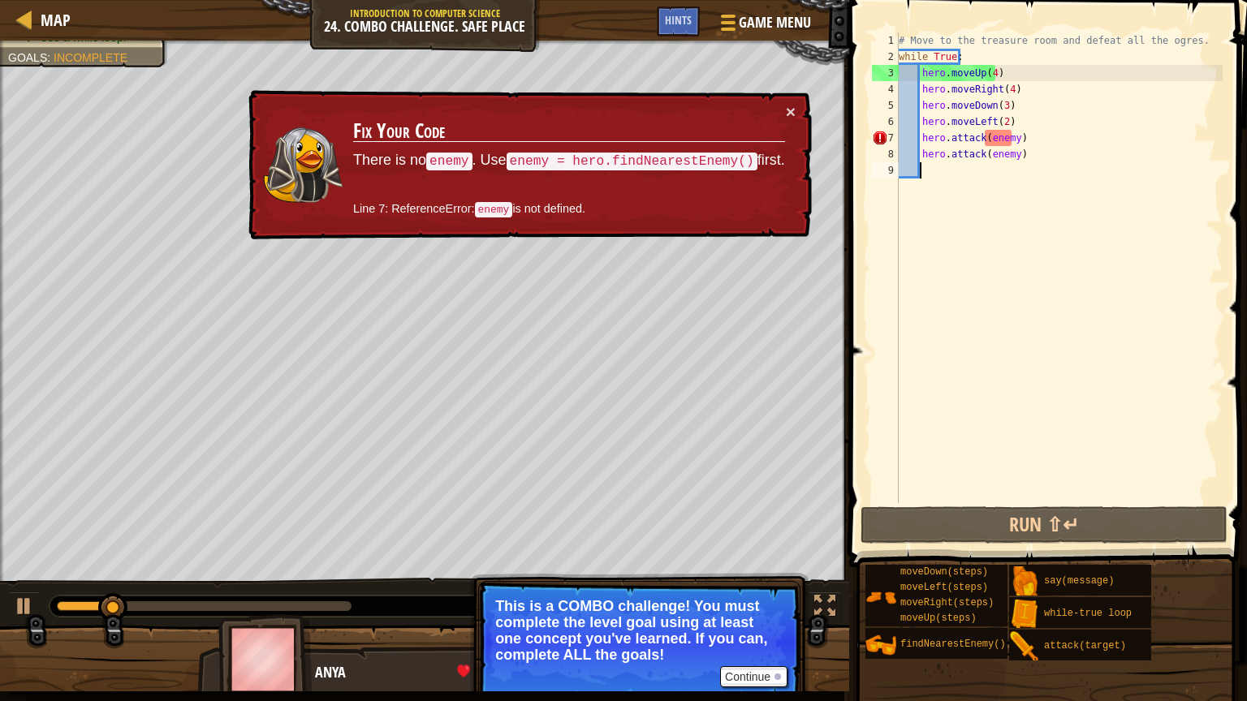
click at [780, 101] on div "× Fix Your Code There is no enemy . Use enemy = hero.findNearestEnemy() first. …" at bounding box center [528, 165] width 567 height 150
click at [792, 108] on button "×" at bounding box center [791, 111] width 10 height 17
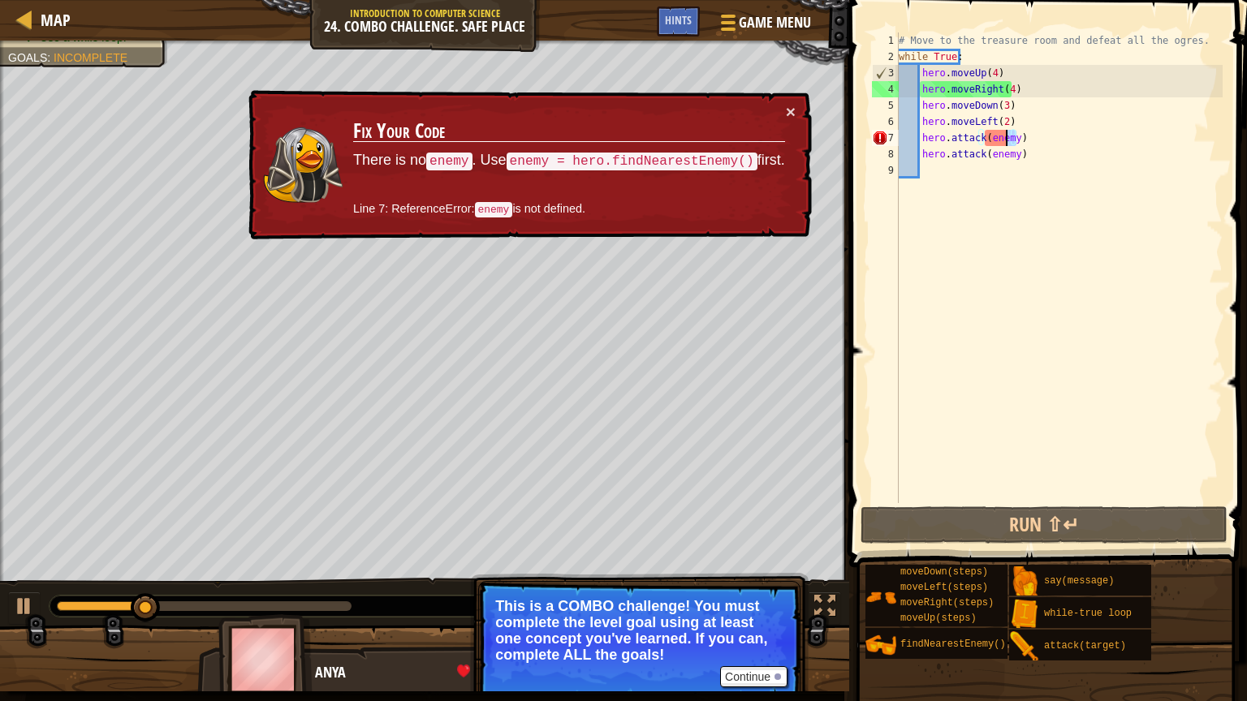
drag, startPoint x: 1039, startPoint y: 140, endPoint x: 996, endPoint y: 143, distance: 43.1
click at [997, 143] on div "# Move to the treasure room and defeat all the ogres. while True : hero . moveU…" at bounding box center [1058, 283] width 327 height 503
click at [27, 521] on div at bounding box center [24, 606] width 21 height 21
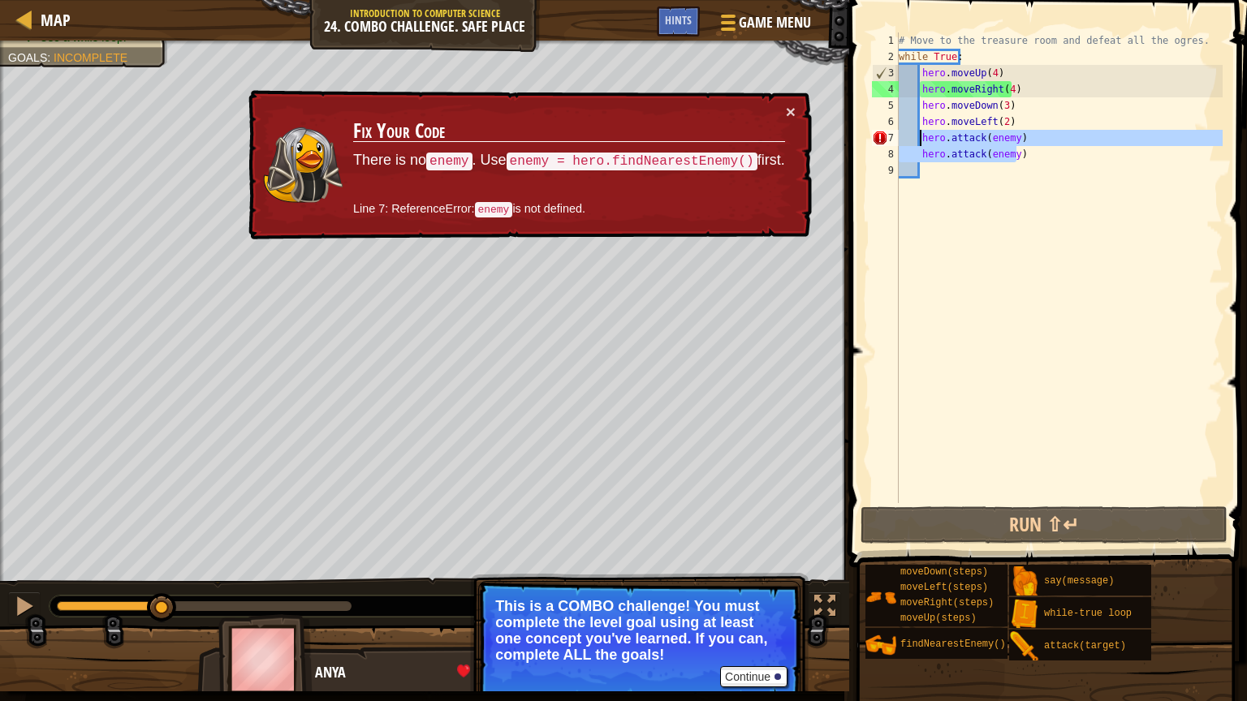
drag, startPoint x: 1021, startPoint y: 160, endPoint x: 921, endPoint y: 136, distance: 102.6
click at [921, 136] on div "# Move to the treasure room and defeat all the ogres. while True : hero . moveU…" at bounding box center [1058, 283] width 327 height 503
type textarea "hero.attack(enemy) hero.attack(enemy)"
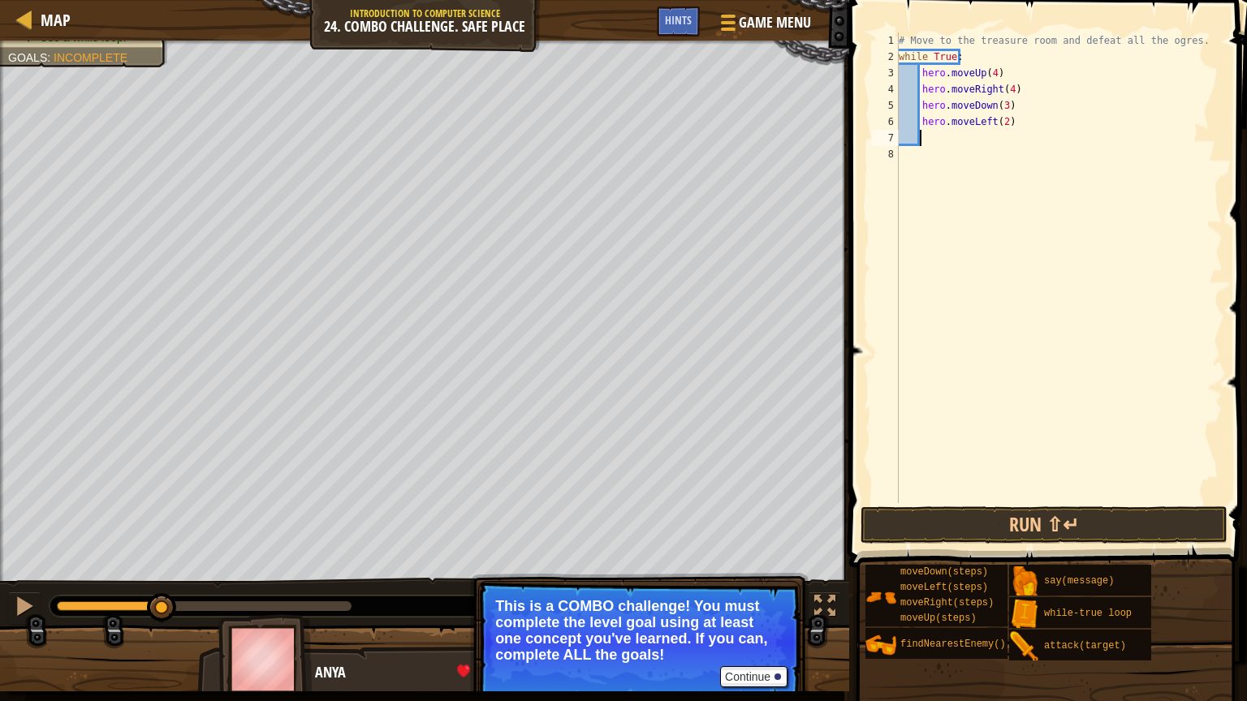
type textarea "he"
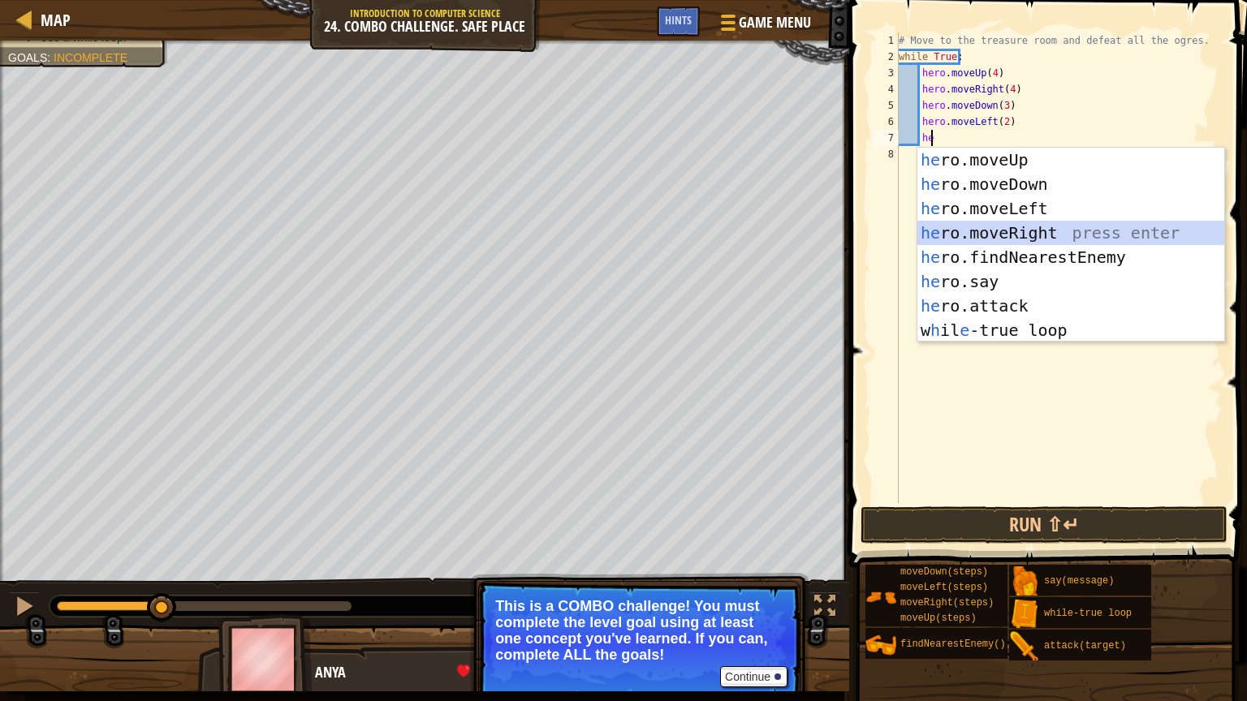
click at [990, 236] on div "he ro.moveUp press enter he ro.moveDown press enter he ro.moveLeft press enter …" at bounding box center [1070, 269] width 307 height 243
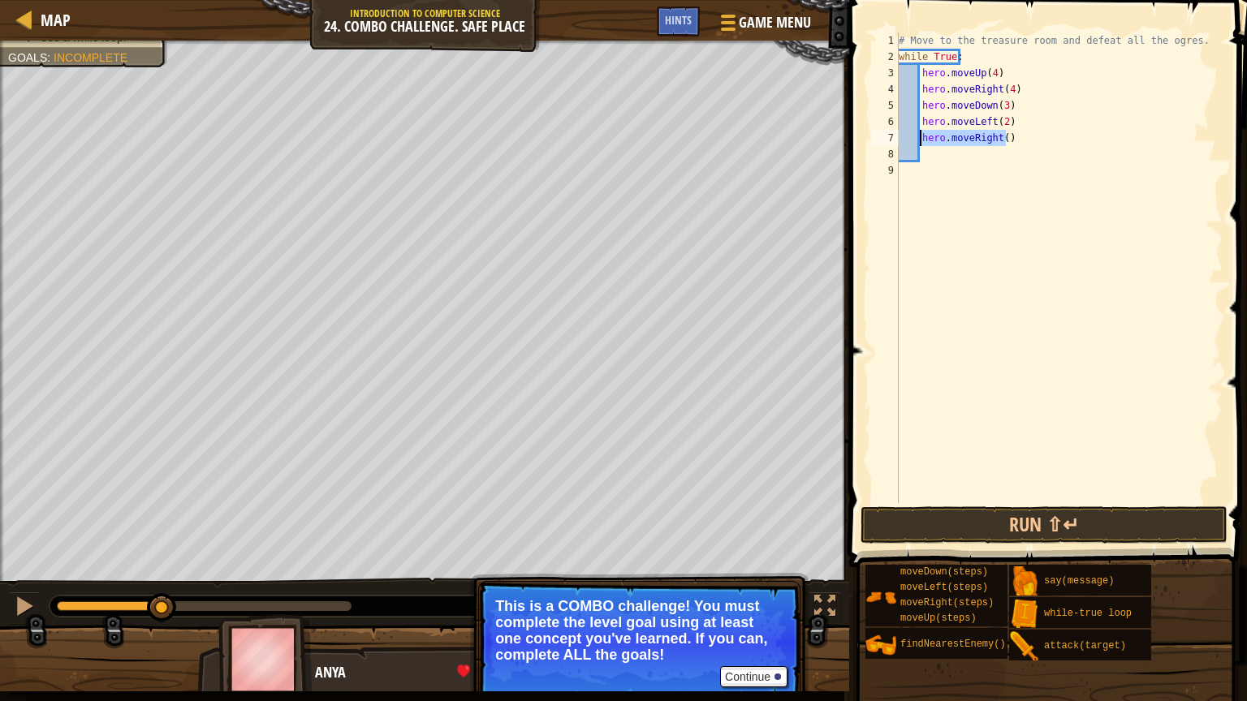
drag, startPoint x: 1006, startPoint y: 140, endPoint x: 909, endPoint y: 131, distance: 97.8
click at [909, 131] on div "# Move to the treasure room and defeat all the ogres. while True : hero . moveU…" at bounding box center [1058, 283] width 327 height 503
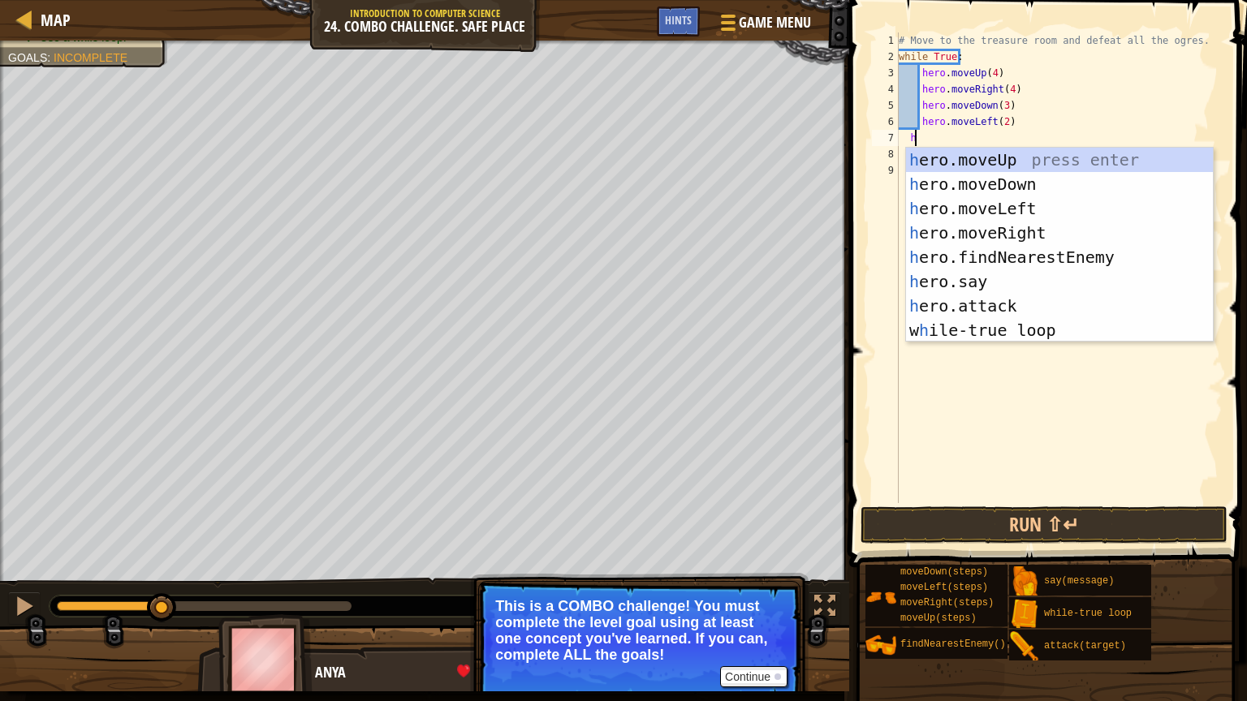
type textarea "he"
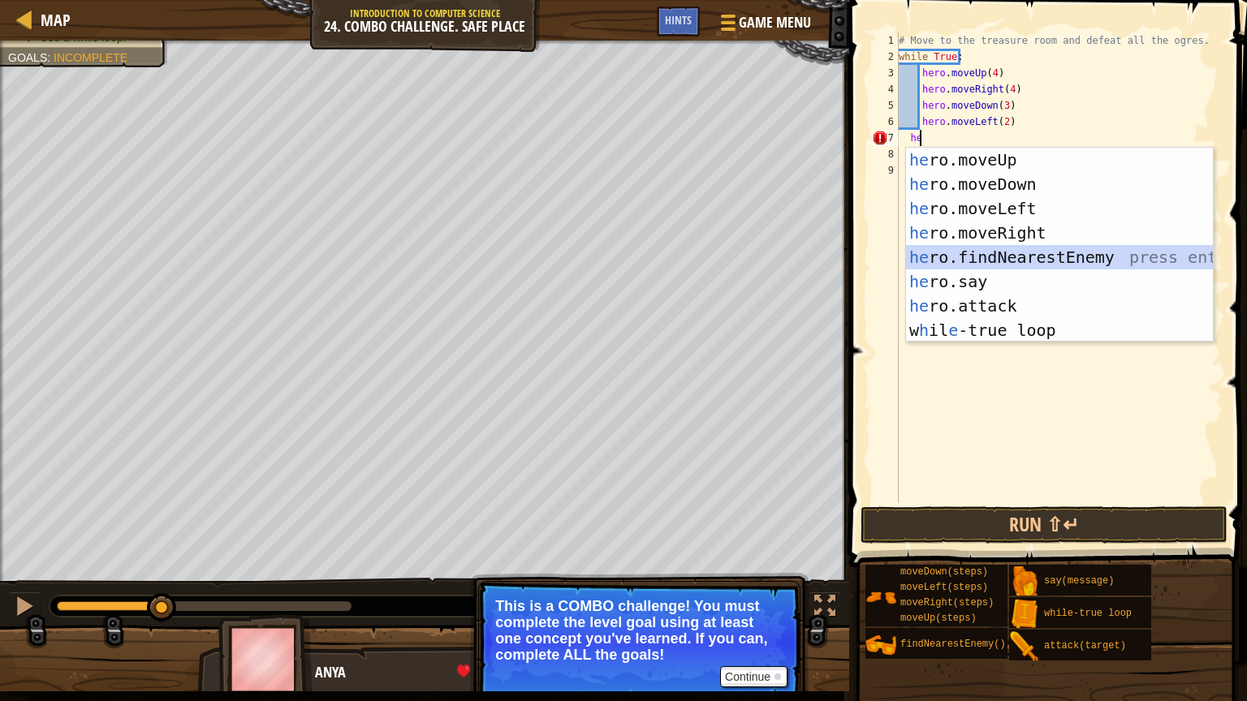
click at [1008, 248] on div "he ro.moveUp press enter he ro.moveDown press enter he ro.moveLeft press enter …" at bounding box center [1059, 269] width 307 height 243
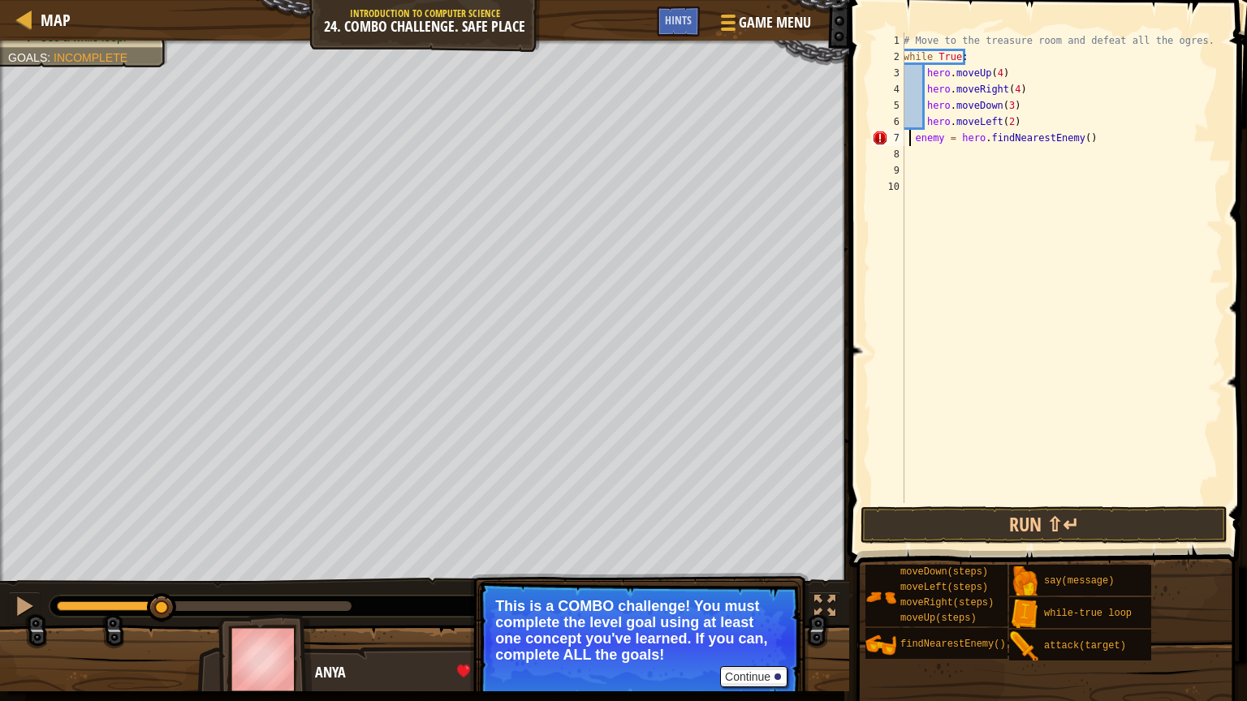
click at [911, 140] on div "# Move to the treasure room and defeat all the ogres. while True : hero . moveU…" at bounding box center [1061, 283] width 322 height 503
type textarea "enemy = hero.findNearestEnemy()"
click at [1120, 252] on div "# Move to the treasure room and defeat all the ogres. while True : hero . moveU…" at bounding box center [1061, 283] width 322 height 503
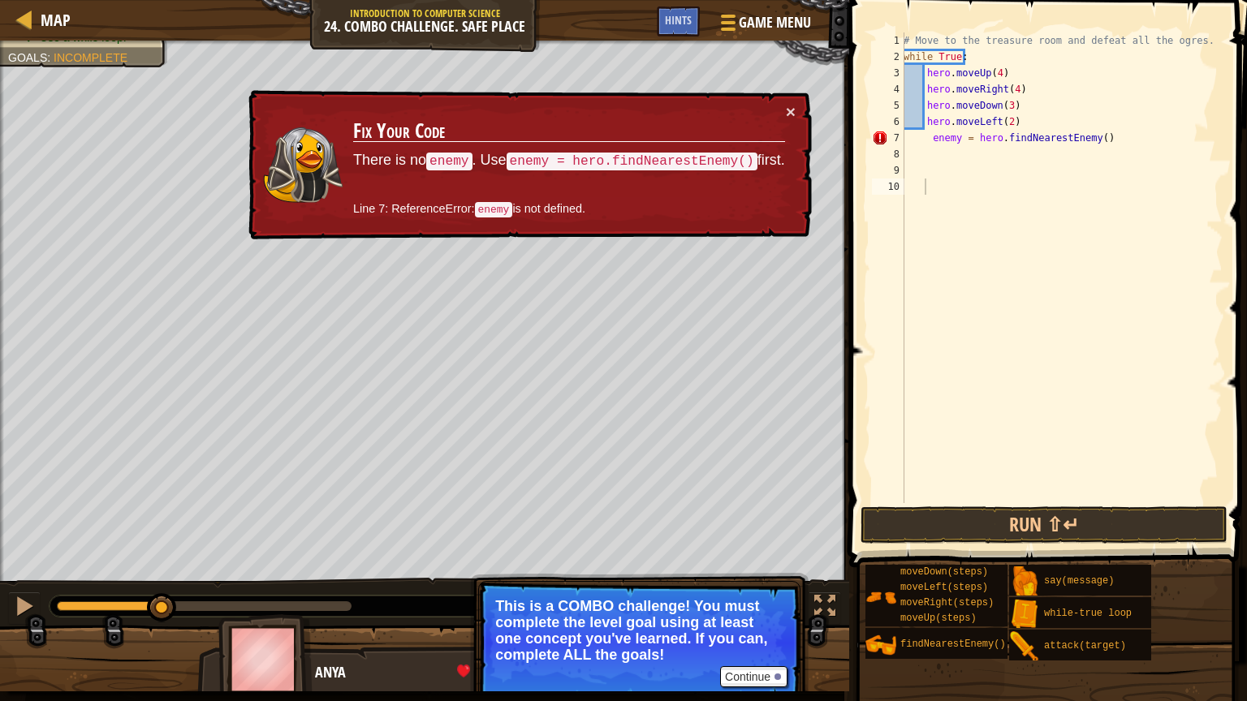
click at [783, 107] on td "Fix Your Code There is no enemy . Use enemy = hero.findNearestEnemy() first. Li…" at bounding box center [568, 165] width 433 height 124
click at [784, 108] on td "Fix Your Code There is no enemy . Use enemy = hero.findNearestEnemy() first. Li…" at bounding box center [568, 165] width 433 height 124
drag, startPoint x: 1097, startPoint y: 136, endPoint x: 919, endPoint y: 131, distance: 177.8
click at [923, 141] on div "# Move to the treasure room and defeat all the ogres. while True : hero . moveU…" at bounding box center [1061, 283] width 322 height 503
type textarea "enemy = hero.findNearestEnemy()"
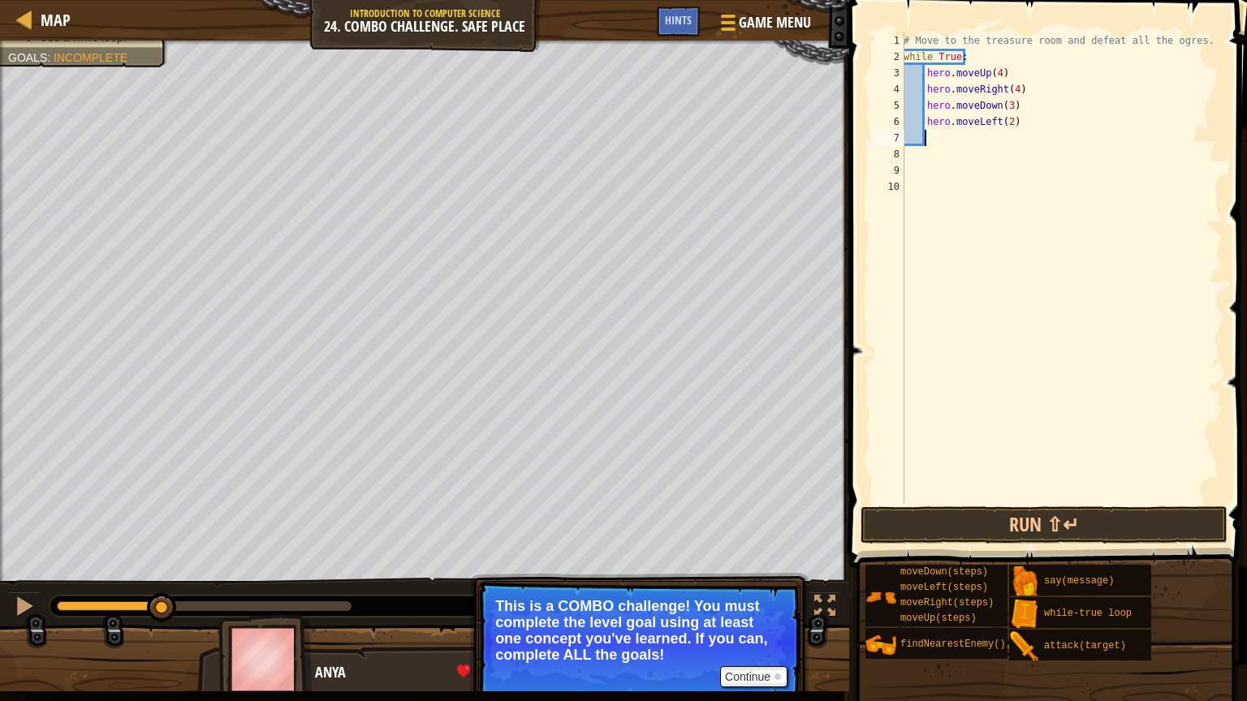
scroll to position [7, 1]
type textarea "fi"
drag, startPoint x: 1094, startPoint y: 136, endPoint x: 922, endPoint y: 138, distance: 172.1
click at [922, 138] on div "# Move to the treasure room and defeat all the ogres. while True : hero . moveU…" at bounding box center [1061, 283] width 322 height 503
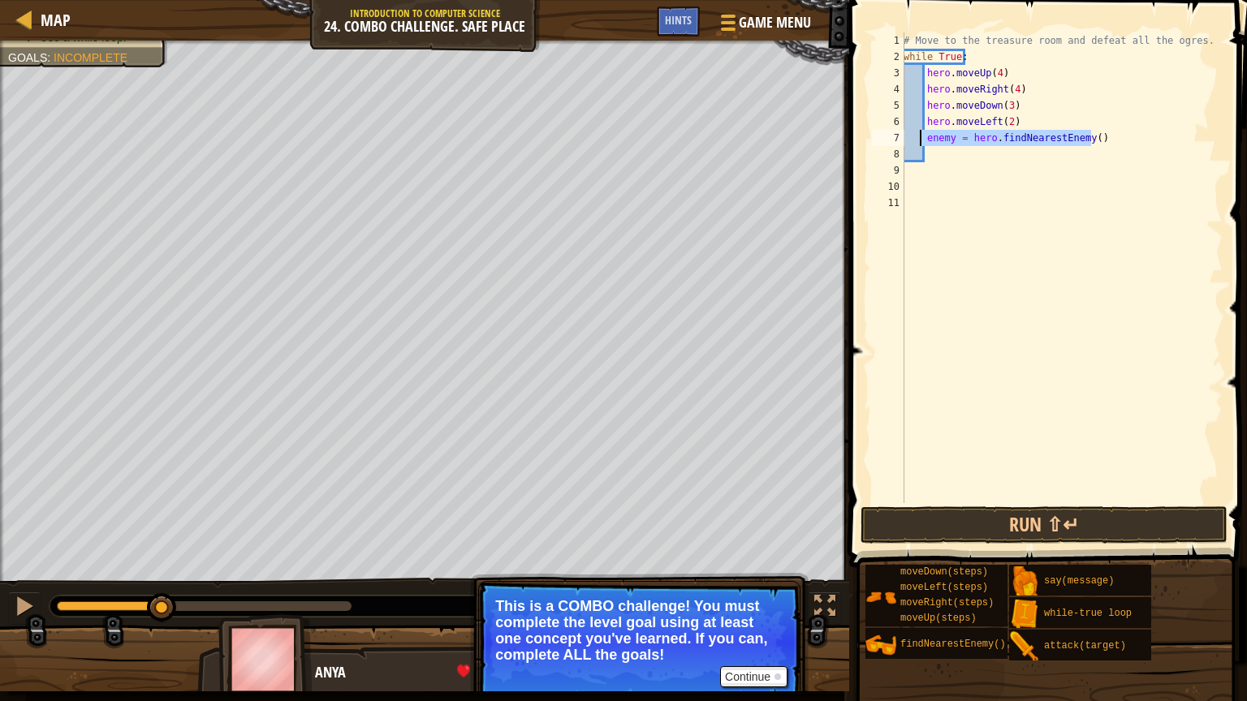
type textarea "enemy = hero.findNearestEnemy()"
type textarea "h"
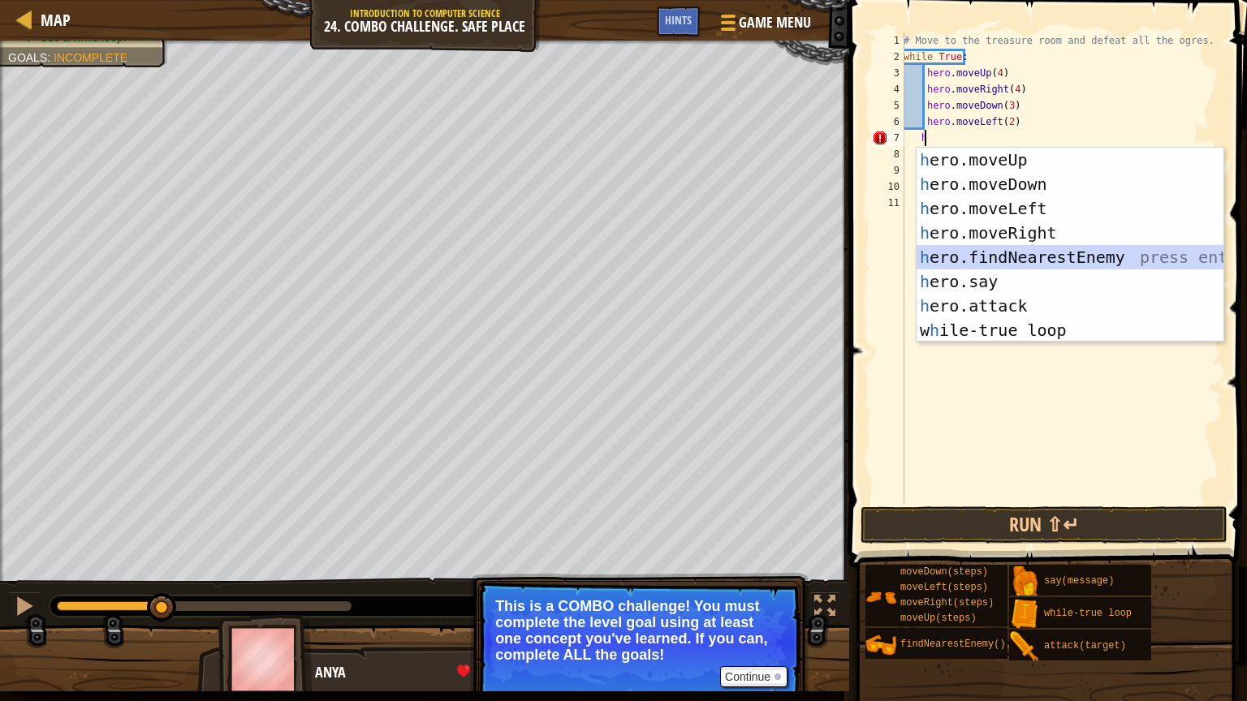
click at [1011, 256] on div "h ero.moveUp press enter h ero.moveDown press enter h ero.moveLeft press enter …" at bounding box center [1069, 269] width 307 height 243
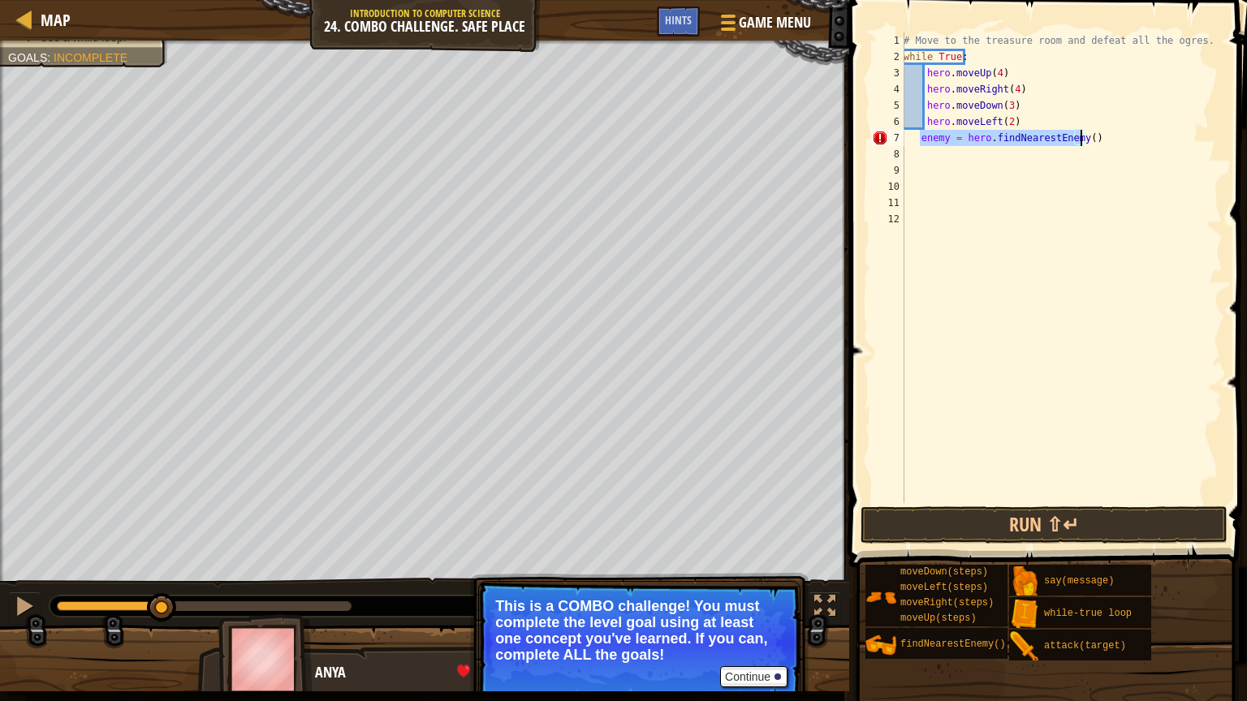
drag, startPoint x: 919, startPoint y: 142, endPoint x: 1083, endPoint y: 140, distance: 164.0
click at [1083, 140] on div "# Move to the treasure room and defeat all the ogres. while True : hero . moveU…" at bounding box center [1061, 283] width 322 height 503
type textarea ")"
drag, startPoint x: 958, startPoint y: 144, endPoint x: 914, endPoint y: 143, distance: 43.8
click at [914, 143] on div "# Move to the treasure room and defeat all the ogres. while True : hero . moveU…" at bounding box center [1061, 283] width 322 height 503
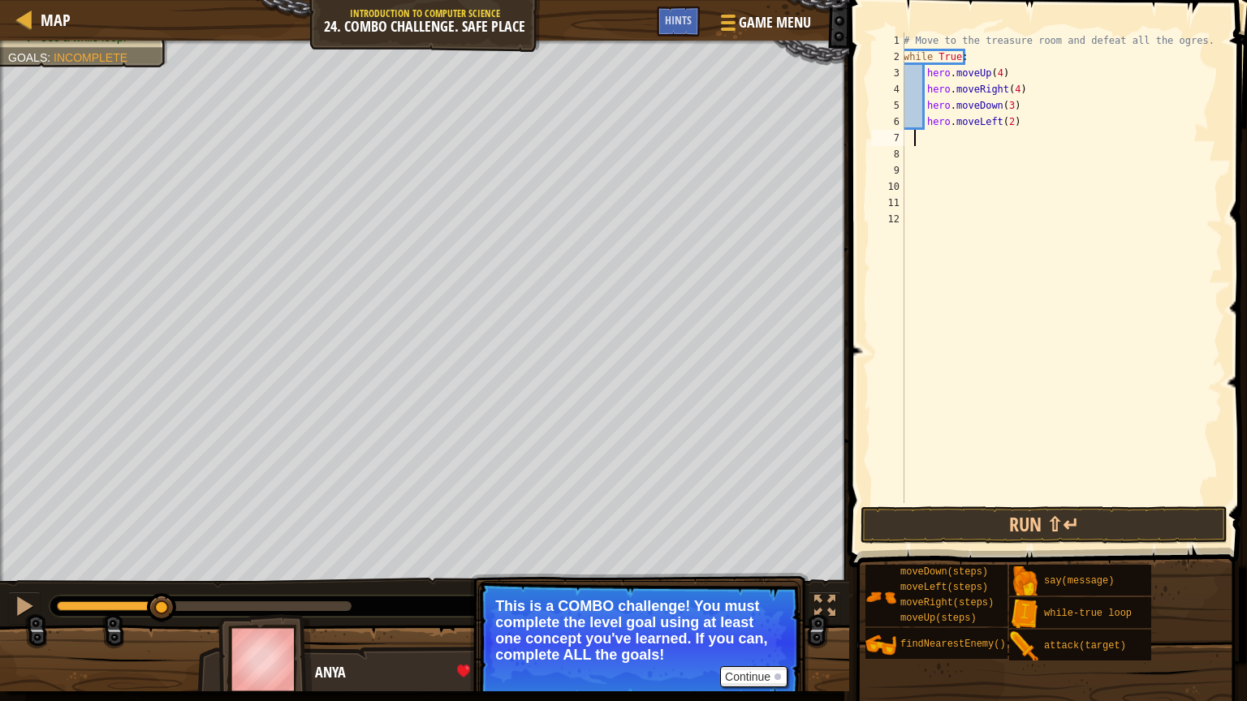
click at [925, 133] on div "# Move to the treasure room and defeat all the ogres. while True : hero . moveU…" at bounding box center [1061, 283] width 322 height 503
type textarea "fin"
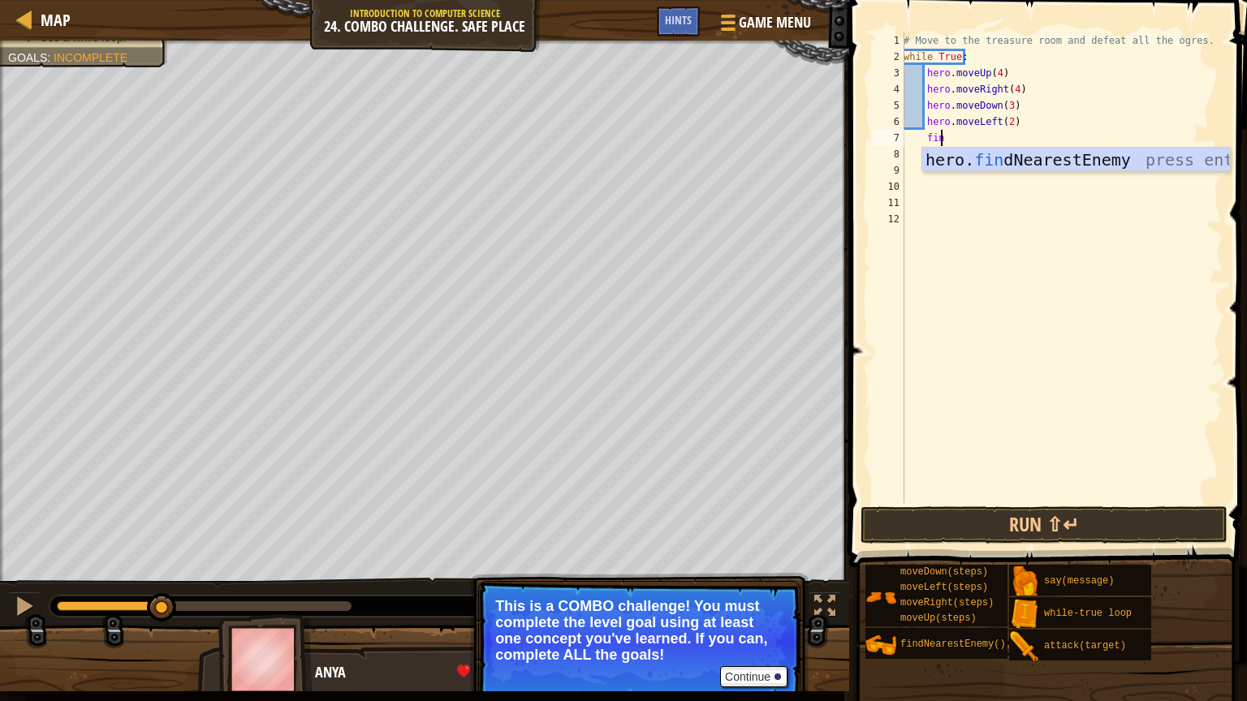
click at [917, 164] on div "# Move to the treasure room and defeat all the ogres. while True : hero . moveU…" at bounding box center [1061, 283] width 322 height 503
click at [942, 138] on div "# Move to the treasure room and defeat all the ogres. while True : hero . moveU…" at bounding box center [1061, 283] width 322 height 503
type textarea "find"
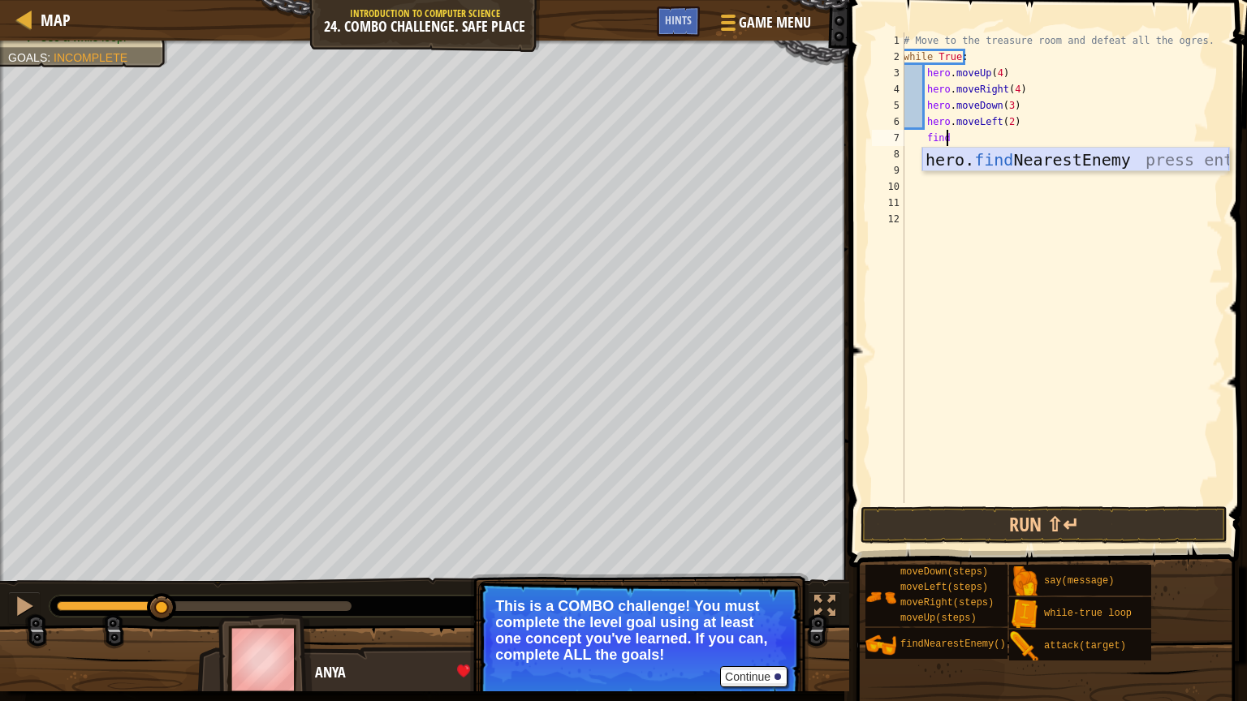
click at [1075, 155] on div "hero. find NearestEnemy press enter" at bounding box center [1075, 184] width 307 height 73
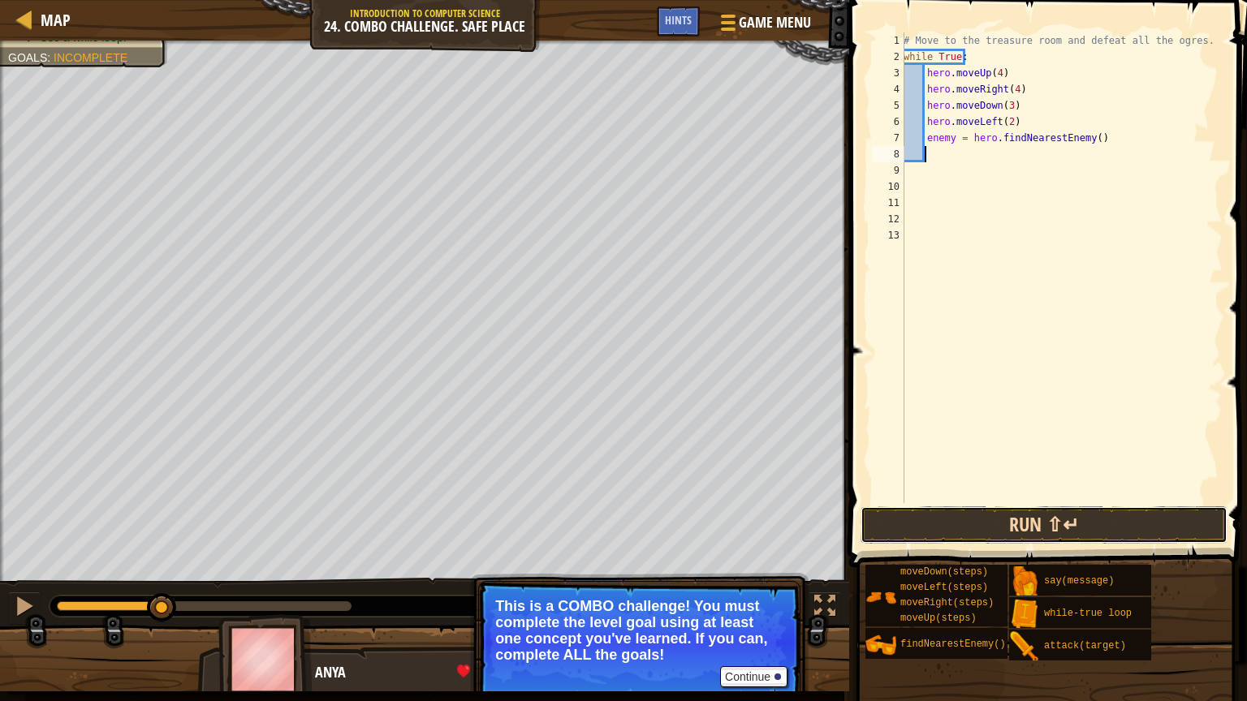
click at [1113, 521] on button "Run ⇧↵" at bounding box center [1043, 524] width 367 height 37
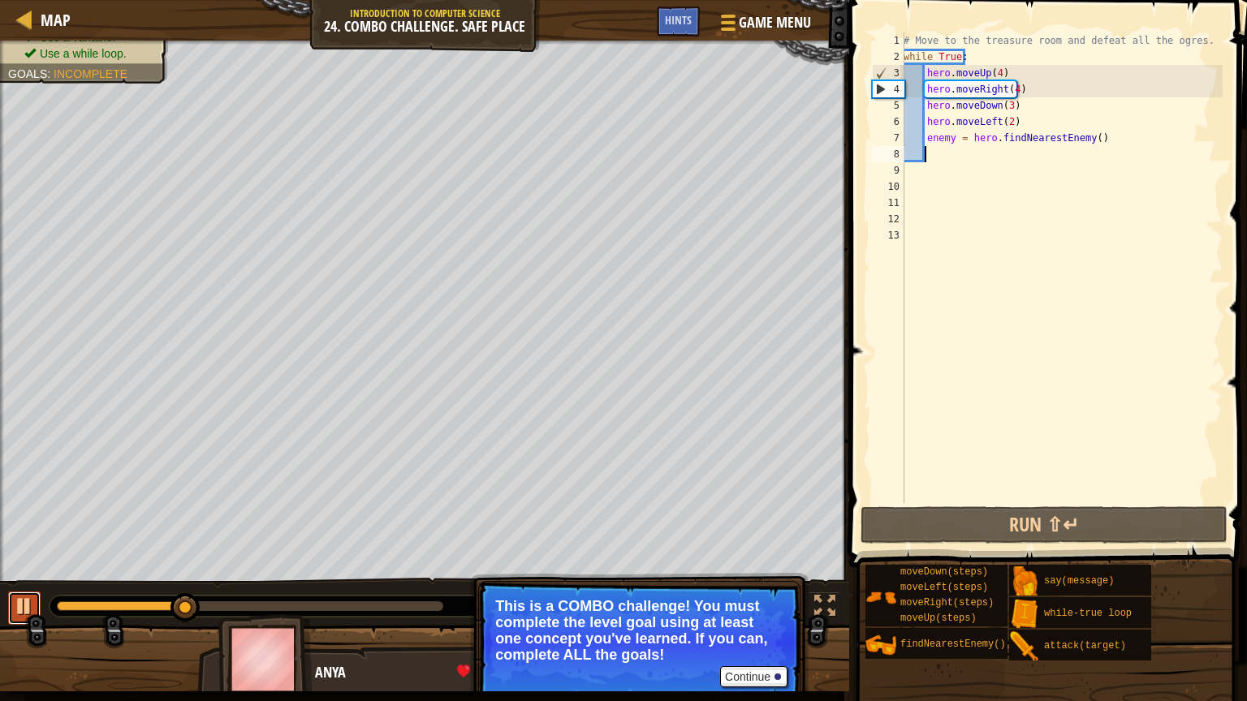
click at [23, 521] on div at bounding box center [24, 606] width 21 height 21
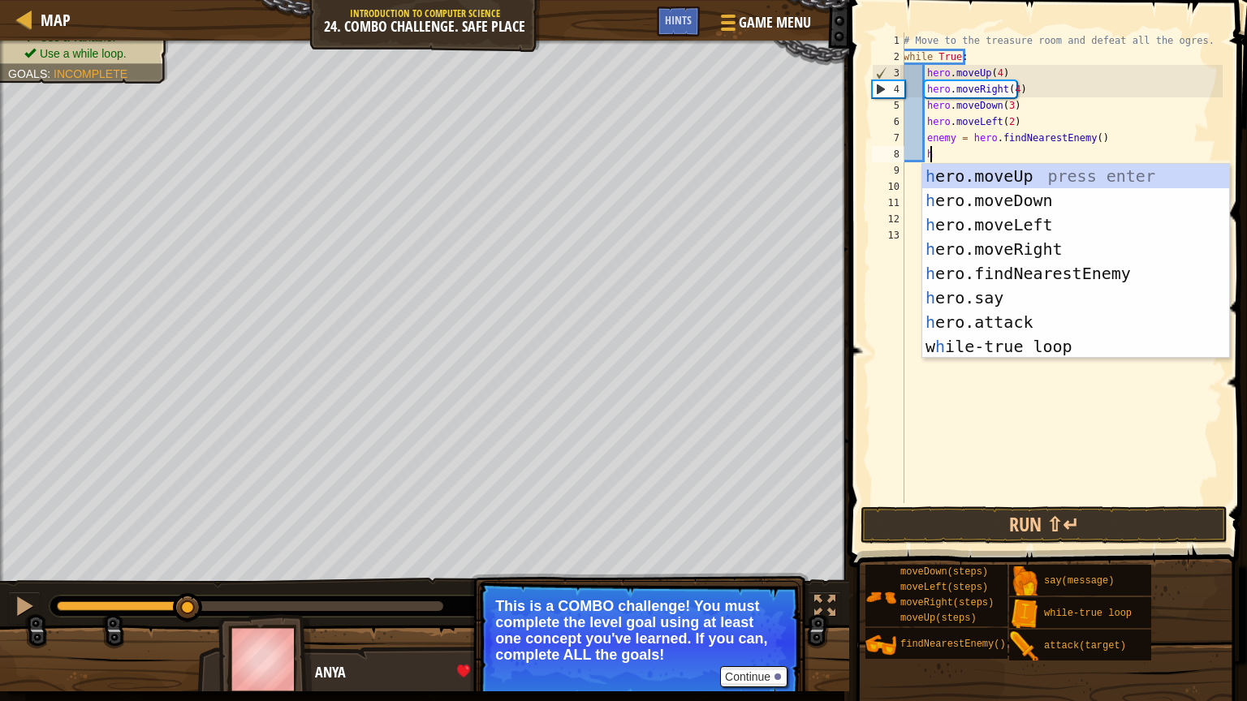
scroll to position [7, 1]
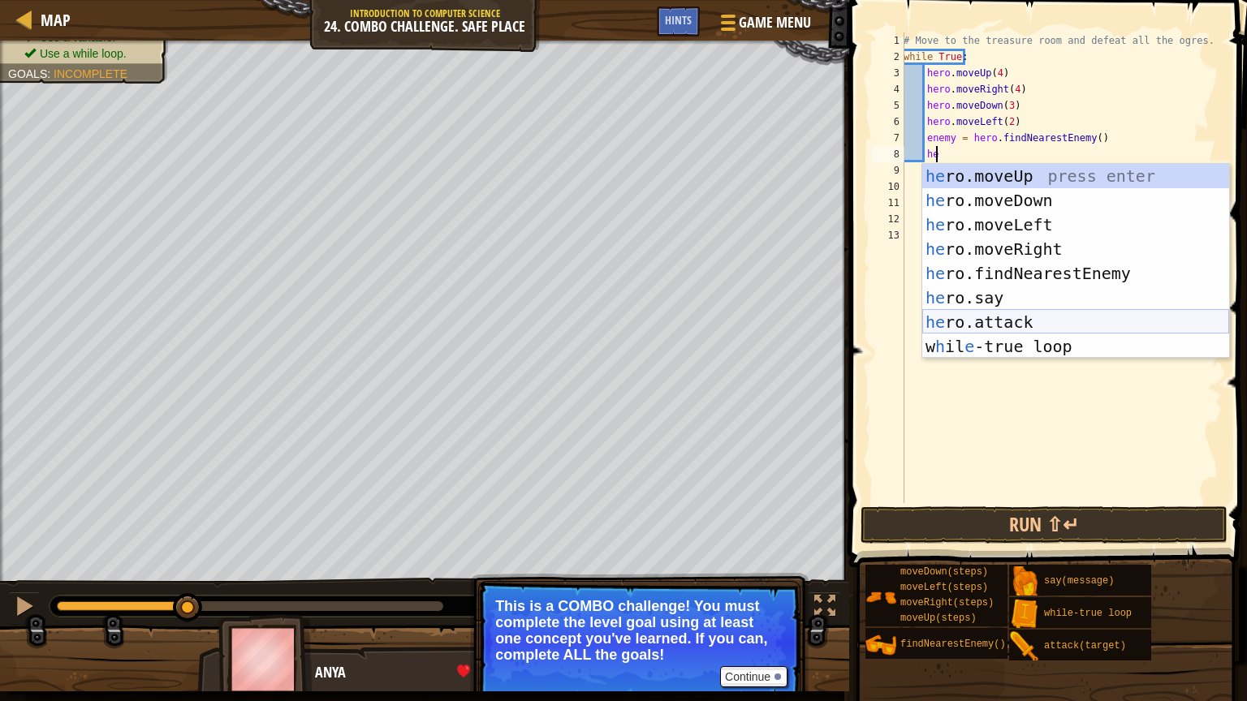
click at [1032, 317] on div "he ro.moveUp press enter he ro.moveDown press enter he ro.moveLeft press enter …" at bounding box center [1075, 285] width 307 height 243
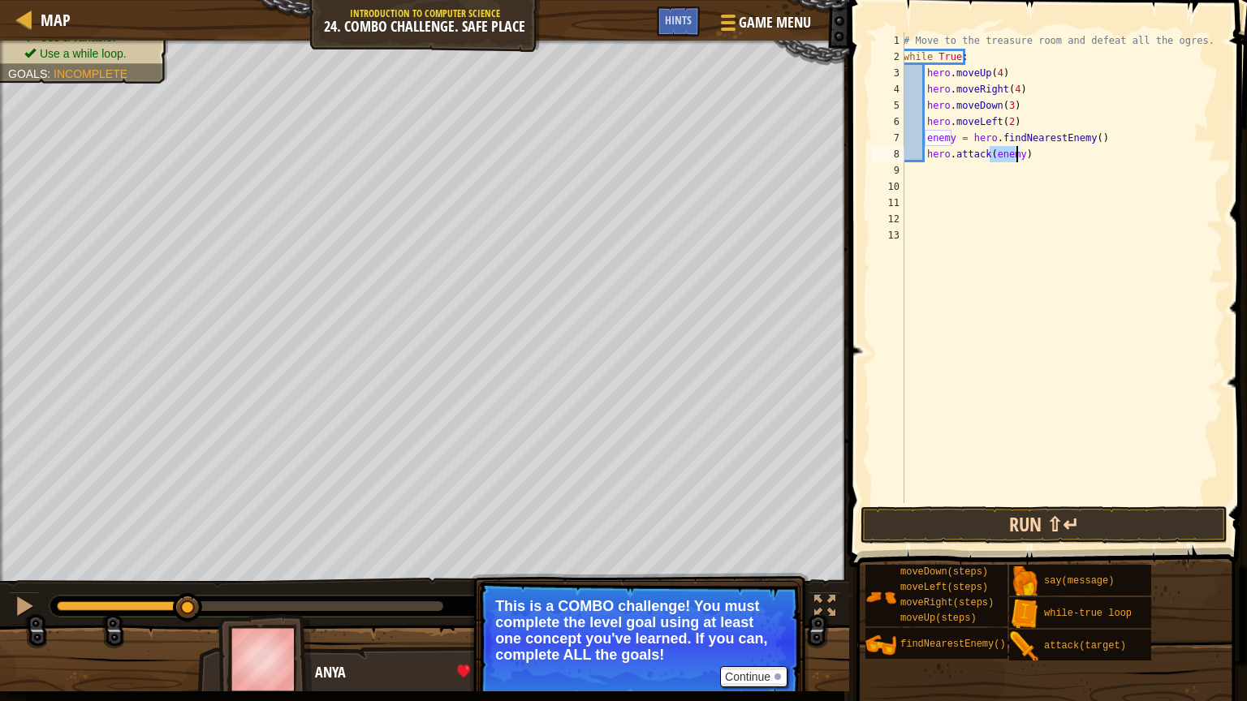
type textarea "hero.attack(enemy)"
click at [1091, 519] on button "Run ⇧↵" at bounding box center [1043, 524] width 367 height 37
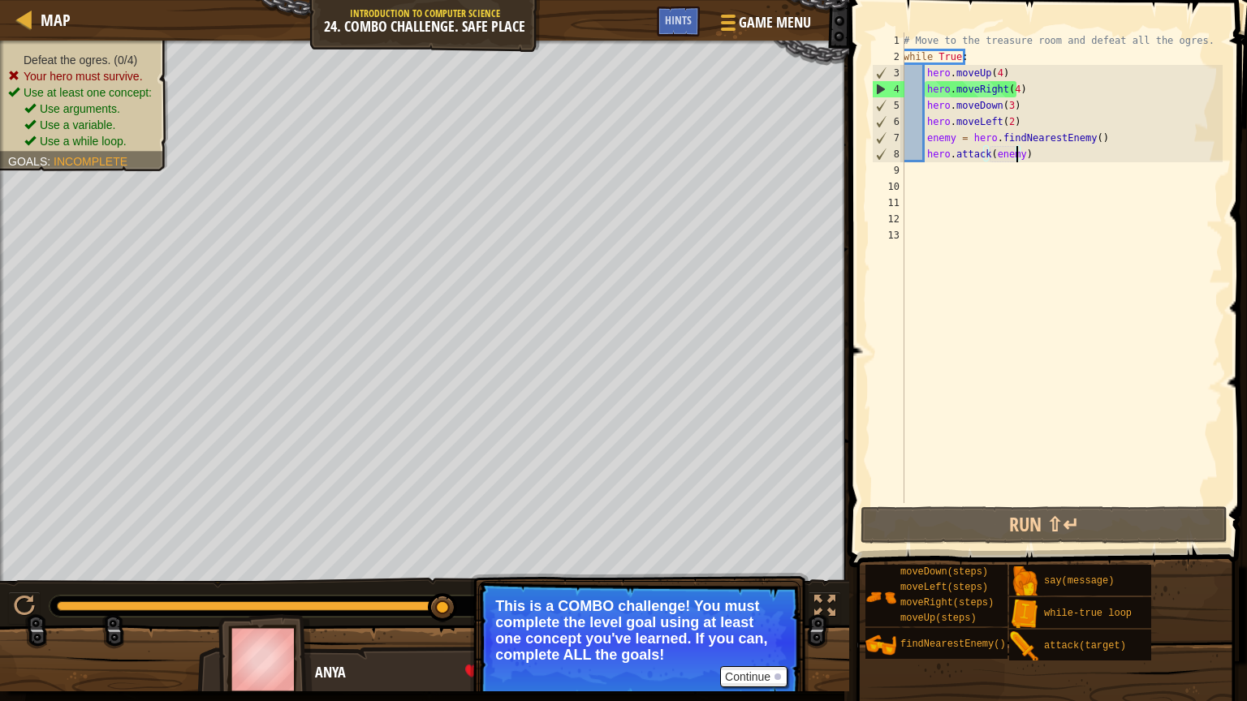
click at [925, 168] on div "# Move to the treasure room and defeat all the ogres. while True : hero . moveU…" at bounding box center [1061, 283] width 322 height 503
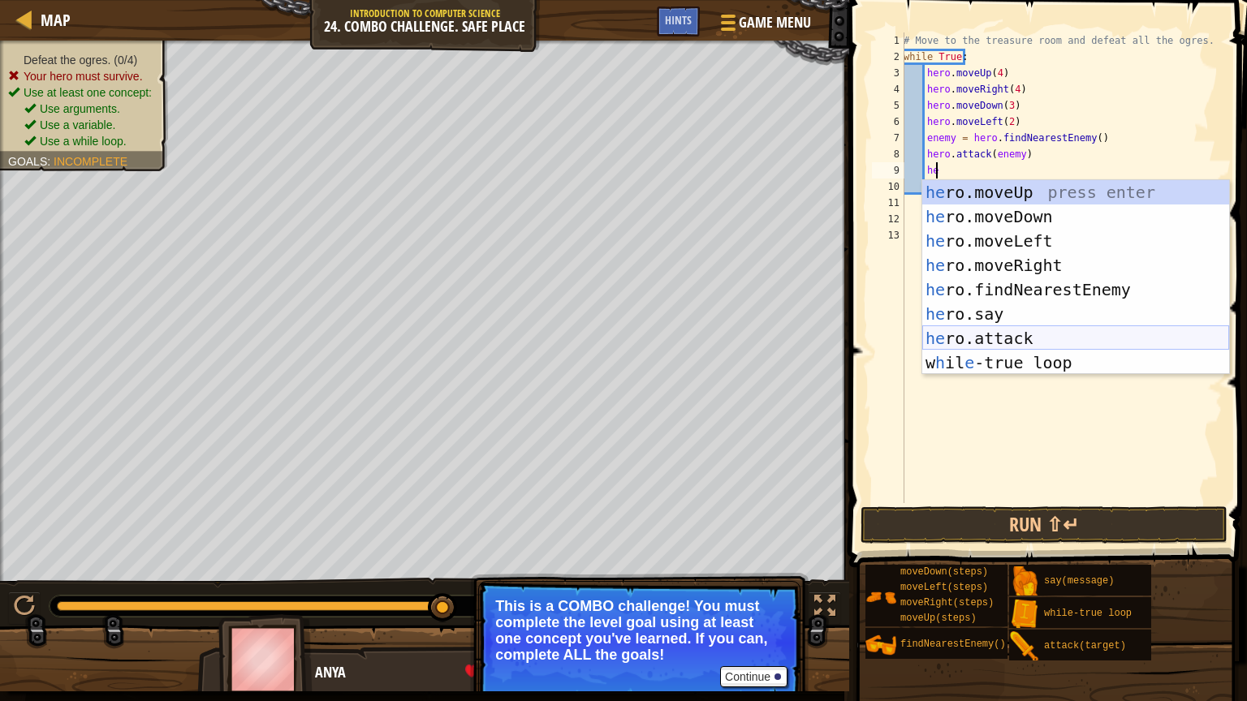
click at [1059, 338] on div "he ro.moveUp press enter he ro.moveDown press enter he ro.moveLeft press enter …" at bounding box center [1075, 301] width 307 height 243
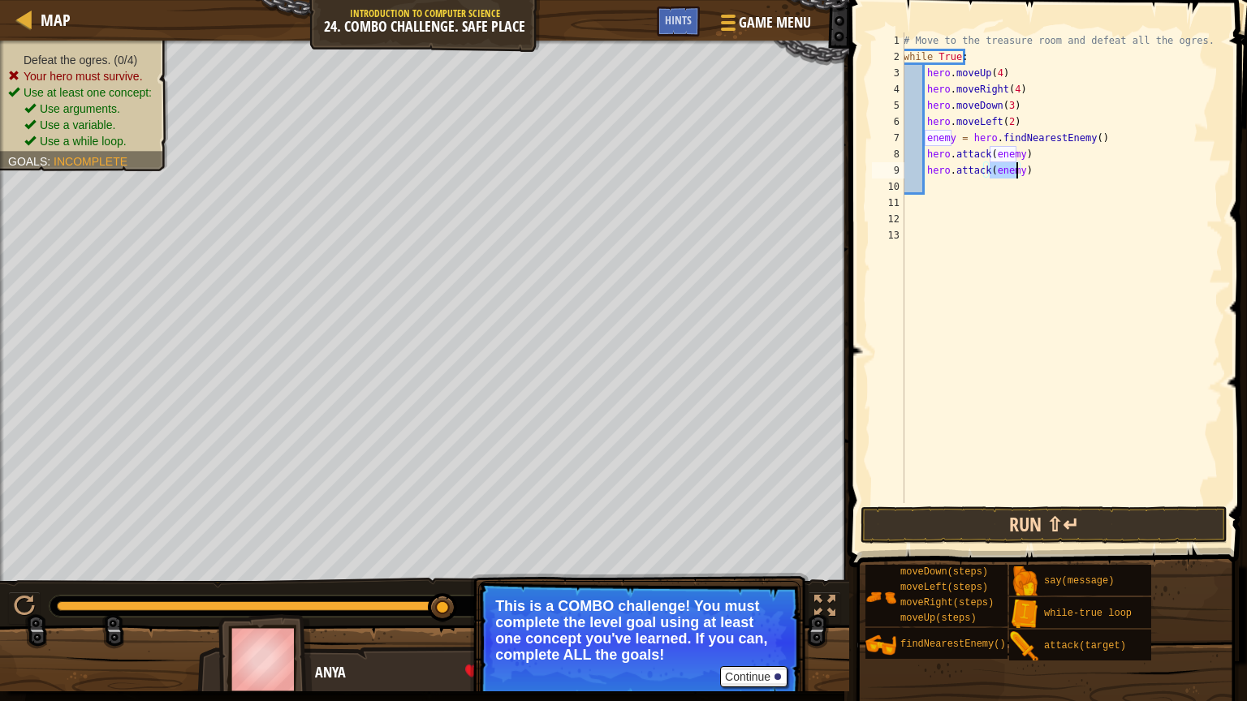
type textarea "hero.attack(enemy)"
click at [1070, 521] on button "Run ⇧↵" at bounding box center [1043, 524] width 367 height 37
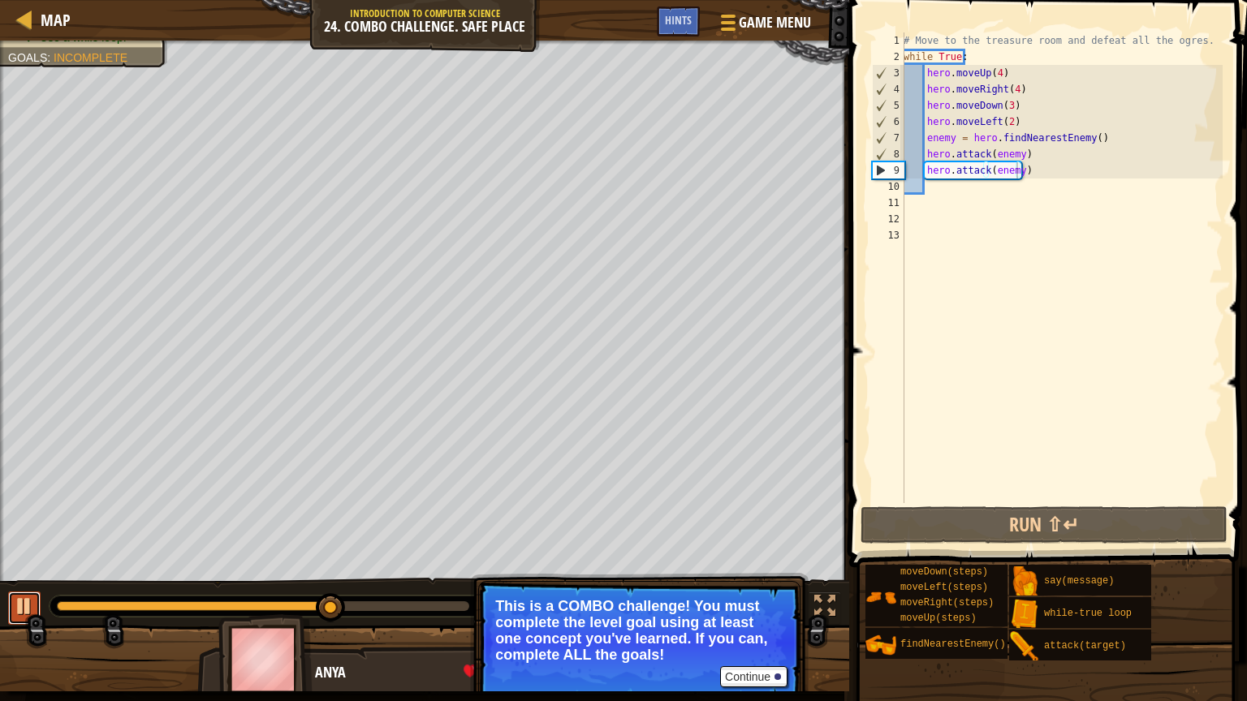
click at [19, 521] on div at bounding box center [24, 606] width 21 height 21
click at [933, 190] on div "# Move to the treasure room and defeat all the ogres. while True : hero . moveU…" at bounding box center [1061, 283] width 322 height 503
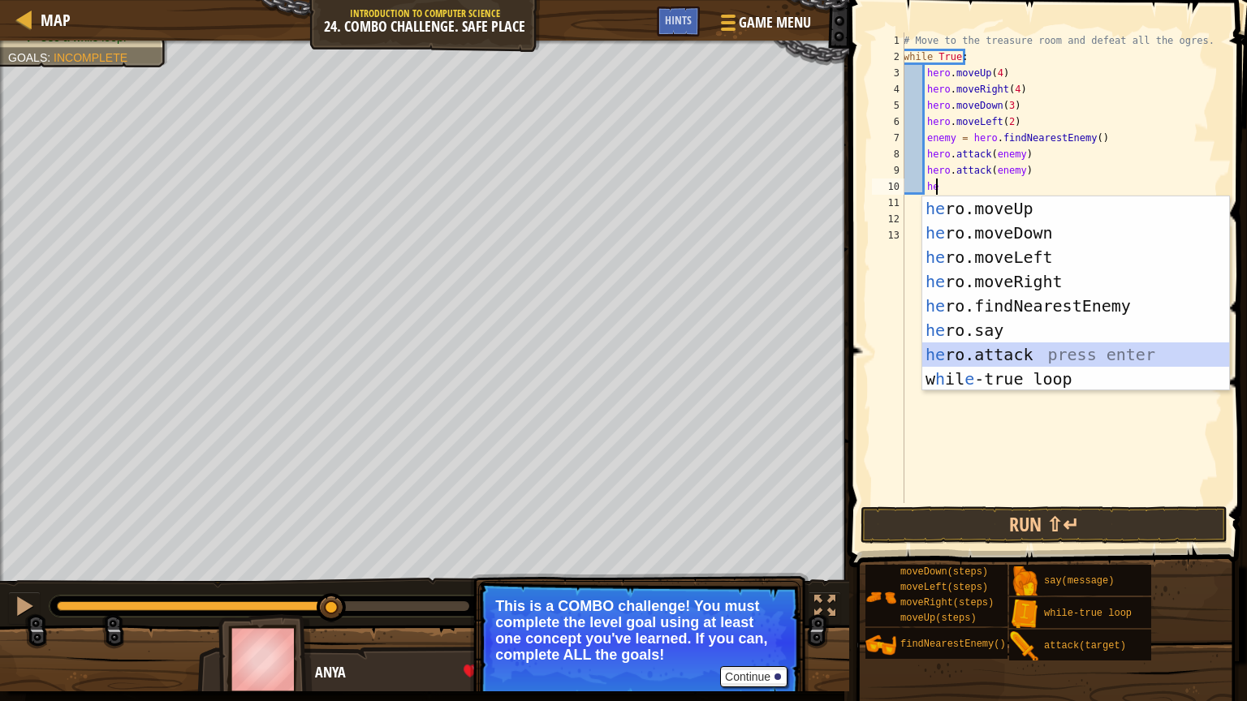
click at [1037, 360] on div "he ro.moveUp press enter he ro.moveDown press enter he ro.moveLeft press enter …" at bounding box center [1075, 317] width 307 height 243
type textarea "hero.attack(enemy)"
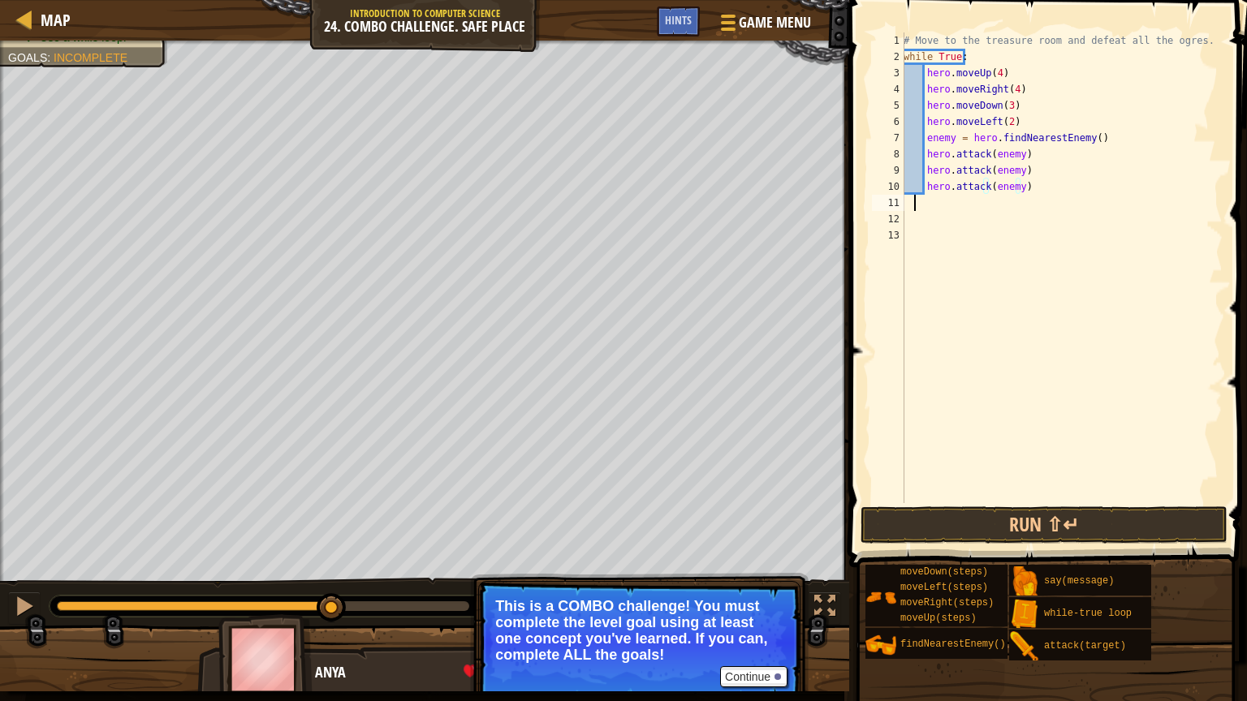
click at [967, 205] on div "# Move to the treasure room and defeat all the ogres. while True : hero . moveU…" at bounding box center [1061, 283] width 322 height 503
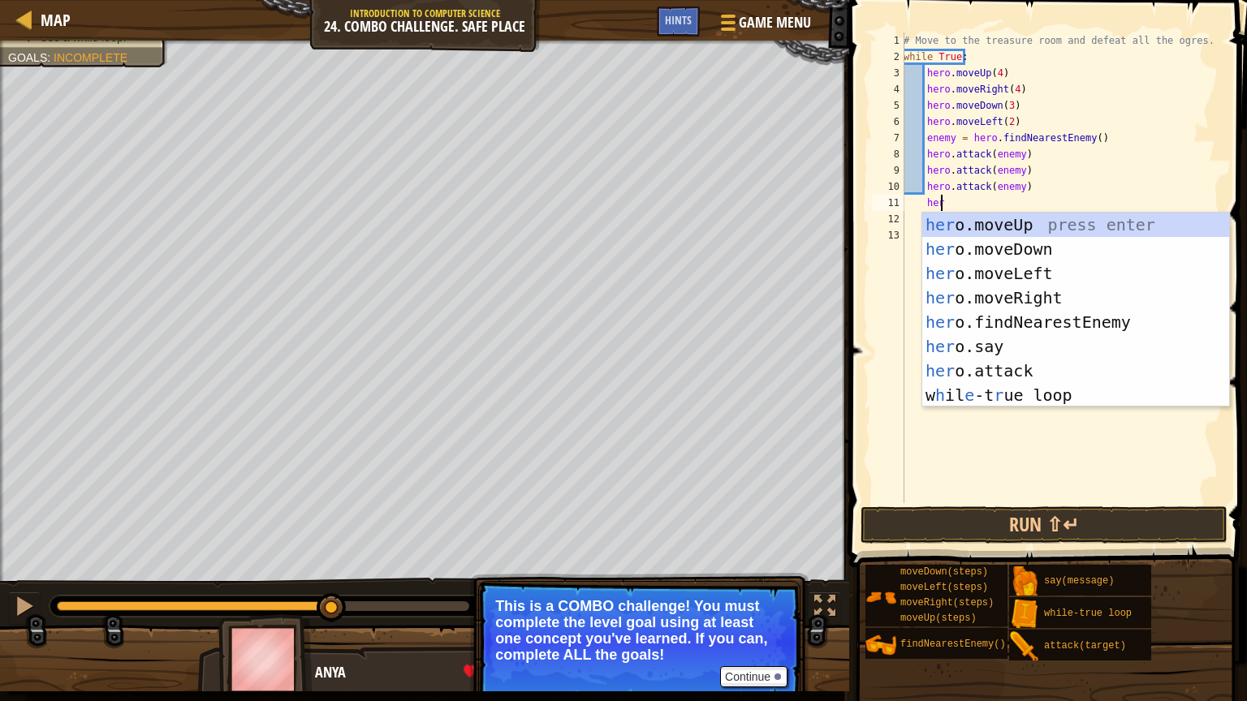
scroll to position [7, 2]
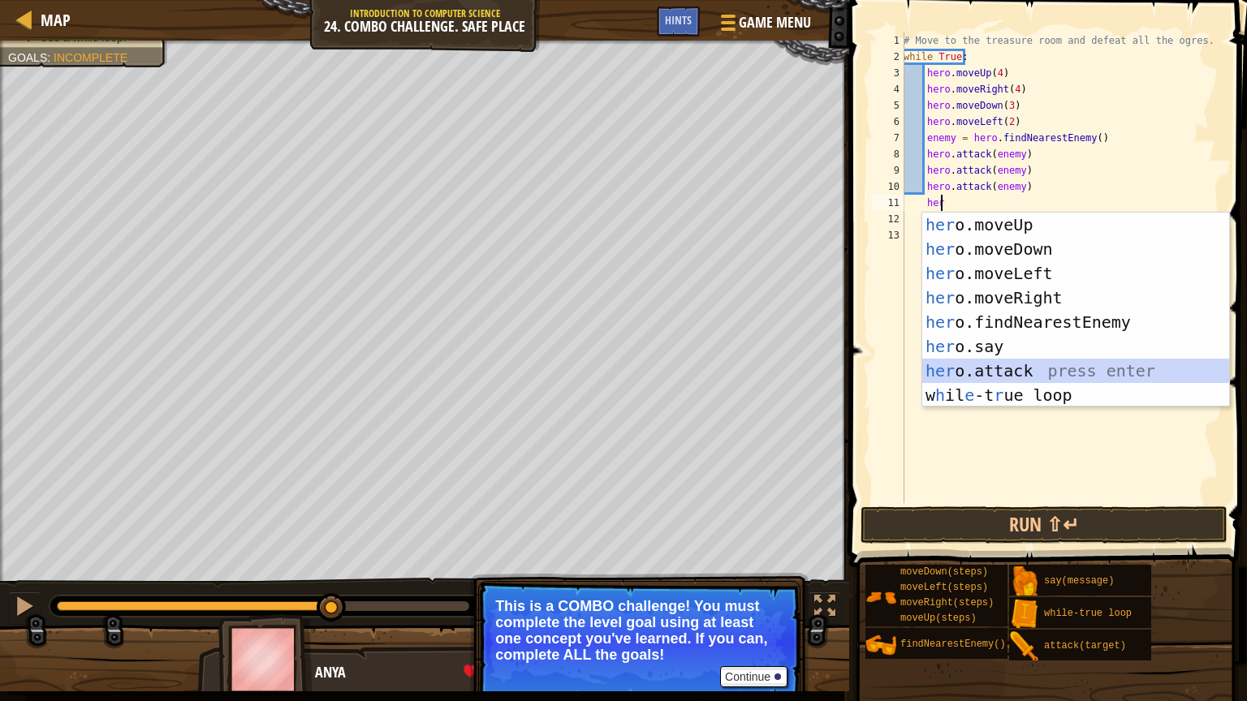
click at [1045, 360] on div "her o.moveUp press enter her o.moveDown press enter her o.moveLeft press enter …" at bounding box center [1075, 334] width 307 height 243
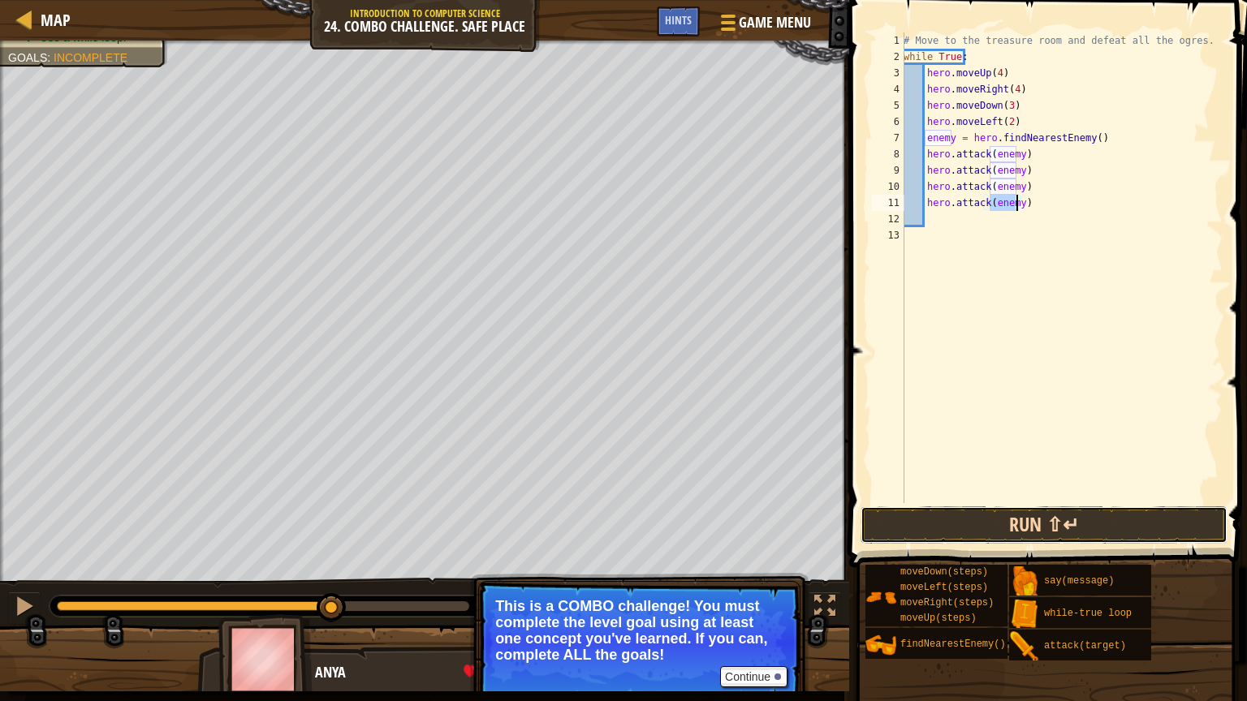
click at [1080, 508] on button "Run ⇧↵" at bounding box center [1043, 524] width 367 height 37
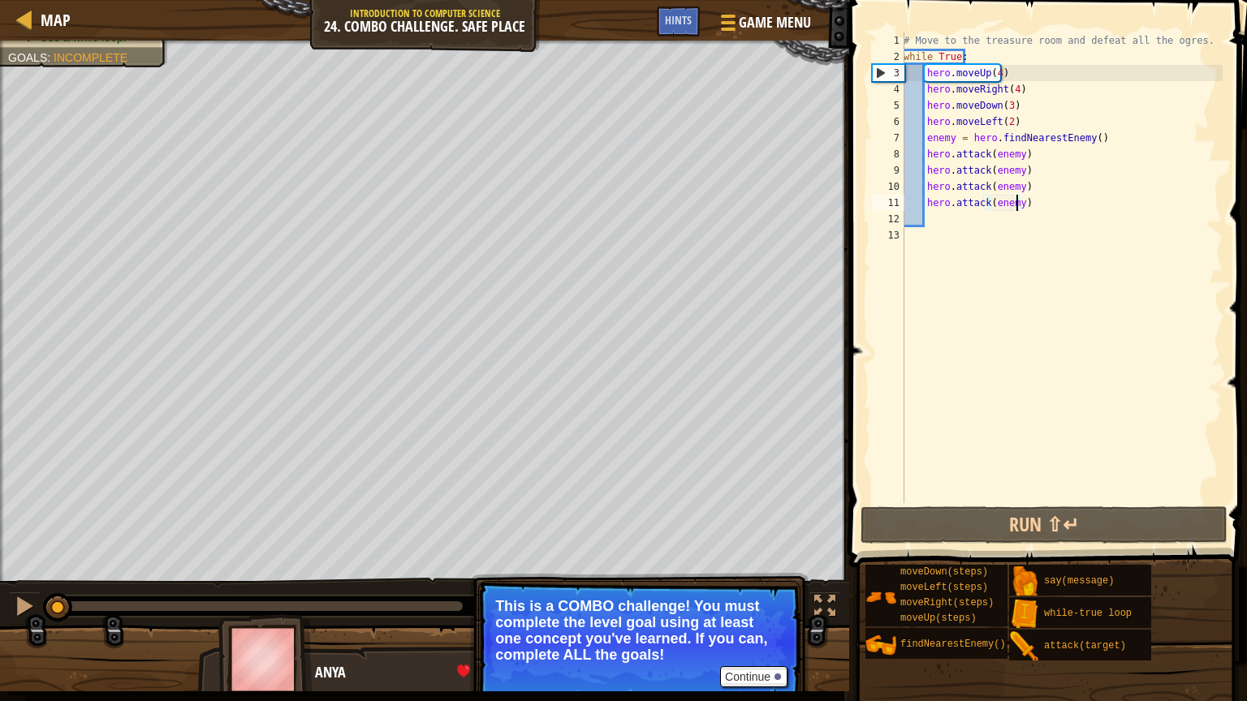
drag, startPoint x: 401, startPoint y: 605, endPoint x: 0, endPoint y: 611, distance: 401.0
click at [0, 521] on div "♫" at bounding box center [424, 602] width 849 height 49
click at [13, 521] on button at bounding box center [24, 608] width 32 height 33
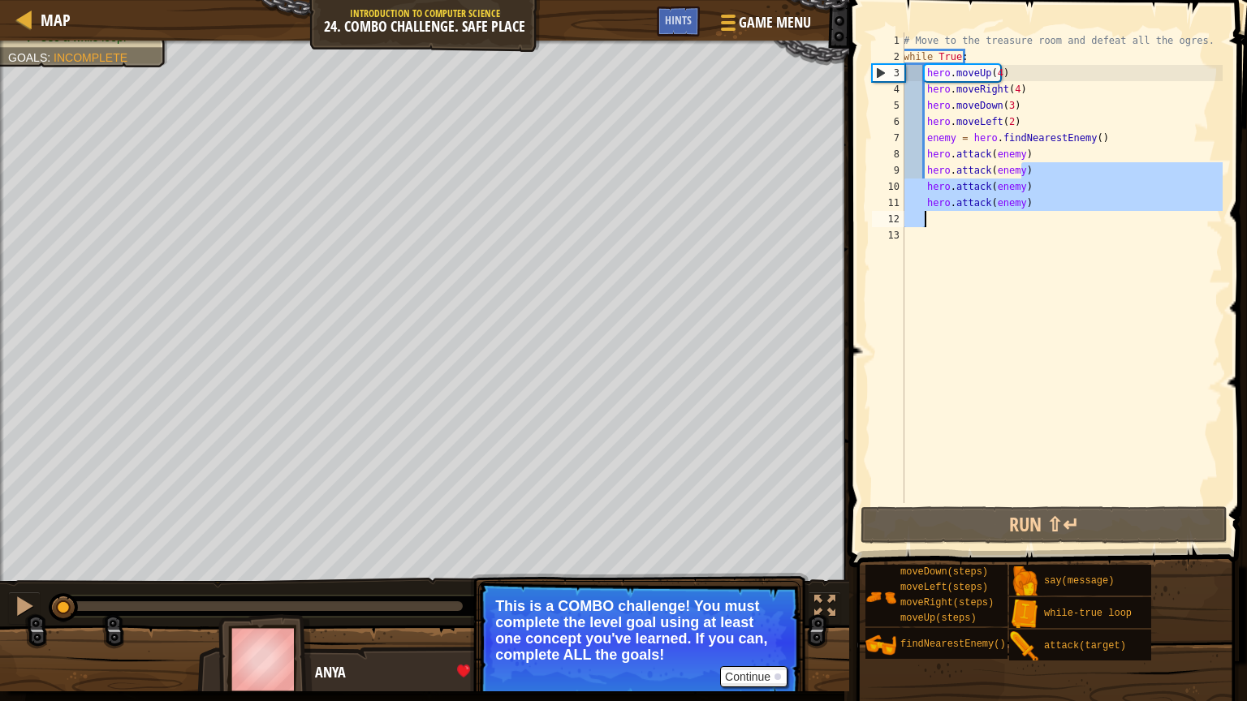
drag, startPoint x: 1025, startPoint y: 169, endPoint x: 1029, endPoint y: 222, distance: 53.7
click at [1029, 222] on div "# Move to the treasure room and defeat all the ogres. while True : hero . moveU…" at bounding box center [1061, 283] width 322 height 503
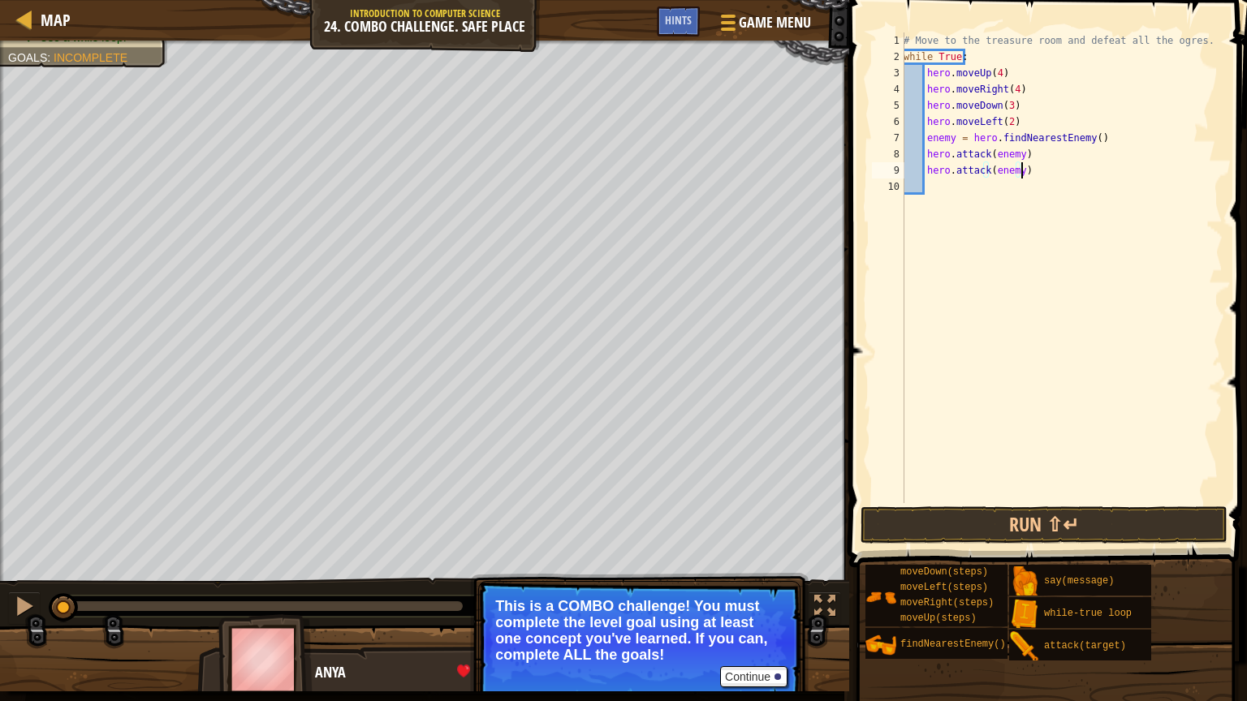
click at [906, 56] on div "# Move to the treasure room and defeat all the ogres. while True : hero . moveU…" at bounding box center [1061, 283] width 322 height 503
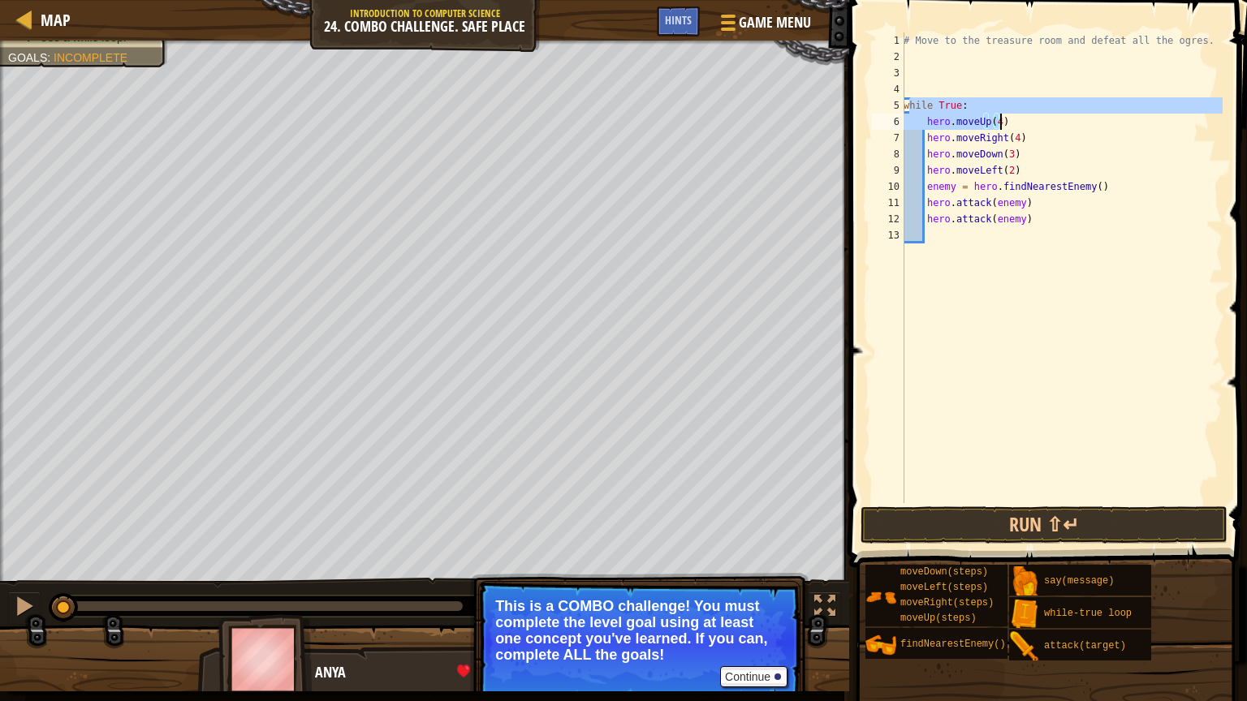
drag, startPoint x: 910, startPoint y: 104, endPoint x: 1003, endPoint y: 117, distance: 94.2
click at [1003, 117] on div "# Move to the treasure room and defeat all the ogres. while True : hero . moveU…" at bounding box center [1061, 283] width 322 height 503
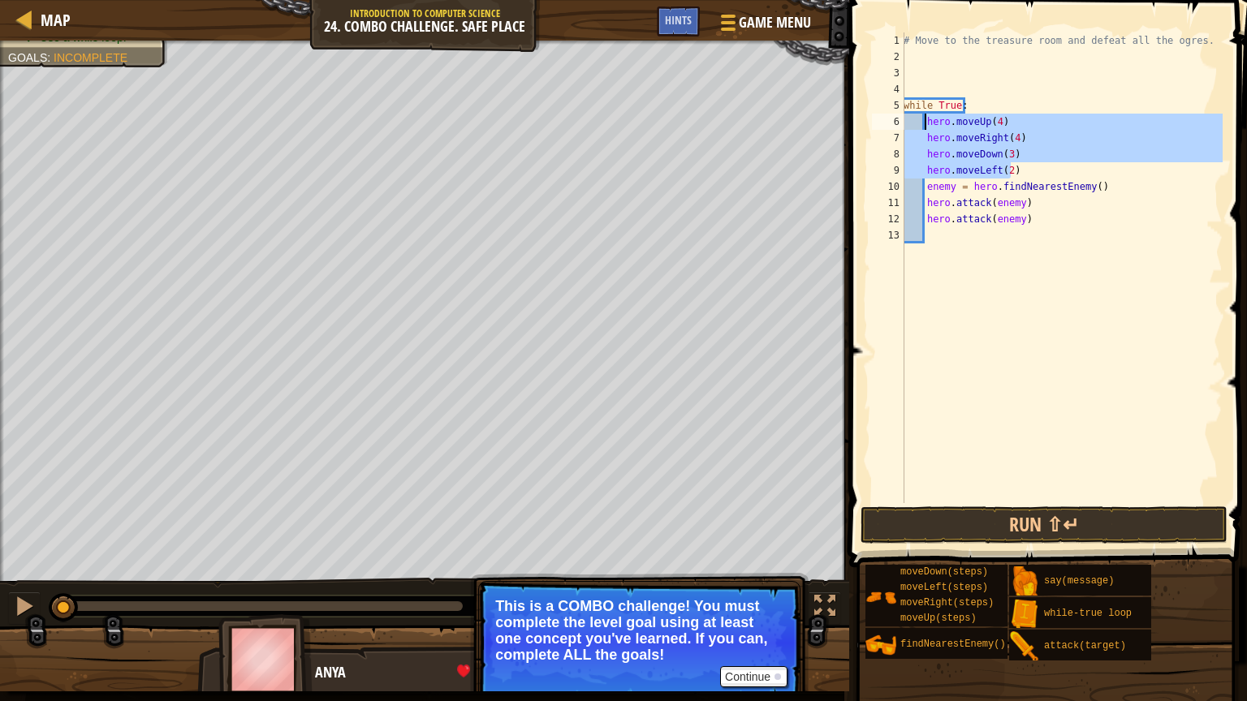
drag, startPoint x: 1015, startPoint y: 170, endPoint x: 928, endPoint y: 127, distance: 98.0
click at [928, 127] on div "# Move to the treasure room and defeat all the ogres. while True : hero . moveU…" at bounding box center [1061, 283] width 322 height 503
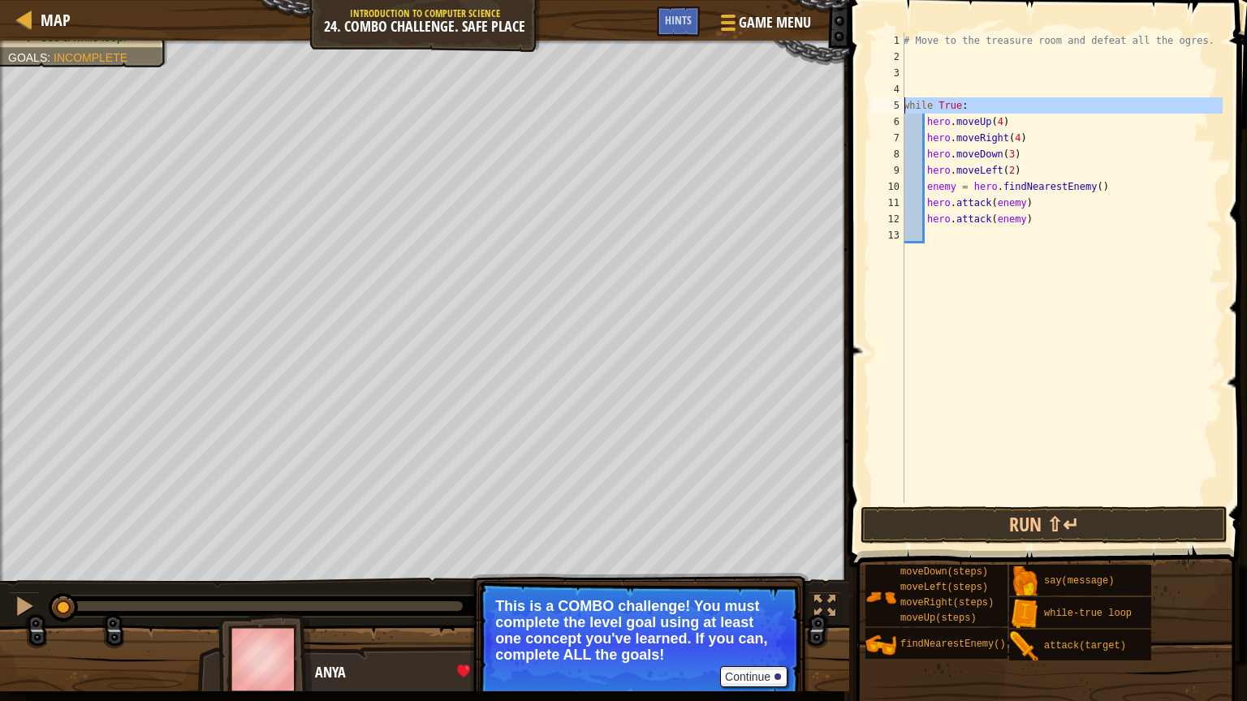
drag, startPoint x: 903, startPoint y: 106, endPoint x: 920, endPoint y: 106, distance: 17.9
click at [920, 106] on div "hero.moveUp(4) hero.moveRight(4) 1 2 3 4 5 6 7 8 9 10 11 12 13 # Move to the tr…" at bounding box center [1045, 267] width 354 height 471
click at [920, 106] on div "# Move to the treasure room and defeat all the ogres. while True : hero . moveU…" at bounding box center [1061, 283] width 322 height 503
click at [973, 108] on div "# Move to the treasure room and defeat all the ogres. while True : hero . moveU…" at bounding box center [1061, 283] width 322 height 503
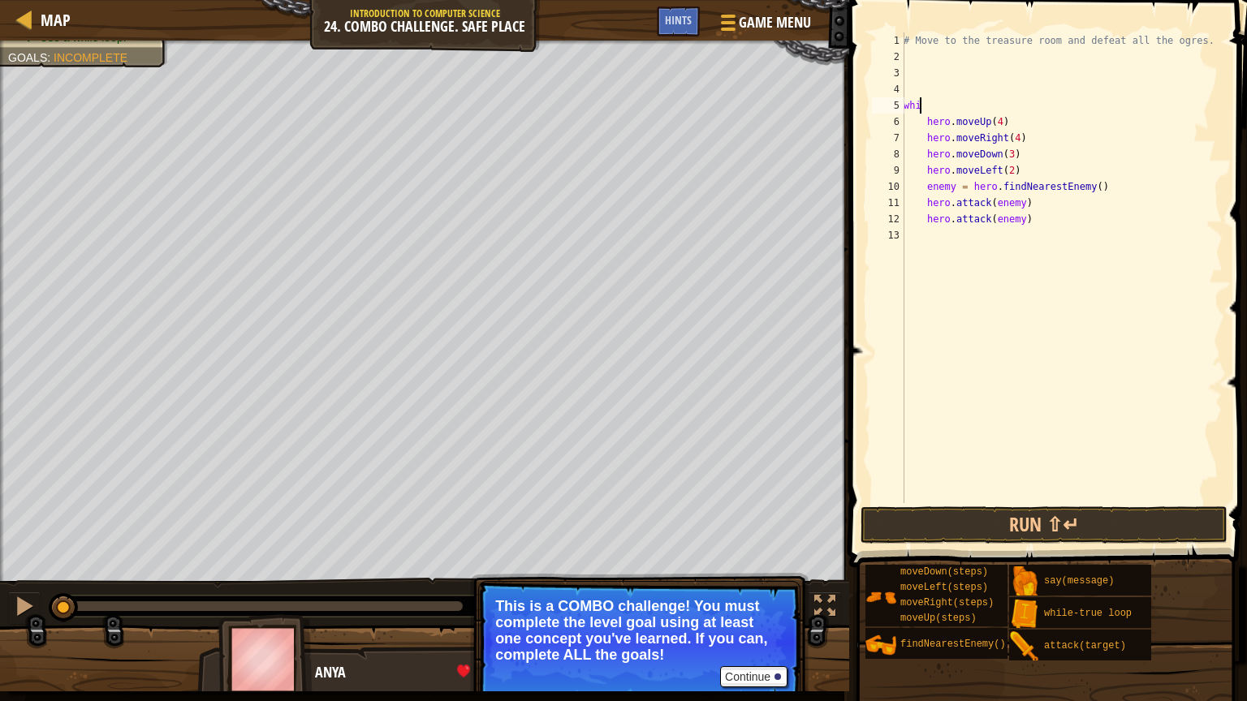
scroll to position [7, 0]
type textarea "w"
type textarea "enemy = hero.findNearestEnemy()"
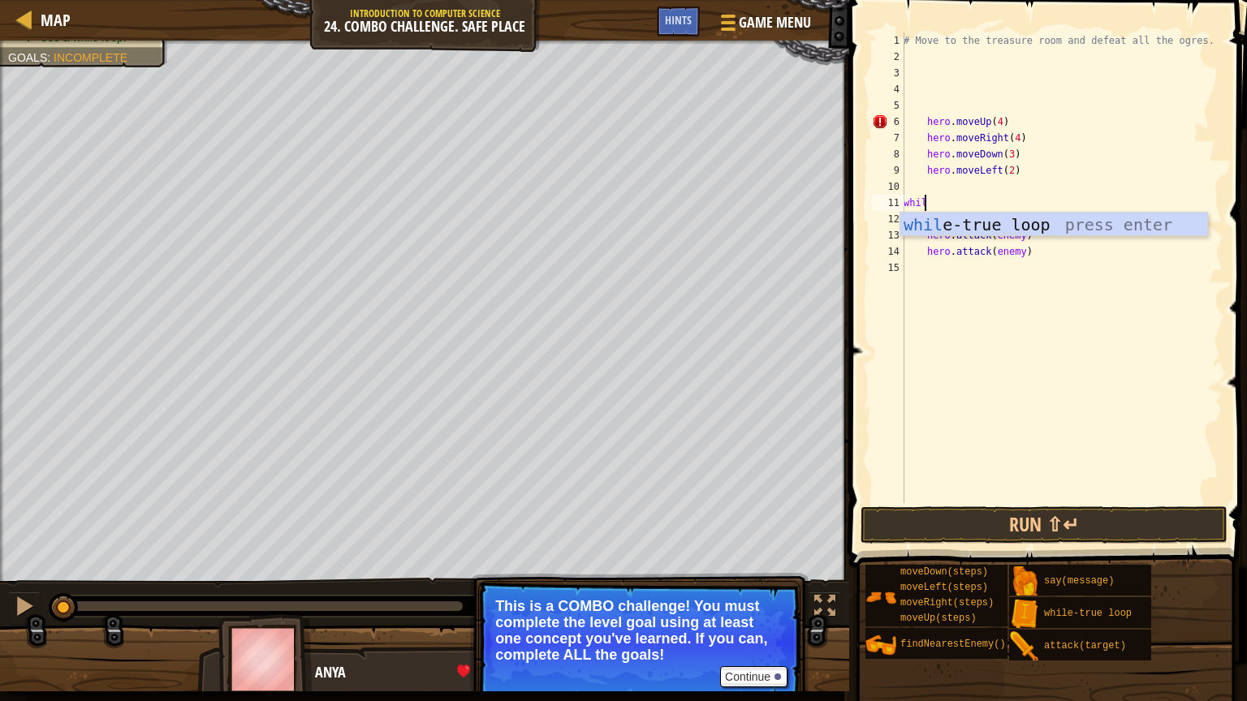
type textarea "while"
click at [987, 231] on div "while -true loop press enter" at bounding box center [1053, 249] width 307 height 73
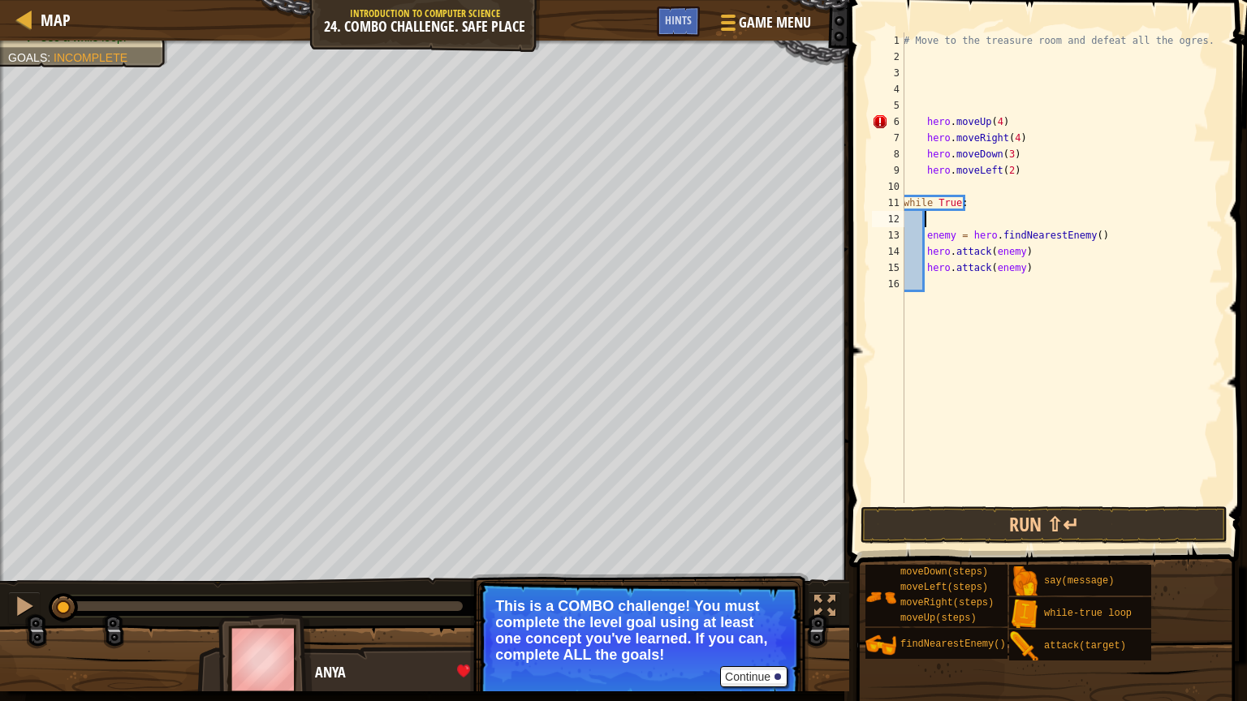
scroll to position [7, 0]
drag, startPoint x: 919, startPoint y: 201, endPoint x: 979, endPoint y: 205, distance: 60.2
click at [979, 205] on div "# Move to the treasure room and defeat all the ogres. hero . moveUp ( 4 ) hero …" at bounding box center [1061, 283] width 322 height 503
drag, startPoint x: 939, startPoint y: 239, endPoint x: 1001, endPoint y: 248, distance: 62.2
click at [1001, 246] on div "# Move to the treasure room and defeat all the ogres. hero . moveUp ( 4 ) hero …" at bounding box center [1061, 283] width 322 height 503
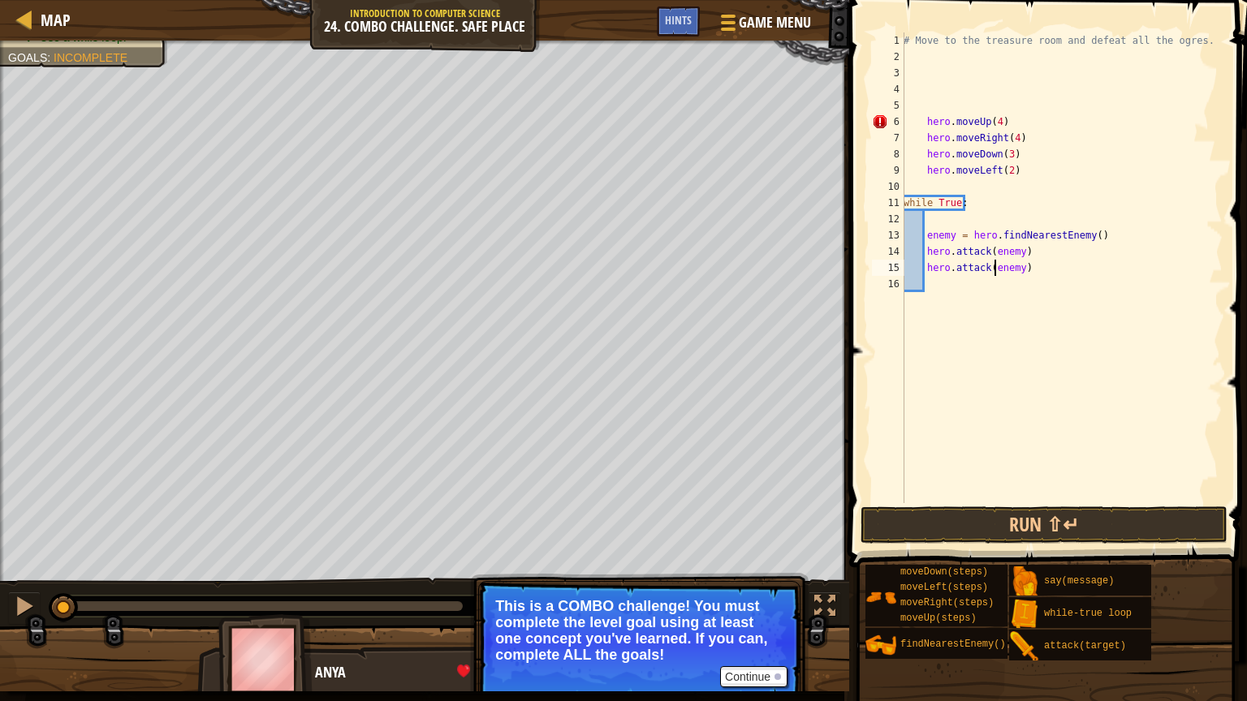
click at [993, 274] on div "# Move to the treasure room and defeat all the ogres. hero . moveUp ( 4 ) hero …" at bounding box center [1061, 283] width 322 height 503
click at [924, 119] on div "# Move to the treasure room and defeat all the ogres. hero . moveUp ( 4 ) hero …" at bounding box center [1061, 283] width 322 height 503
type textarea "hero.moveUp(4)"
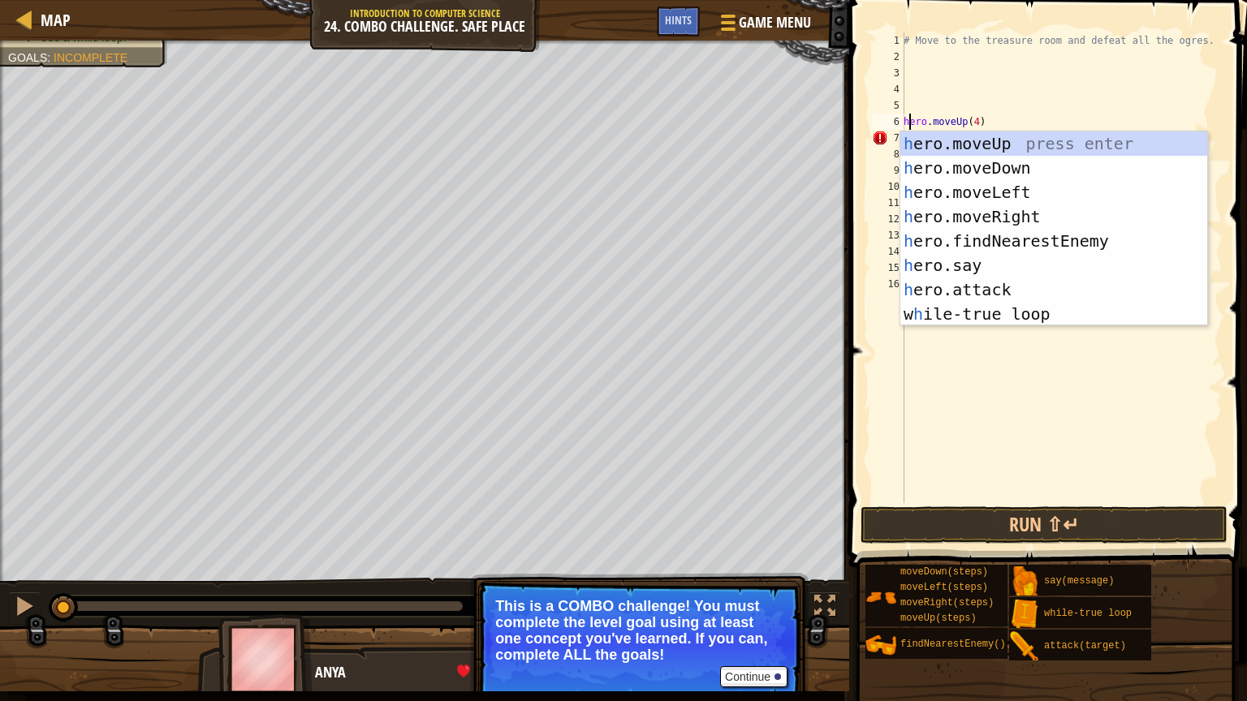
click at [1058, 75] on div "# Move to the treasure room and defeat all the ogres. hero . moveUp ( 4 ) hero …" at bounding box center [1061, 283] width 322 height 503
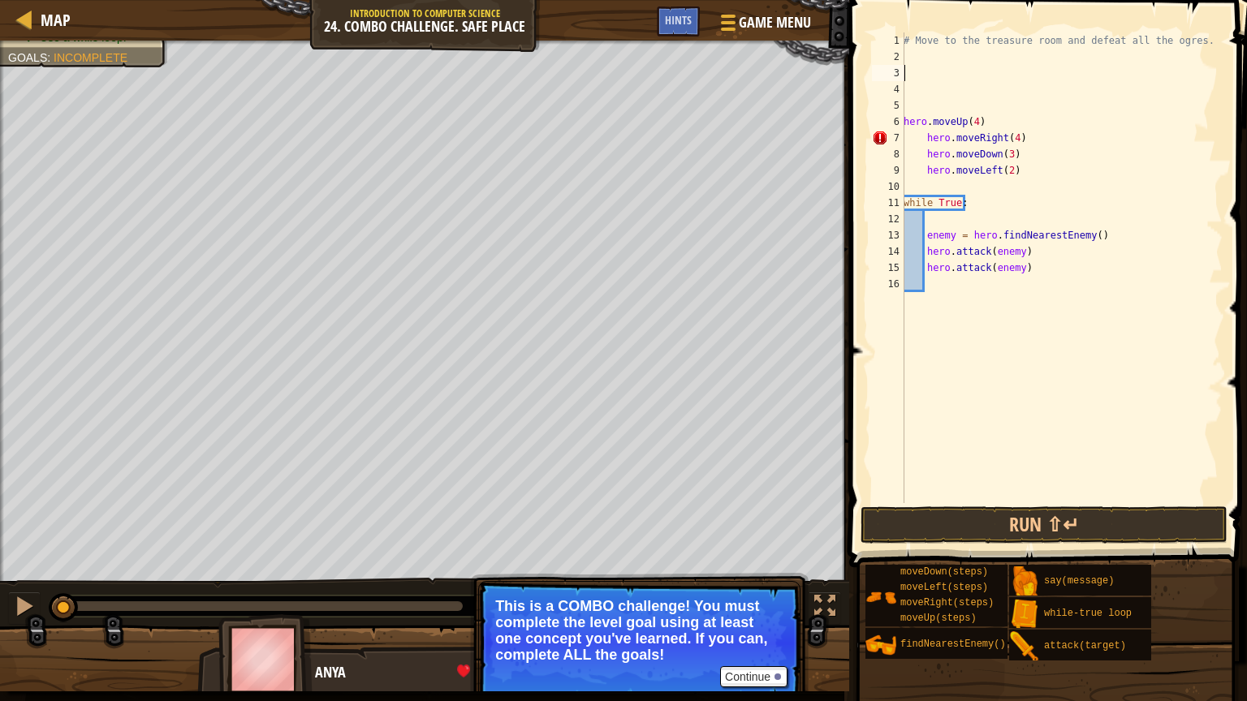
click at [924, 136] on div "# Move to the treasure room and defeat all the ogres. hero . moveUp ( 4 ) hero …" at bounding box center [1061, 283] width 322 height 503
click at [925, 149] on div "# Move to the treasure room and defeat all the ogres. hero . moveUp ( 4 ) hero …" at bounding box center [1061, 283] width 322 height 503
click at [925, 170] on div "# Move to the treasure room and defeat all the ogres. hero . moveUp ( 4 ) hero …" at bounding box center [1061, 283] width 322 height 503
drag, startPoint x: 938, startPoint y: 239, endPoint x: 1005, endPoint y: 236, distance: 66.6
click at [1036, 231] on div "# Move to the treasure room and defeat all the ogres. hero . moveUp ( 4 ) hero …" at bounding box center [1061, 283] width 322 height 503
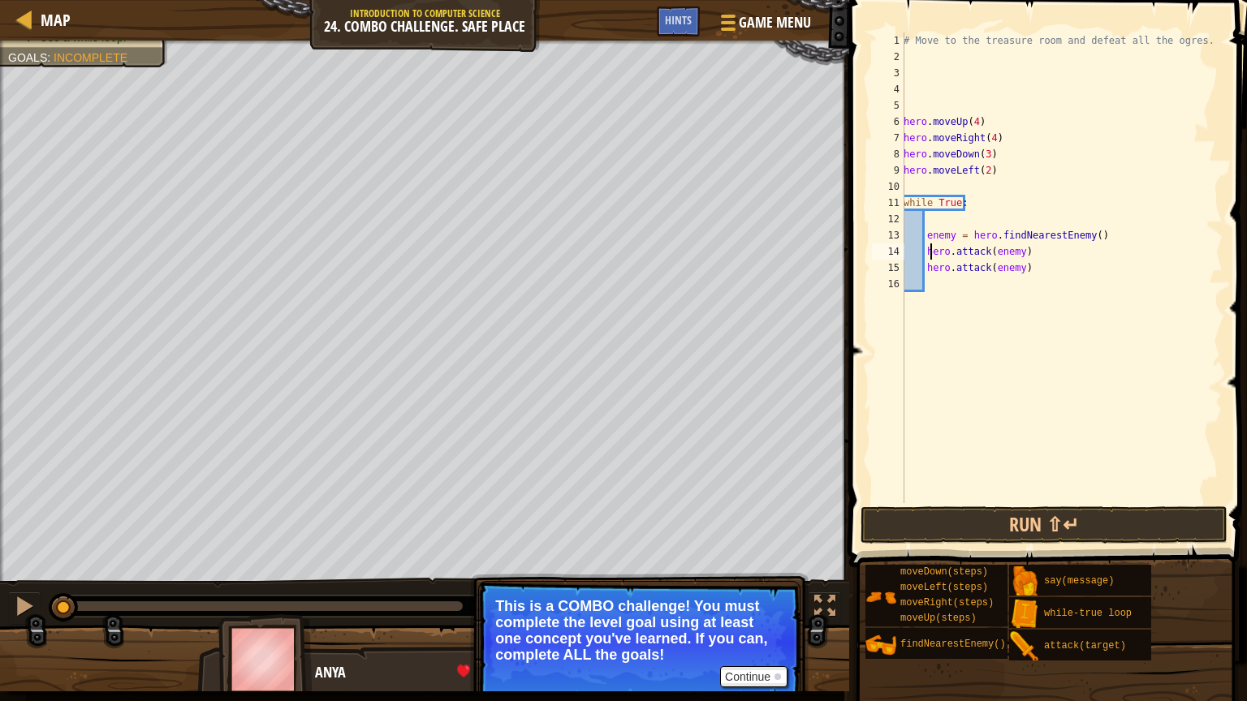
drag, startPoint x: 932, startPoint y: 248, endPoint x: 1041, endPoint y: 240, distance: 109.8
click at [1041, 240] on div "# Move to the treasure room and defeat all the ogres. hero . moveUp ( 4 ) hero …" at bounding box center [1061, 283] width 322 height 503
type textarea "enemy = hero.findNearestEnemy() hero.attack(enemy)"
drag, startPoint x: 998, startPoint y: 493, endPoint x: 997, endPoint y: 505, distance: 11.5
click at [997, 503] on div "enemy = hero.findNearestEnemy() hero.attack(enemy) 1 2 3 4 5 6 7 8 9 10 11 12 1…" at bounding box center [1045, 315] width 403 height 615
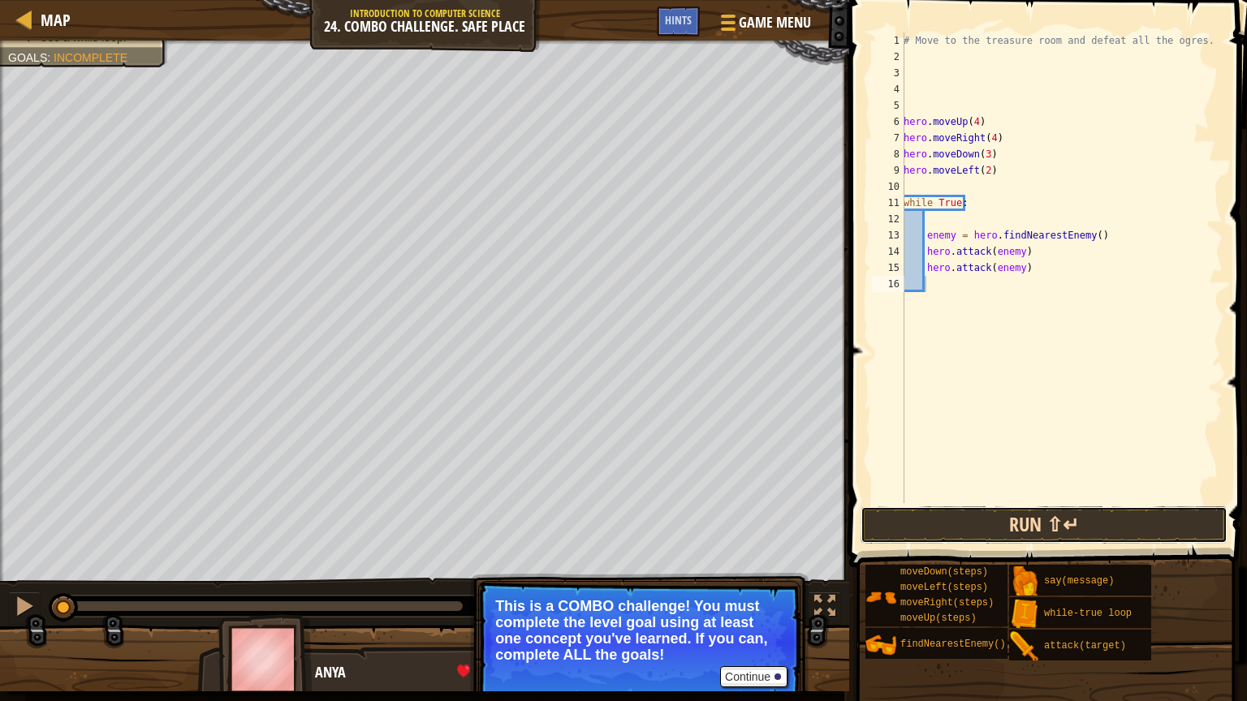
click at [996, 514] on button "Run ⇧↵" at bounding box center [1043, 524] width 367 height 37
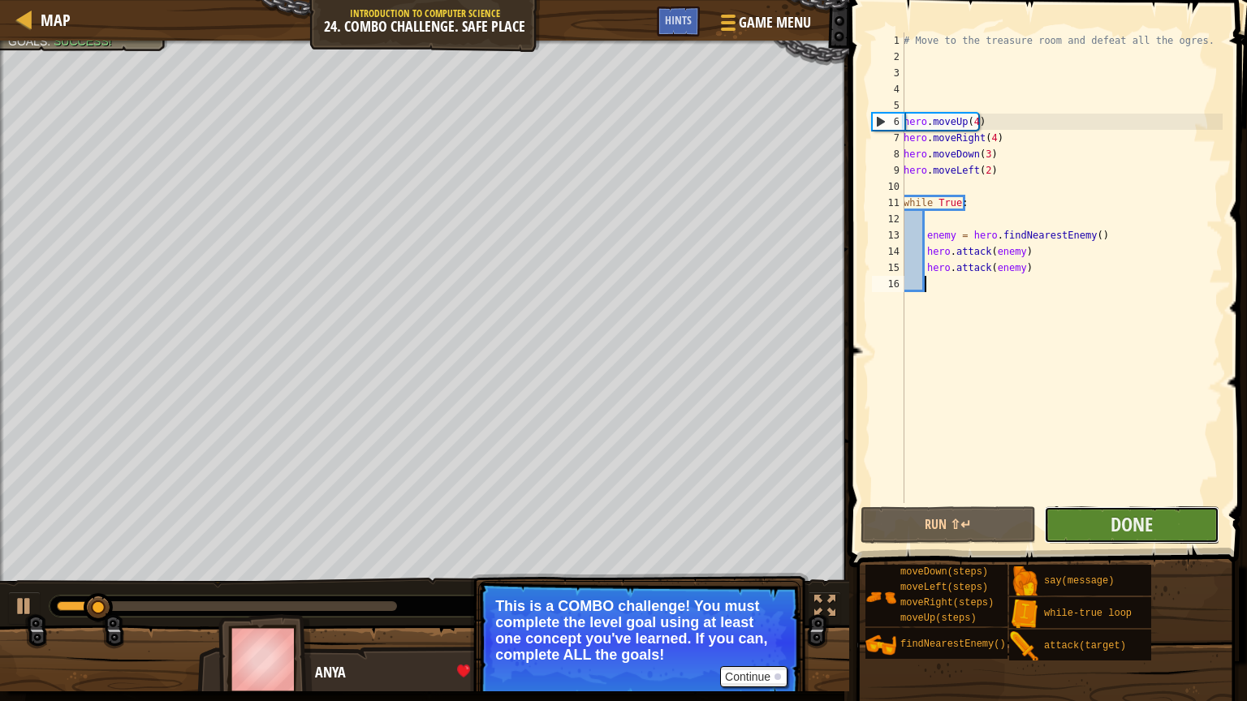
click at [1178, 521] on button "Done" at bounding box center [1131, 524] width 175 height 37
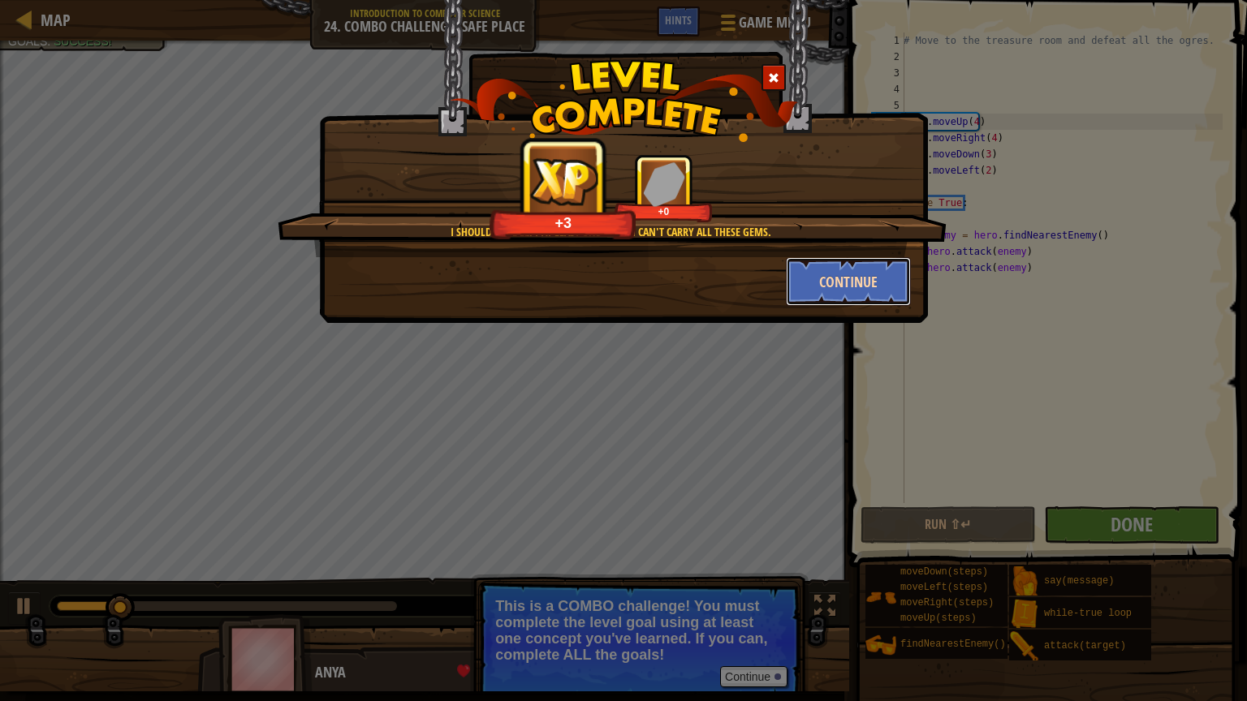
click at [841, 287] on button "Continue" at bounding box center [849, 281] width 126 height 49
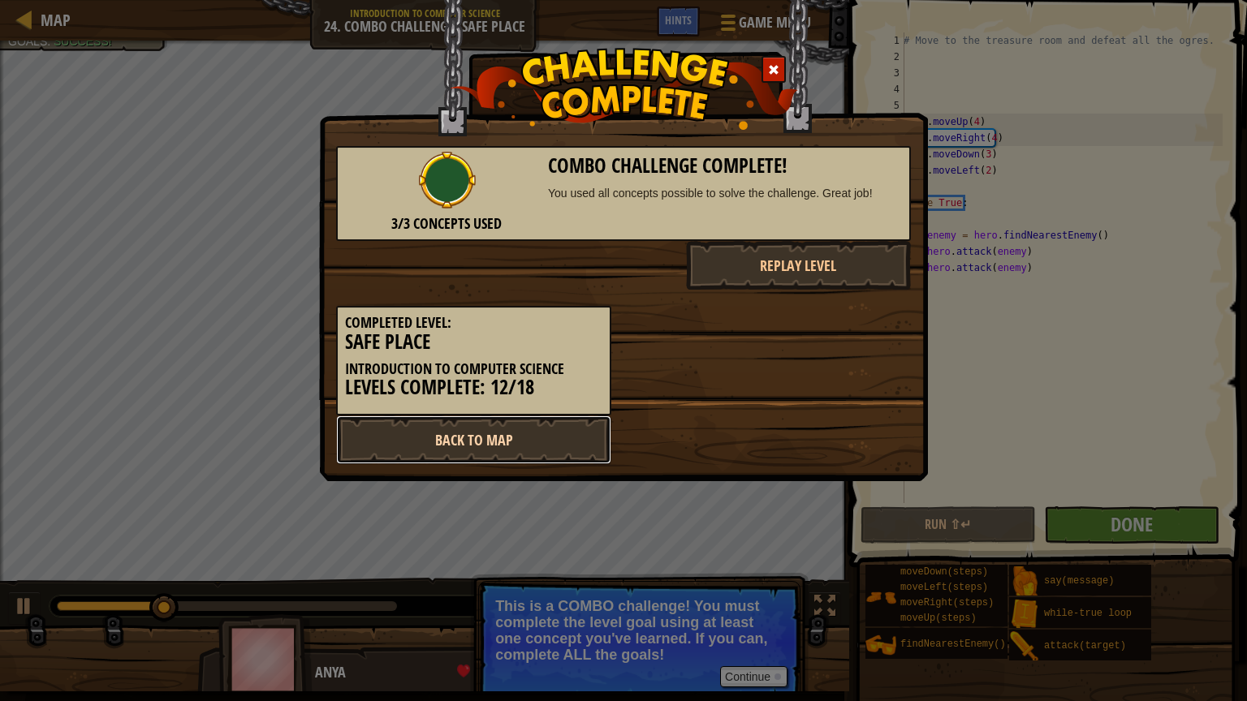
click at [561, 439] on link "Back to Map" at bounding box center [473, 440] width 275 height 49
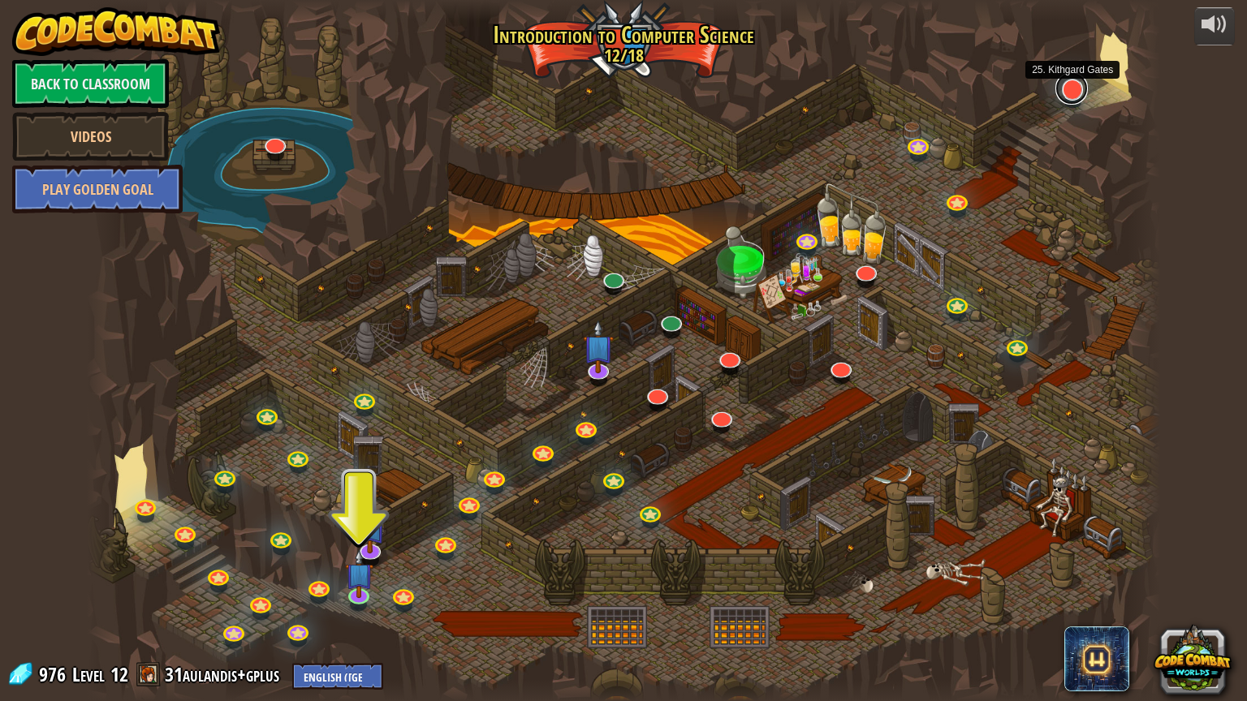
click at [1072, 91] on link at bounding box center [1071, 88] width 32 height 32
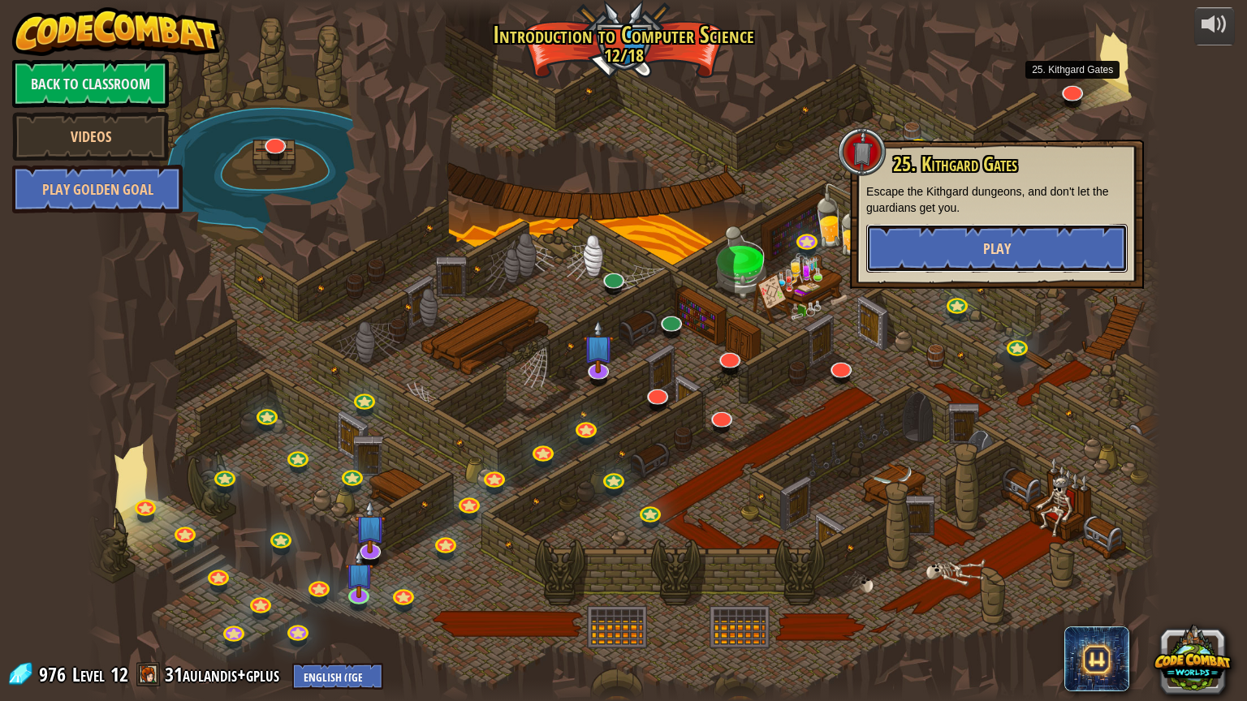
click at [1016, 262] on button "Play" at bounding box center [996, 248] width 261 height 49
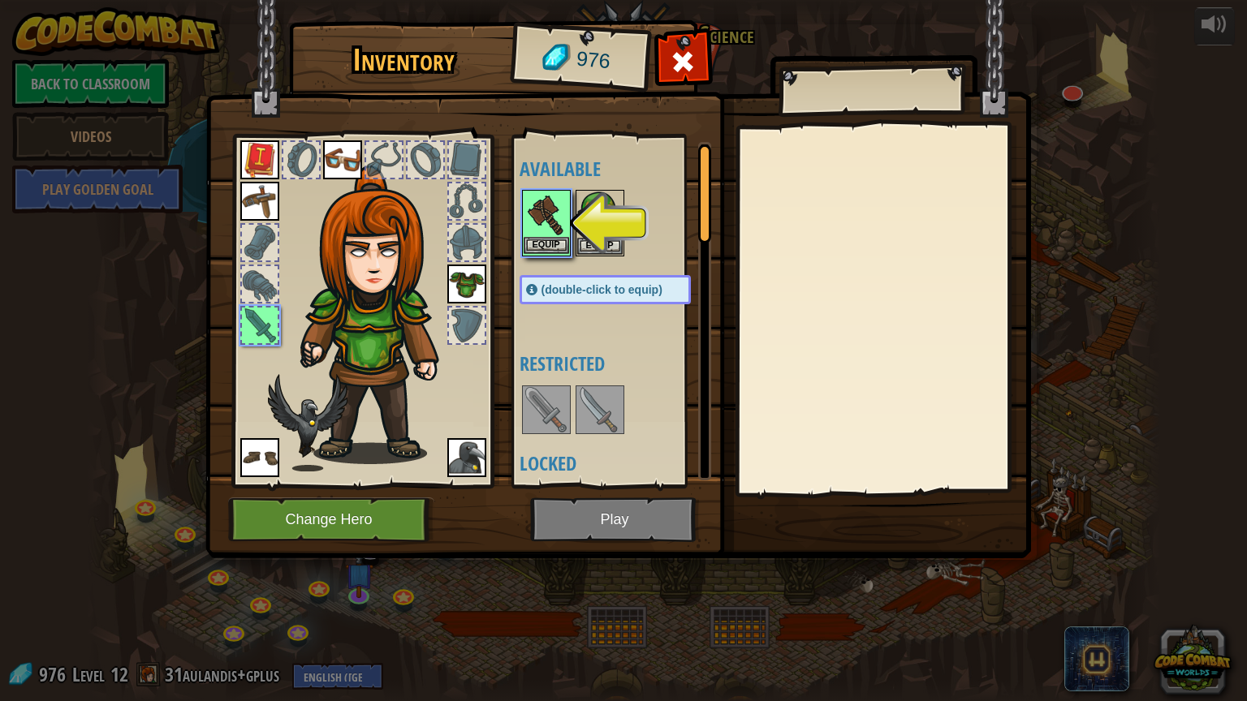
click at [558, 235] on img at bounding box center [546, 214] width 45 height 45
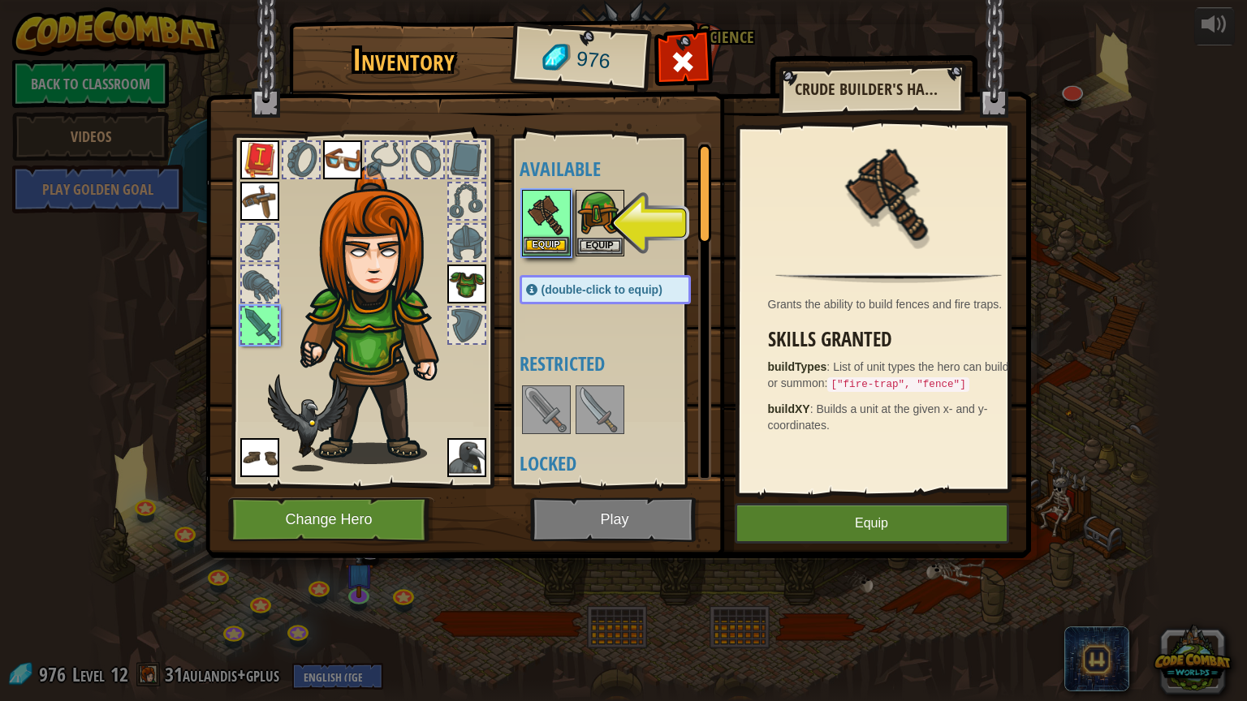
click at [558, 235] on img at bounding box center [546, 214] width 45 height 45
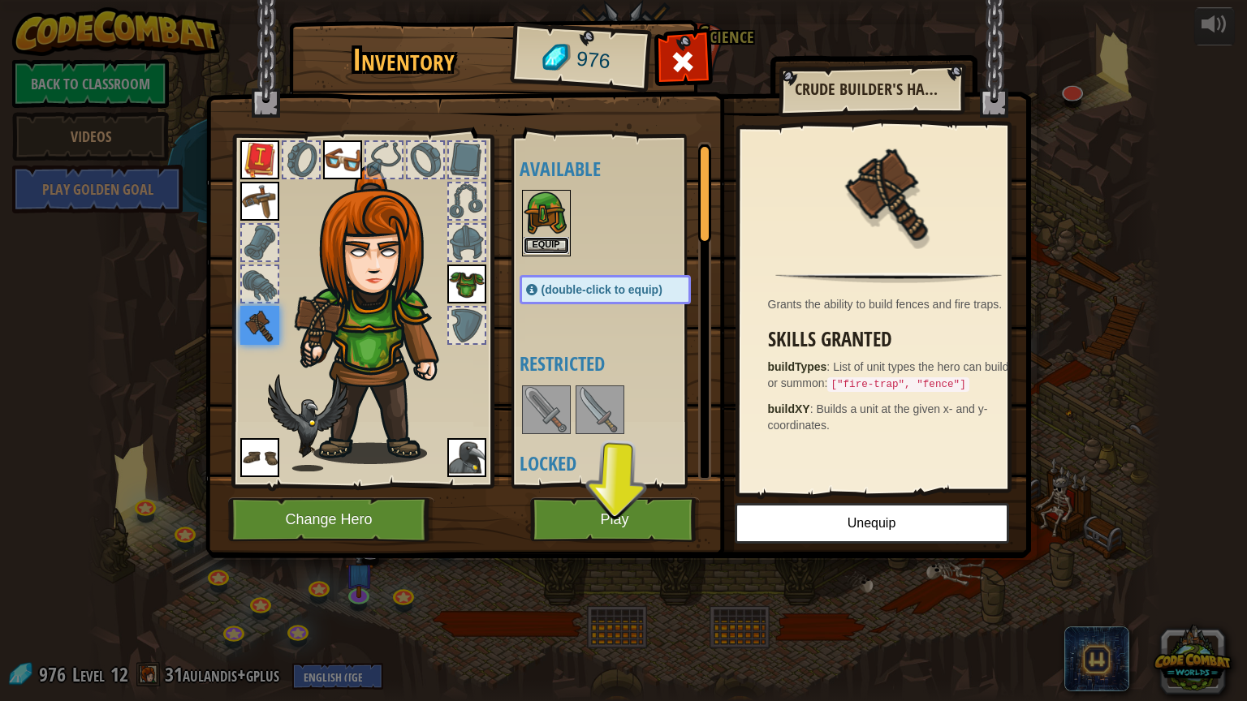
click at [564, 239] on button "Equip" at bounding box center [546, 245] width 45 height 17
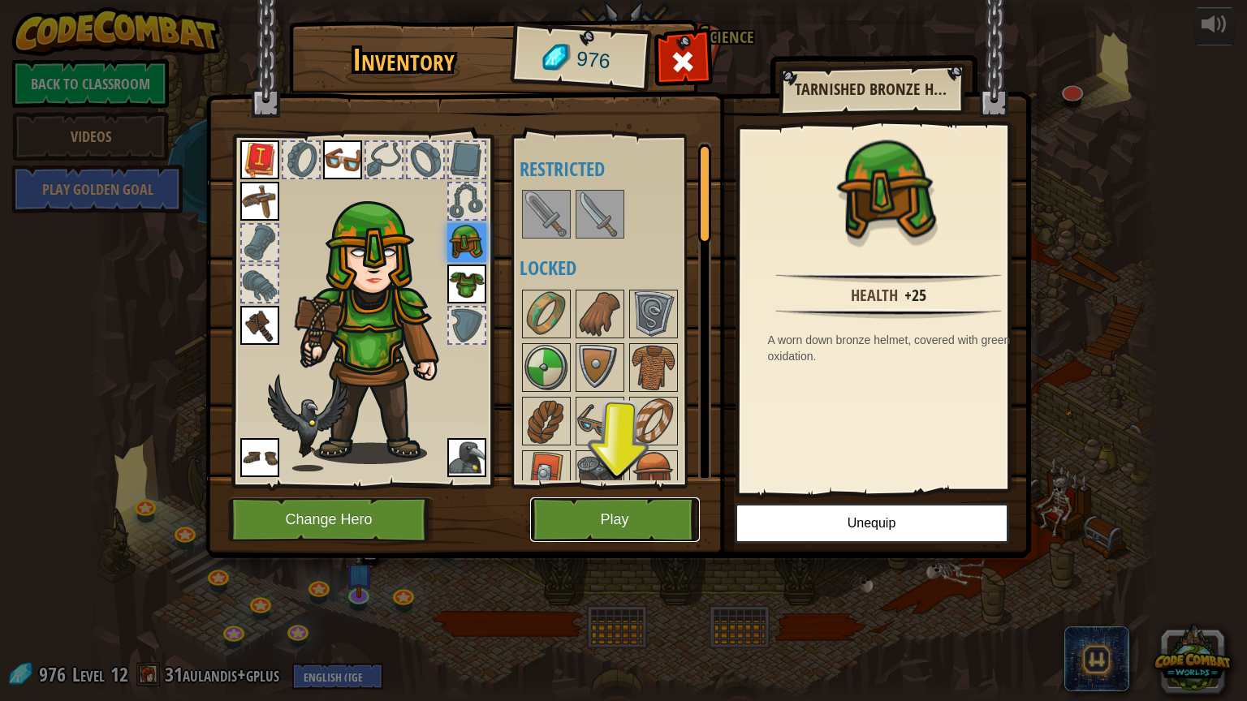
click at [593, 520] on button "Play" at bounding box center [615, 520] width 170 height 45
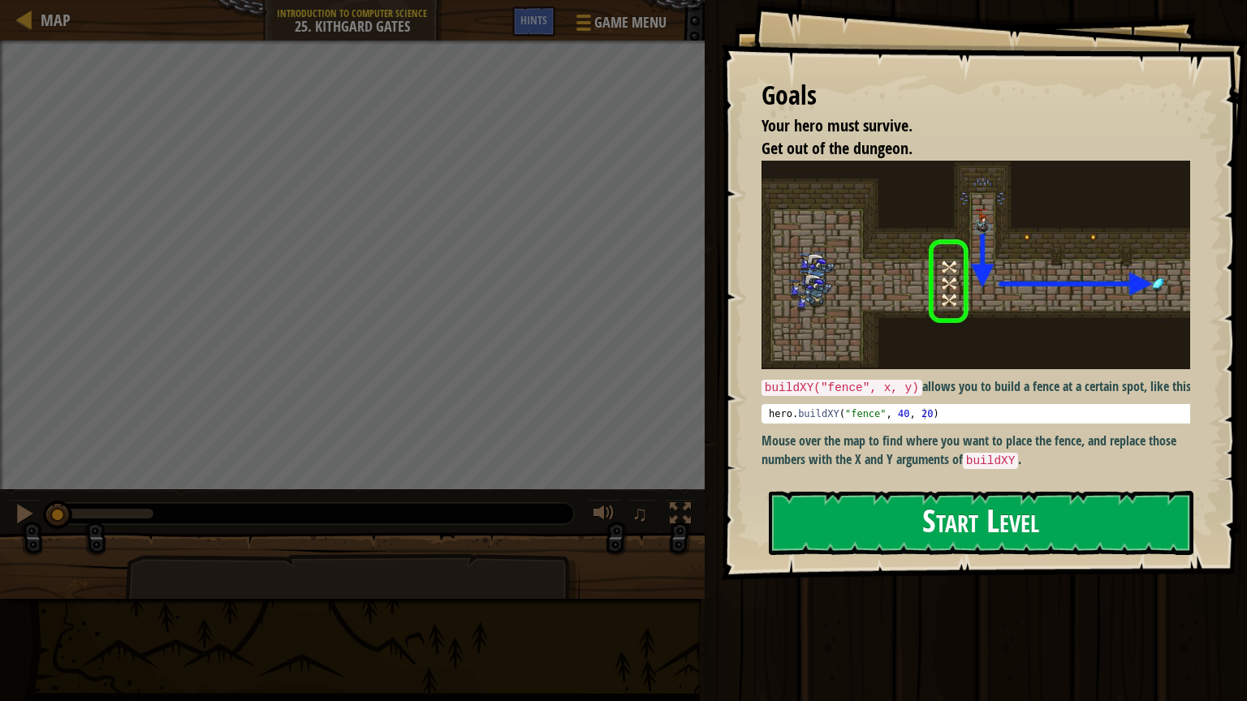
click at [972, 521] on button "Start Level" at bounding box center [981, 523] width 424 height 64
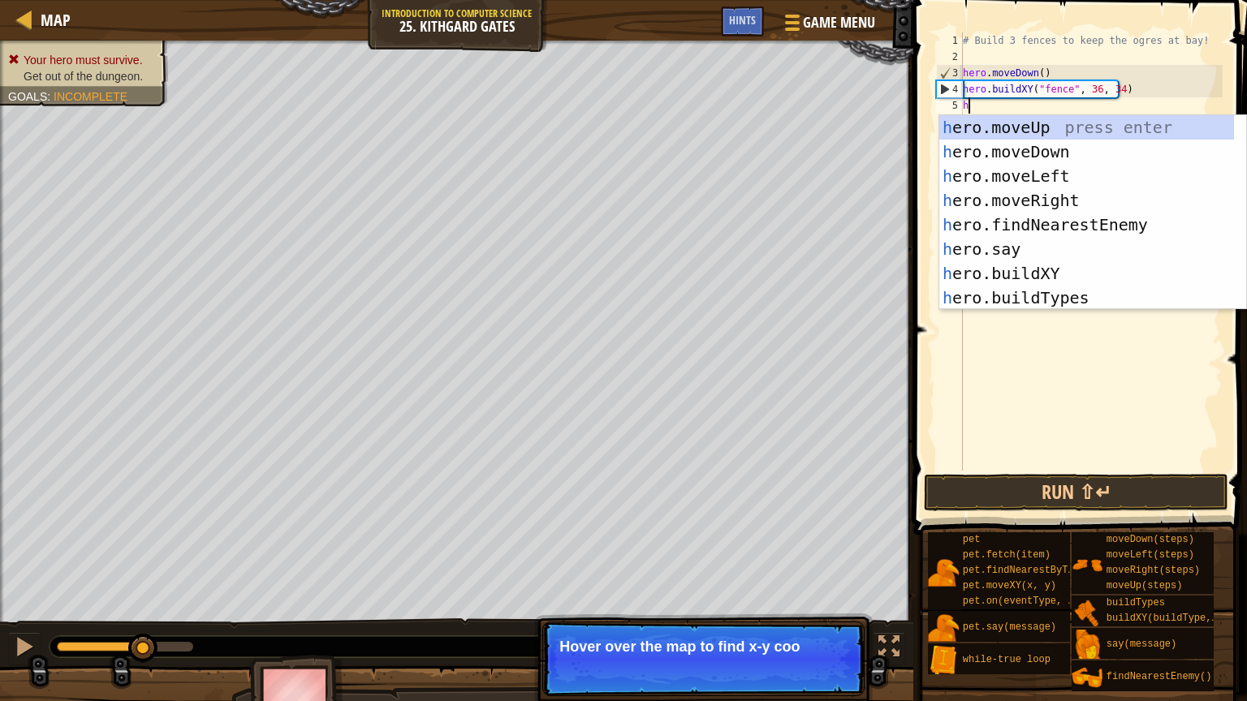
scroll to position [7, 0]
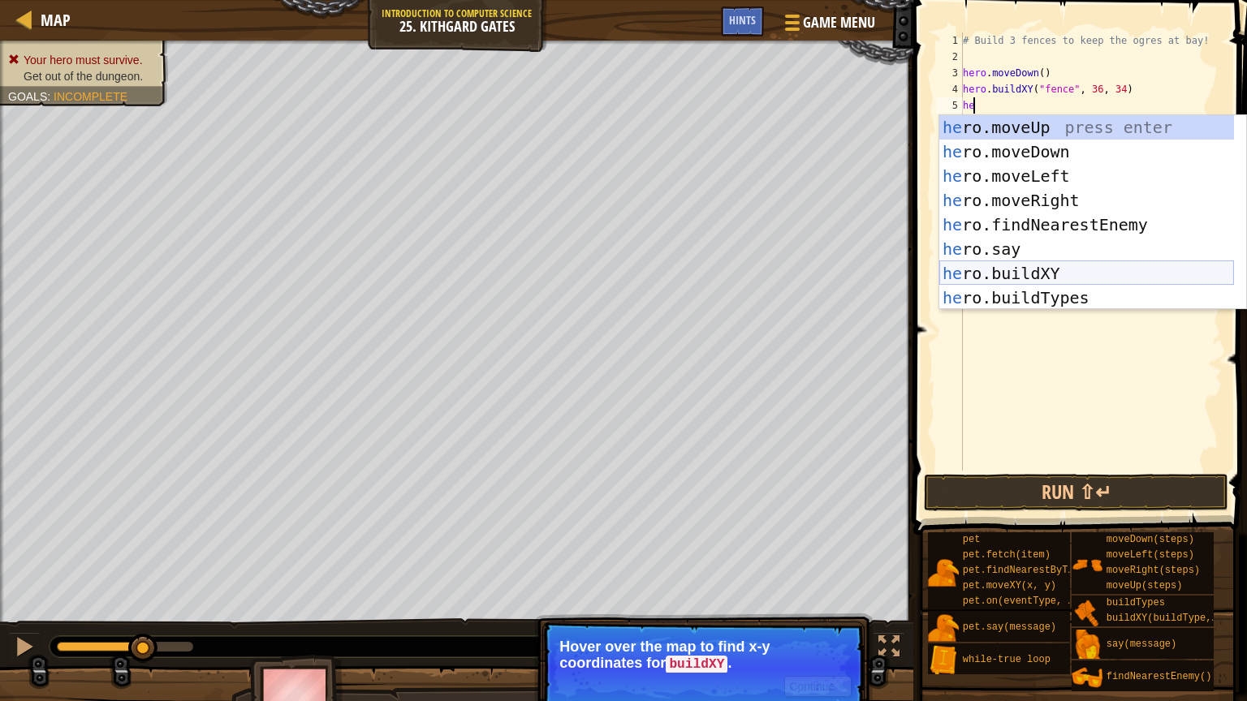
click at [1032, 273] on div "he ro.moveUp press enter he ro.moveDown press enter he ro.moveLeft press enter …" at bounding box center [1086, 236] width 295 height 243
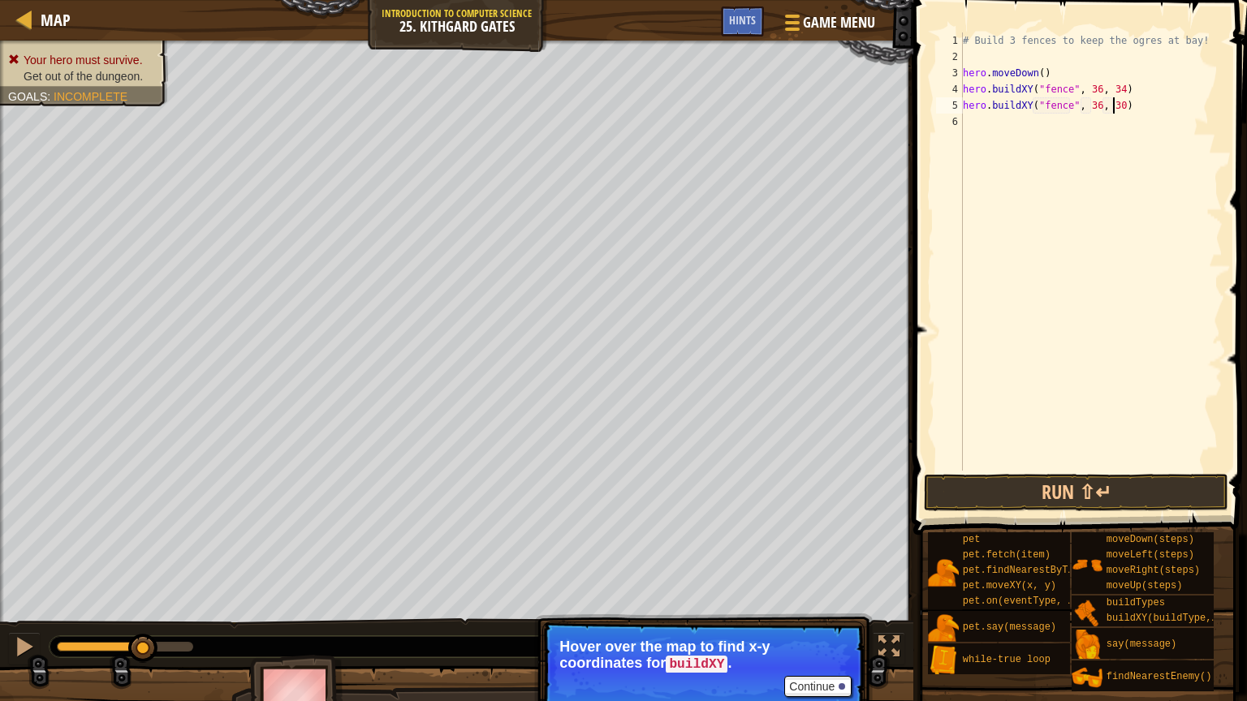
click at [1113, 107] on div "# Build 3 fences to keep the ogres at bay! hero . moveDown ( ) hero . buildXY (…" at bounding box center [1090, 267] width 263 height 471
type textarea "hero.buildXY("fence", 36, 31)"
click at [974, 121] on div "# Build 3 fences to keep the ogres at bay! hero . moveDown ( ) hero . buildXY (…" at bounding box center [1090, 267] width 263 height 471
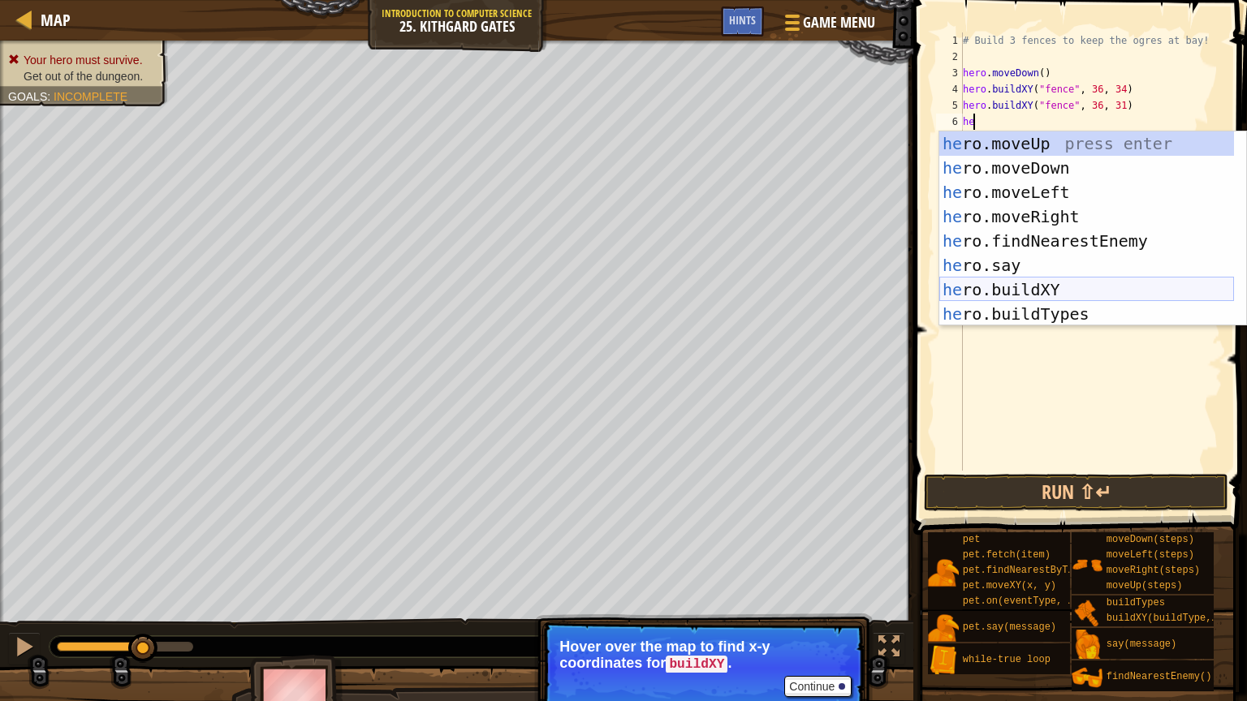
click at [1053, 291] on div "he ro.moveUp press enter he ro.moveDown press enter he ro.moveLeft press enter …" at bounding box center [1086, 252] width 295 height 243
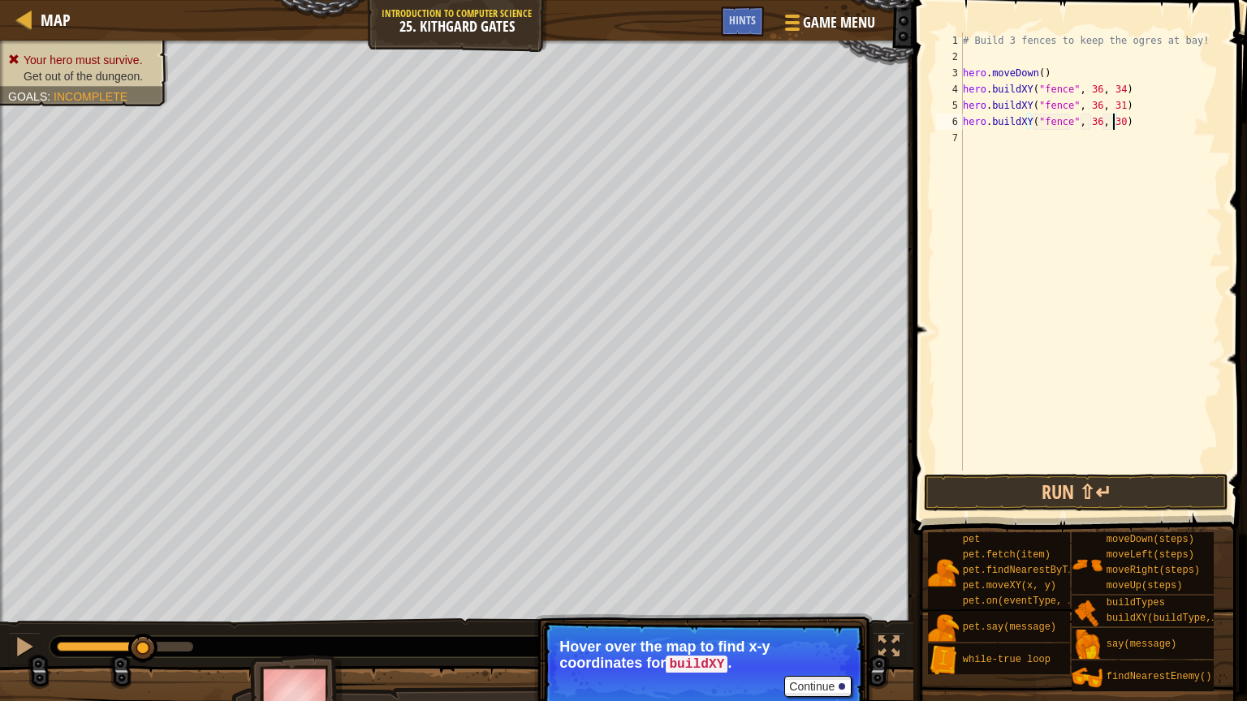
click at [1114, 125] on div "# Build 3 fences to keep the ogres at bay! hero . moveDown ( ) hero . buildXY (…" at bounding box center [1090, 267] width 263 height 471
type textarea "hero.buildXY("fence", 36, 27)"
click at [1094, 156] on div "# Build 3 fences to keep the ogres at bay! hero . moveDown ( ) hero . buildXY (…" at bounding box center [1090, 267] width 263 height 471
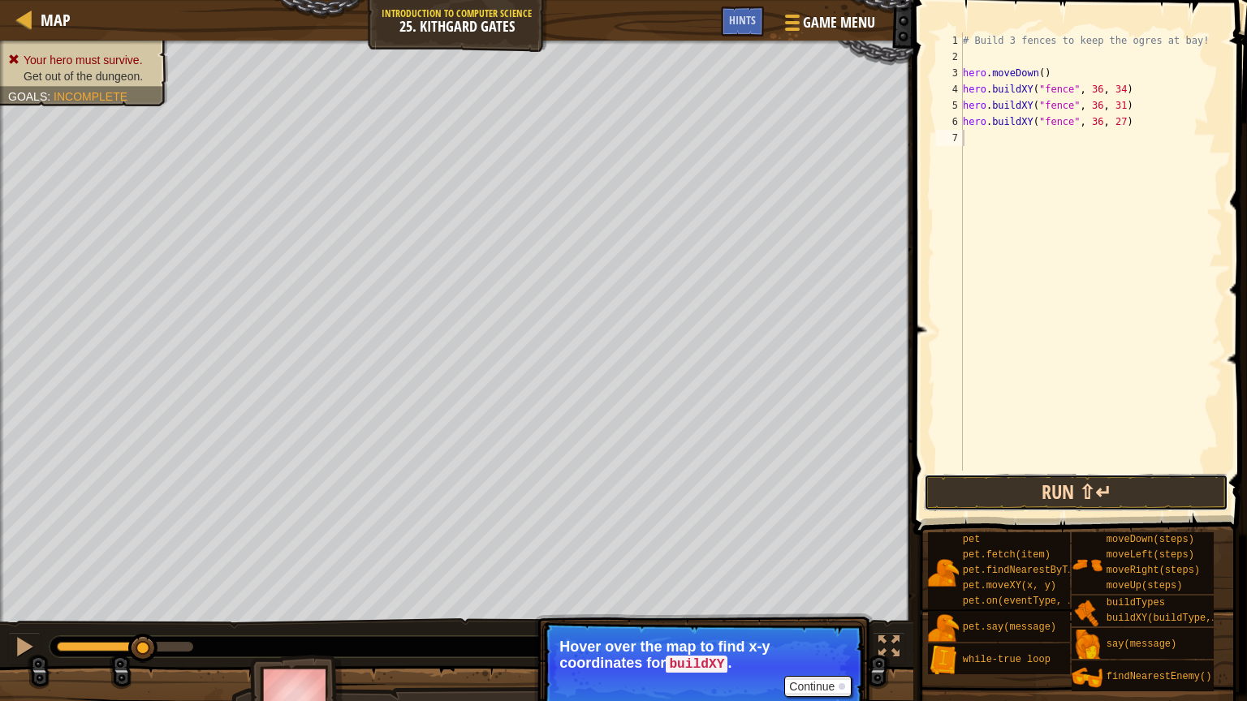
click at [1094, 484] on button "Run ⇧↵" at bounding box center [1076, 492] width 304 height 37
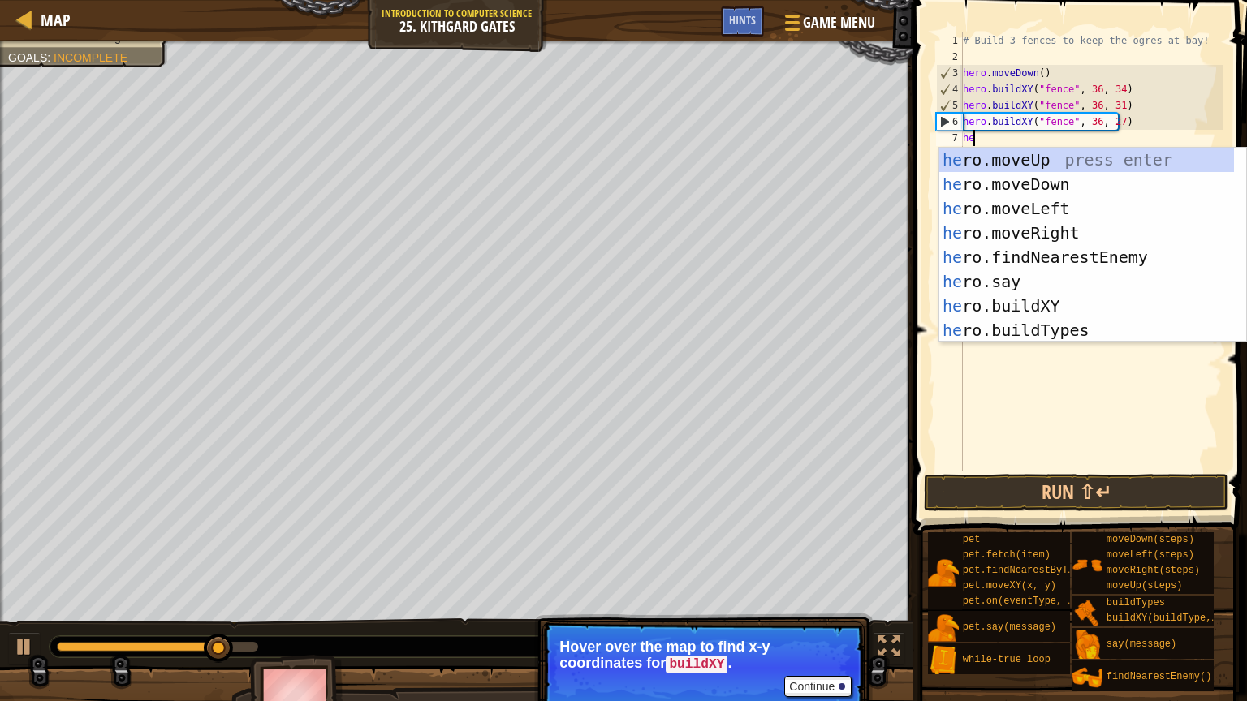
type textarea "her"
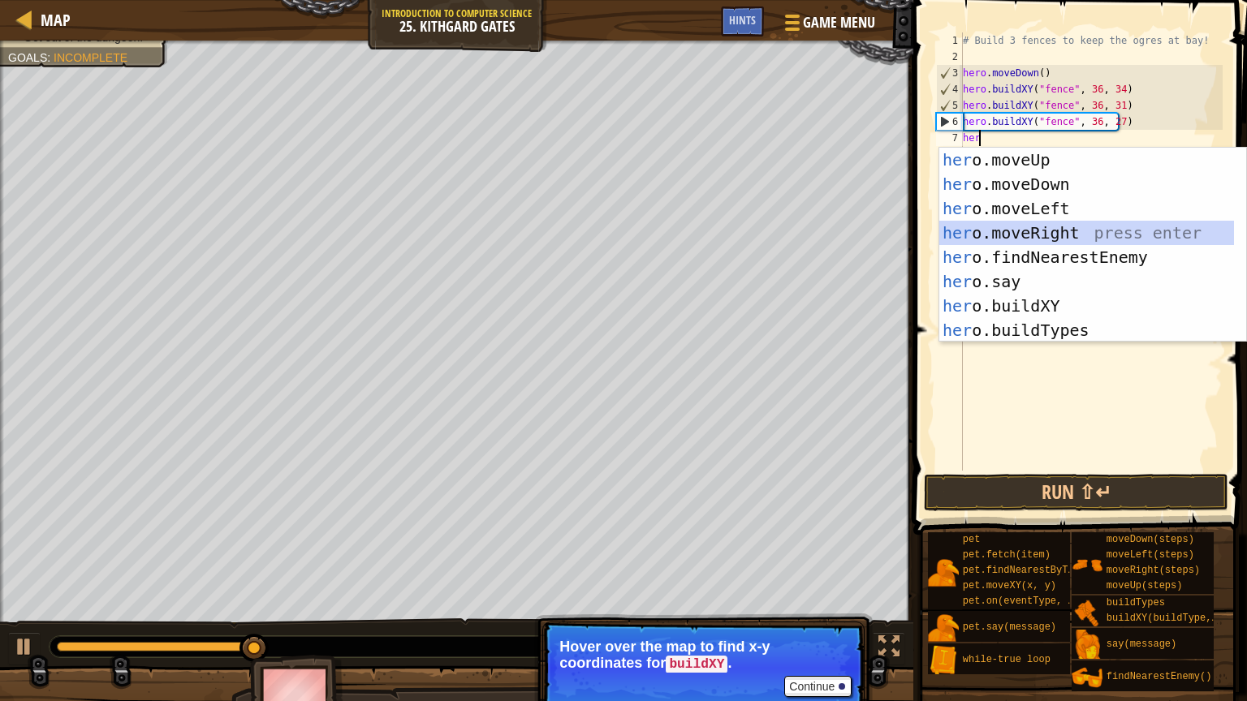
click at [1047, 231] on div "her o.moveUp press enter her o.moveDown press enter her o.moveLeft press enter …" at bounding box center [1086, 269] width 295 height 243
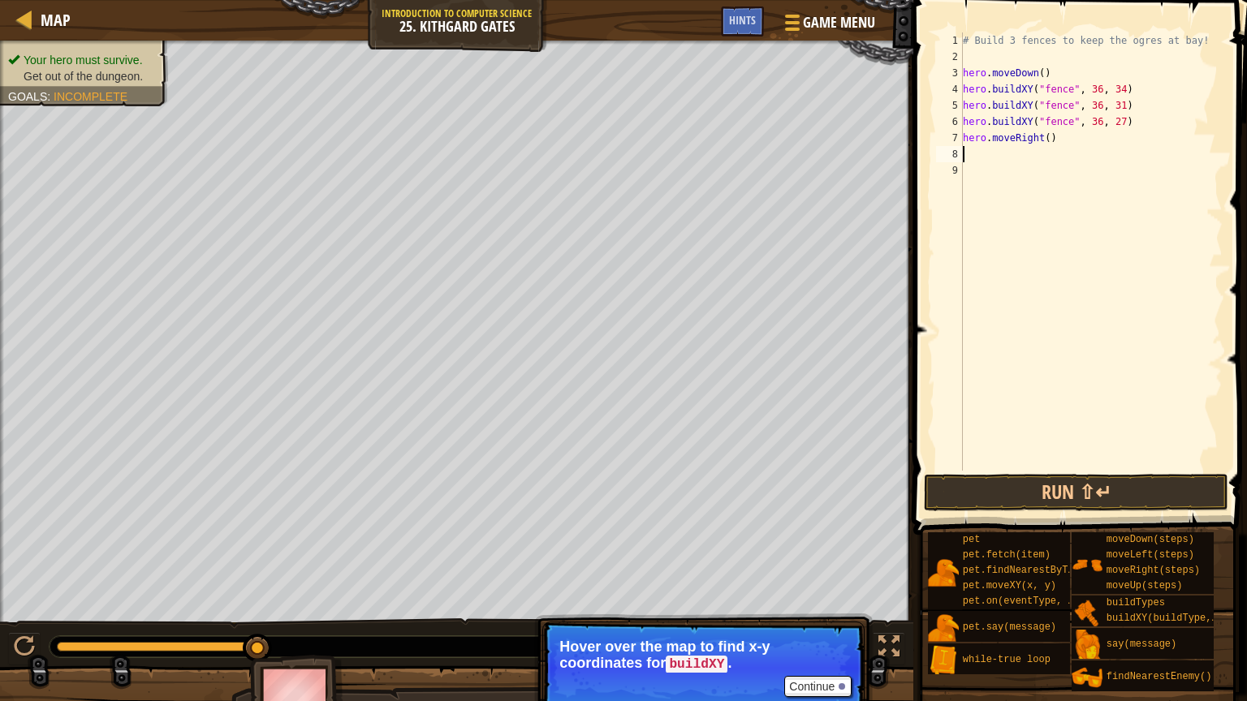
click at [1043, 141] on div "# Build 3 fences to keep the ogres at bay! hero . moveDown ( ) hero . buildXY (…" at bounding box center [1090, 267] width 263 height 471
click at [1071, 500] on button "Run ⇧↵" at bounding box center [1076, 492] width 304 height 37
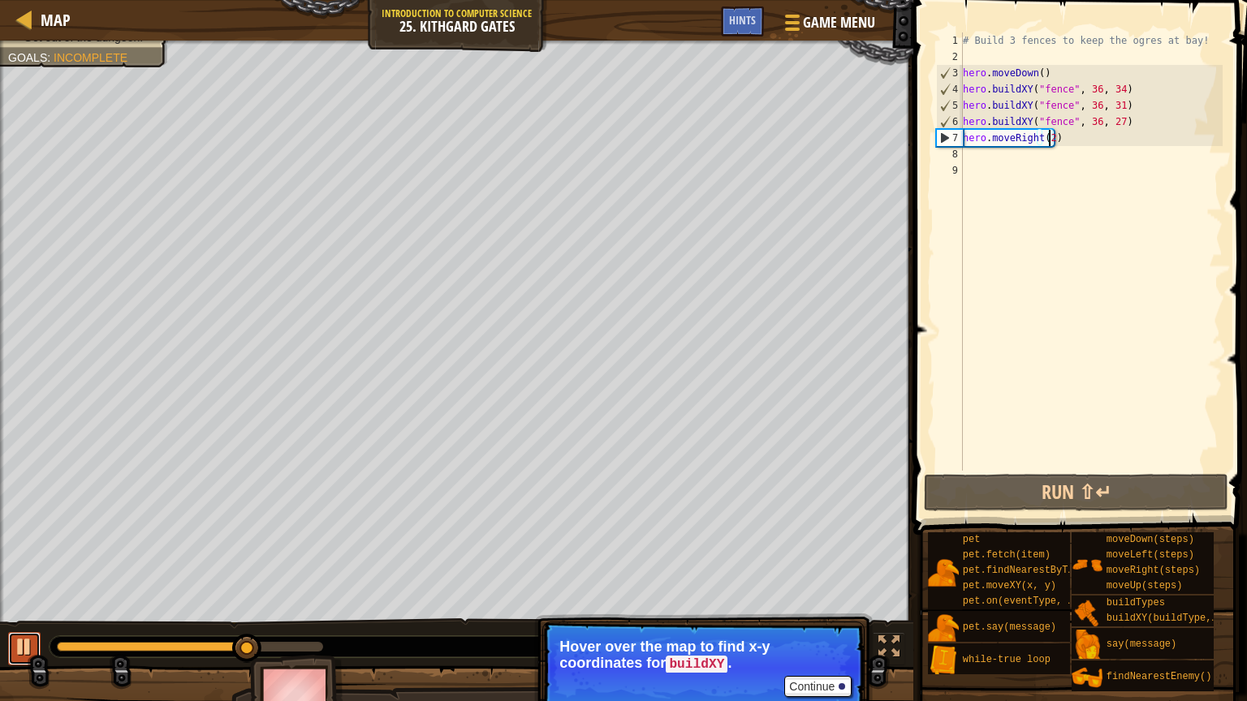
click at [14, 521] on div at bounding box center [24, 646] width 21 height 21
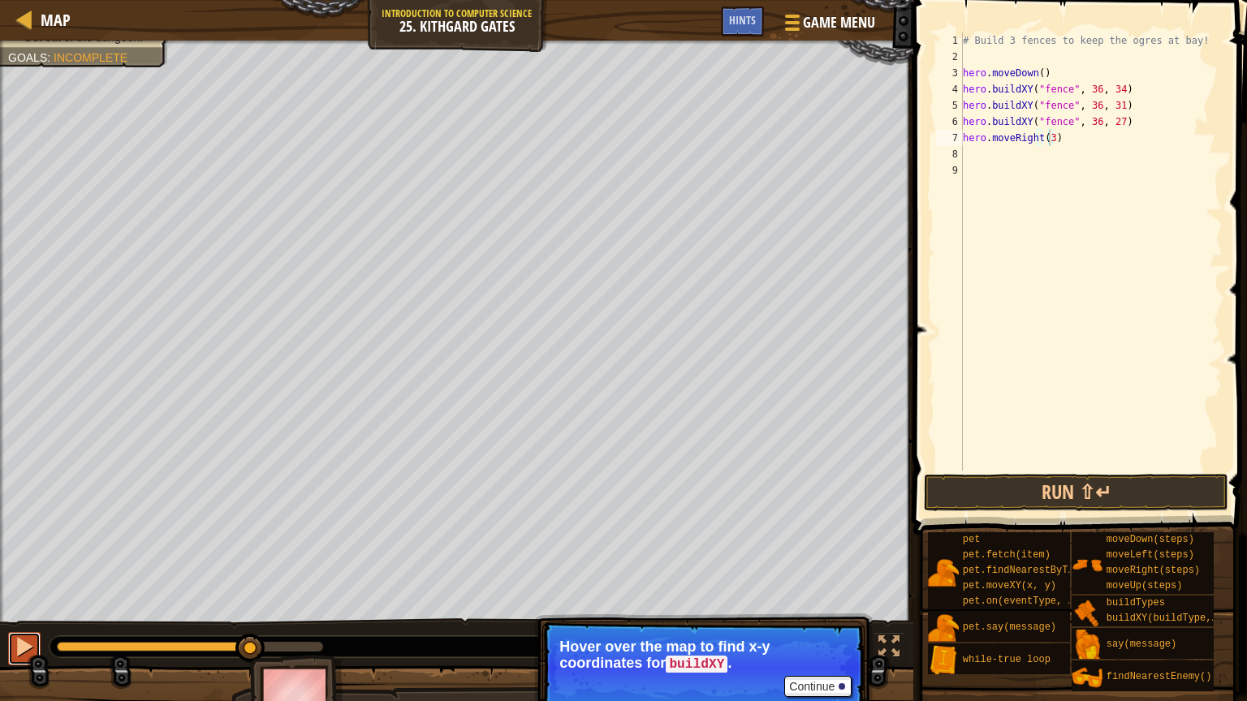
click at [23, 521] on div at bounding box center [24, 646] width 21 height 21
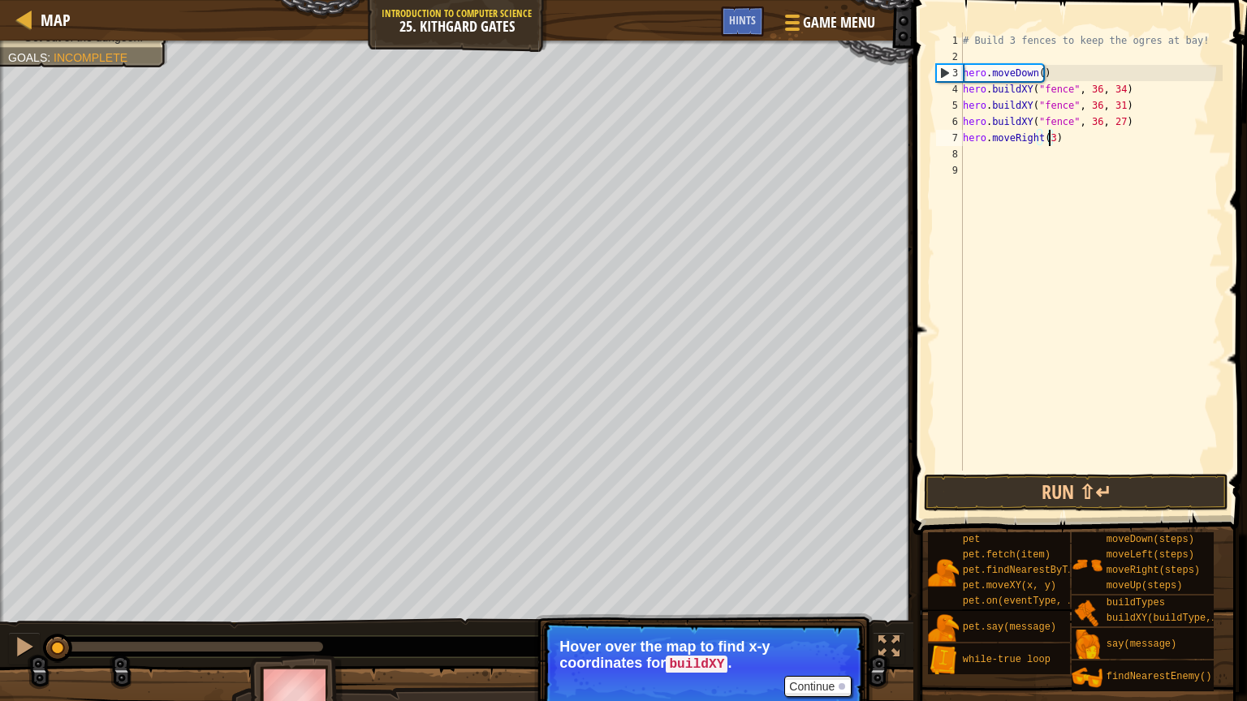
drag, startPoint x: 282, startPoint y: 649, endPoint x: 0, endPoint y: 609, distance: 285.4
click at [0, 521] on div "Your hero must survive. Get out of the dungeon. Goals : Incomplete ♫ Anya 123 x…" at bounding box center [623, 387] width 1247 height 692
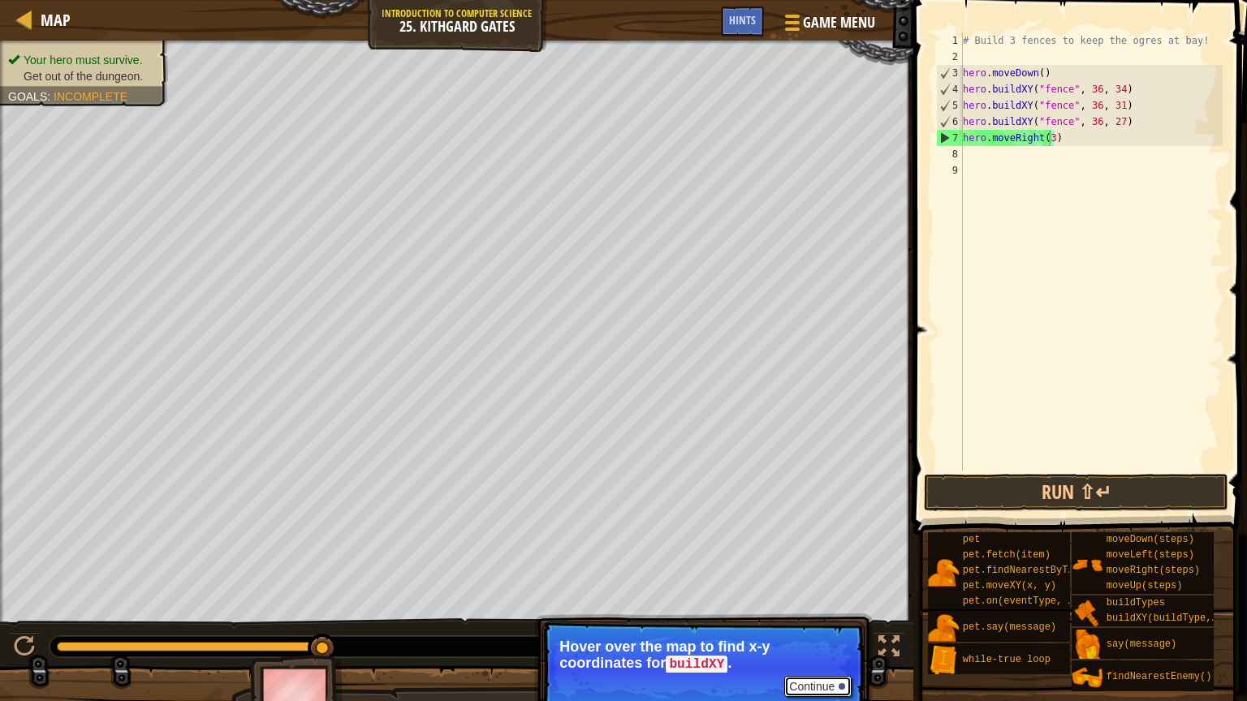
click at [832, 521] on button "Continue" at bounding box center [817, 686] width 67 height 21
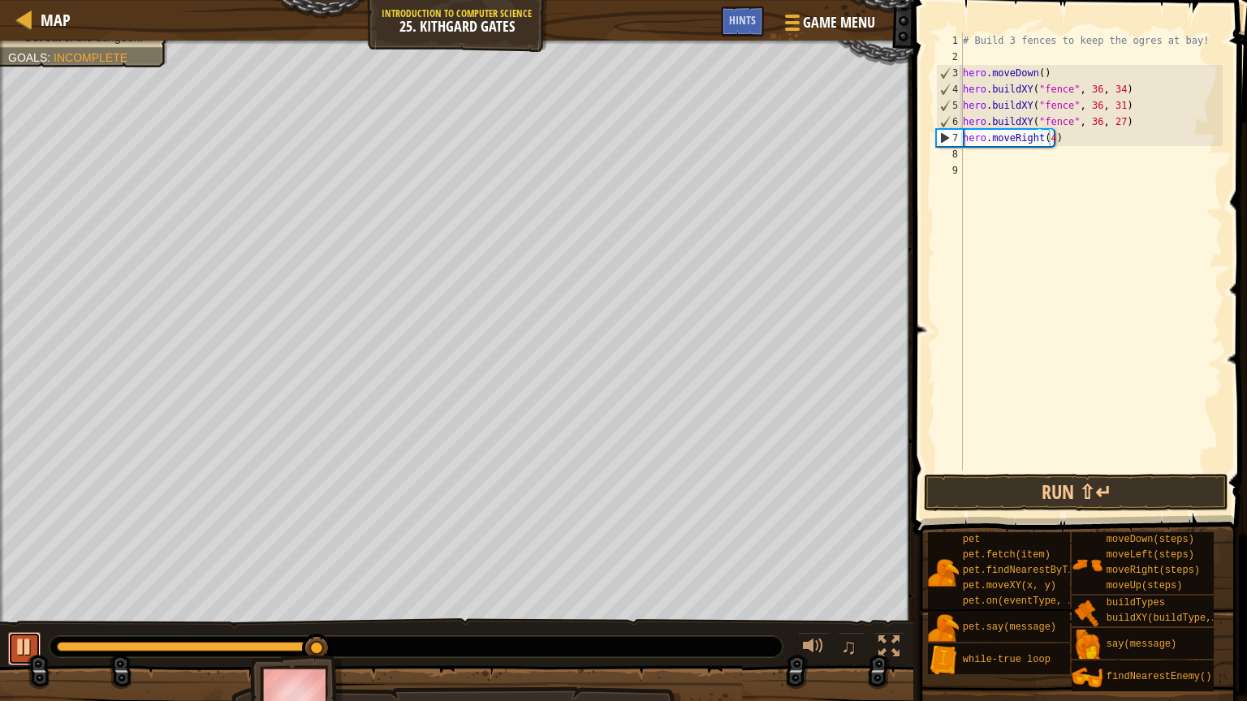
click at [22, 521] on div at bounding box center [24, 646] width 21 height 21
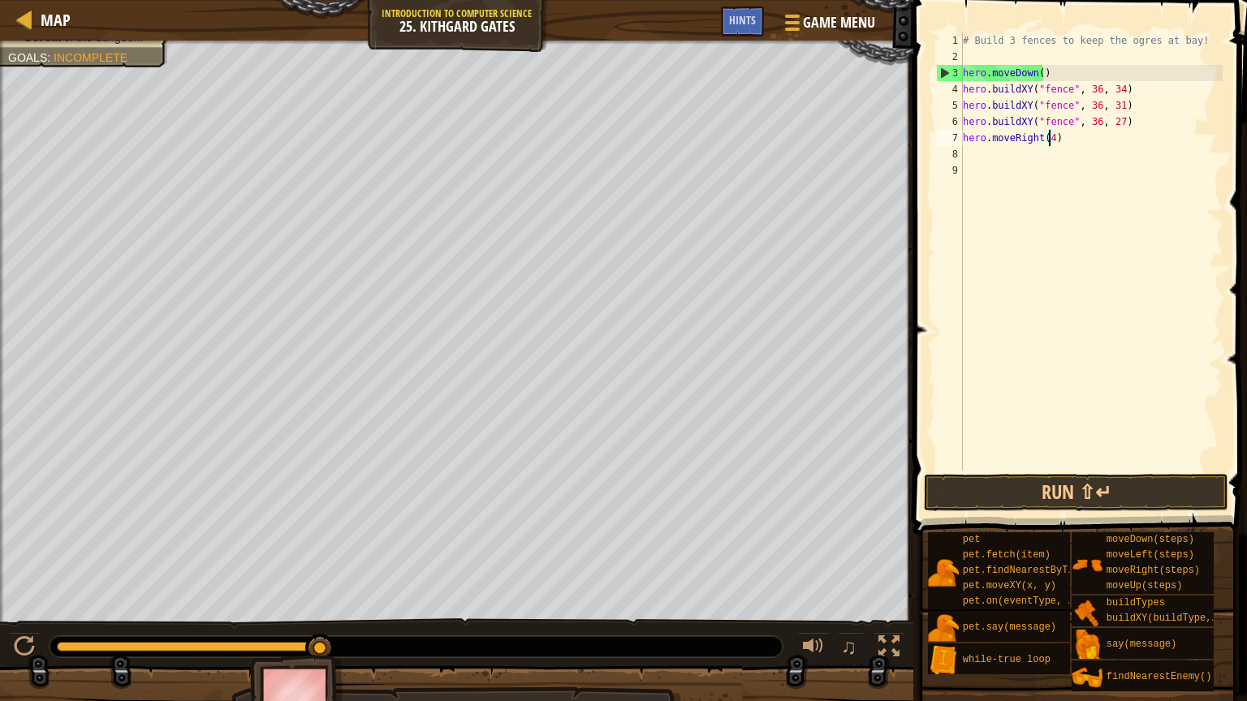
click at [321, 521] on div at bounding box center [190, 647] width 266 height 10
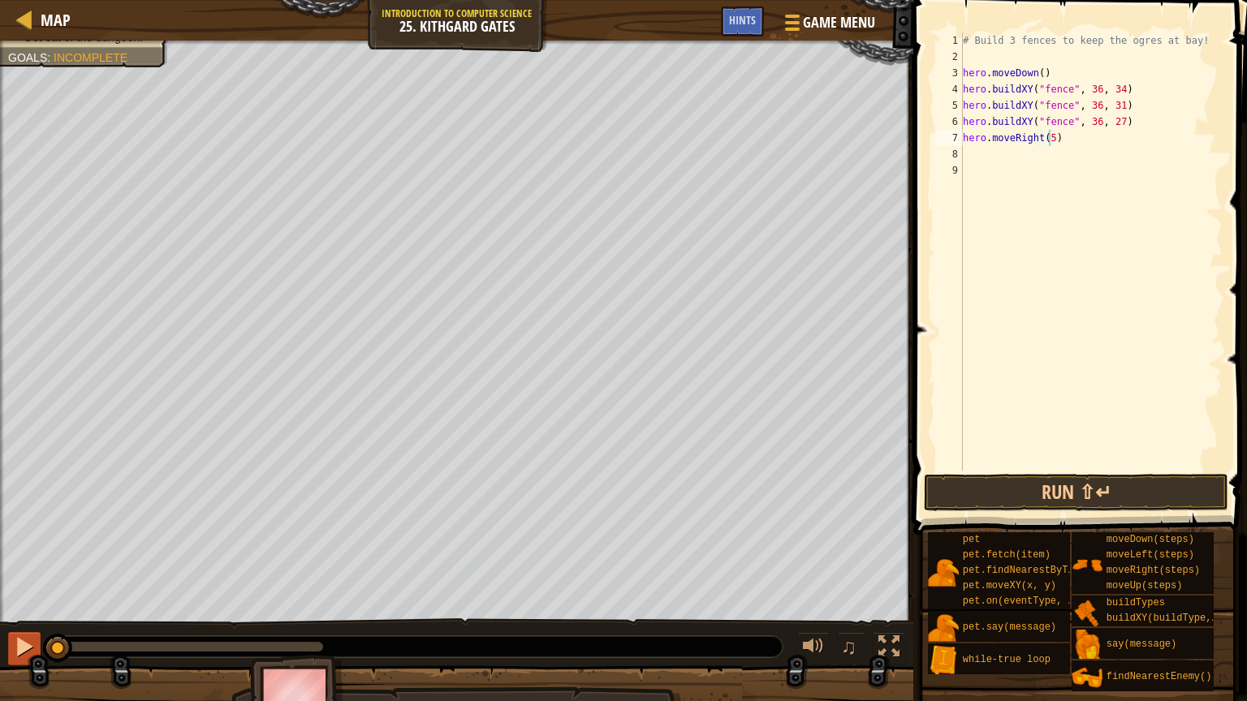
drag, startPoint x: 6, startPoint y: 644, endPoint x: 15, endPoint y: 648, distance: 8.7
click at [7, 521] on div "♫" at bounding box center [456, 642] width 913 height 49
click at [16, 521] on div at bounding box center [24, 646] width 21 height 21
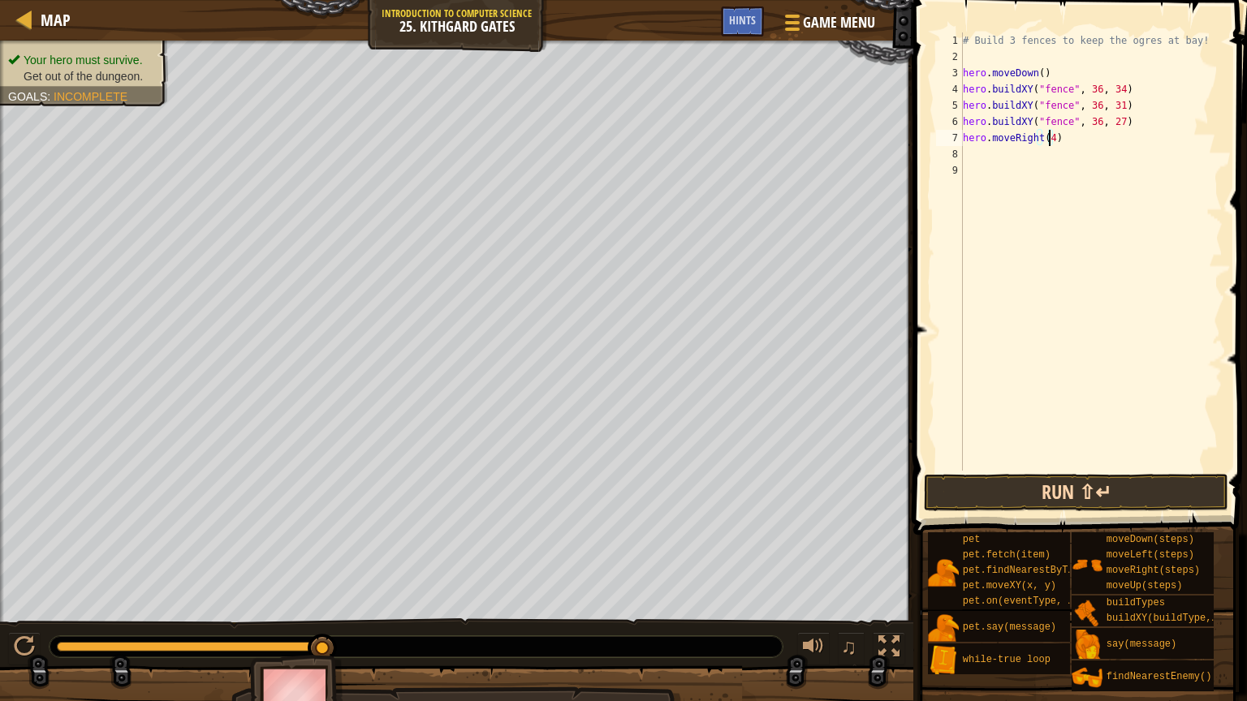
type textarea "hero.moveRight(4)"
click at [1122, 496] on button "Run ⇧↵" at bounding box center [1076, 492] width 304 height 37
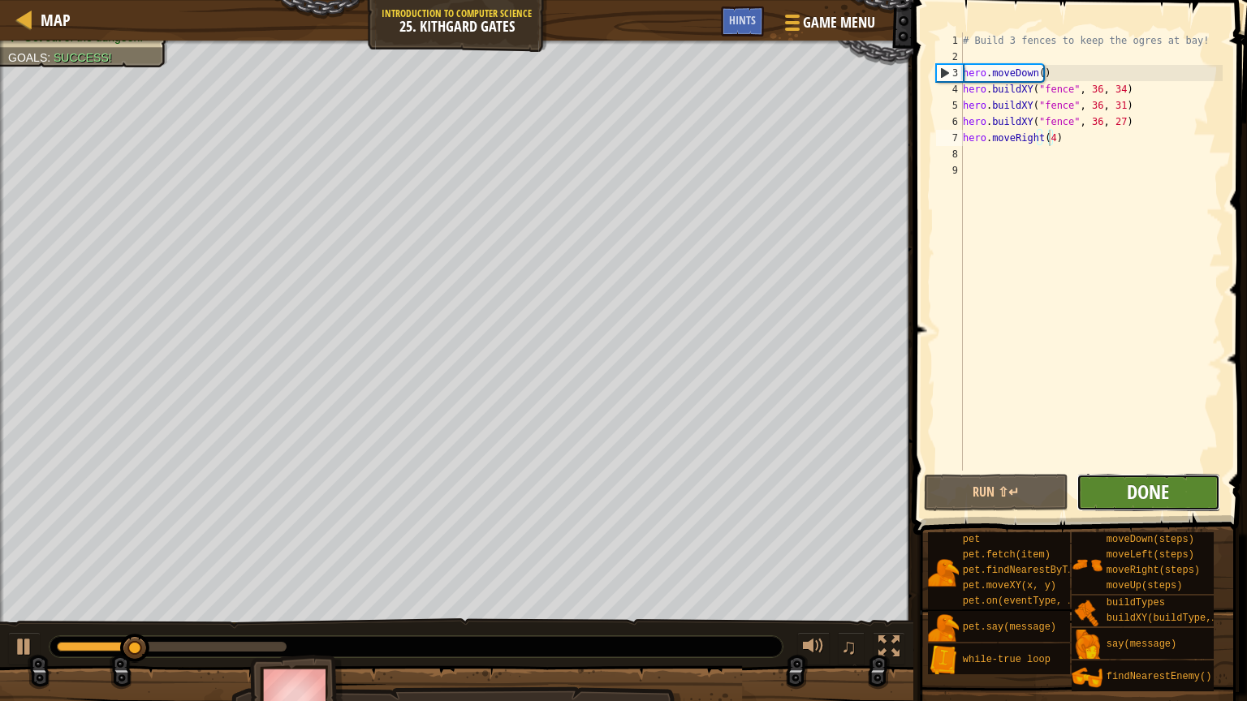
click at [1148, 492] on span "Done" at bounding box center [1148, 492] width 42 height 26
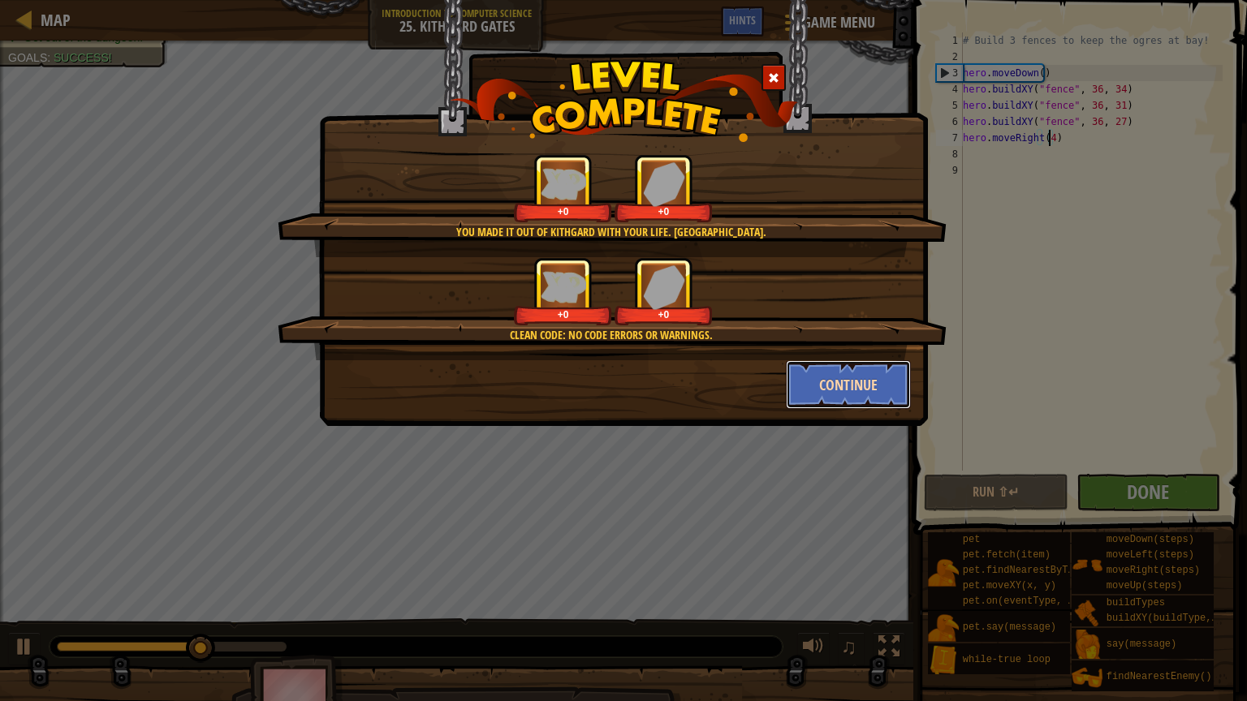
click at [834, 384] on button "Continue" at bounding box center [849, 384] width 126 height 49
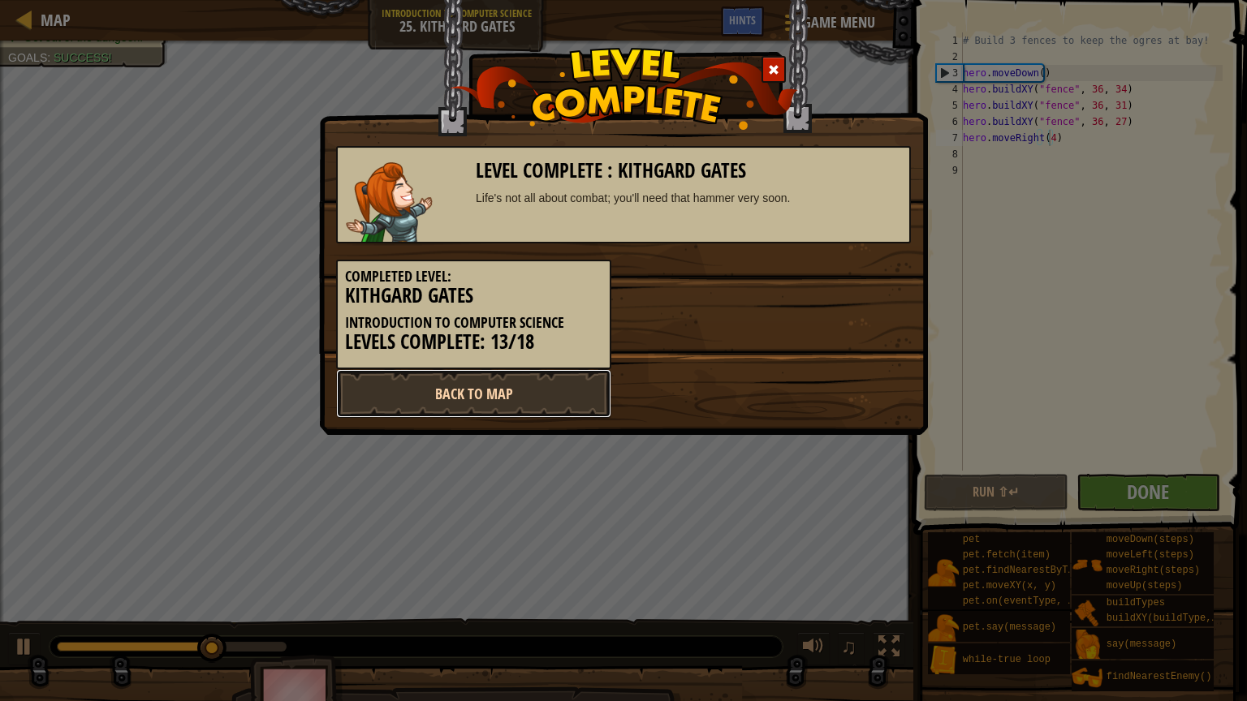
click at [589, 398] on link "Back to Map" at bounding box center [473, 393] width 275 height 49
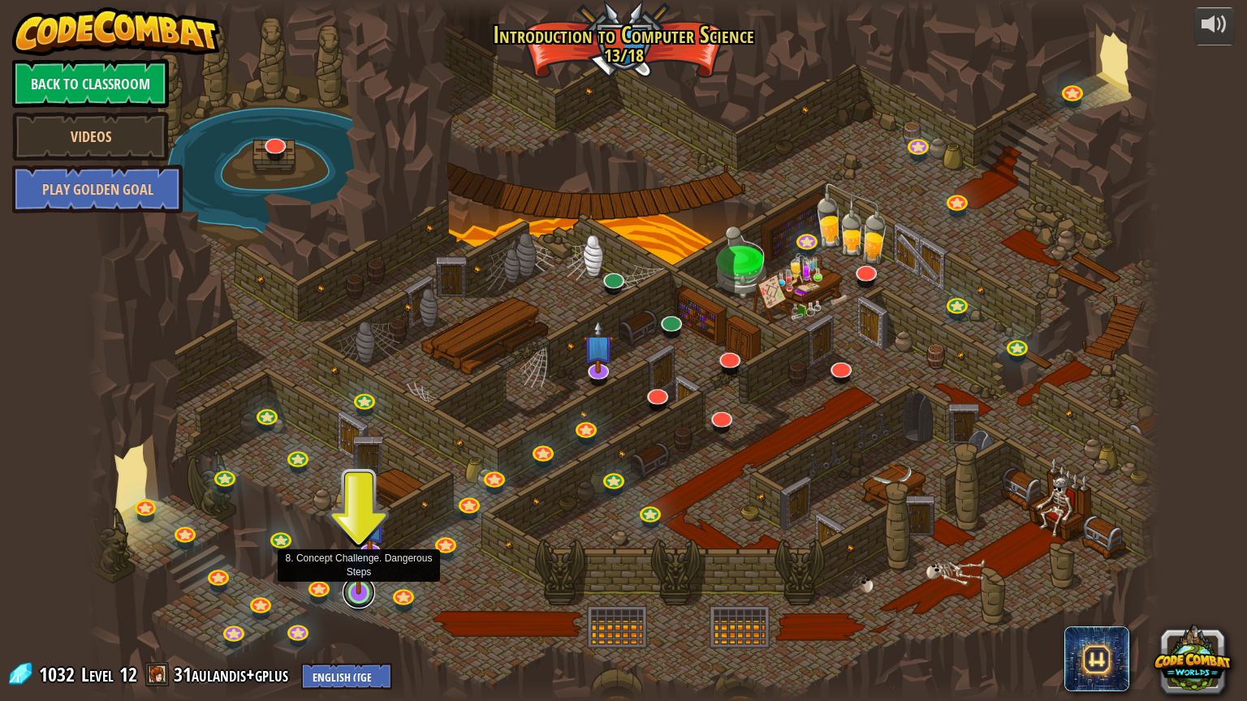
click at [360, 521] on link at bounding box center [359, 592] width 32 height 32
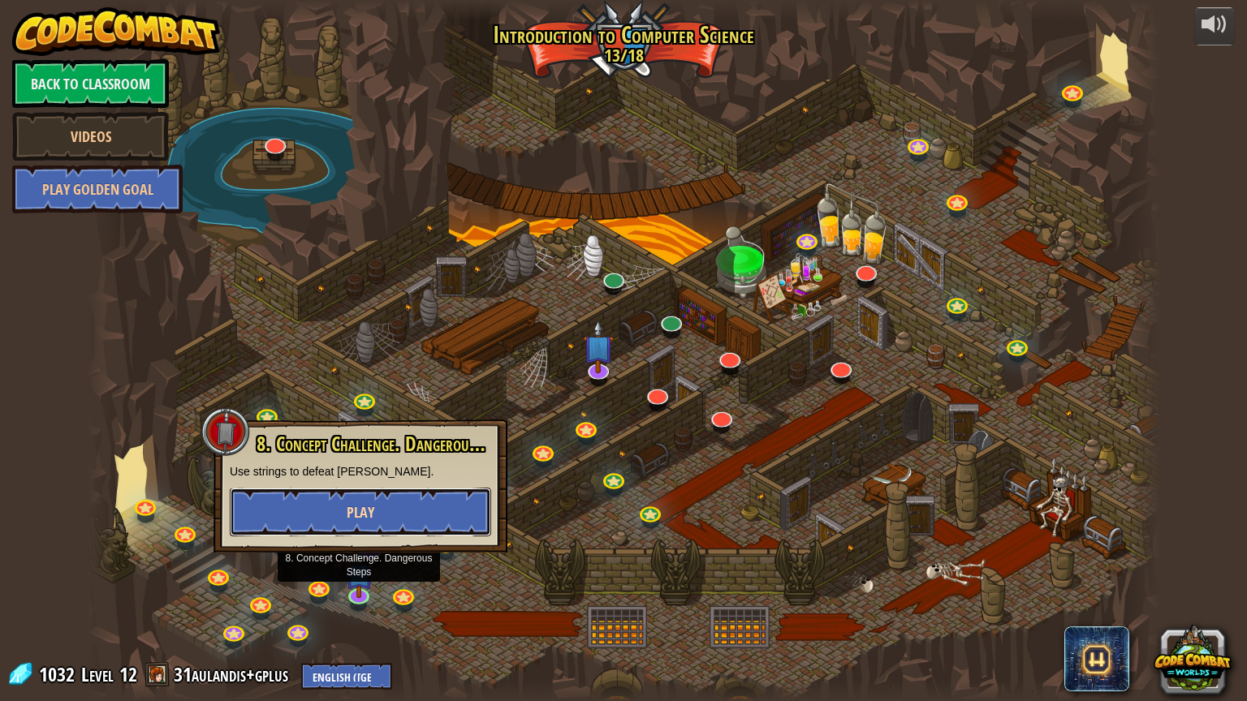
click at [399, 504] on button "Play" at bounding box center [360, 512] width 261 height 49
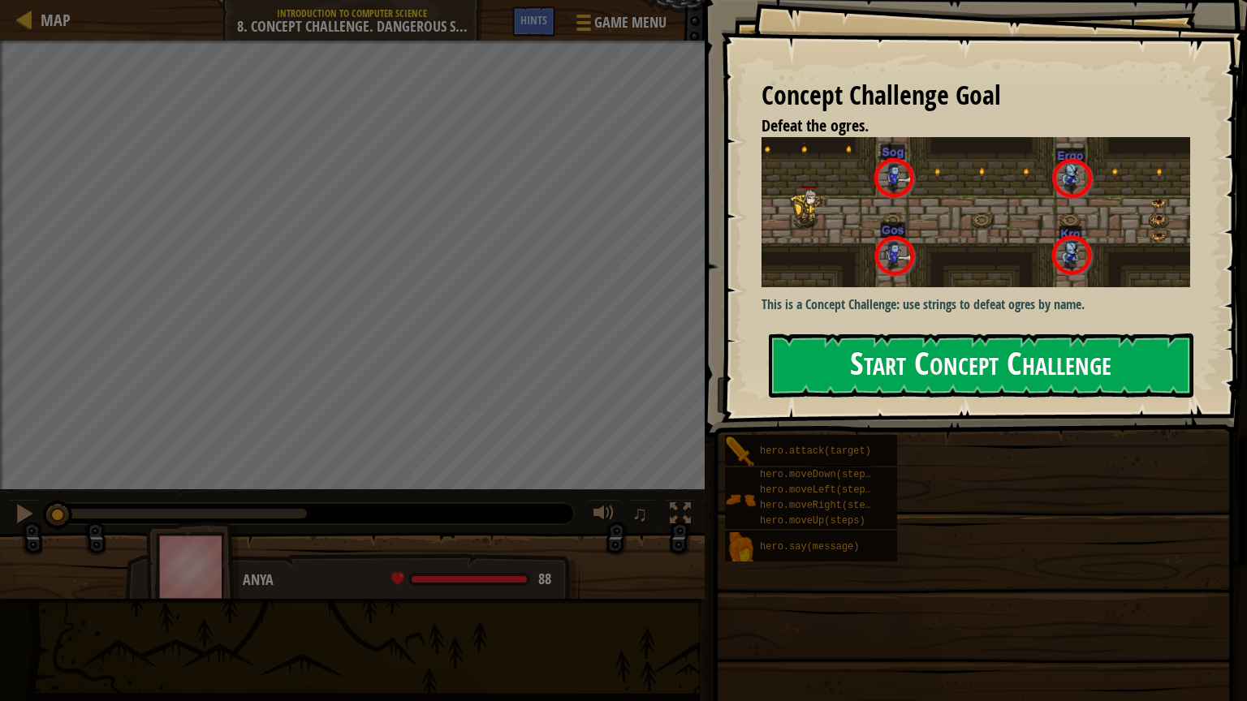
click at [864, 334] on button "Start Concept Challenge" at bounding box center [981, 366] width 424 height 64
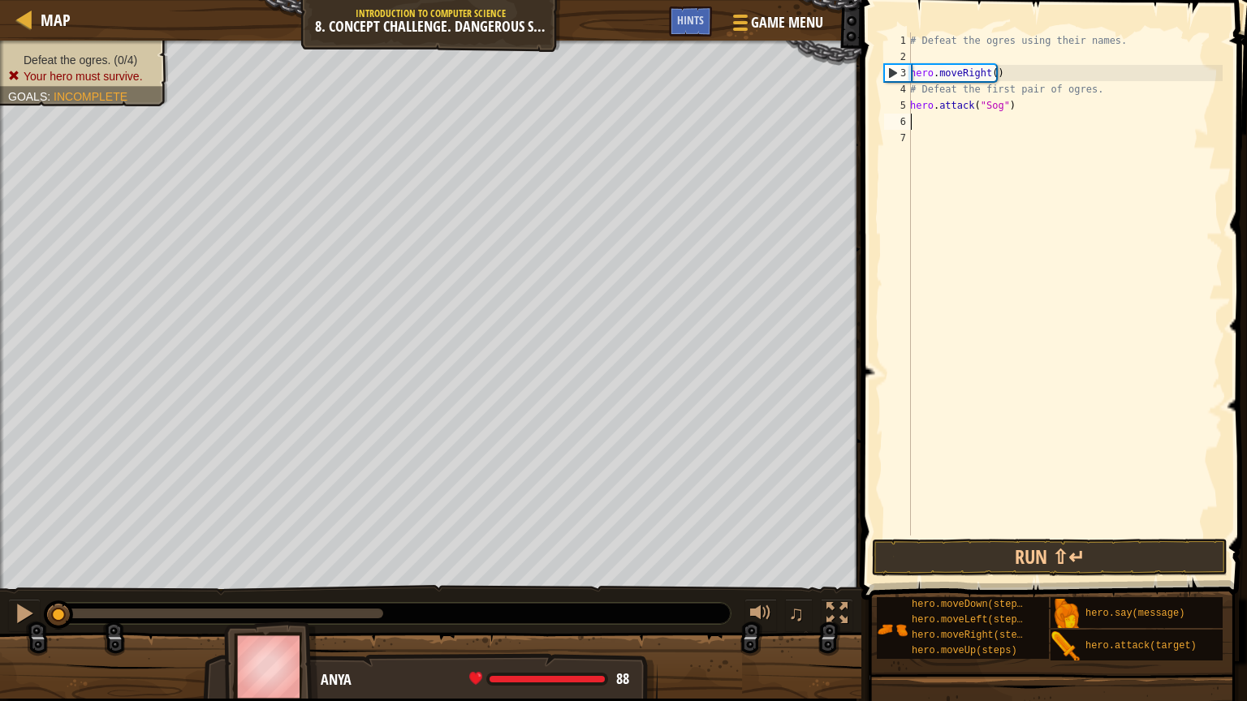
drag, startPoint x: 1010, startPoint y: 179, endPoint x: 915, endPoint y: 124, distance: 109.4
click at [915, 124] on div "# Defeat the ogres using their names. hero . moveRight ( ) # Defeat the first p…" at bounding box center [1065, 300] width 316 height 536
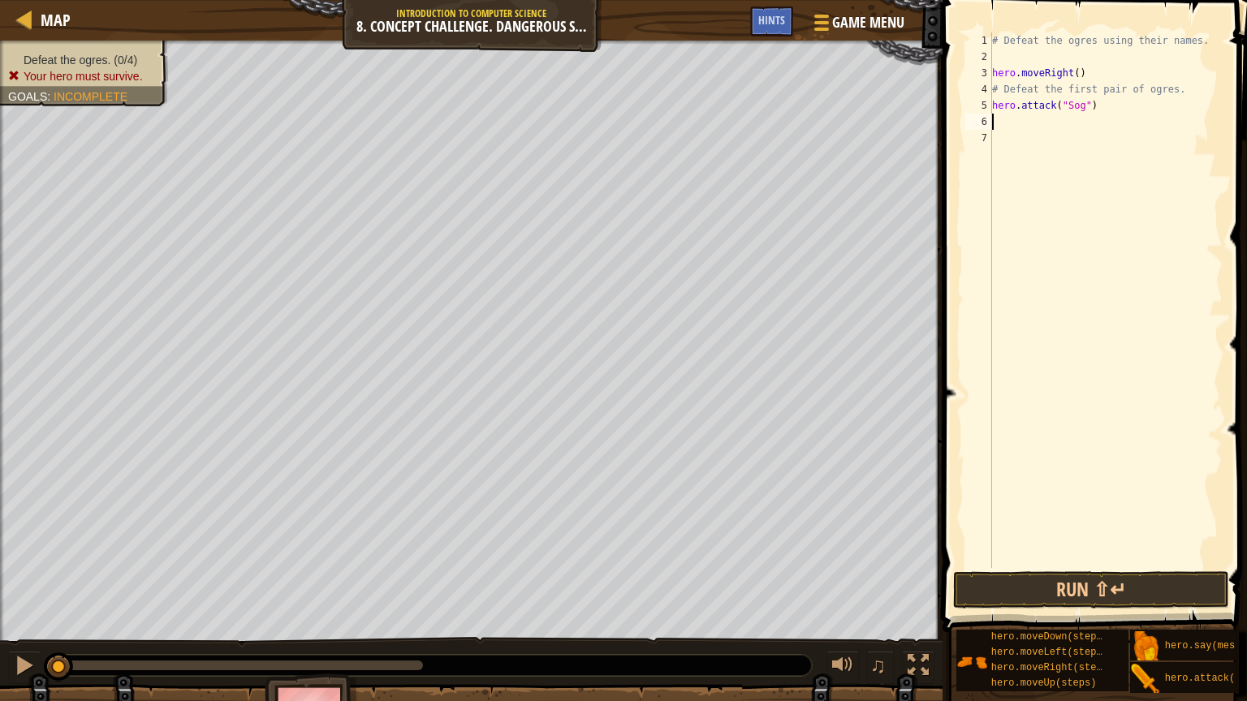
click at [1000, 120] on div "# Defeat the ogres using their names. hero . moveRight ( ) # Defeat the first p…" at bounding box center [1106, 316] width 234 height 568
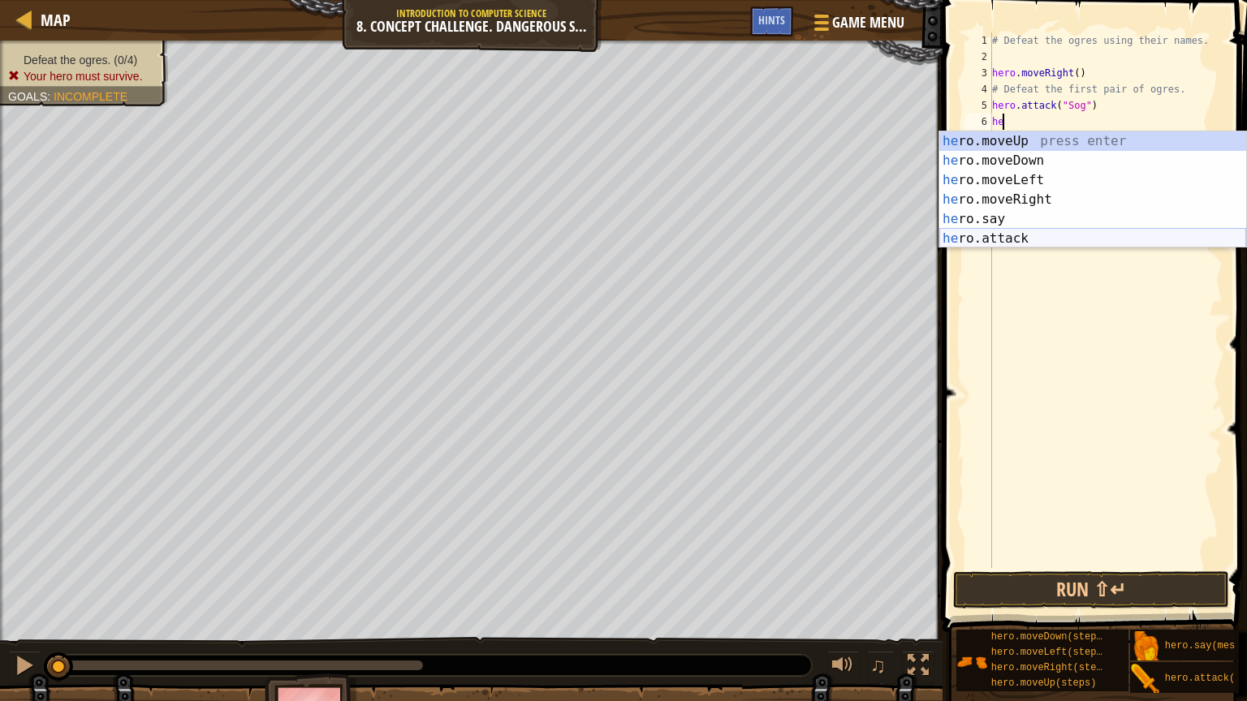
click at [1050, 237] on div "he ro.moveUp press enter he ro.moveDown press enter he ro.moveLeft press enter …" at bounding box center [1092, 209] width 307 height 156
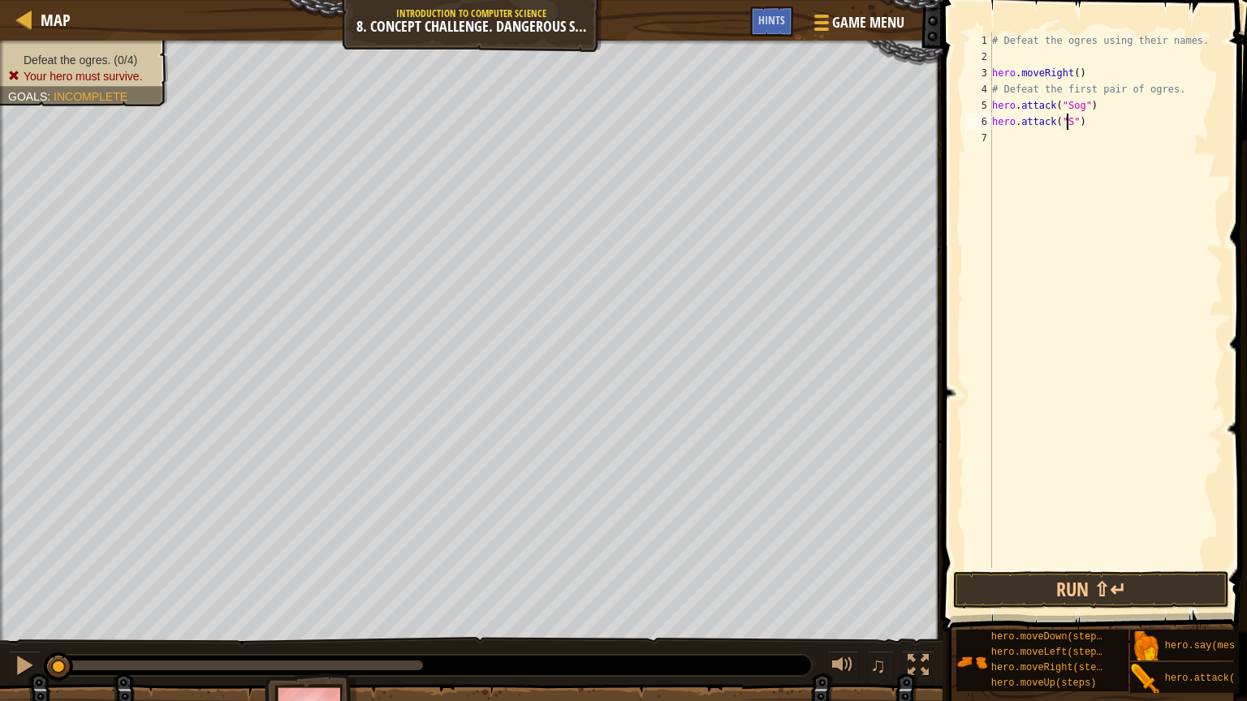
scroll to position [7, 6]
type textarea "hero.attack("Sog")"
click at [1013, 146] on div "# Defeat the ogres using their names. hero . moveRight ( ) # Defeat the first p…" at bounding box center [1106, 316] width 234 height 568
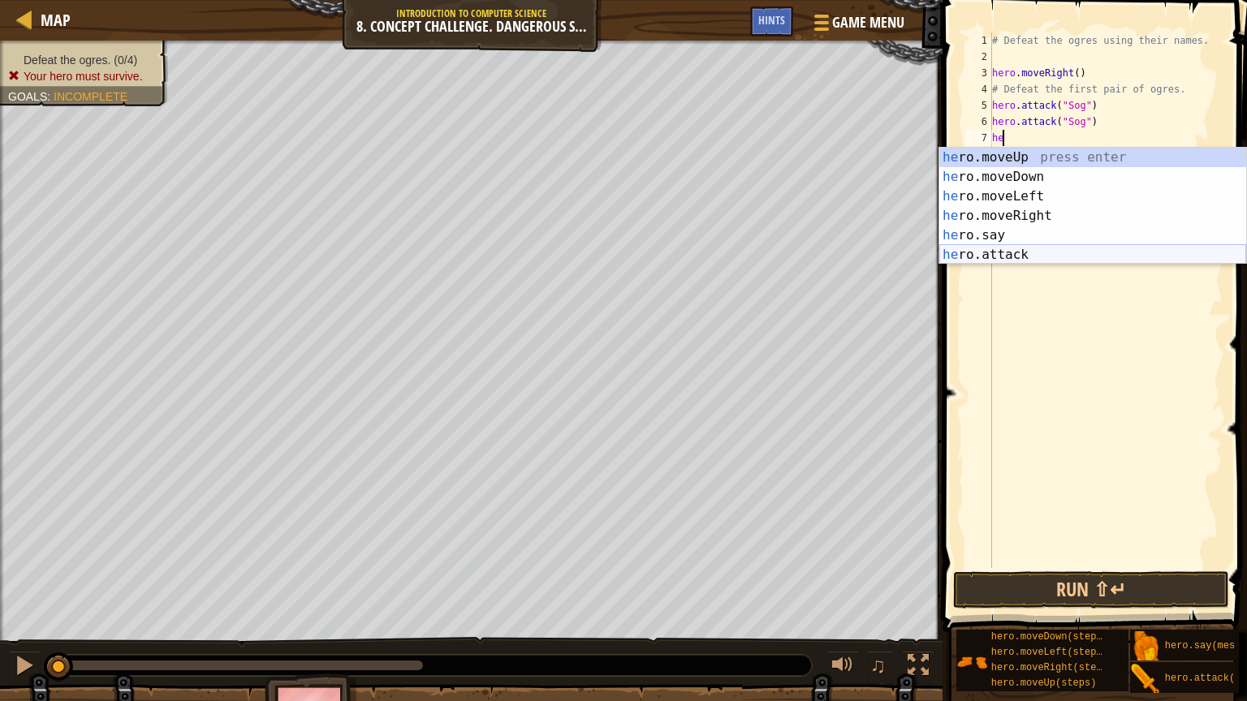
click at [1008, 261] on div "he ro.moveUp press enter he ro.moveDown press enter he ro.moveLeft press enter …" at bounding box center [1092, 226] width 307 height 156
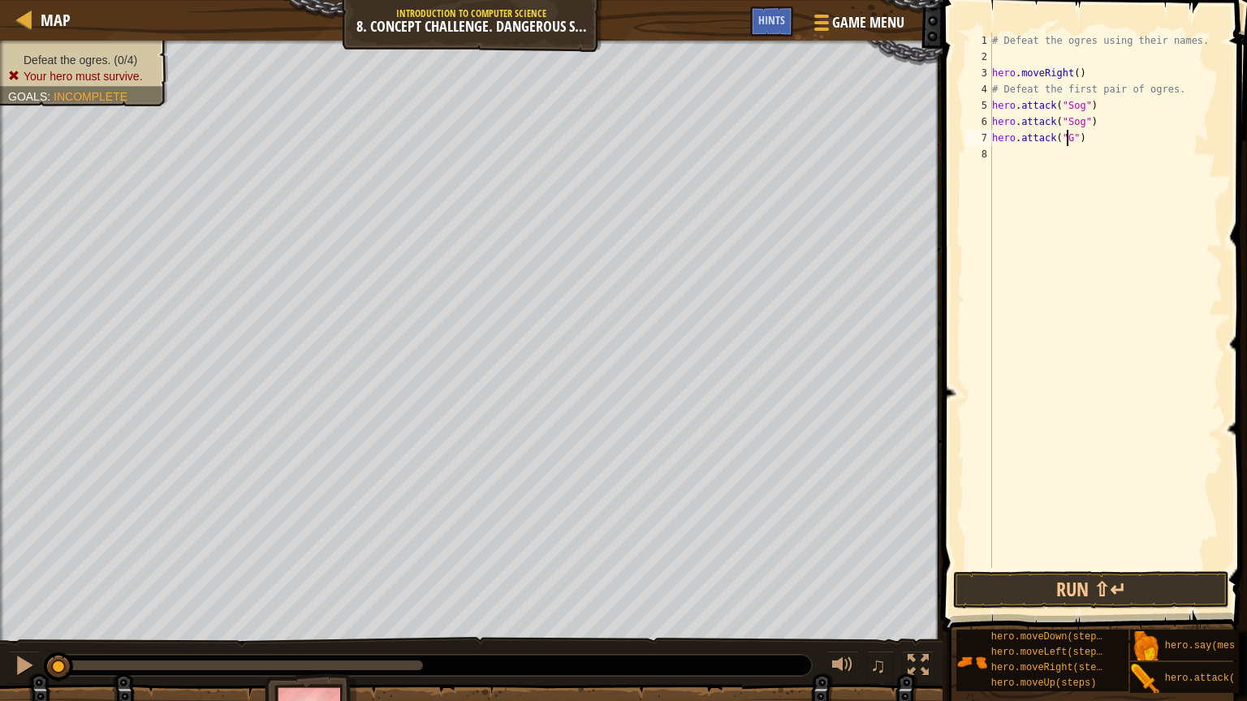
scroll to position [7, 6]
type textarea "hero.attack("Gos")"
click at [1019, 161] on div "# Defeat the ogres using their names. hero . moveRight ( ) # Defeat the first p…" at bounding box center [1106, 316] width 234 height 568
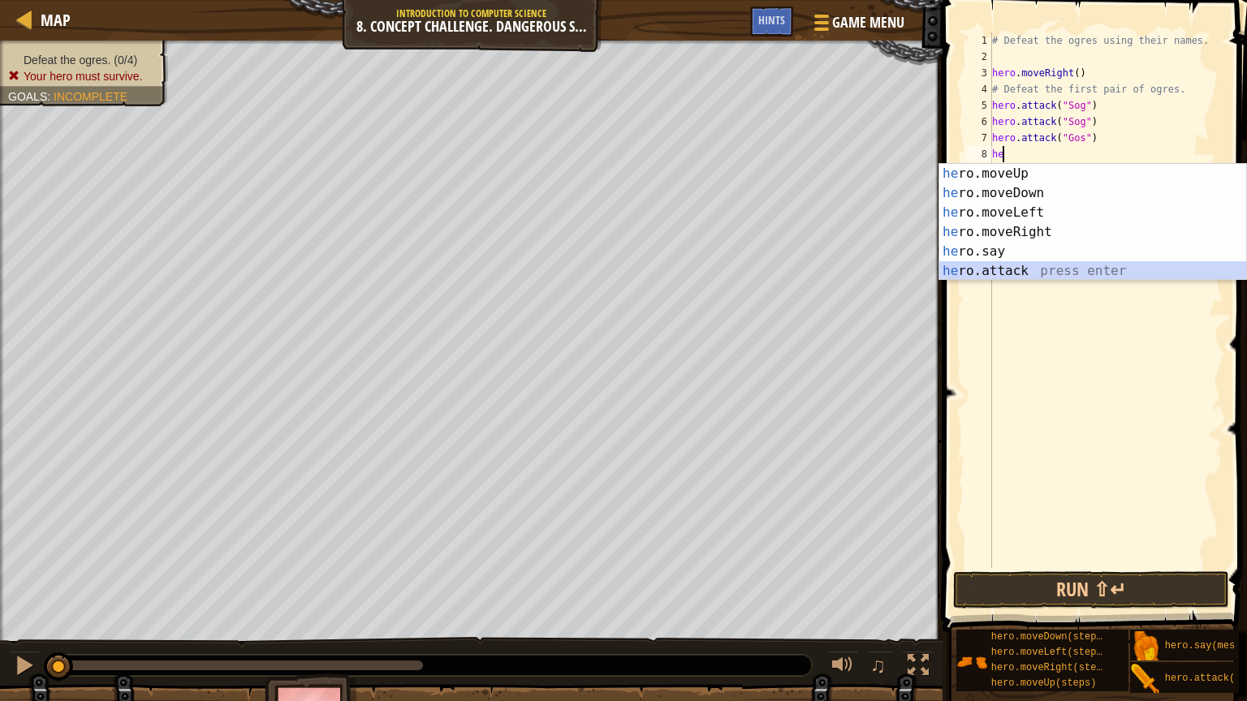
click at [1046, 273] on div "he ro.moveUp press enter he ro.moveDown press enter he ro.moveLeft press enter …" at bounding box center [1092, 242] width 307 height 156
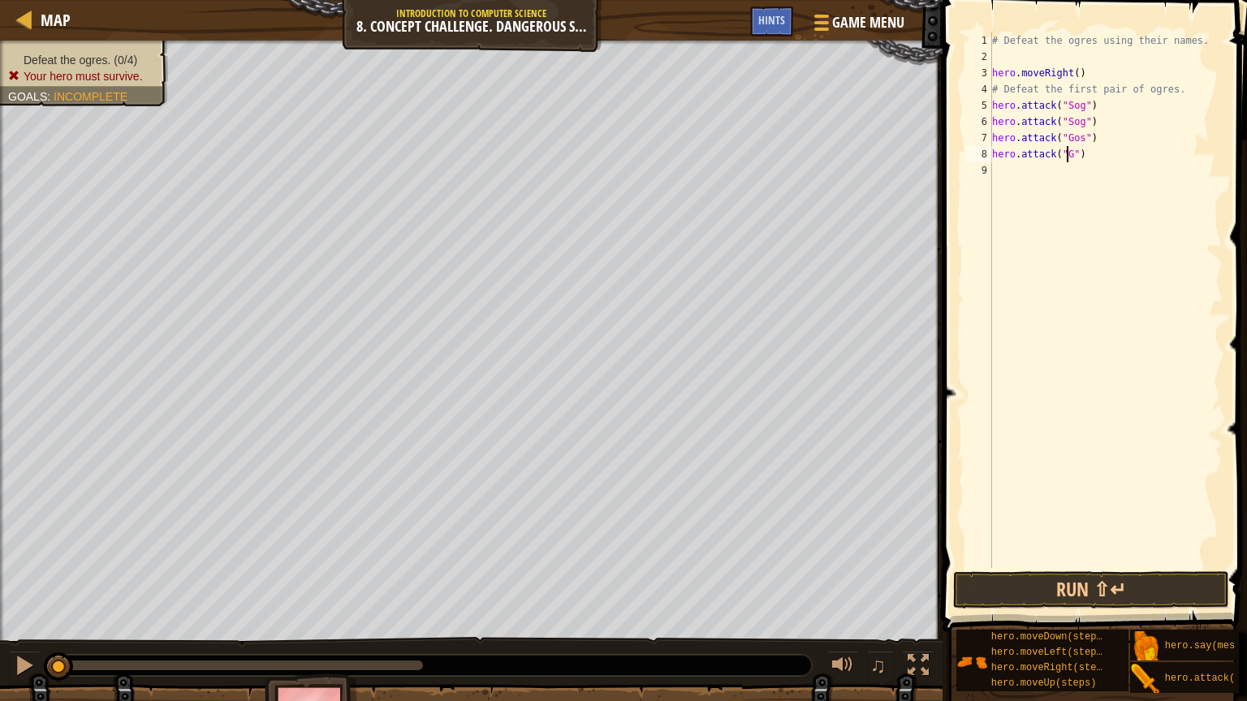
scroll to position [7, 6]
type textarea "hero.attack("Gos")"
click at [1019, 175] on div "# Defeat the ogres using their names. hero . moveRight ( ) # Defeat the first p…" at bounding box center [1106, 316] width 234 height 568
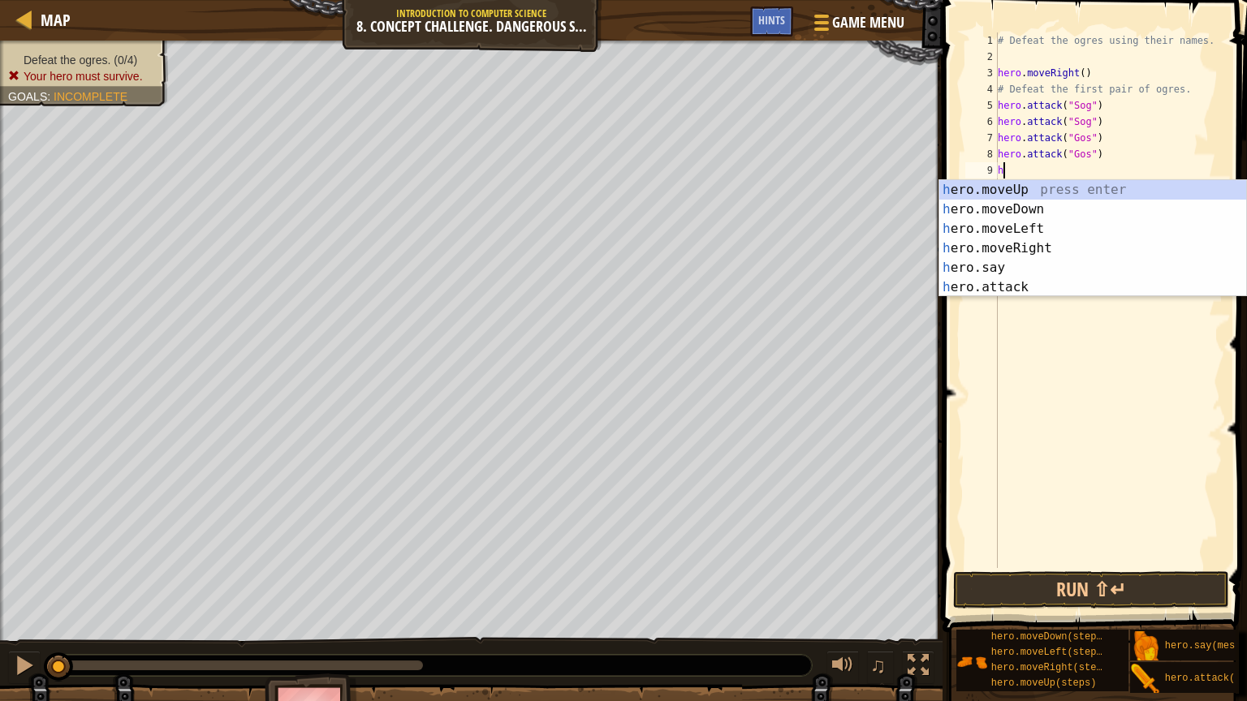
type textarea "he"
click at [1039, 234] on div "he ro.moveUp press enter he ro.moveDown press enter he ro.moveLeft press enter …" at bounding box center [1092, 258] width 307 height 156
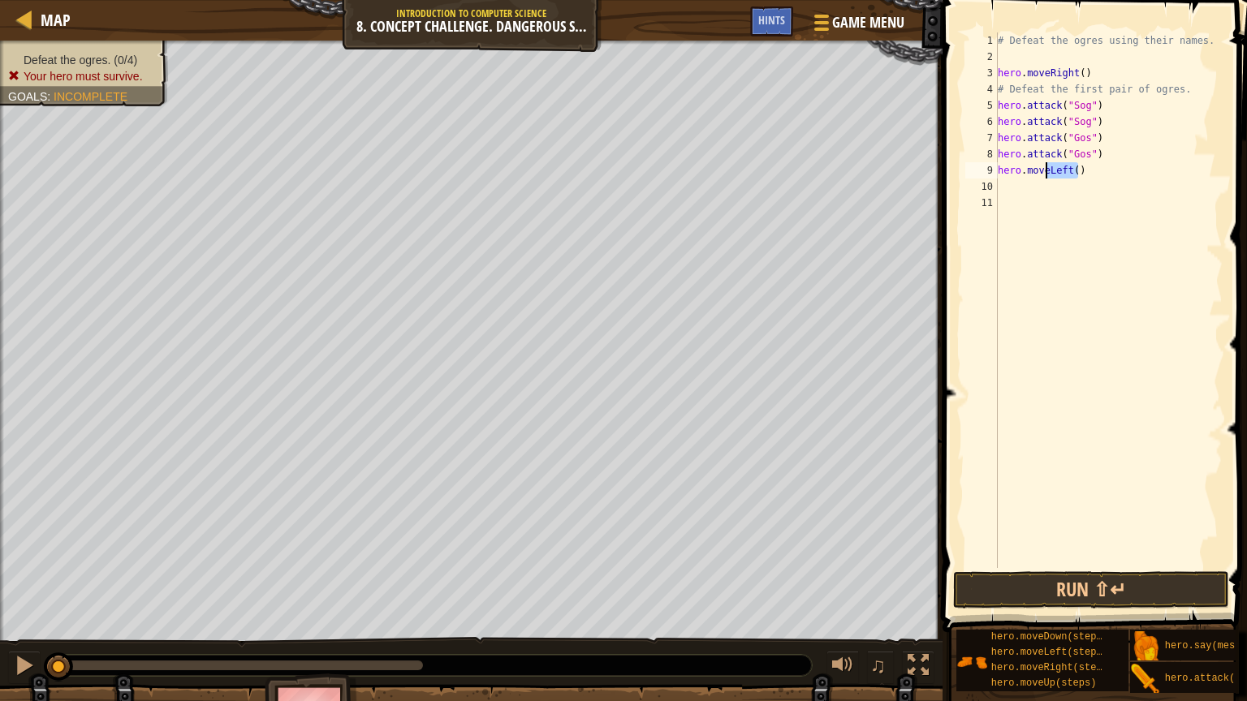
drag, startPoint x: 1092, startPoint y: 173, endPoint x: 1046, endPoint y: 175, distance: 45.5
click at [1046, 174] on div "# Defeat the ogres using their names. hero . moveRight ( ) # Defeat the first p…" at bounding box center [1108, 316] width 229 height 568
type textarea "hero.moveright"
click at [1081, 192] on div "hero.moveRight press enter" at bounding box center [1092, 209] width 307 height 58
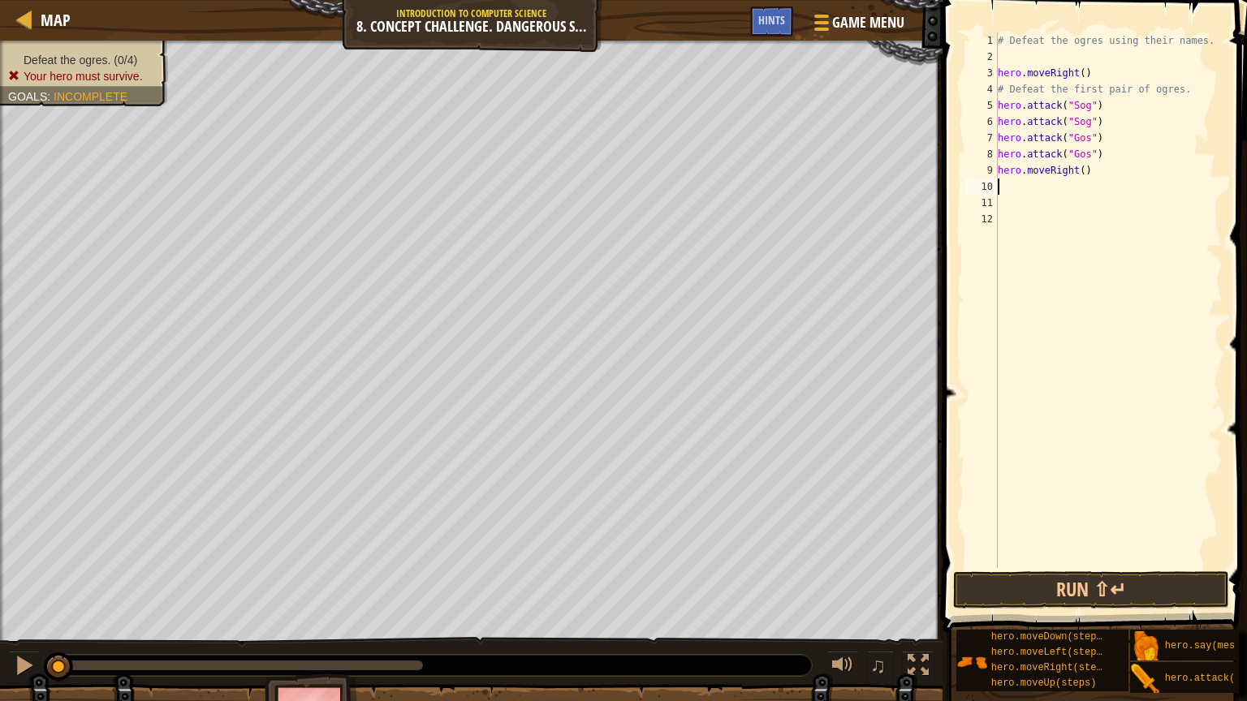
scroll to position [7, 0]
click at [1075, 172] on div "# Defeat the ogres using their names. hero . moveRight ( ) # Defeat the first p…" at bounding box center [1108, 316] width 229 height 568
click at [1078, 174] on div "# Defeat the ogres using their names. hero . moveRight ( ) # Defeat the first p…" at bounding box center [1108, 316] width 229 height 568
type textarea "hero.moveRight(2)"
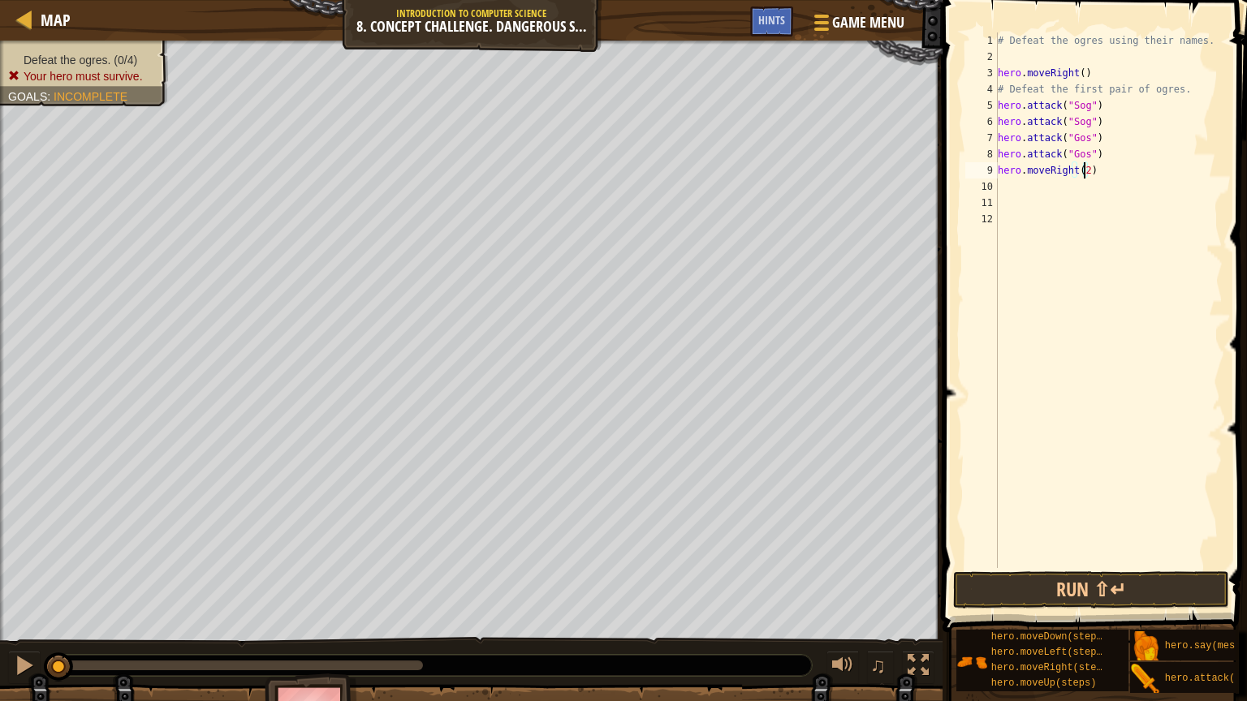
click at [1006, 188] on div "# Defeat the ogres using their names. hero . moveRight ( ) # Defeat the first p…" at bounding box center [1108, 316] width 229 height 568
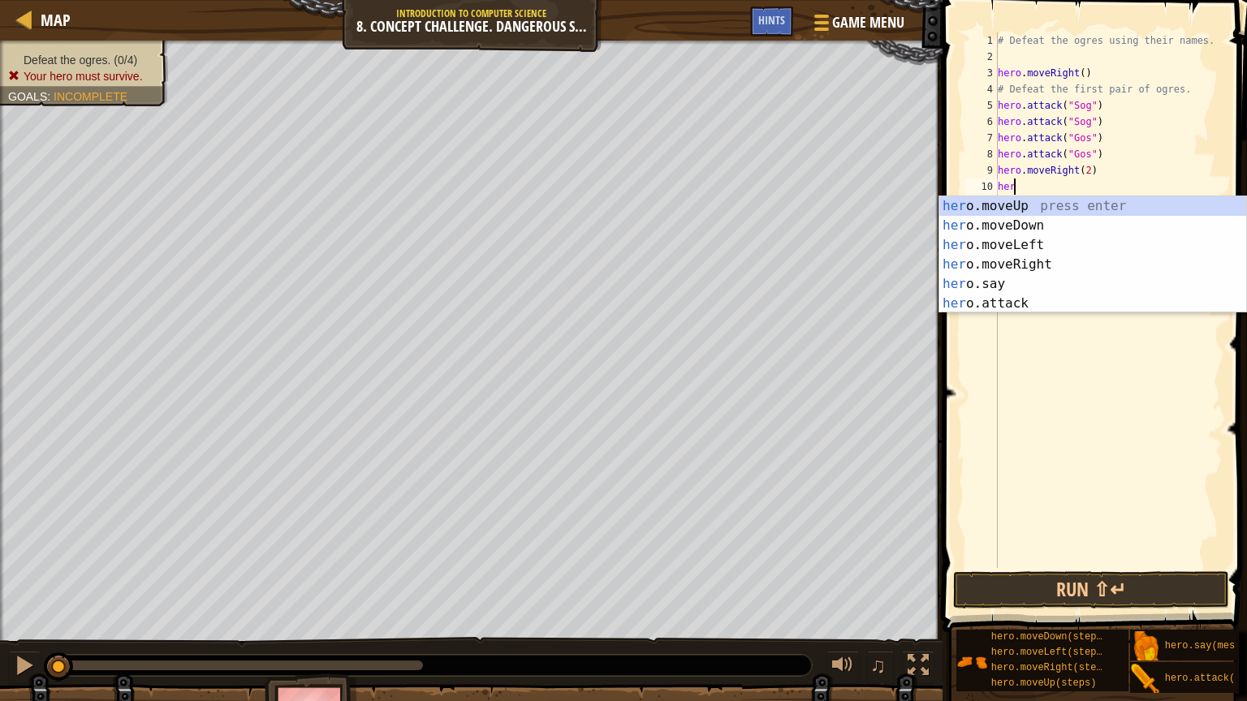
scroll to position [7, 0]
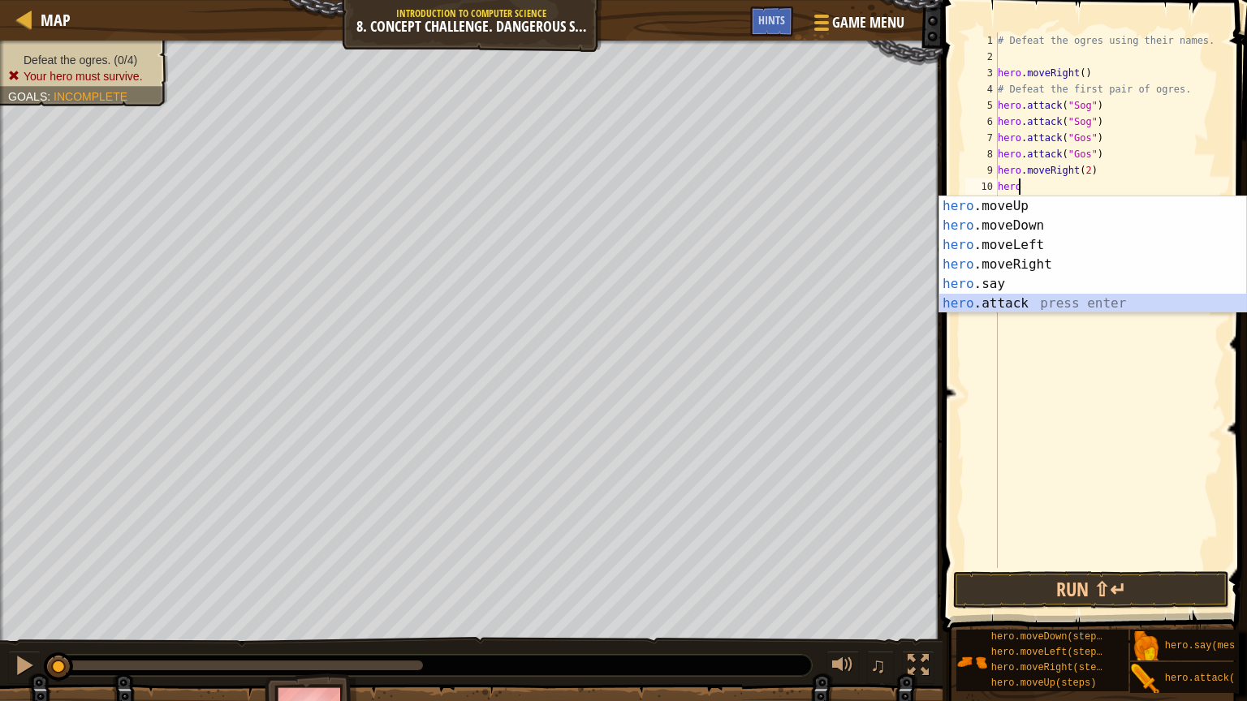
click at [1013, 303] on div "hero .moveUp press enter hero .moveDown press enter hero .moveLeft press enter …" at bounding box center [1092, 274] width 307 height 156
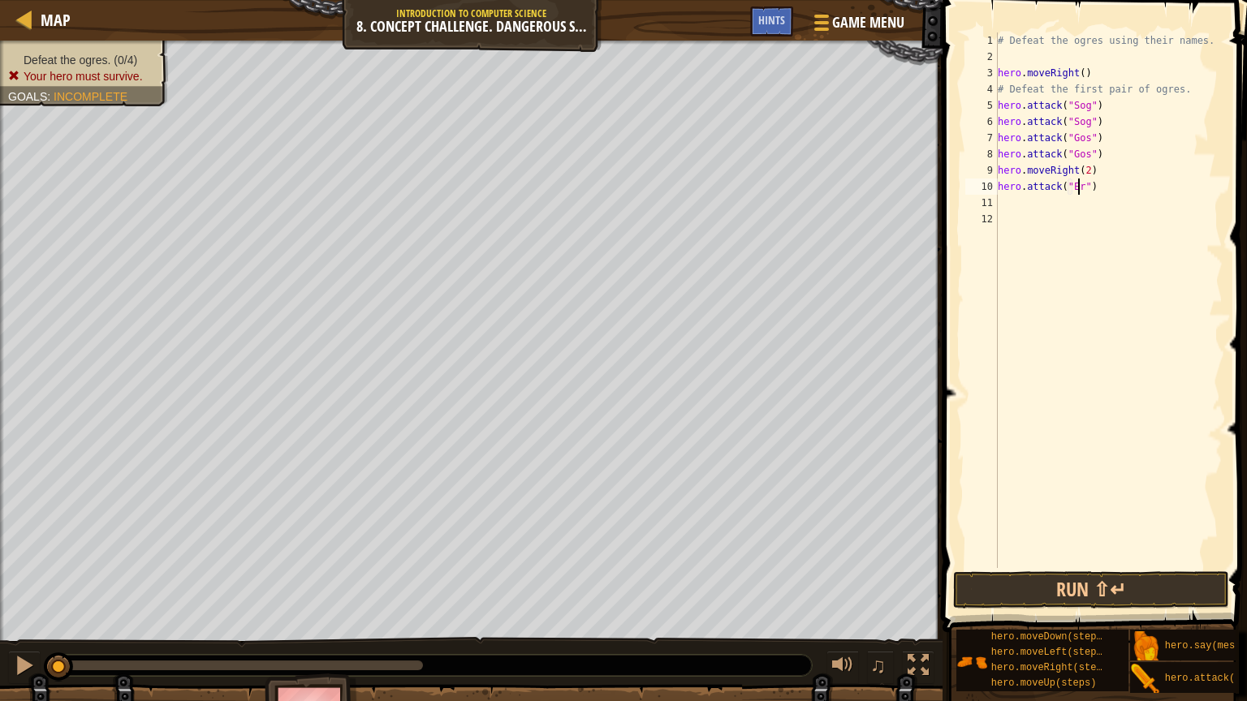
type textarea "hero.attack("Ergo")"
click at [1006, 201] on div "# Defeat the ogres using their names. hero . moveRight ( ) # Defeat the first p…" at bounding box center [1108, 316] width 229 height 568
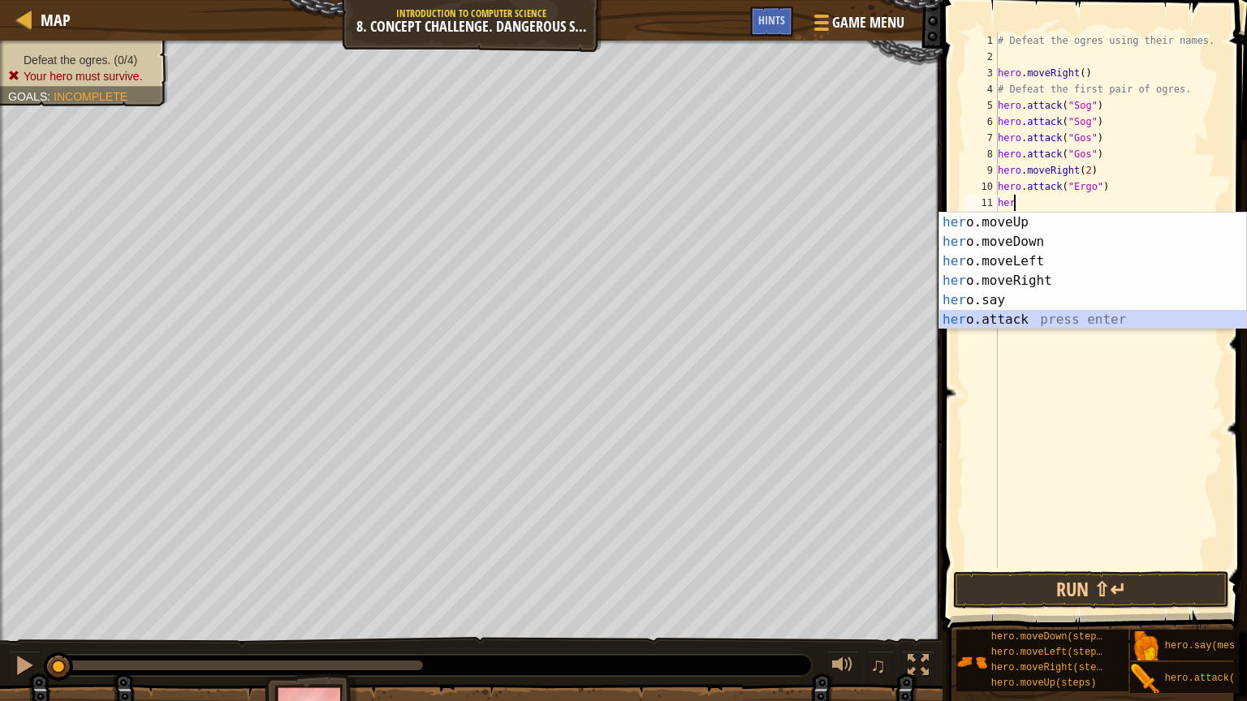
click at [1042, 318] on div "her o.moveUp press enter her o.moveDown press enter her o.moveLeft press enter …" at bounding box center [1092, 291] width 307 height 156
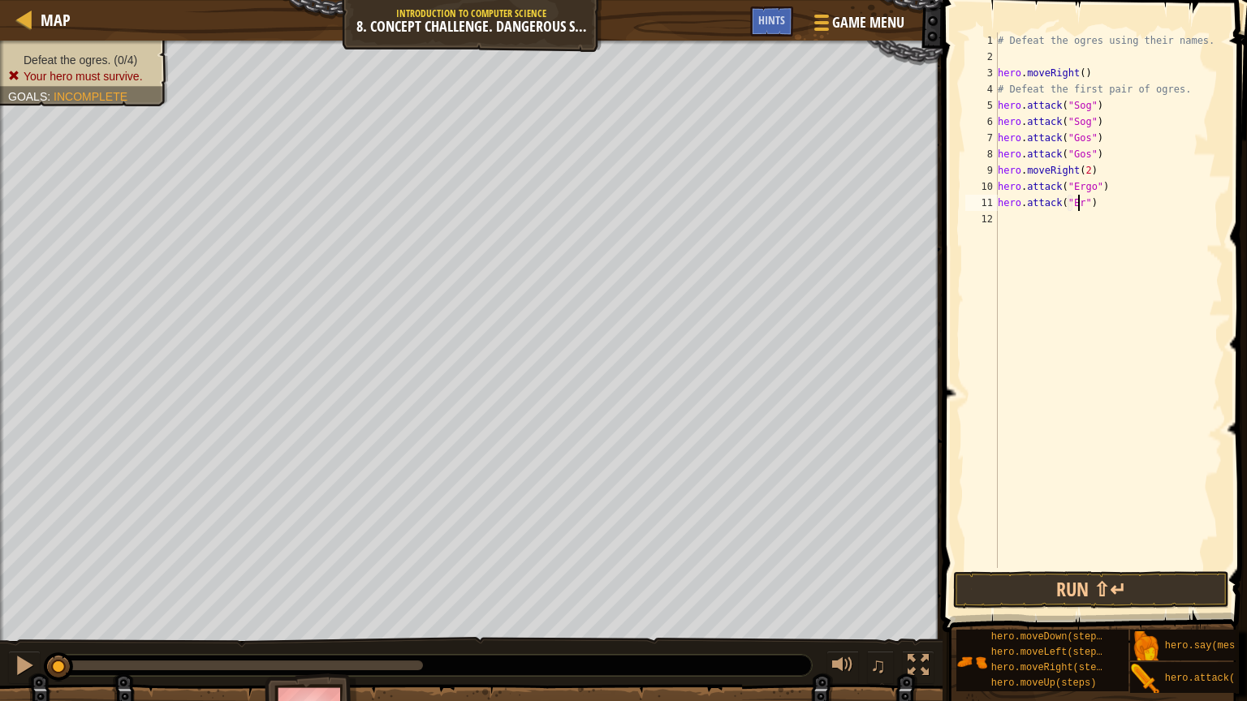
scroll to position [7, 6]
type textarea "hero.attack("Ergo")"
click at [1023, 225] on div "# Defeat the ogres using their names. hero . moveRight ( ) # Defeat the first p…" at bounding box center [1108, 316] width 229 height 568
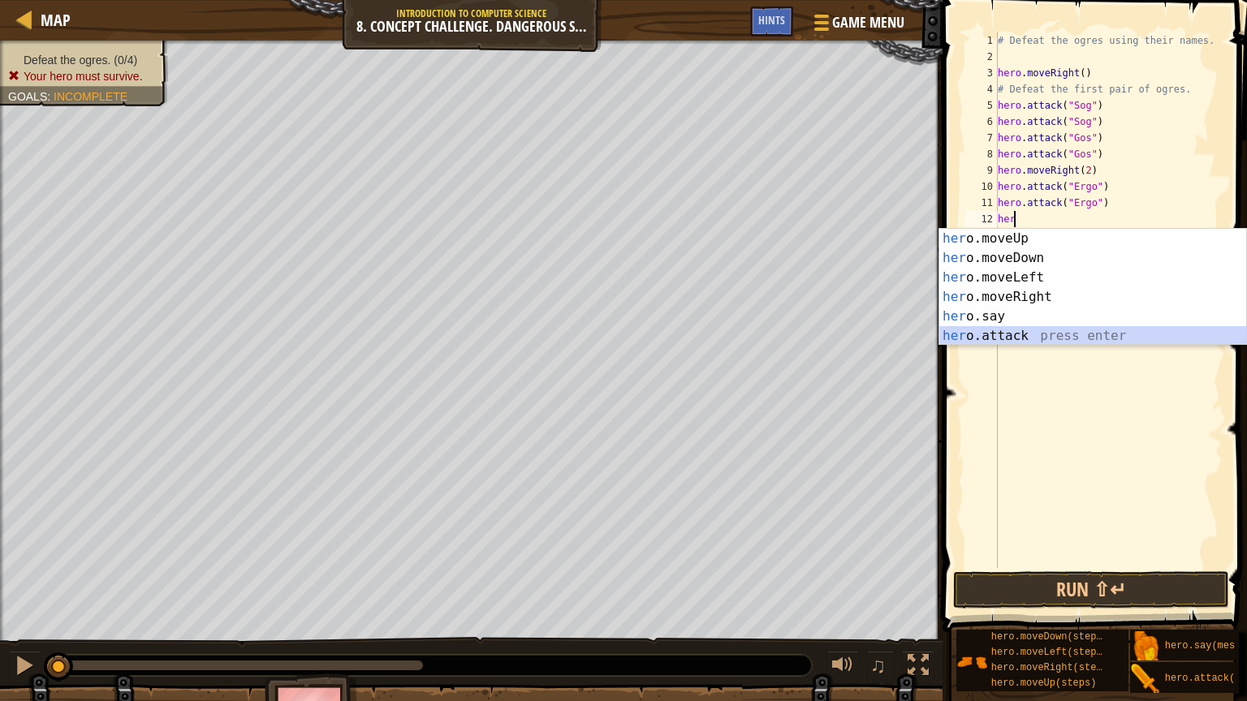
click at [1045, 339] on div "her o.moveUp press enter her o.moveDown press enter her o.moveLeft press enter …" at bounding box center [1092, 307] width 307 height 156
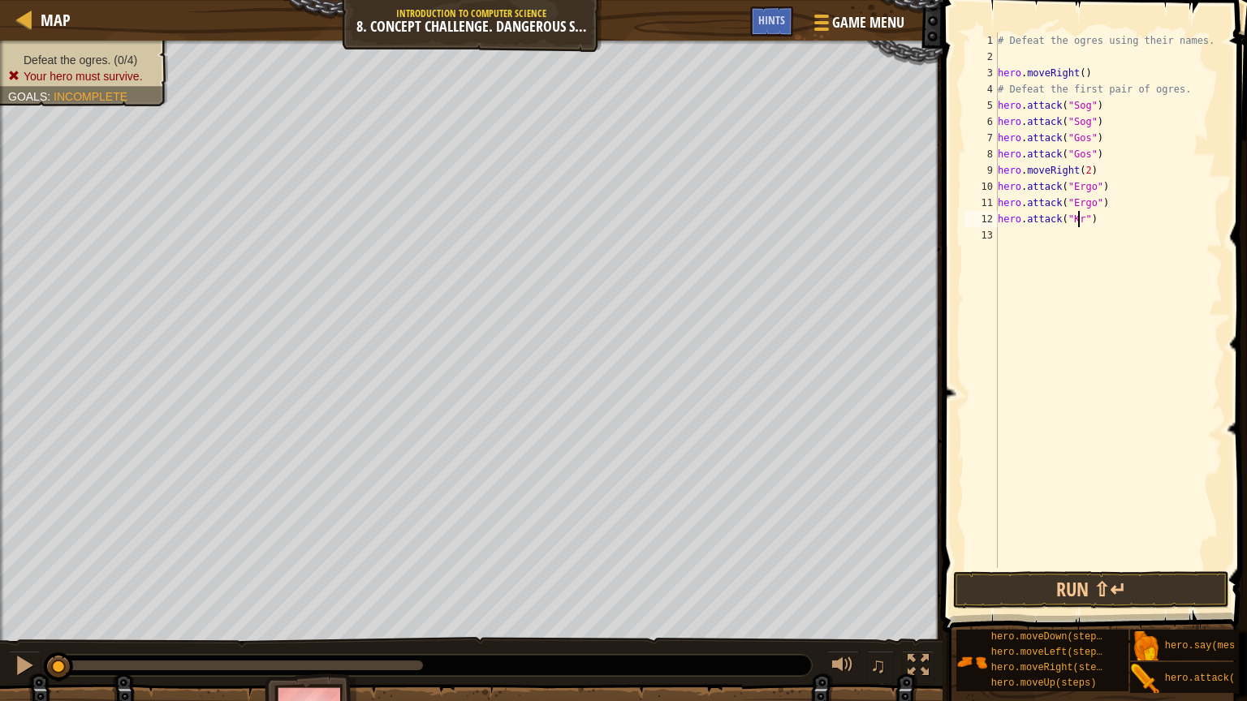
scroll to position [7, 6]
type textarea "hero.attack("Kro")"
click at [1022, 247] on div "# Defeat the ogres using their names. hero . moveRight ( ) # Defeat the first p…" at bounding box center [1108, 316] width 229 height 568
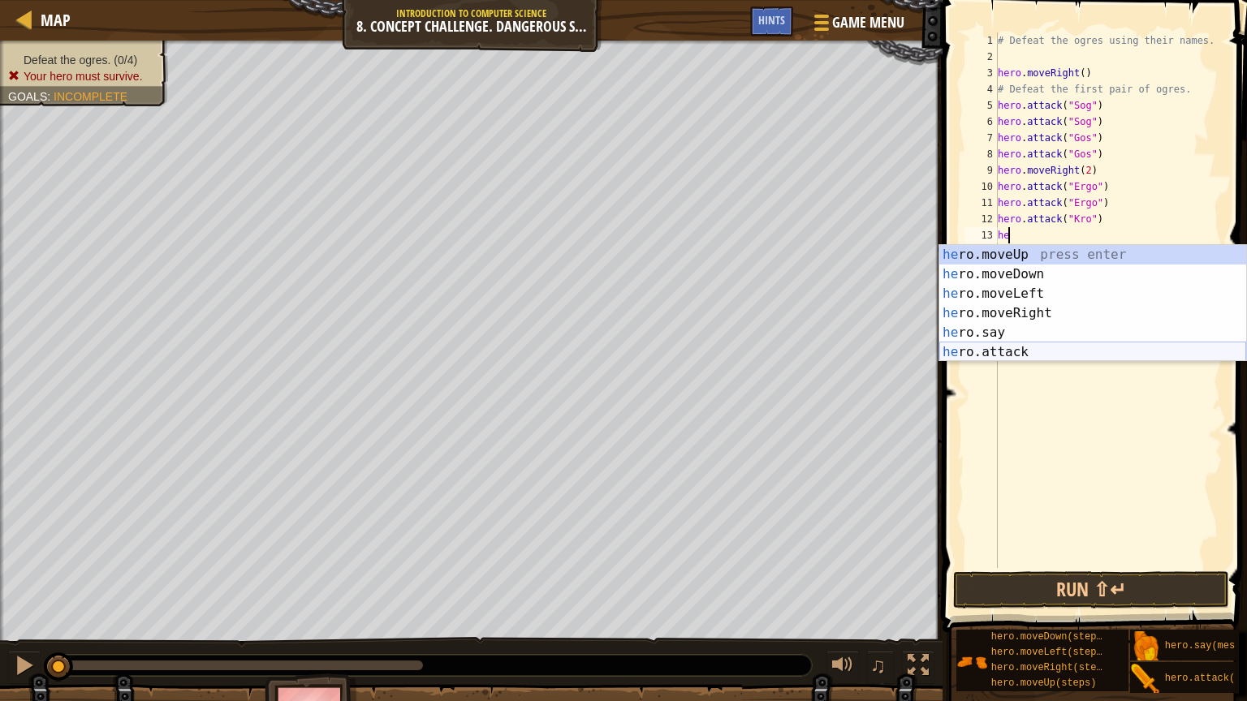
click at [1026, 345] on div "he ro.moveUp press enter he ro.moveDown press enter he ro.moveLeft press enter …" at bounding box center [1092, 323] width 307 height 156
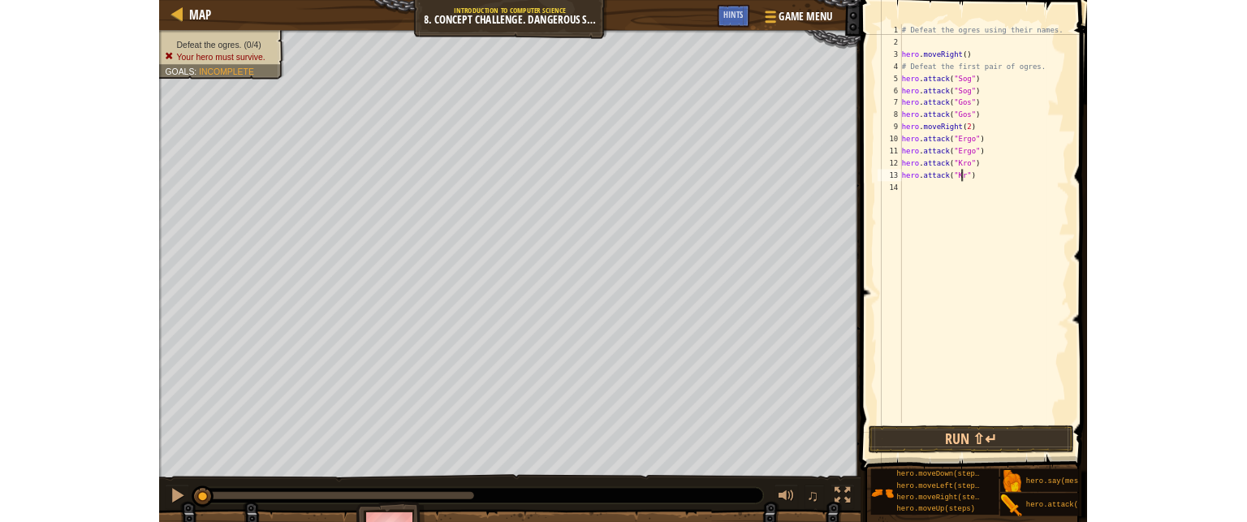
scroll to position [7, 6]
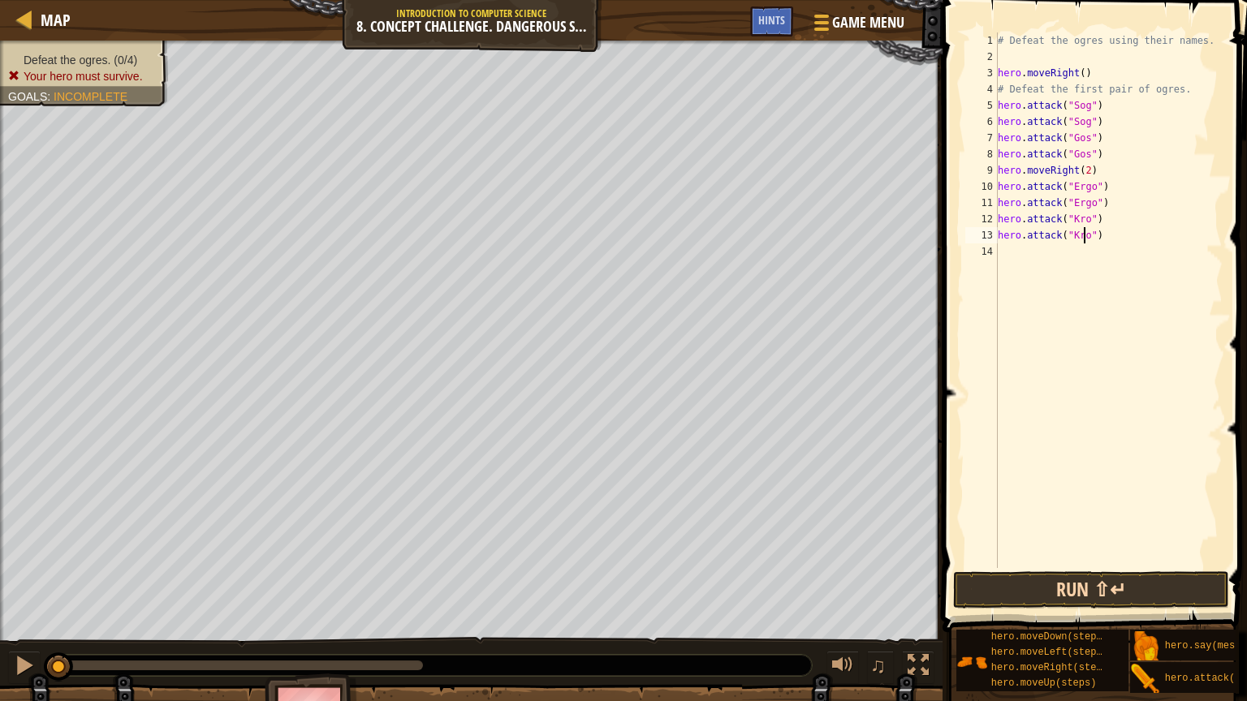
type textarea "hero.attack("Kro")"
click at [1128, 521] on button "Run ⇧↵" at bounding box center [1091, 589] width 276 height 37
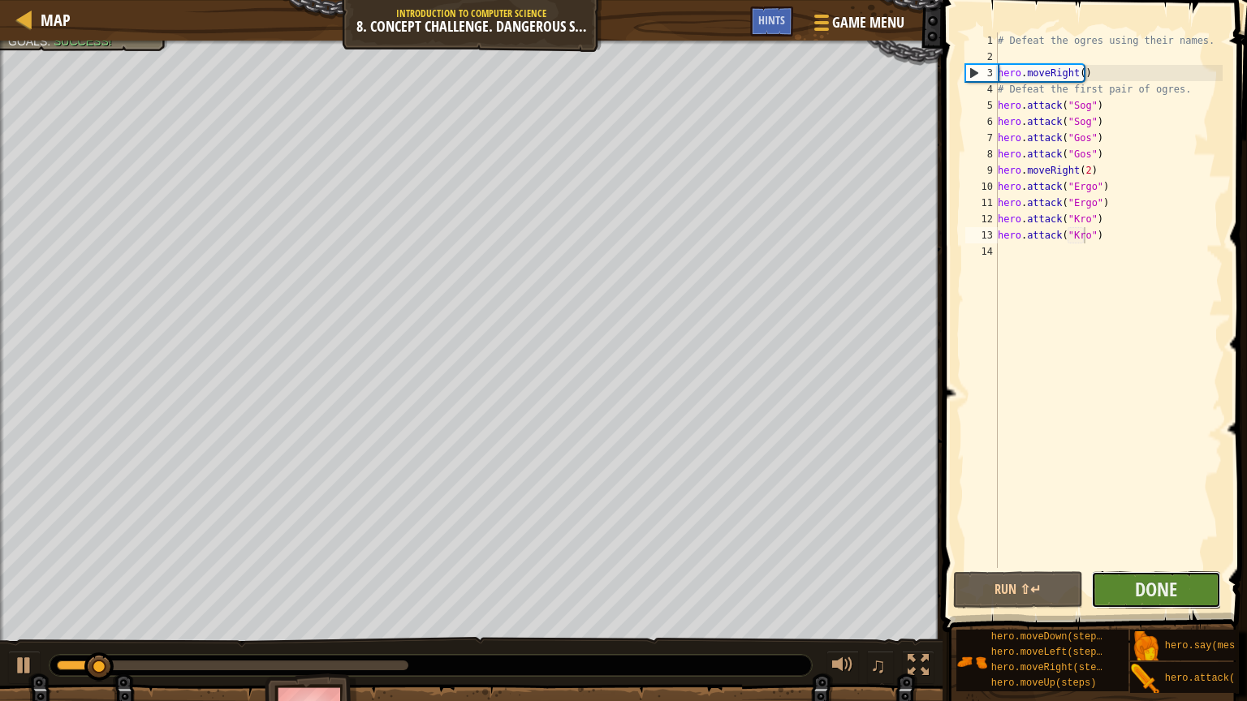
click at [1179, 521] on button "Done" at bounding box center [1156, 589] width 130 height 37
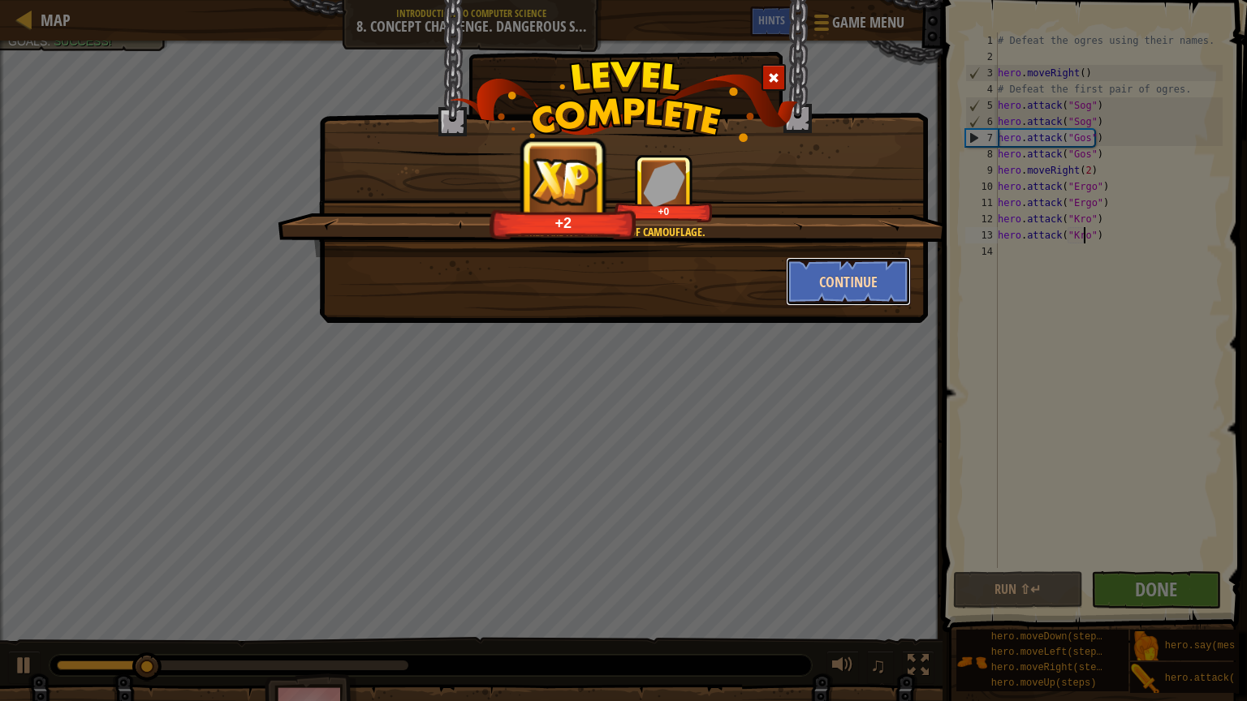
click at [904, 288] on button "Continue" at bounding box center [849, 281] width 126 height 49
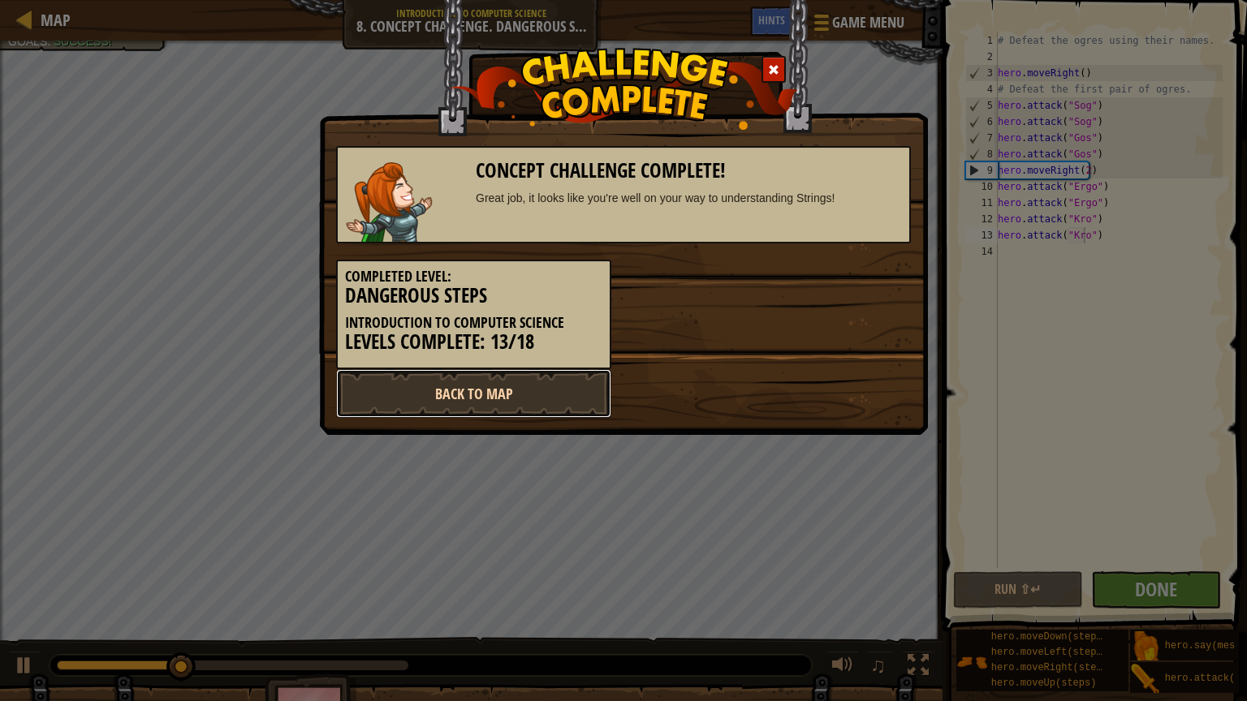
click at [523, 395] on link "Back to Map" at bounding box center [473, 393] width 275 height 49
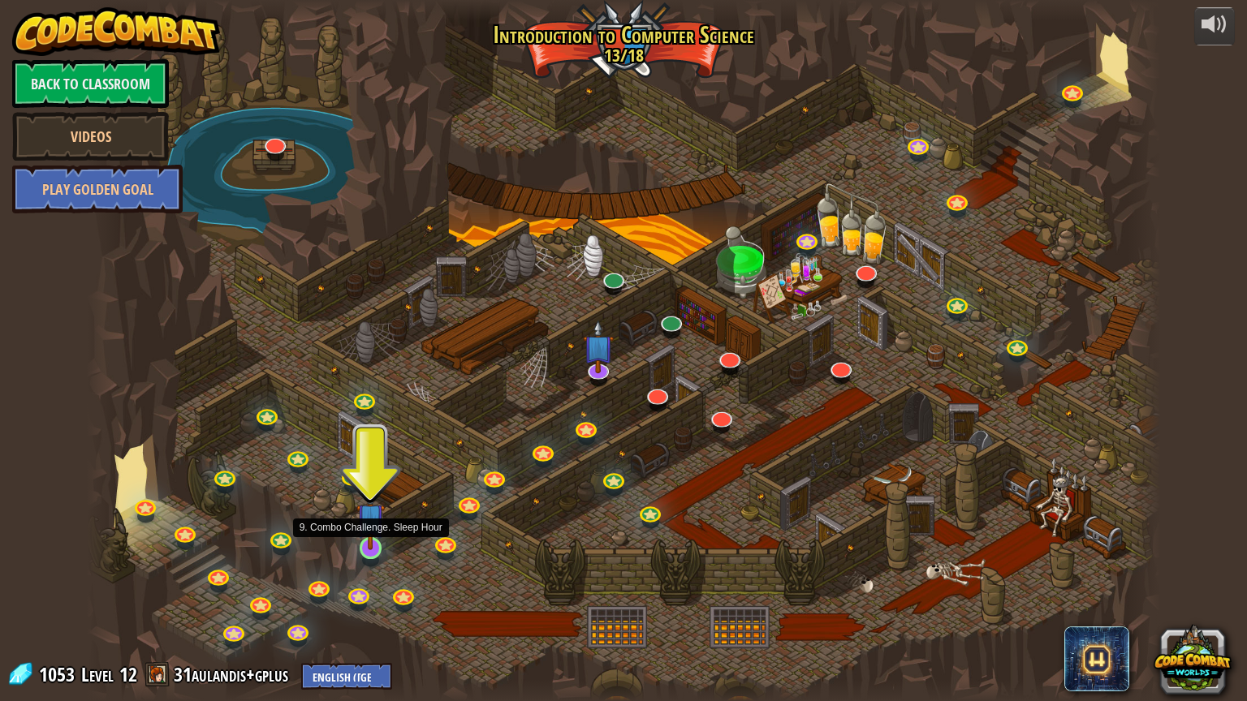
click at [381, 521] on img at bounding box center [370, 517] width 28 height 65
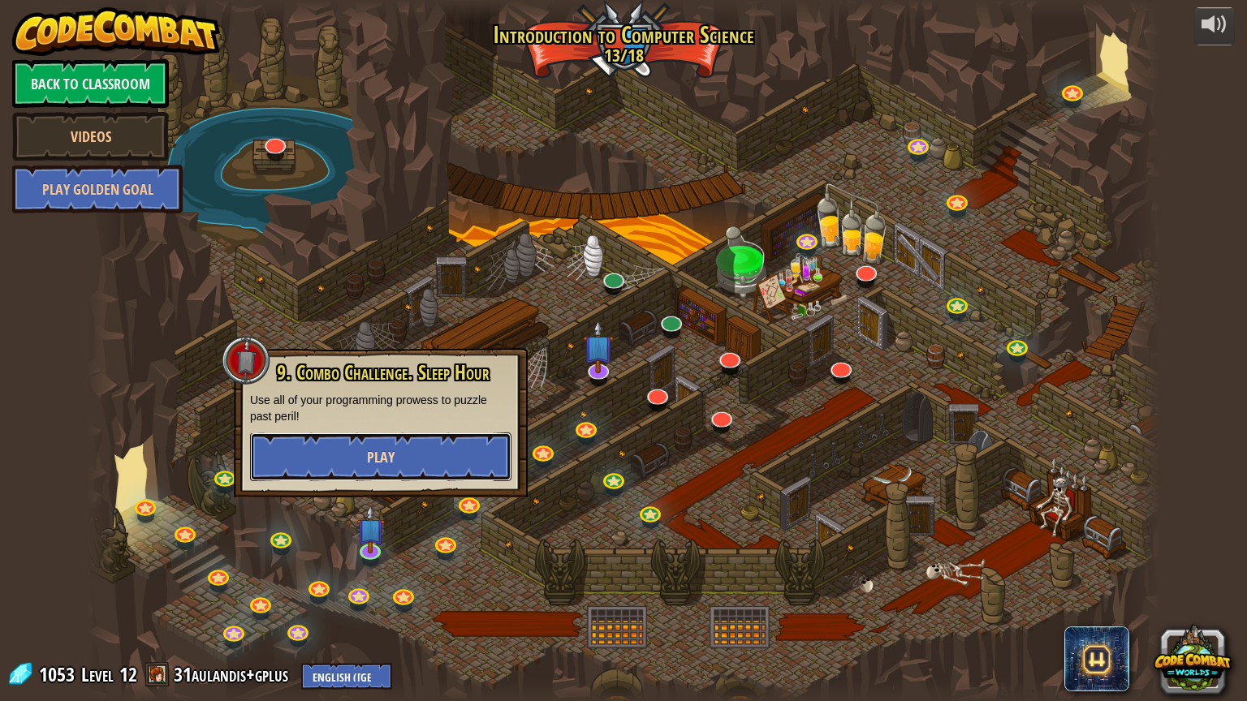
click at [400, 459] on button "Play" at bounding box center [380, 457] width 261 height 49
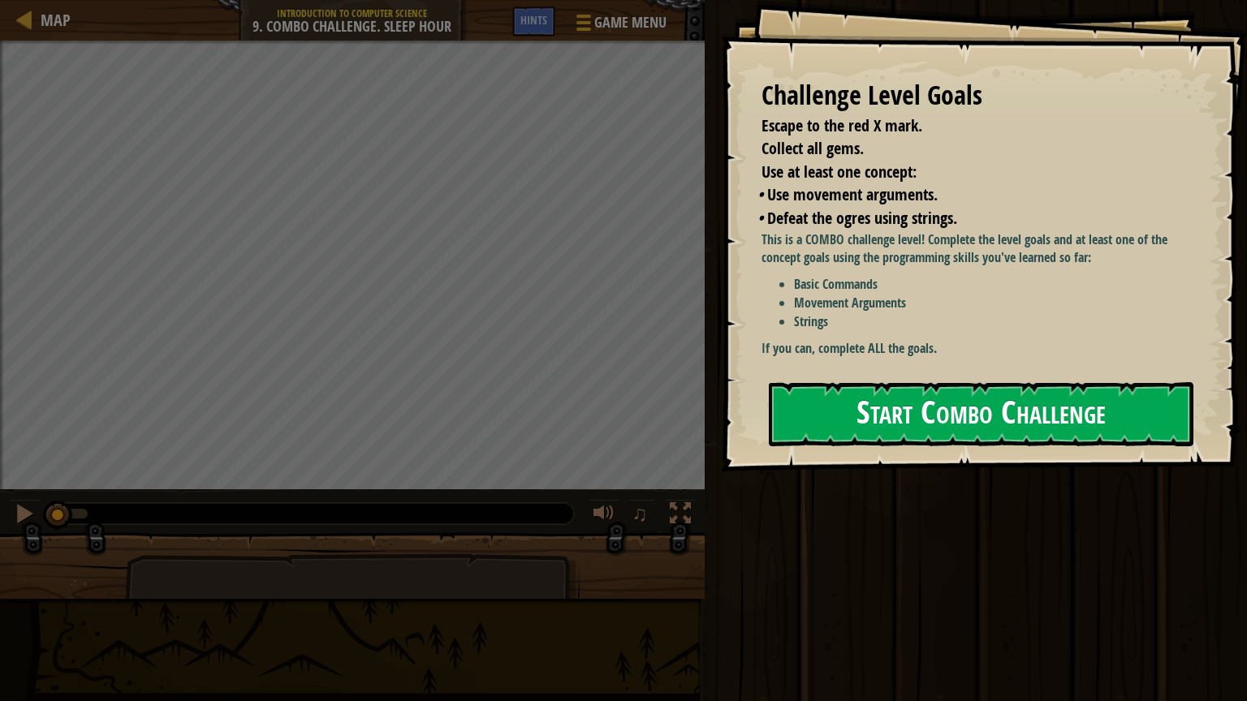
click at [1037, 382] on button "Start Combo Challenge" at bounding box center [981, 414] width 424 height 64
